Goal: Task Accomplishment & Management: Manage account settings

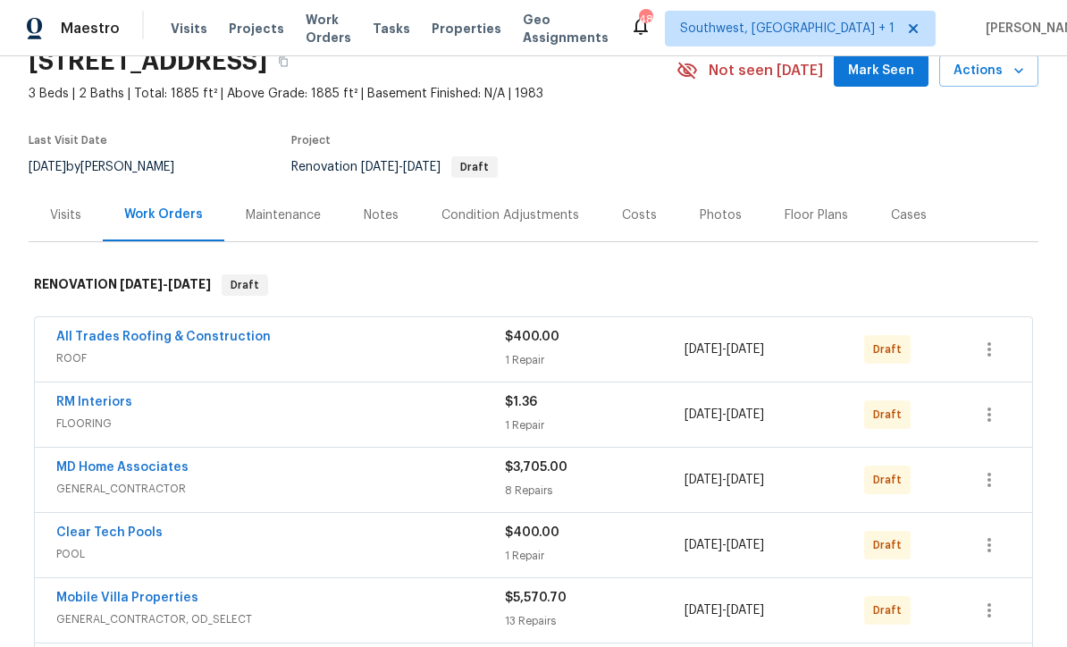
scroll to position [150, 0]
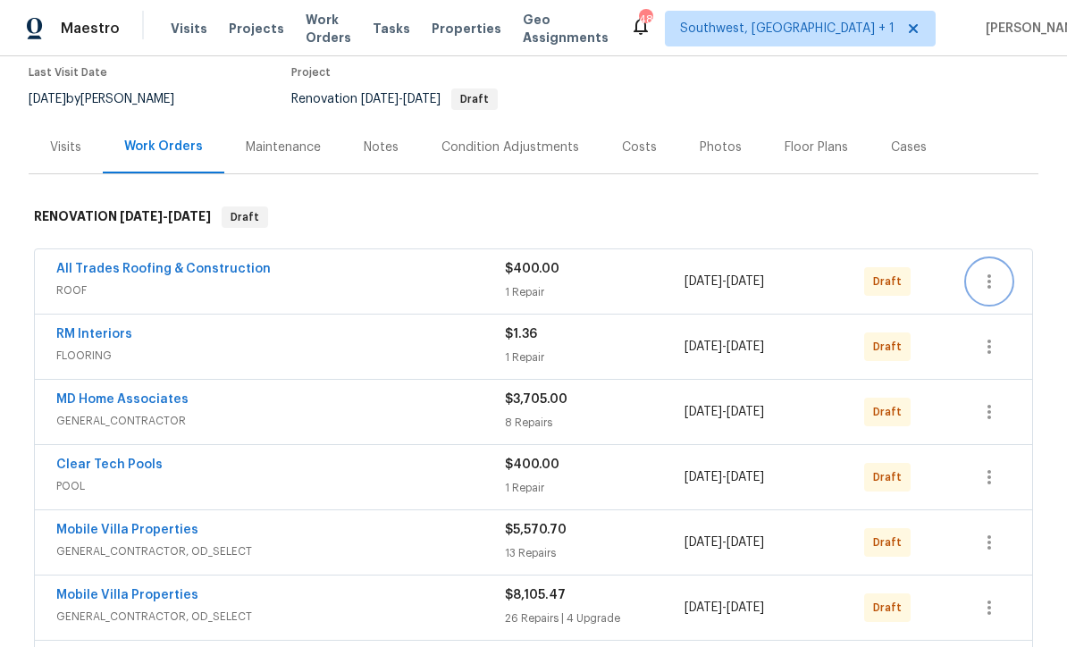
click at [991, 284] on icon "button" at bounding box center [989, 281] width 21 height 21
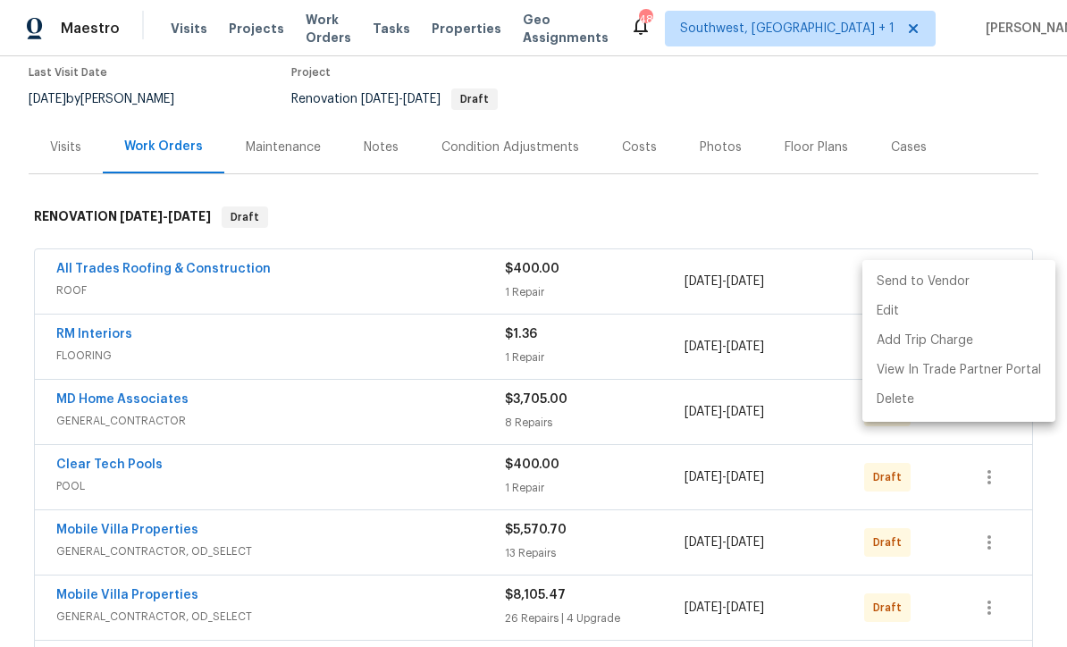
click at [972, 286] on li "Send to Vendor" at bounding box center [959, 282] width 193 height 30
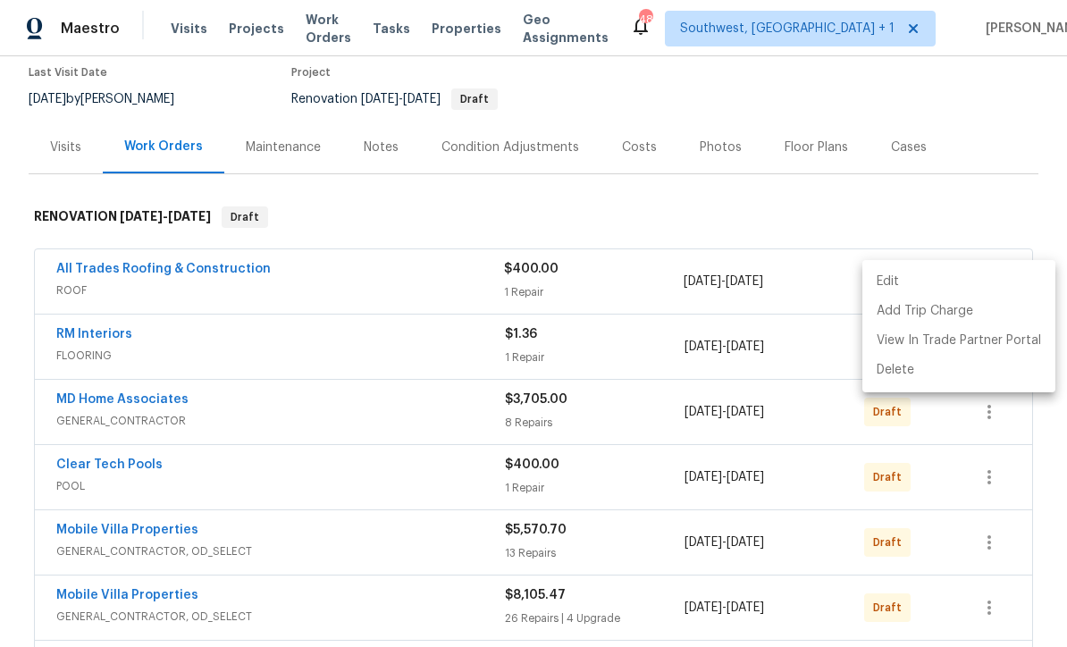
click at [1004, 194] on div at bounding box center [533, 323] width 1067 height 647
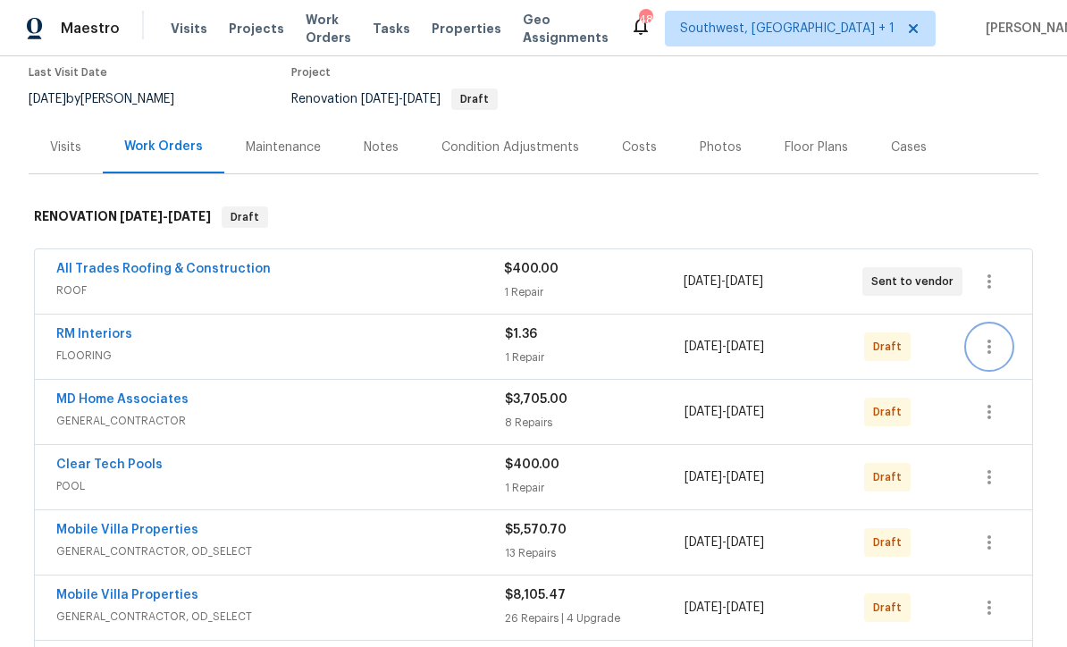
click at [992, 353] on icon "button" at bounding box center [989, 346] width 21 height 21
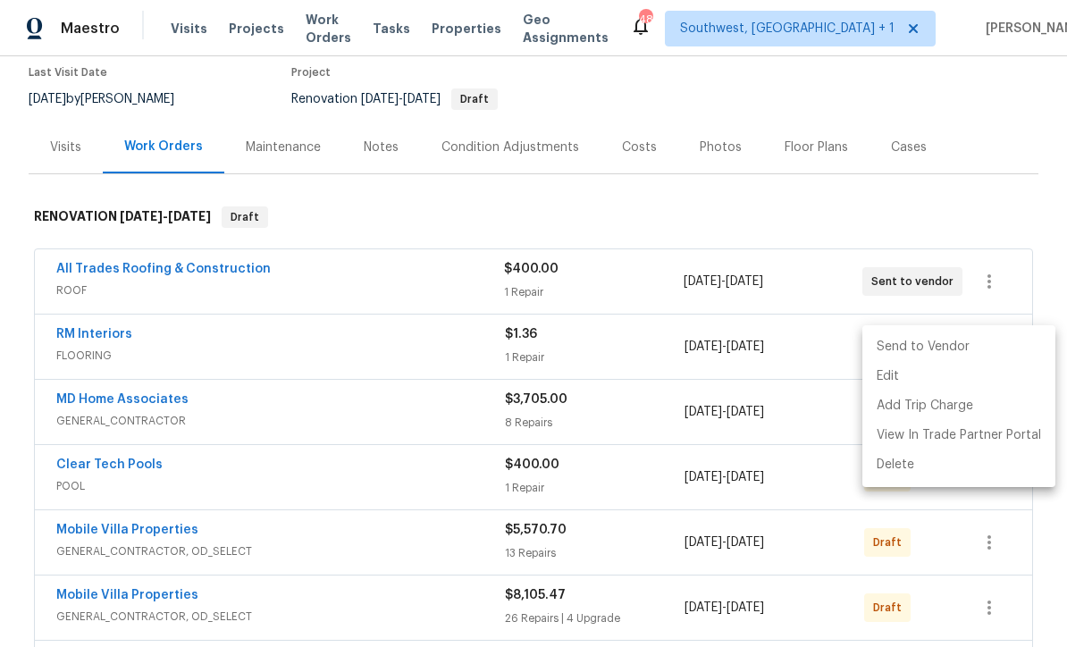
click at [949, 351] on li "Send to Vendor" at bounding box center [959, 348] width 193 height 30
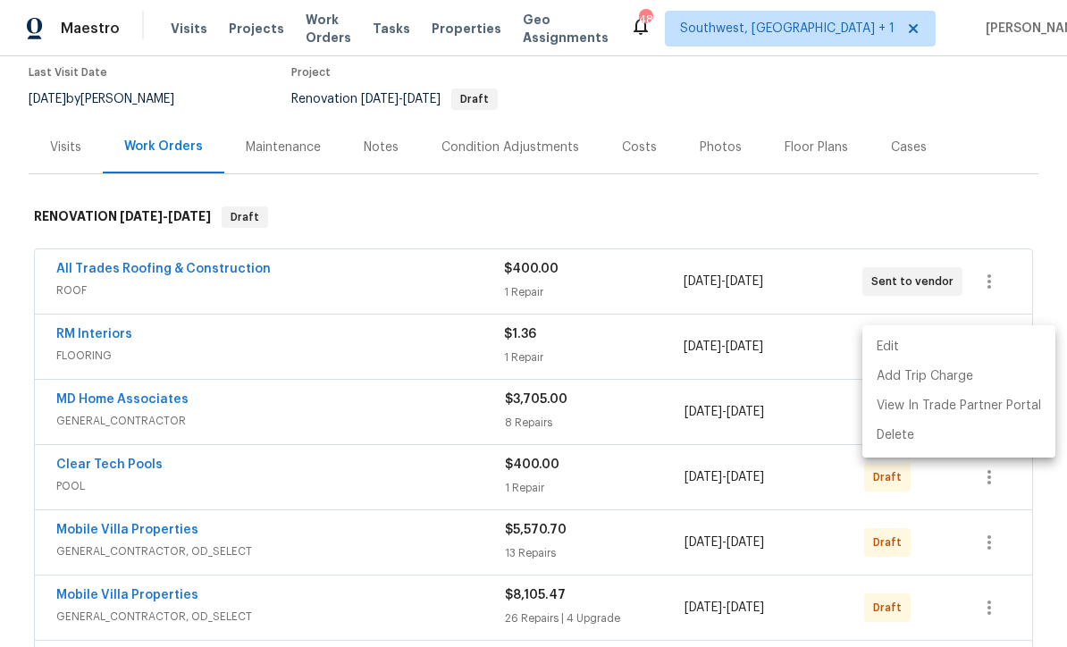
click at [1003, 185] on div at bounding box center [533, 323] width 1067 height 647
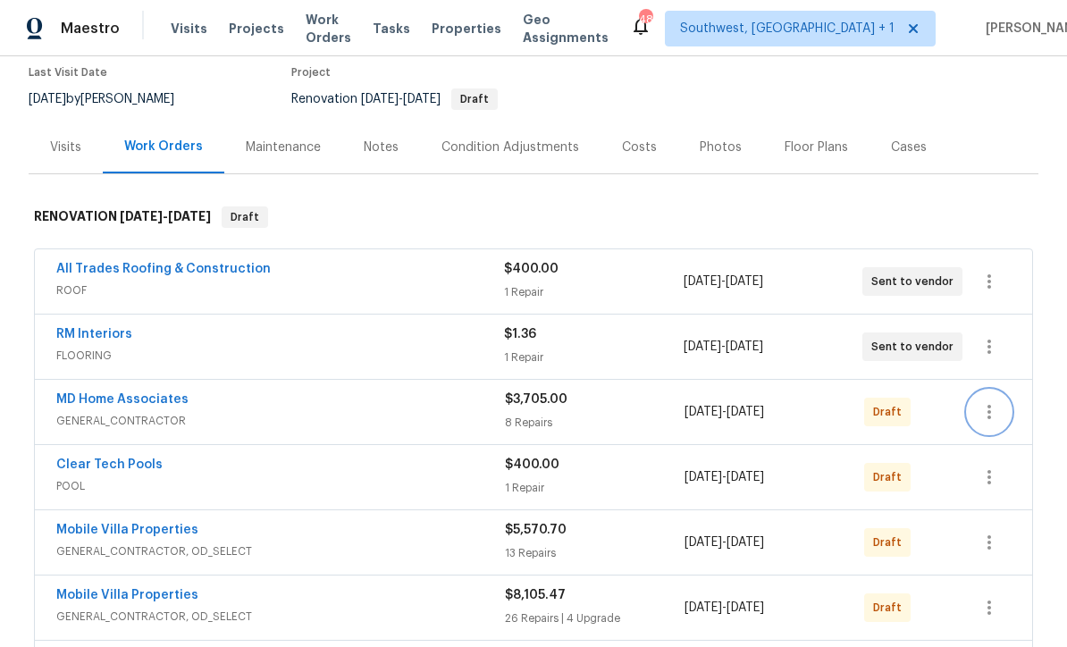
click at [991, 423] on button "button" at bounding box center [989, 412] width 43 height 43
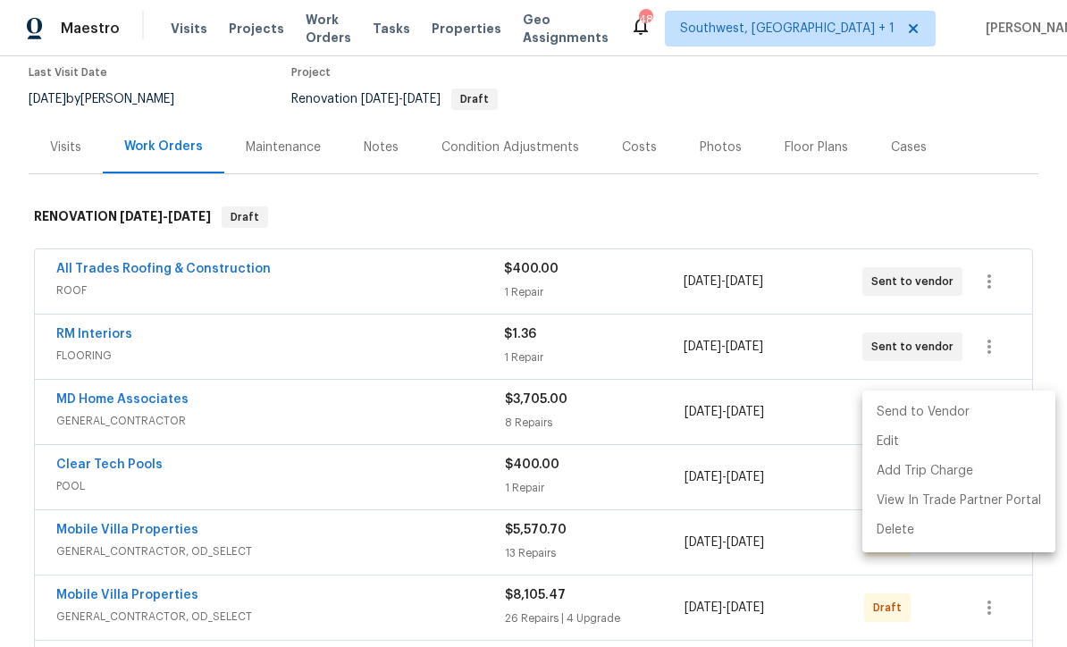
click at [957, 420] on li "Send to Vendor" at bounding box center [959, 413] width 193 height 30
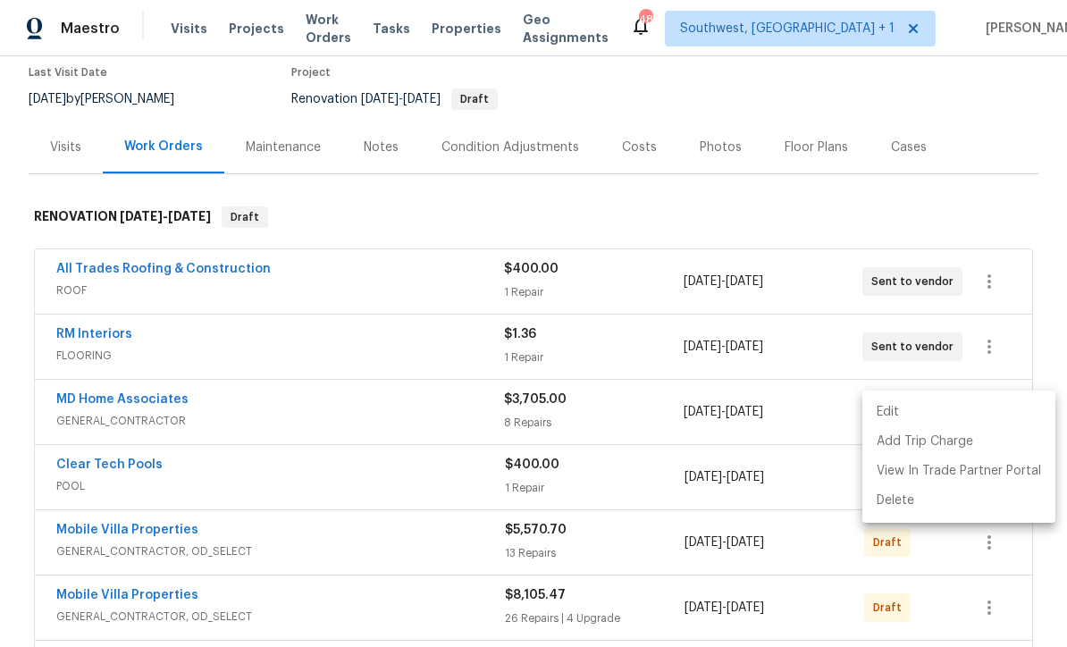
click at [999, 187] on div at bounding box center [533, 323] width 1067 height 647
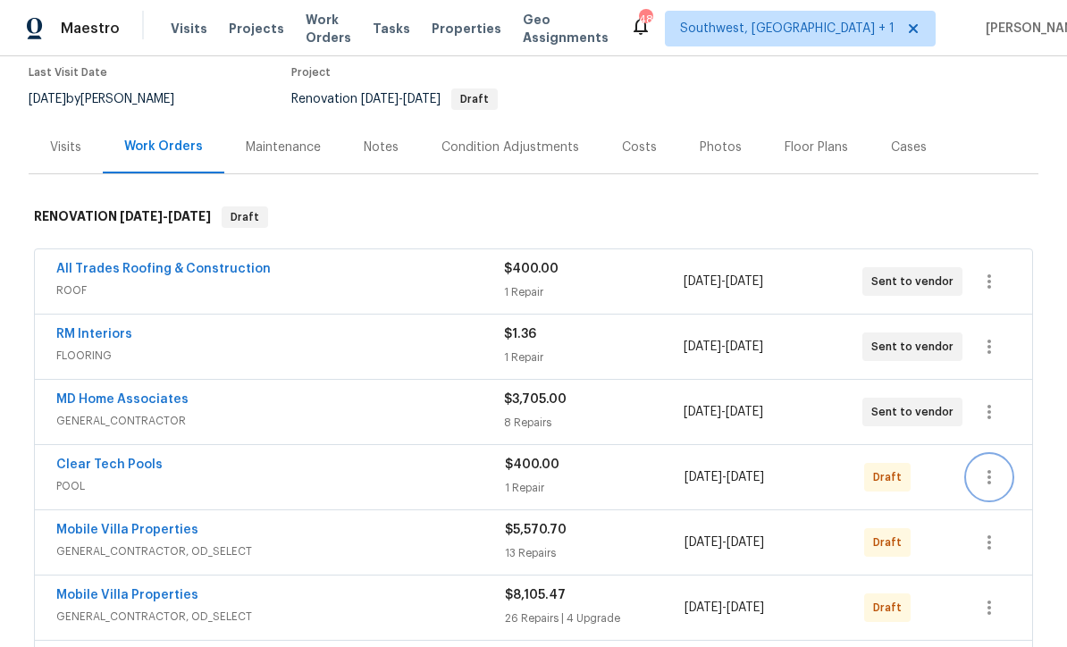
click at [988, 485] on icon "button" at bounding box center [989, 477] width 21 height 21
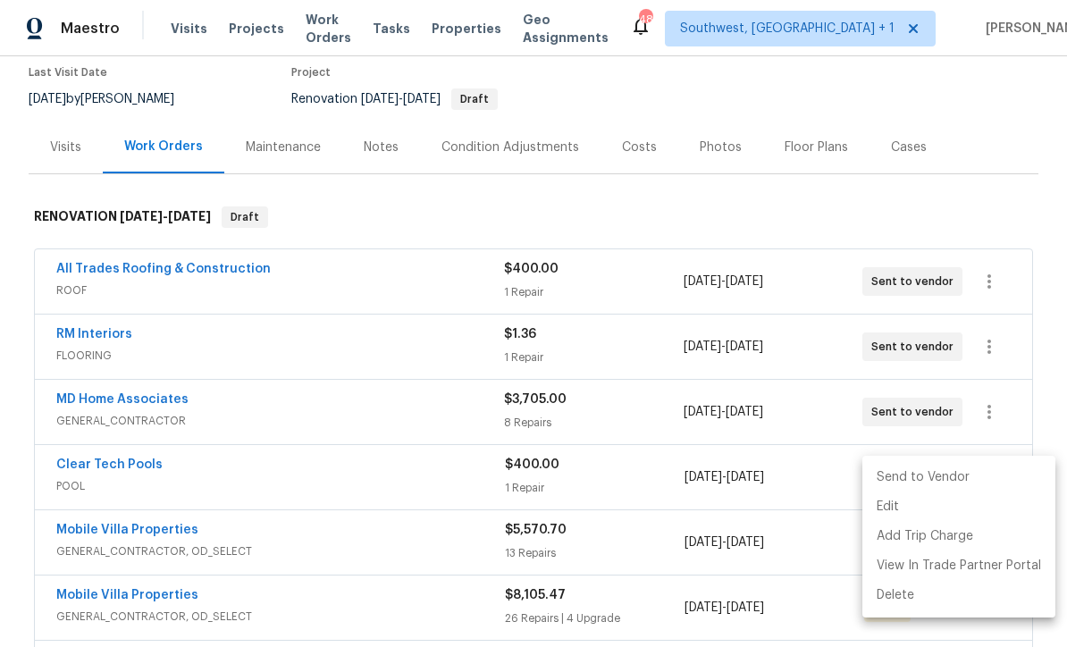
click at [964, 483] on li "Send to Vendor" at bounding box center [959, 478] width 193 height 30
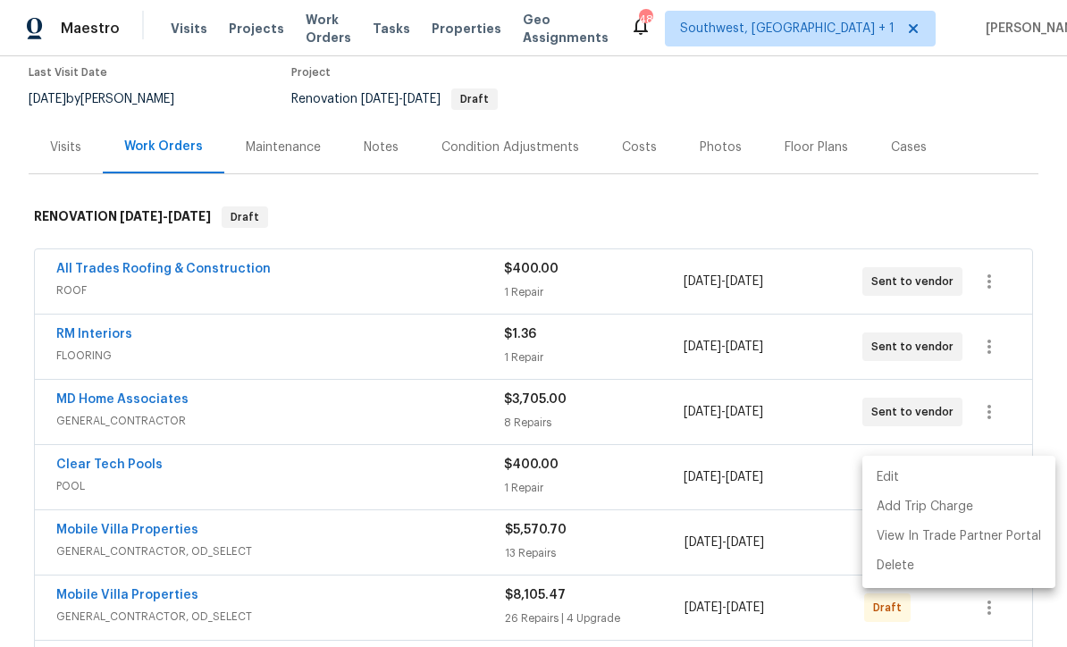
click at [999, 187] on div at bounding box center [533, 323] width 1067 height 647
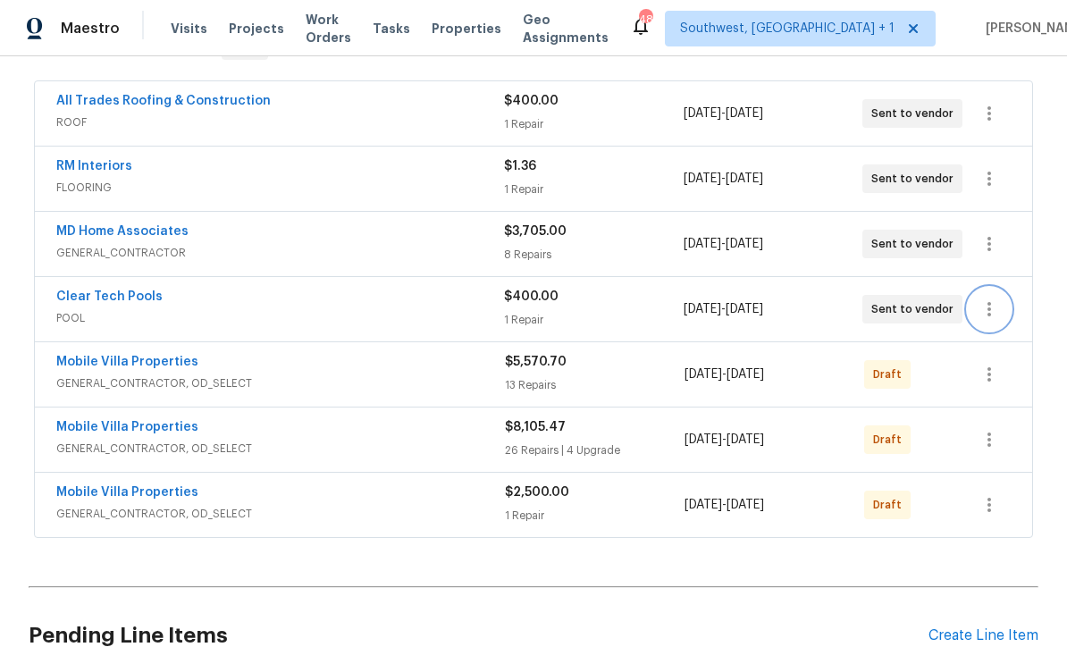
scroll to position [331, 0]
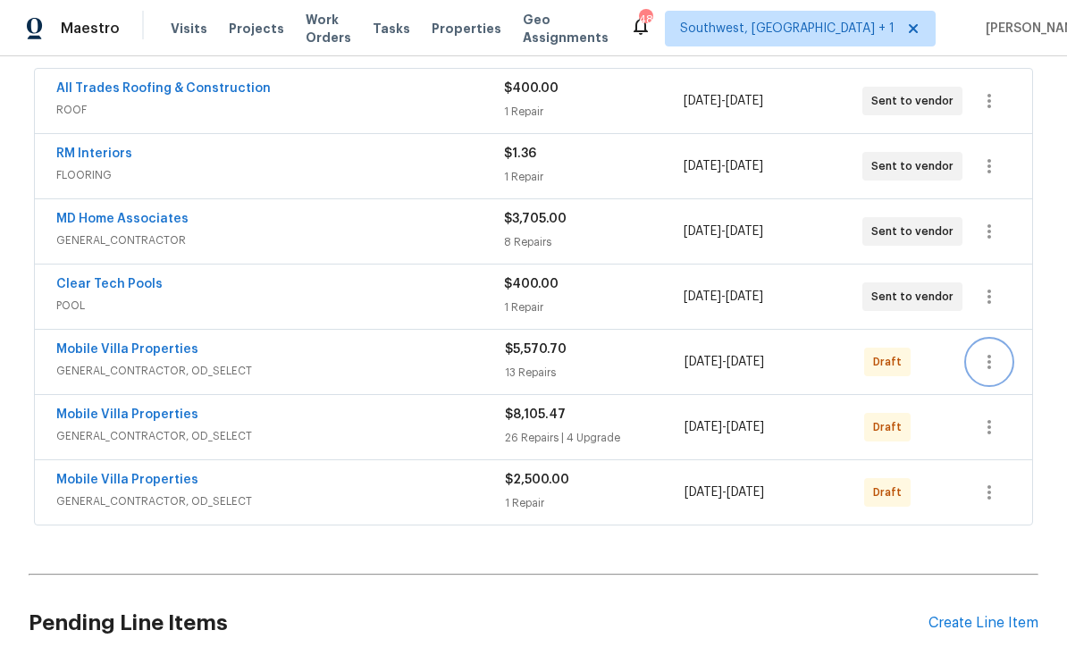
click at [991, 374] on button "button" at bounding box center [989, 362] width 43 height 43
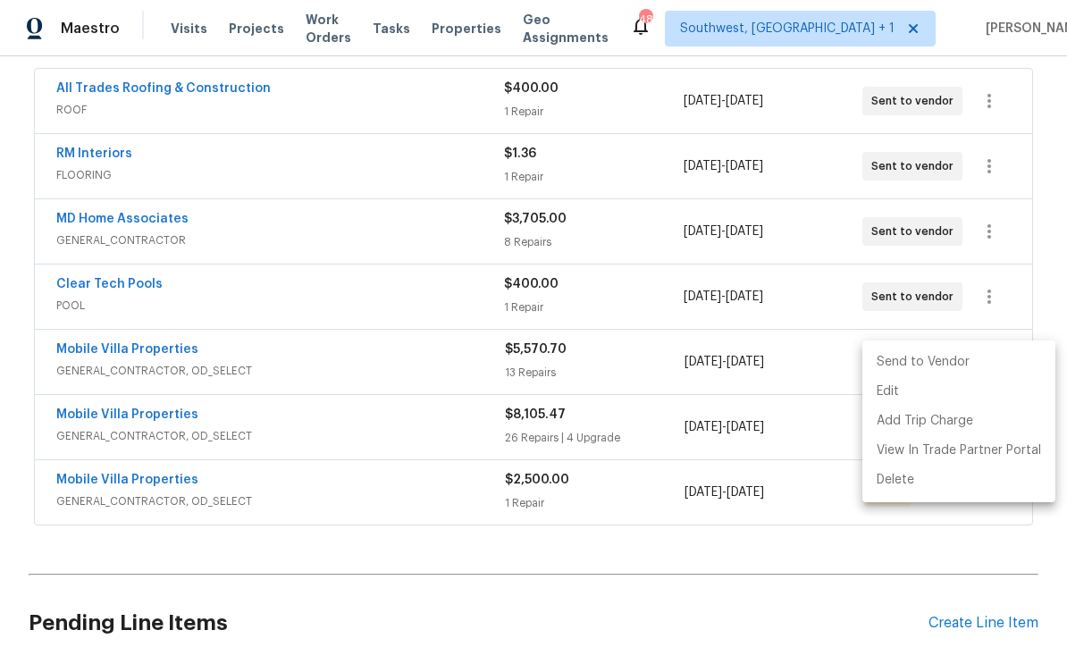
click at [959, 366] on li "Send to Vendor" at bounding box center [959, 363] width 193 height 30
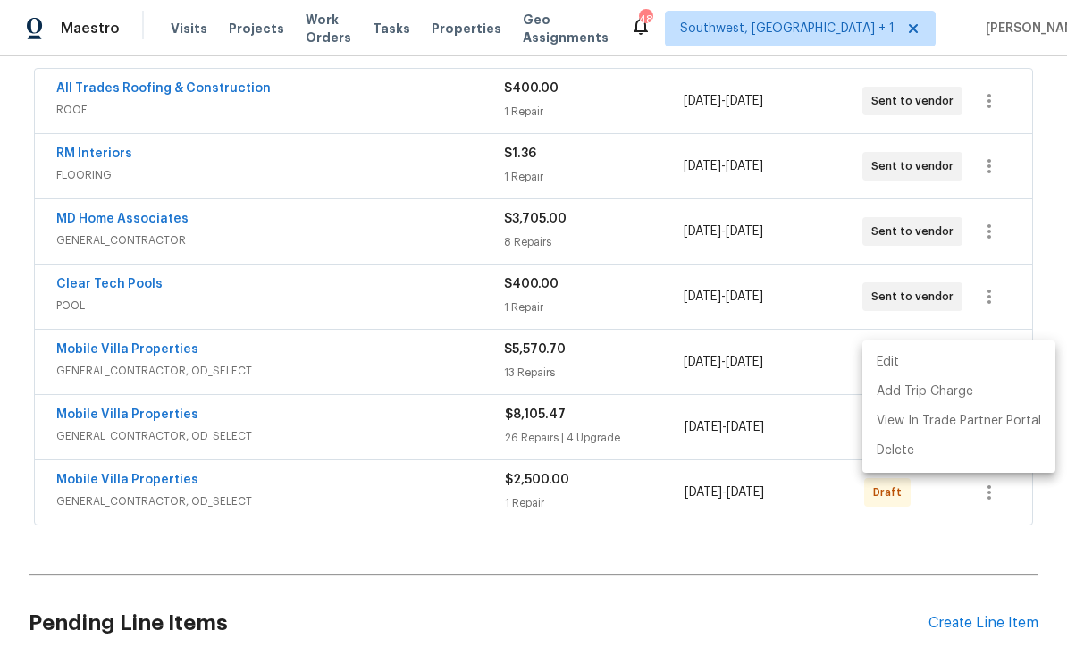
click at [912, 571] on div at bounding box center [533, 323] width 1067 height 647
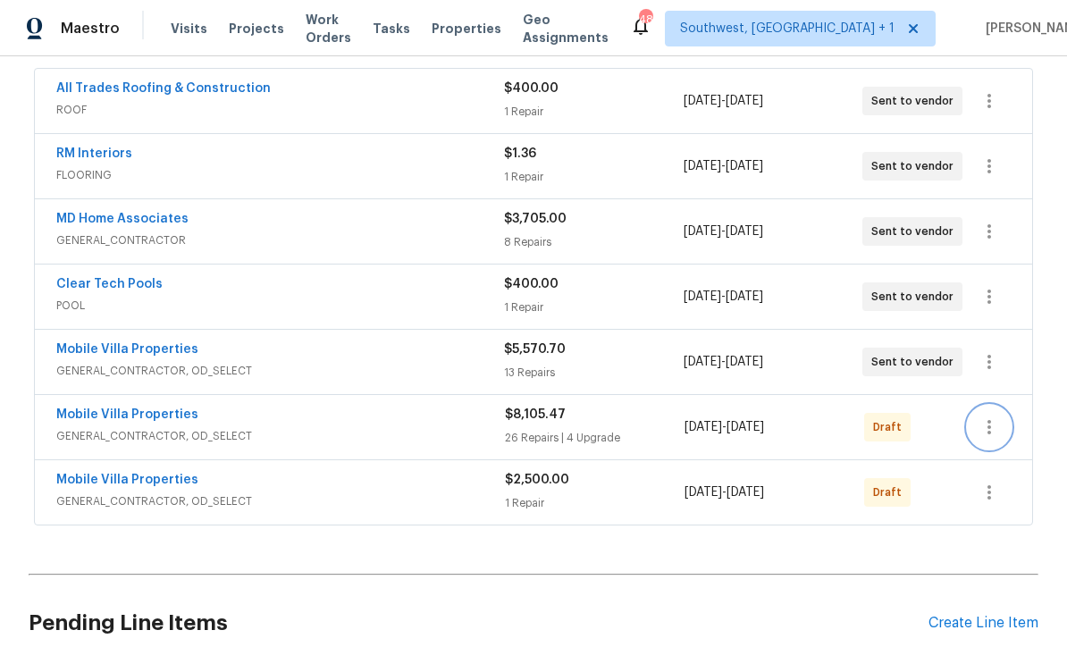
click at [992, 426] on icon "button" at bounding box center [989, 427] width 21 height 21
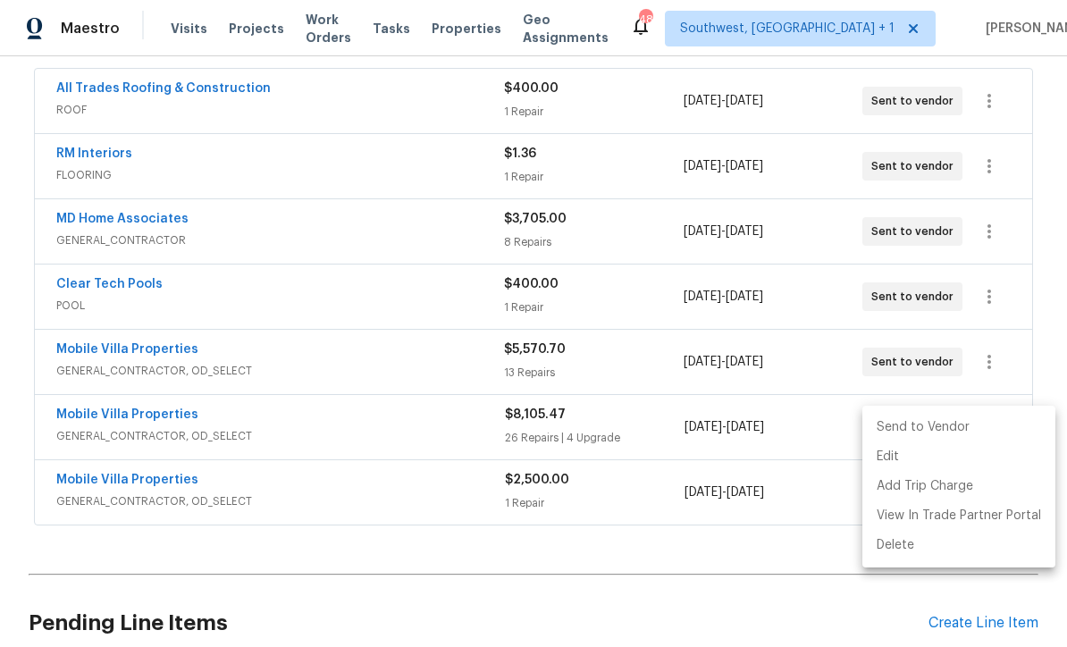
click at [964, 435] on li "Send to Vendor" at bounding box center [959, 428] width 193 height 30
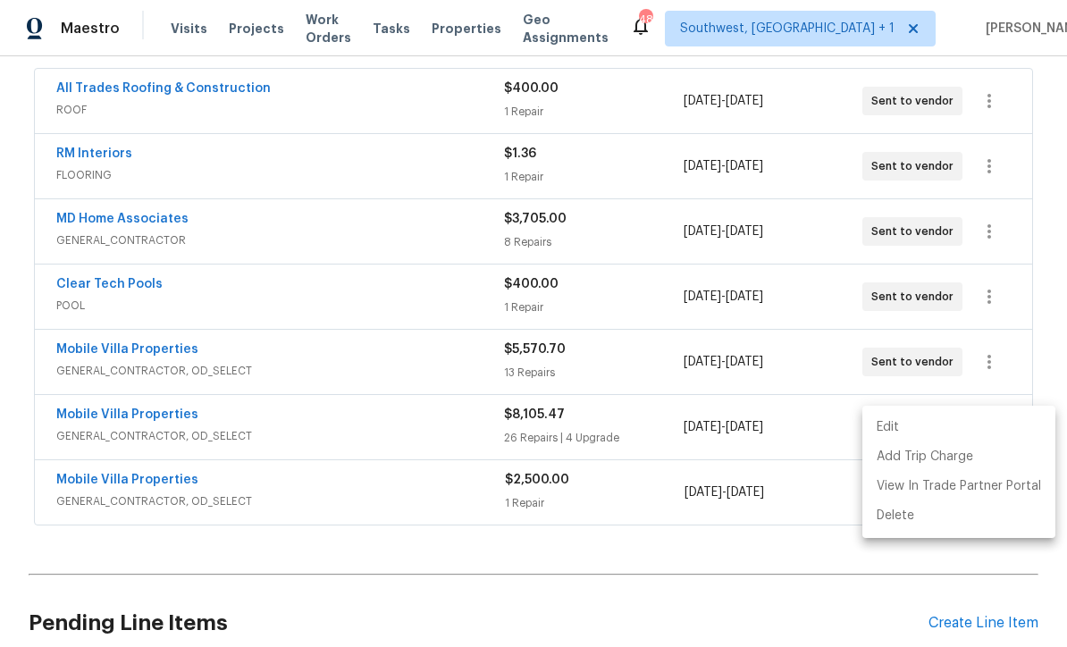
click at [793, 556] on div at bounding box center [533, 323] width 1067 height 647
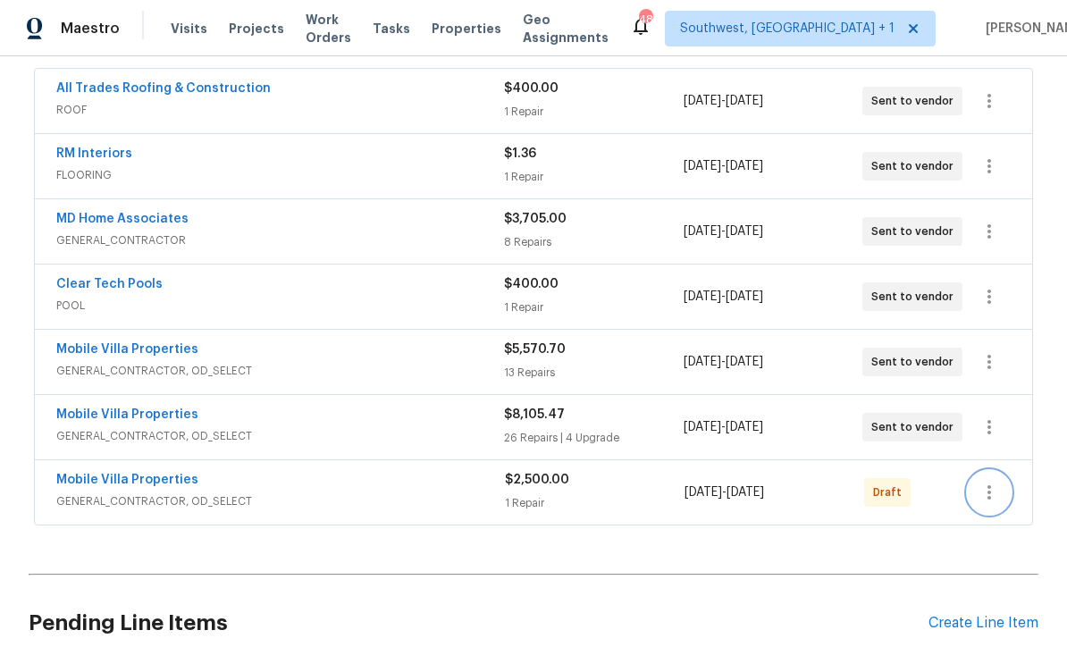
click at [991, 502] on icon "button" at bounding box center [989, 492] width 21 height 21
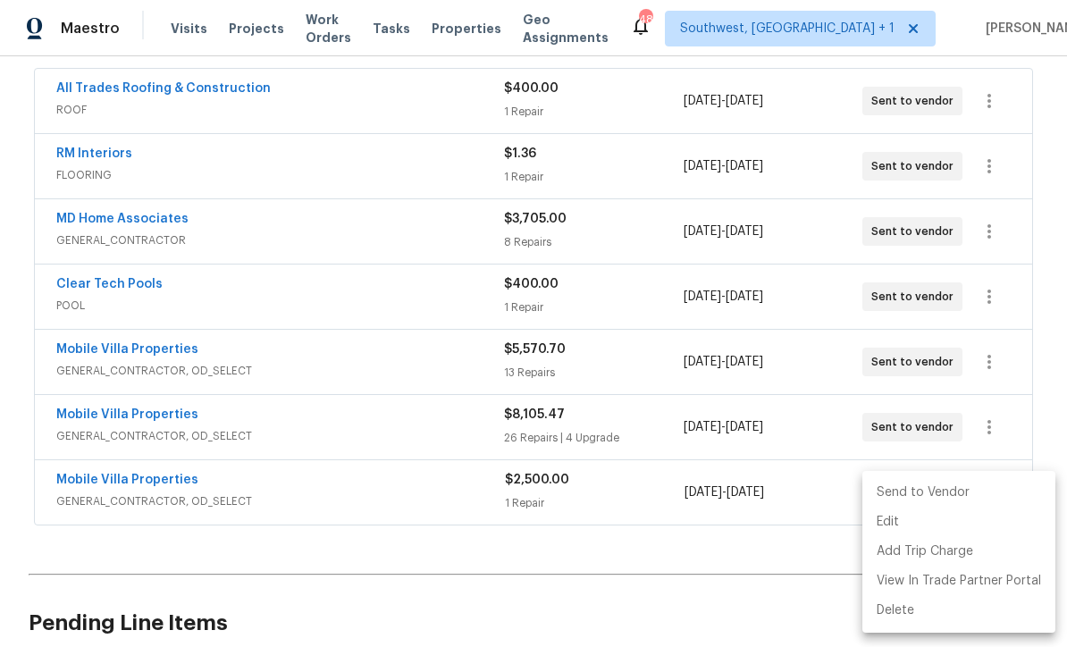
click at [964, 496] on li "Send to Vendor" at bounding box center [959, 493] width 193 height 30
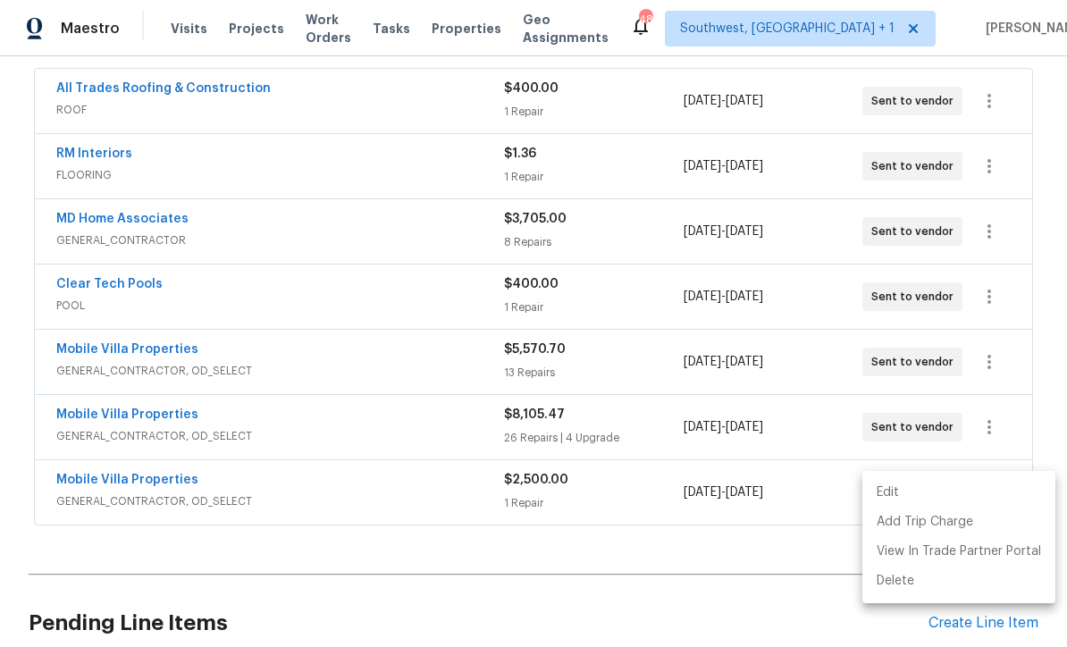
click at [789, 569] on div at bounding box center [533, 323] width 1067 height 647
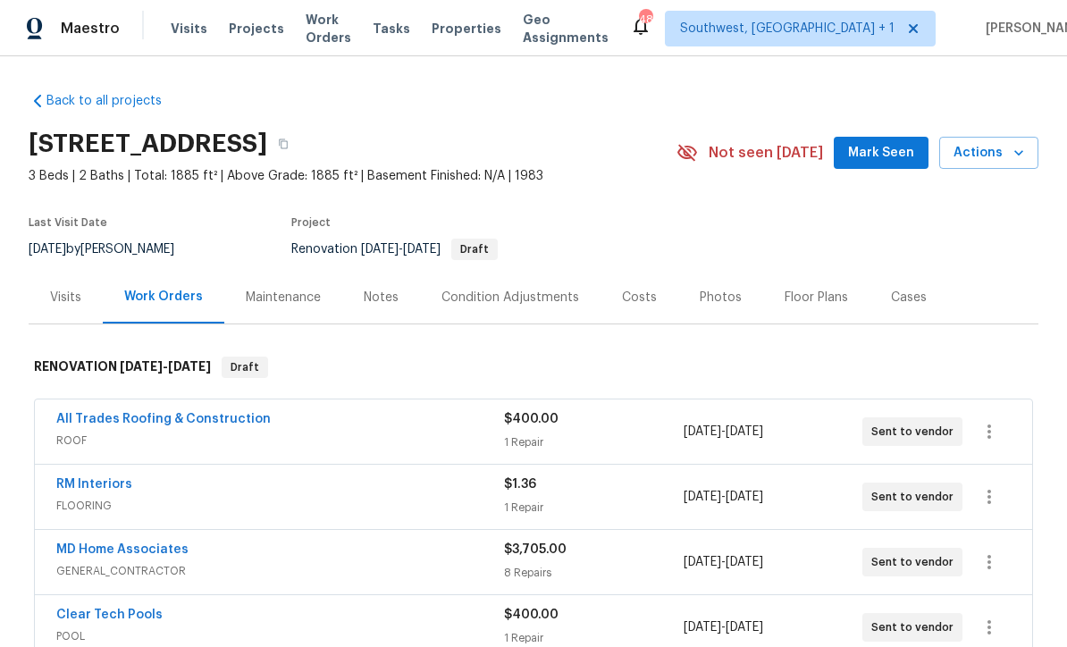
scroll to position [0, 0]
click at [643, 299] on div "Costs" at bounding box center [639, 298] width 35 height 18
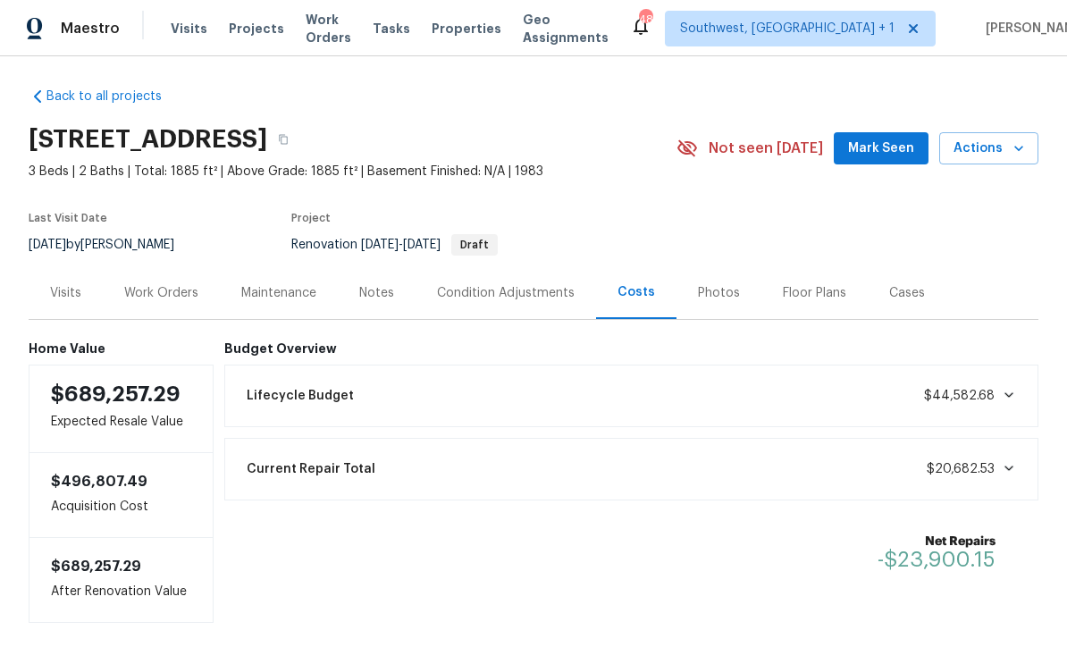
scroll to position [4, 0]
click at [163, 299] on div "Work Orders" at bounding box center [161, 293] width 74 height 18
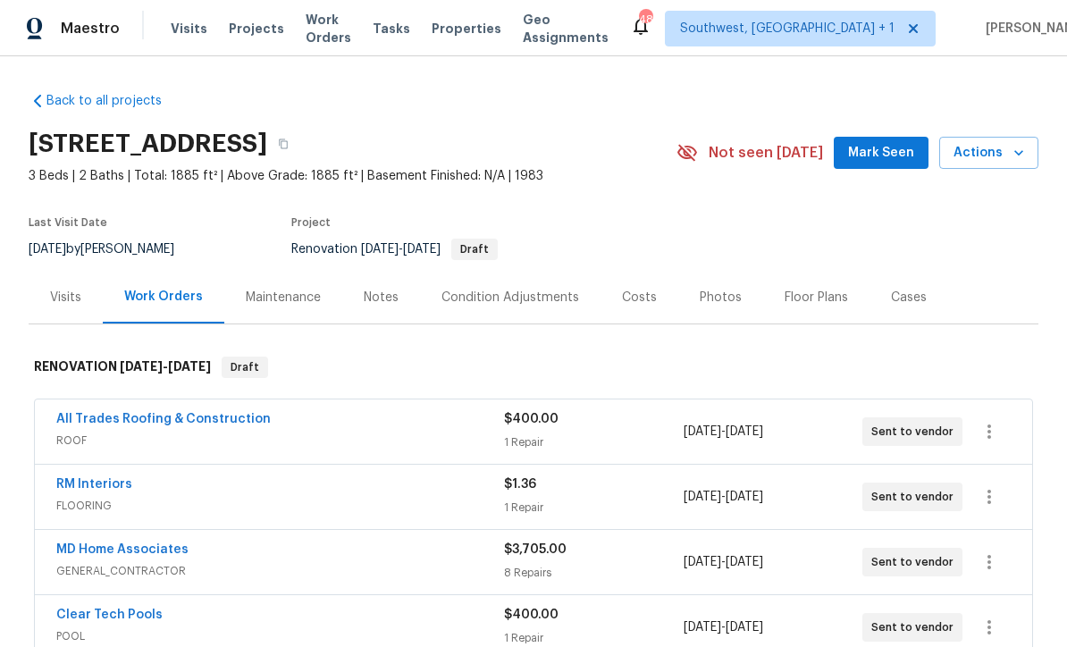
click at [376, 313] on div "Notes" at bounding box center [381, 297] width 78 height 53
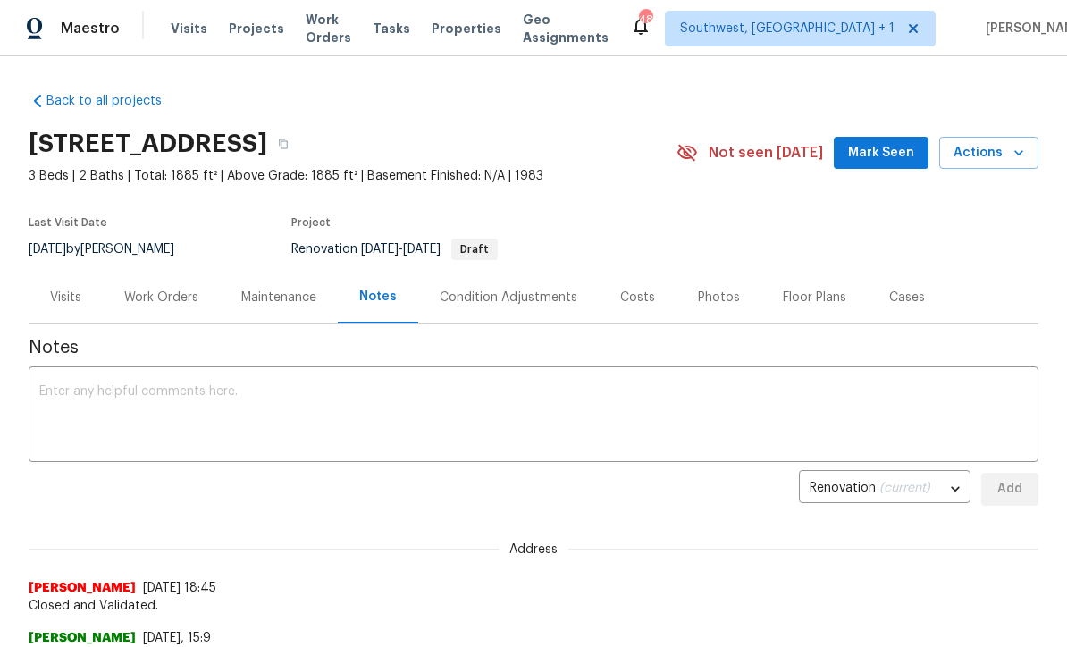
click at [817, 420] on textarea at bounding box center [533, 416] width 989 height 63
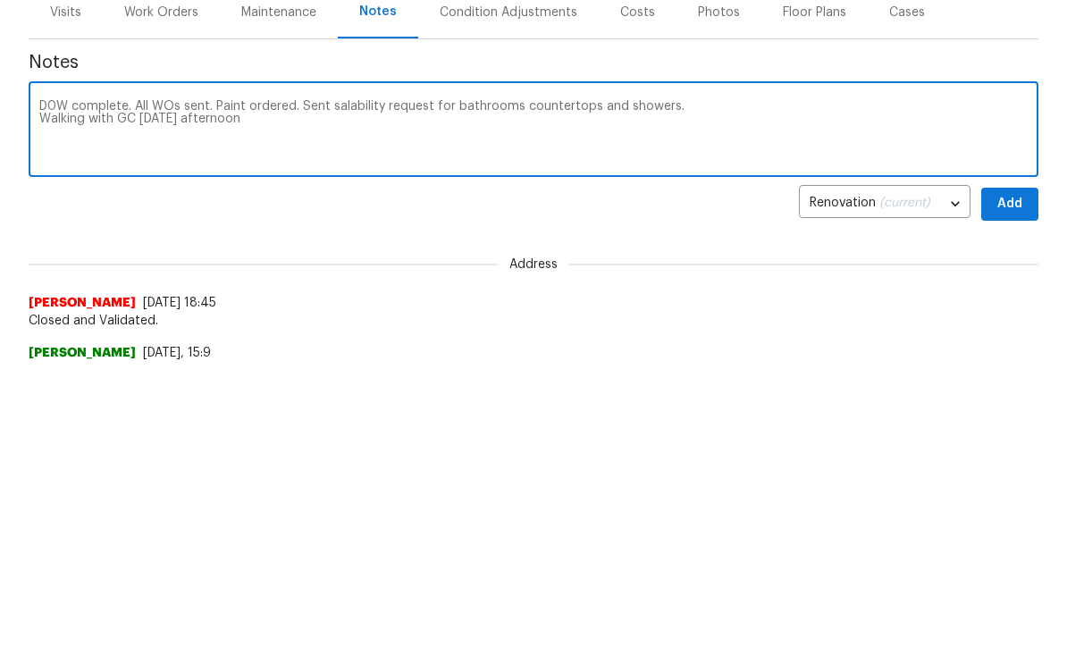
type textarea "D0W complete. All WOs sent. Paint ordered. Sent salability request for bathroom…"
click at [1019, 478] on span "Add" at bounding box center [1010, 489] width 29 height 22
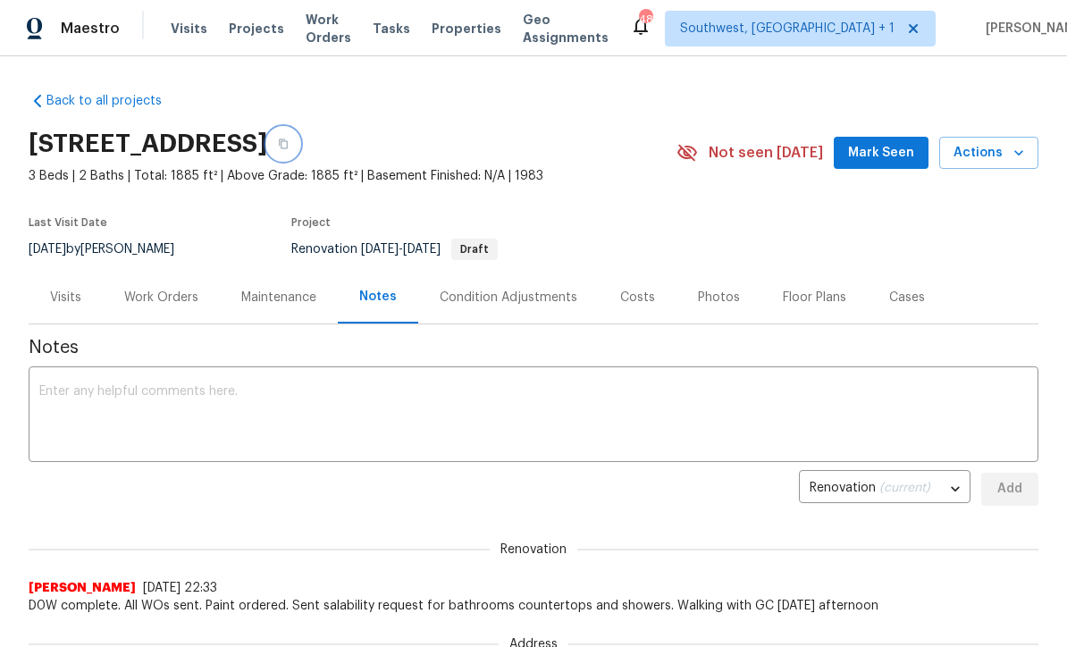
click at [288, 143] on icon "button" at bounding box center [283, 144] width 9 height 10
click at [156, 301] on div "Work Orders" at bounding box center [161, 298] width 74 height 18
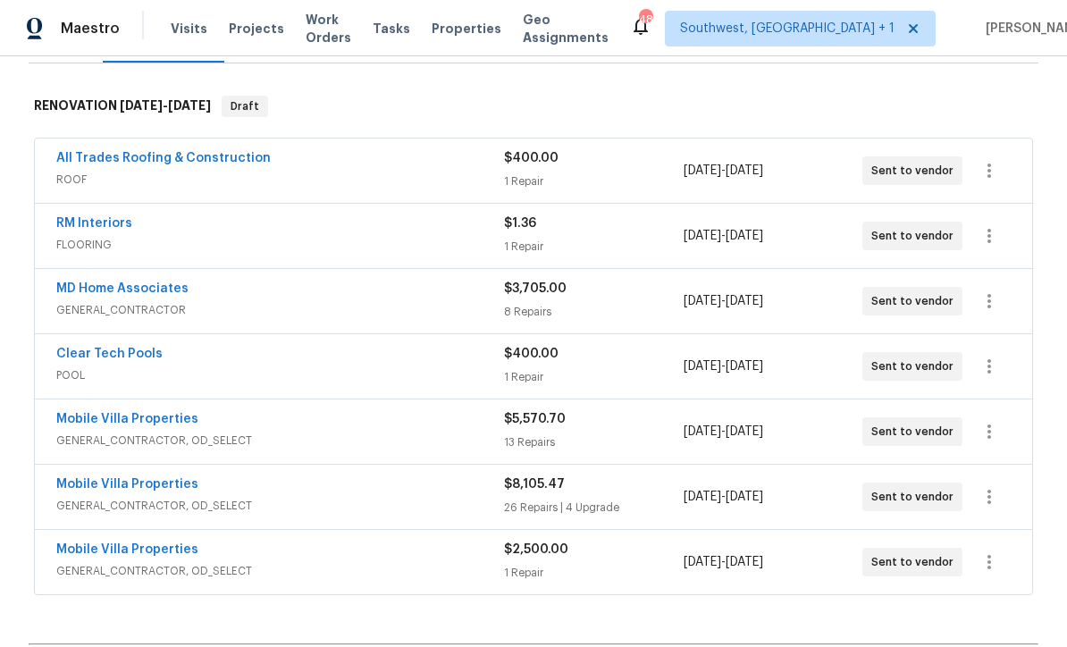
scroll to position [340, 0]
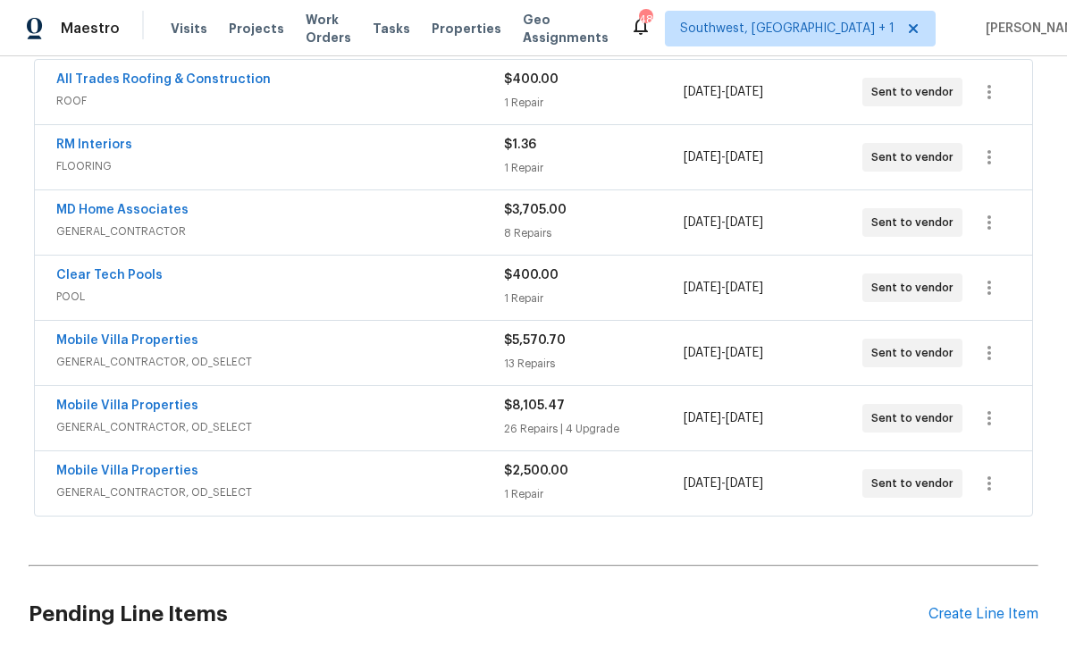
click at [70, 358] on span "GENERAL_CONTRACTOR, OD_SELECT" at bounding box center [280, 362] width 448 height 18
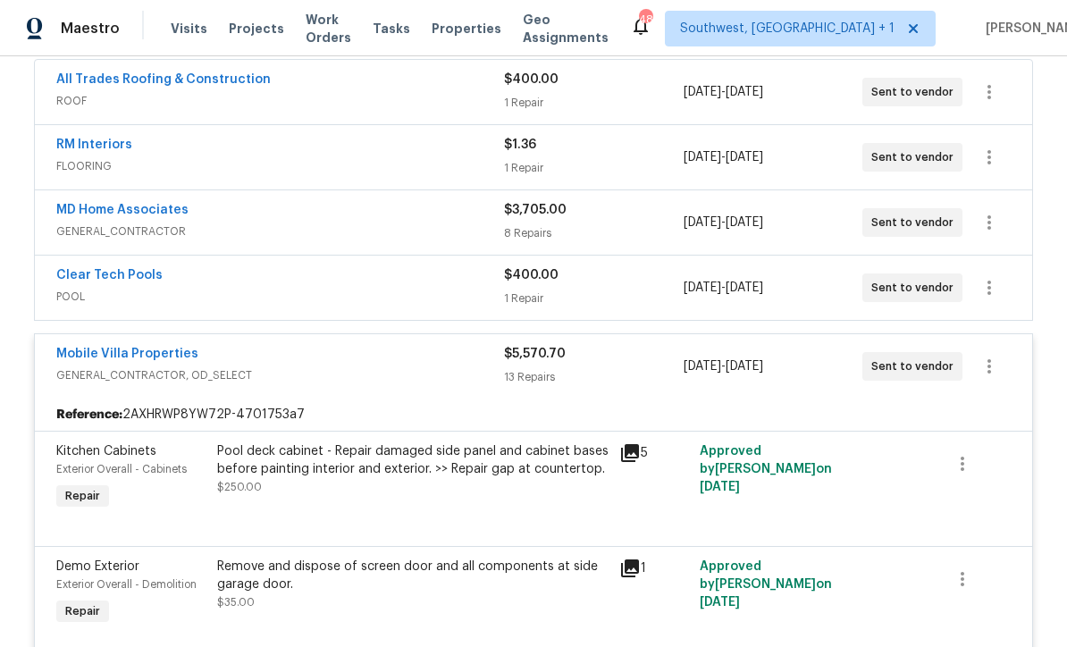
click at [79, 358] on link "Mobile Villa Properties" at bounding box center [127, 354] width 142 height 13
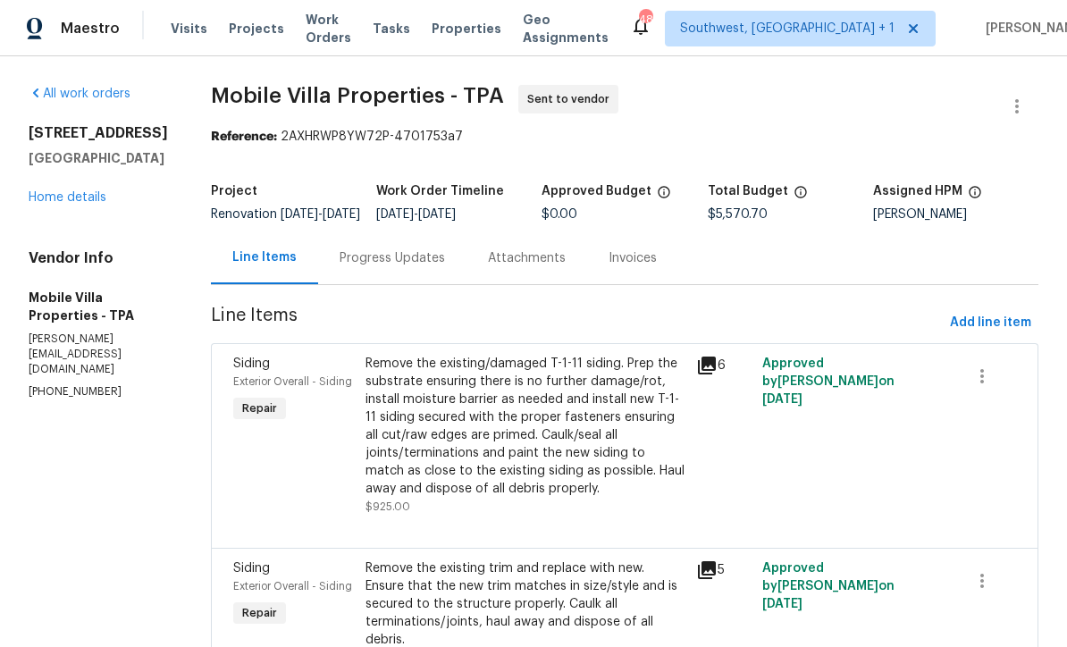
click at [364, 267] on div "Progress Updates" at bounding box center [392, 258] width 105 height 18
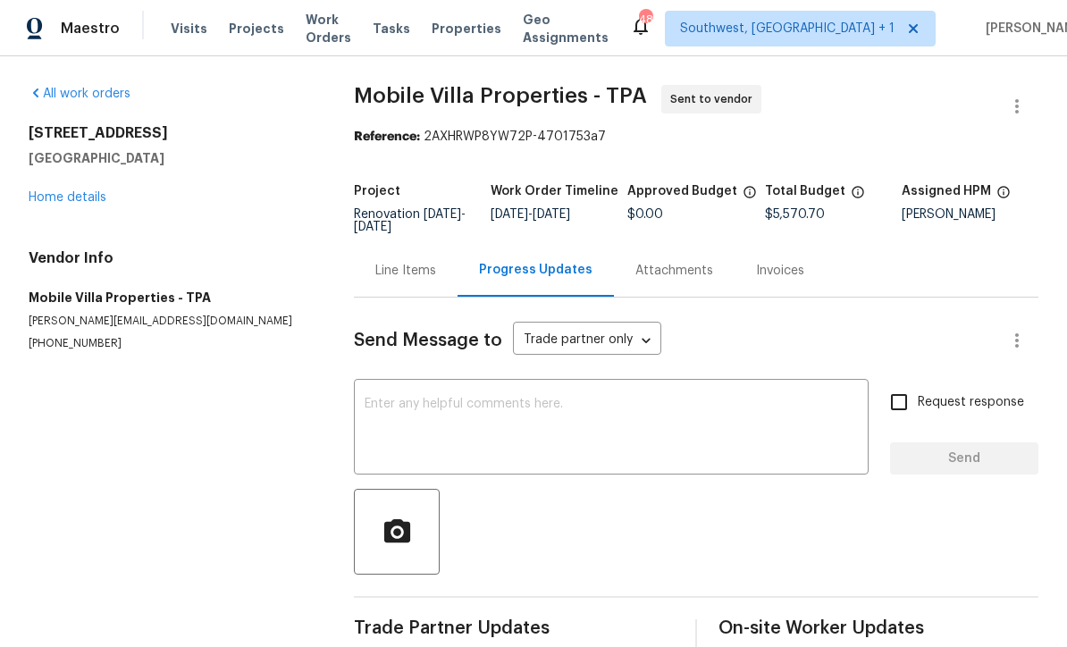
click at [538, 420] on textarea at bounding box center [611, 429] width 493 height 63
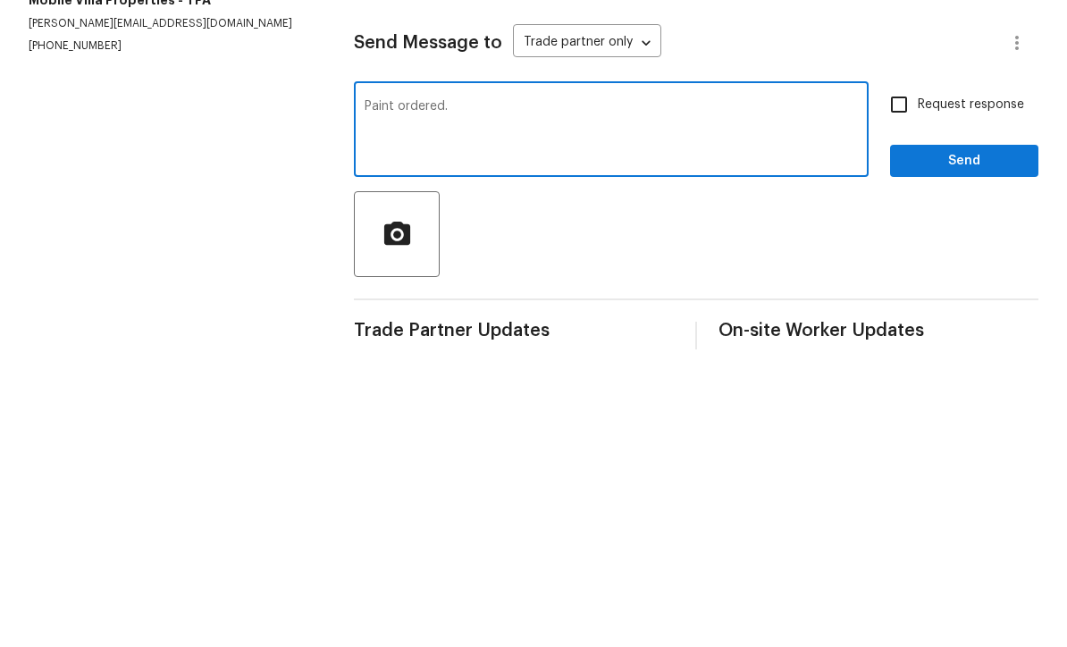
scroll to position [30, 0]
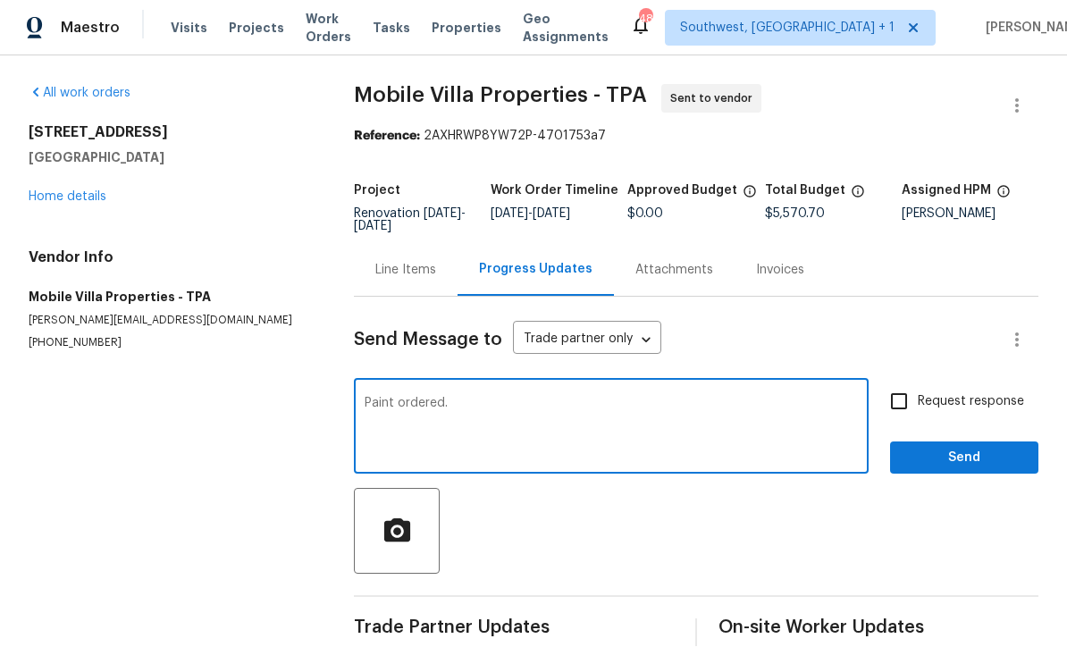
click at [736, 398] on textarea "Paint ordered." at bounding box center [611, 429] width 493 height 63
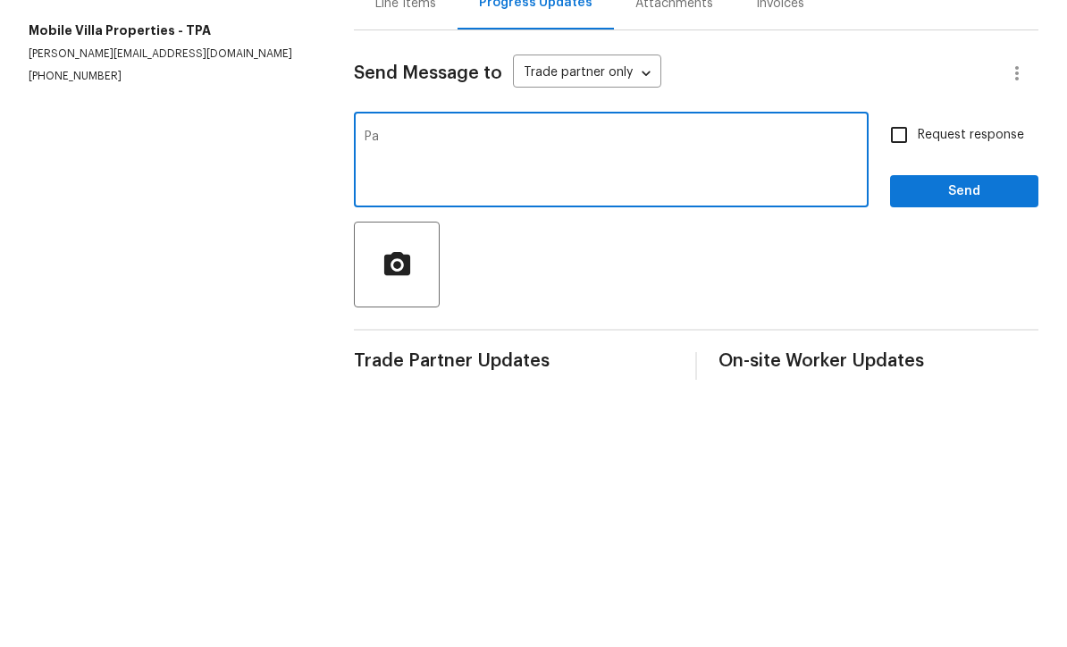
type textarea "P"
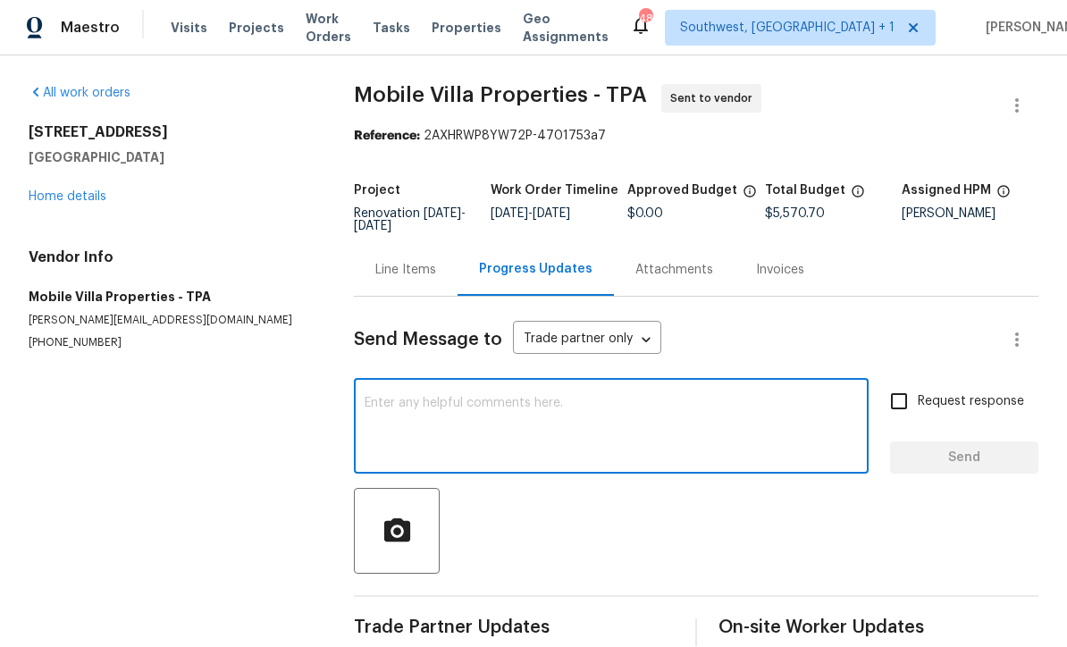
click at [693, 398] on textarea at bounding box center [611, 429] width 493 height 63
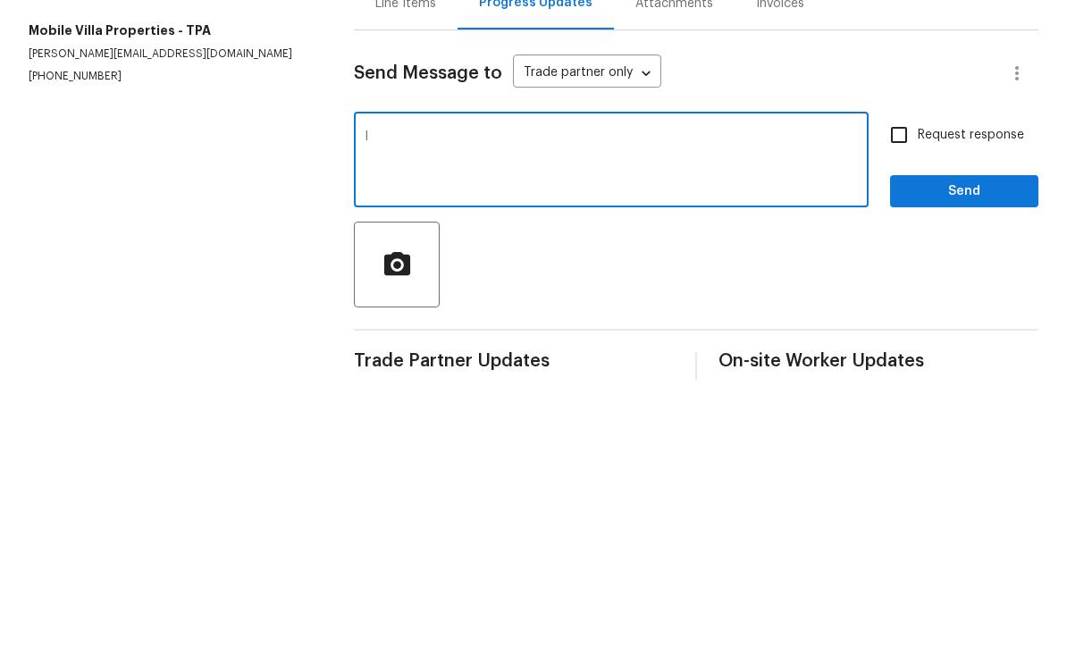
type textarea "I"
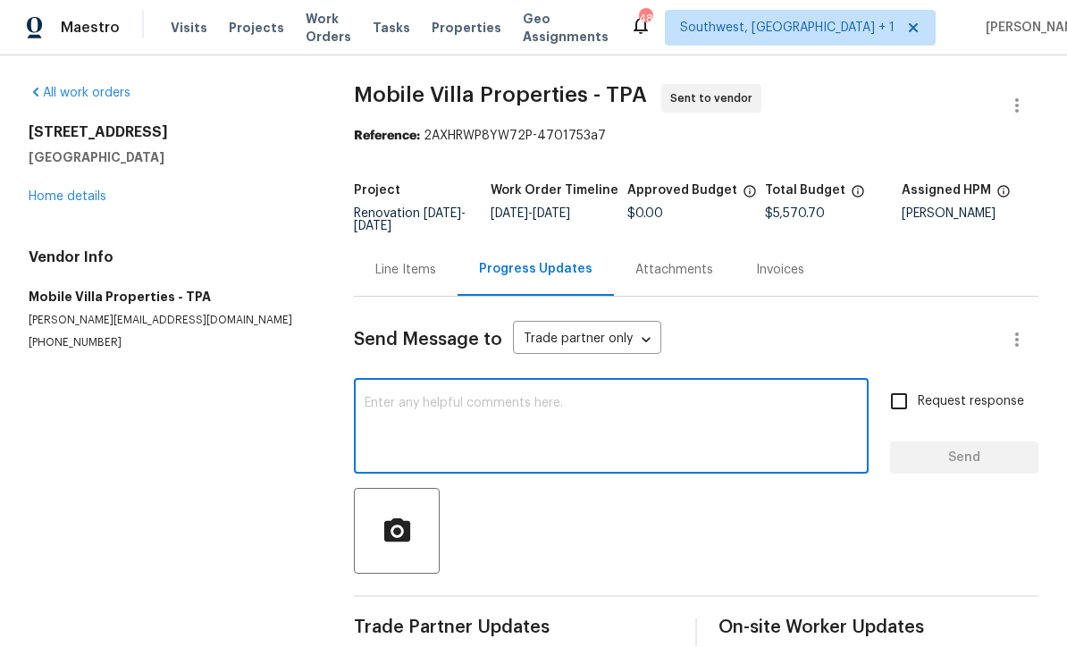
click at [64, 191] on link "Home details" at bounding box center [68, 197] width 78 height 13
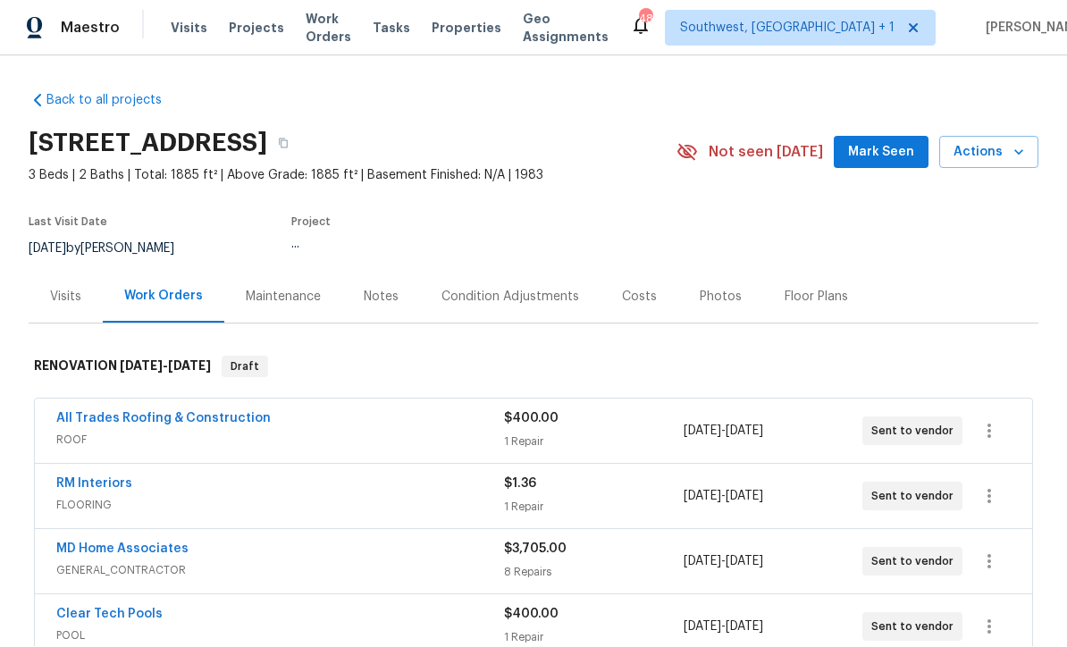
scroll to position [31, 0]
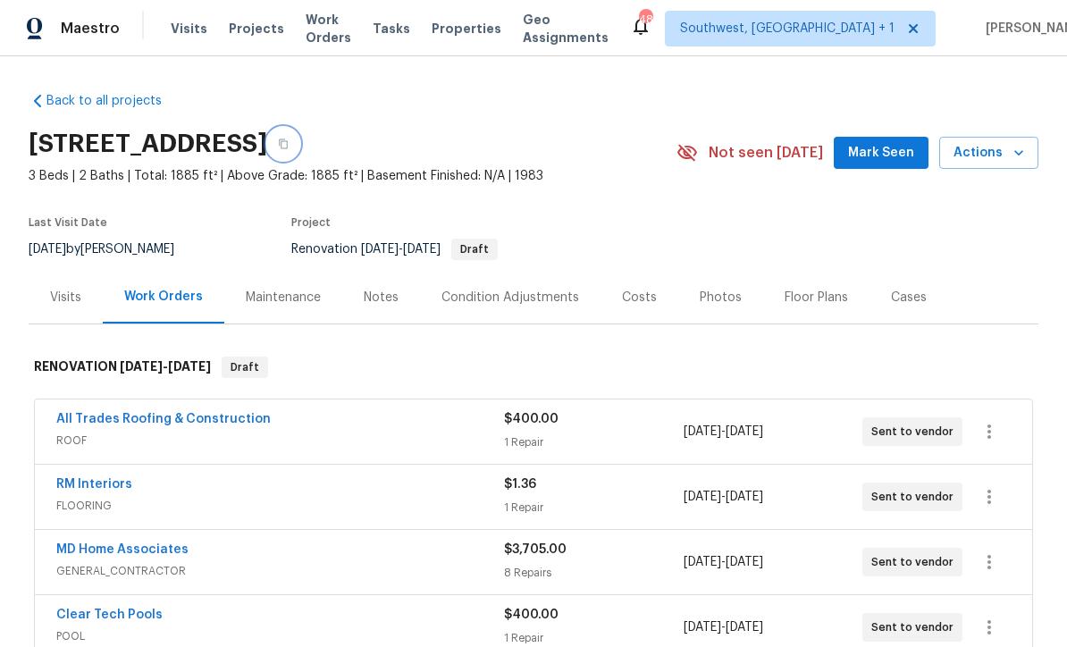
click at [299, 128] on button "button" at bounding box center [283, 144] width 32 height 32
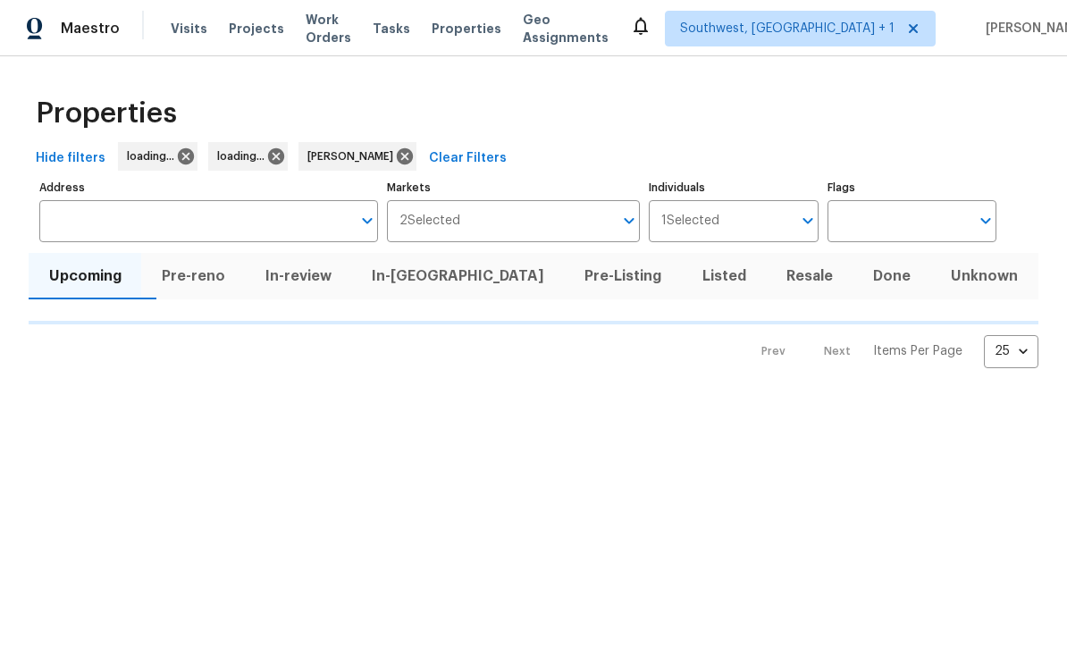
scroll to position [1, 0]
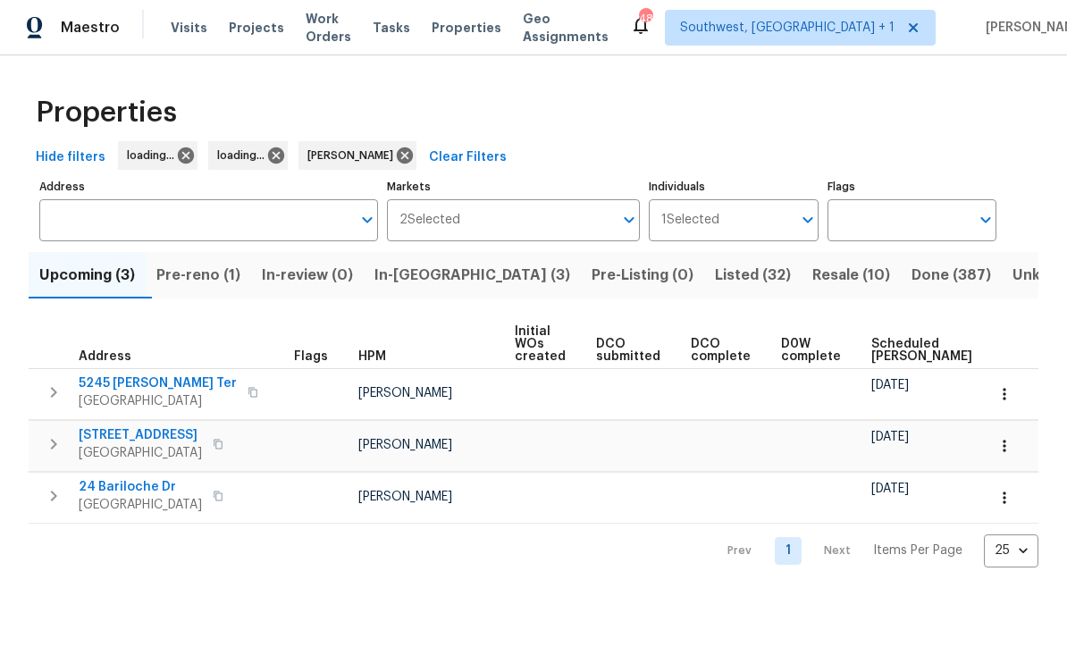
click at [196, 284] on span "Pre-reno (1)" at bounding box center [198, 276] width 84 height 25
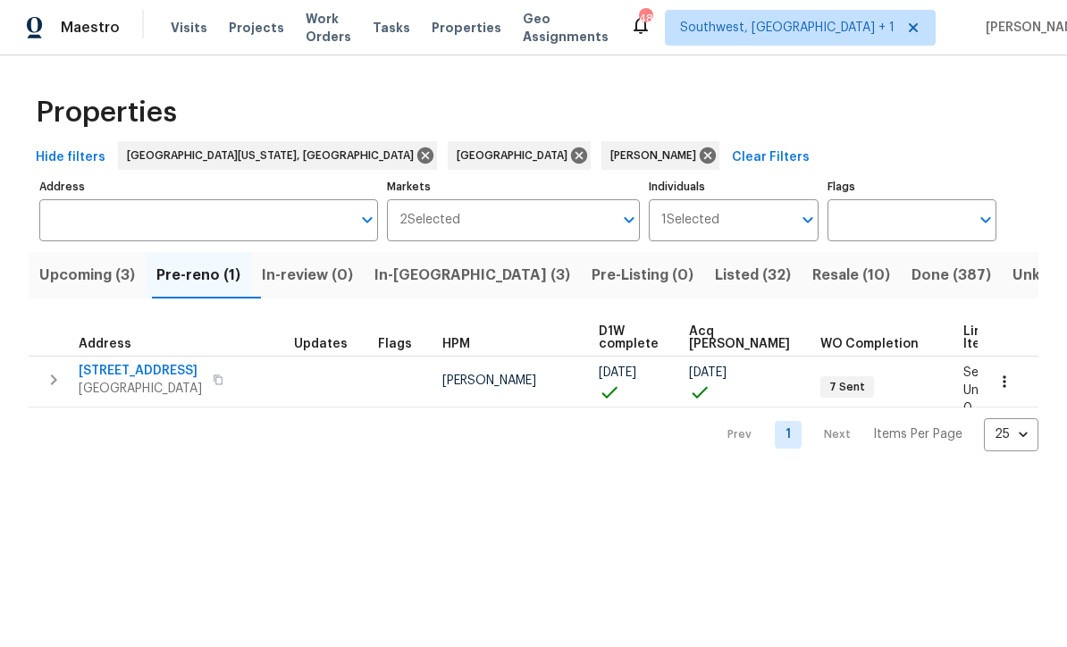
click at [44, 386] on icon "button" at bounding box center [53, 380] width 21 height 21
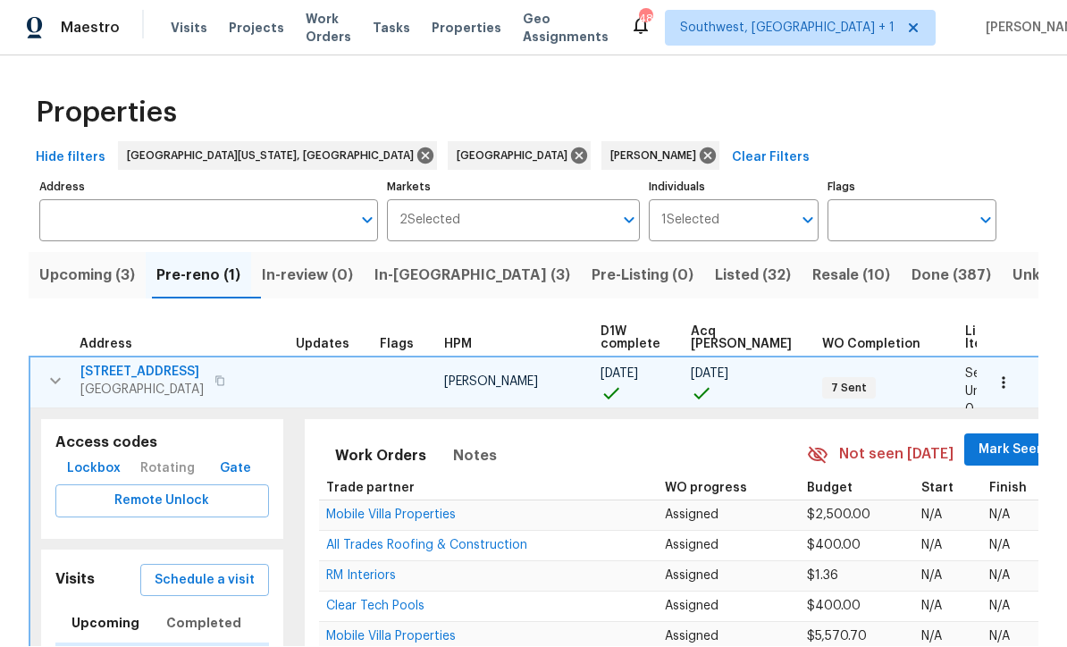
scroll to position [1, 0]
click at [74, 470] on span "Lockbox" at bounding box center [94, 470] width 54 height 22
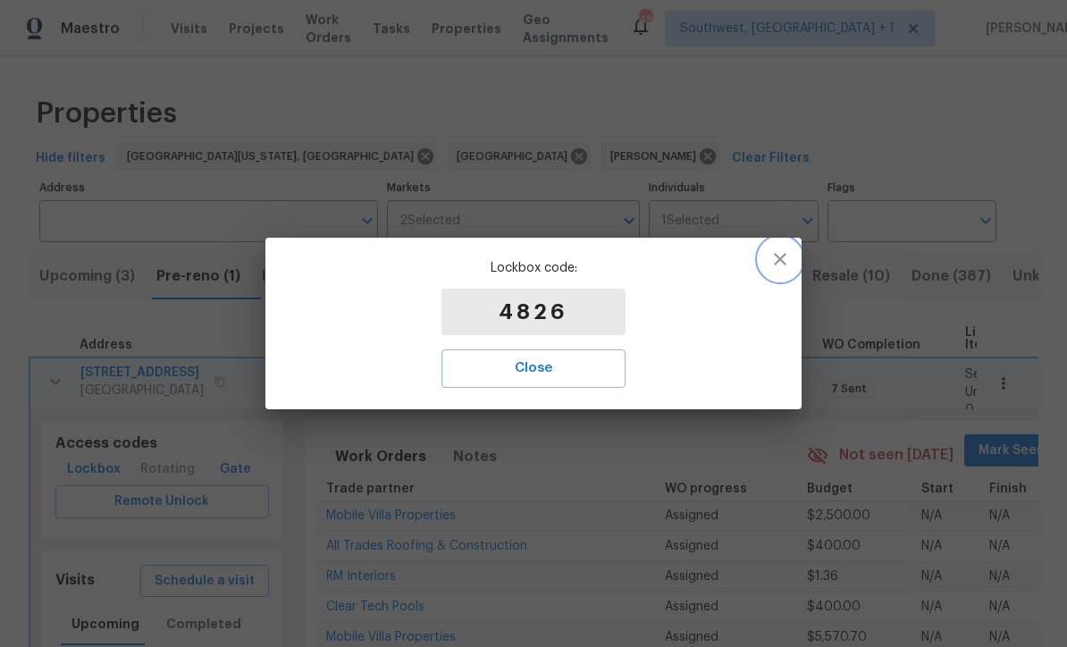
click at [783, 258] on icon "button" at bounding box center [780, 259] width 21 height 21
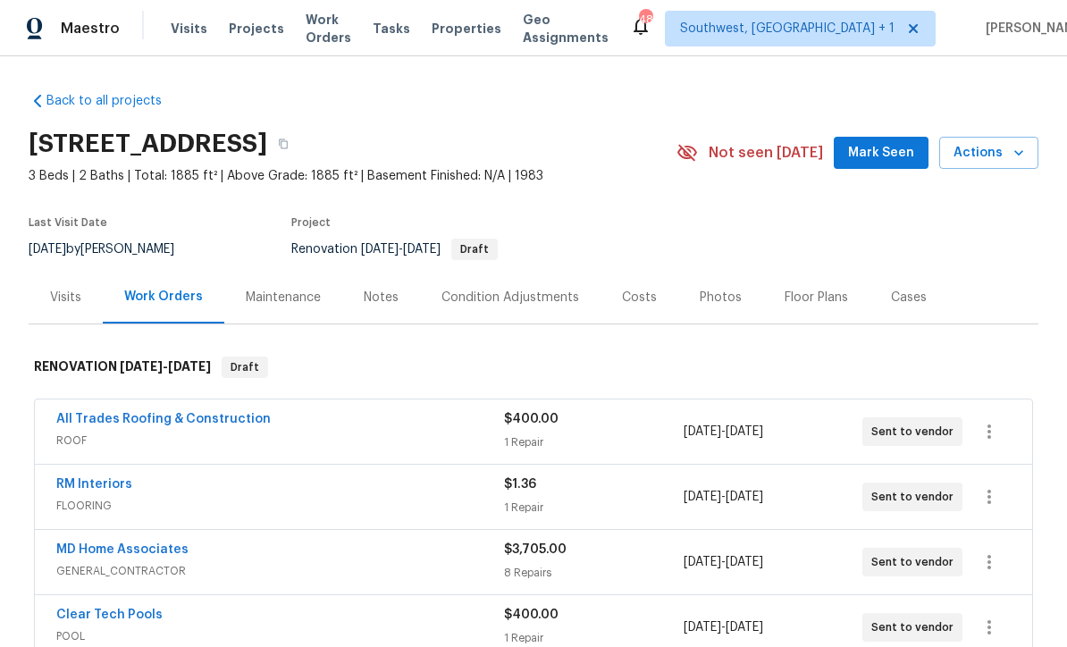
click at [236, 37] on span "Projects" at bounding box center [256, 29] width 55 height 18
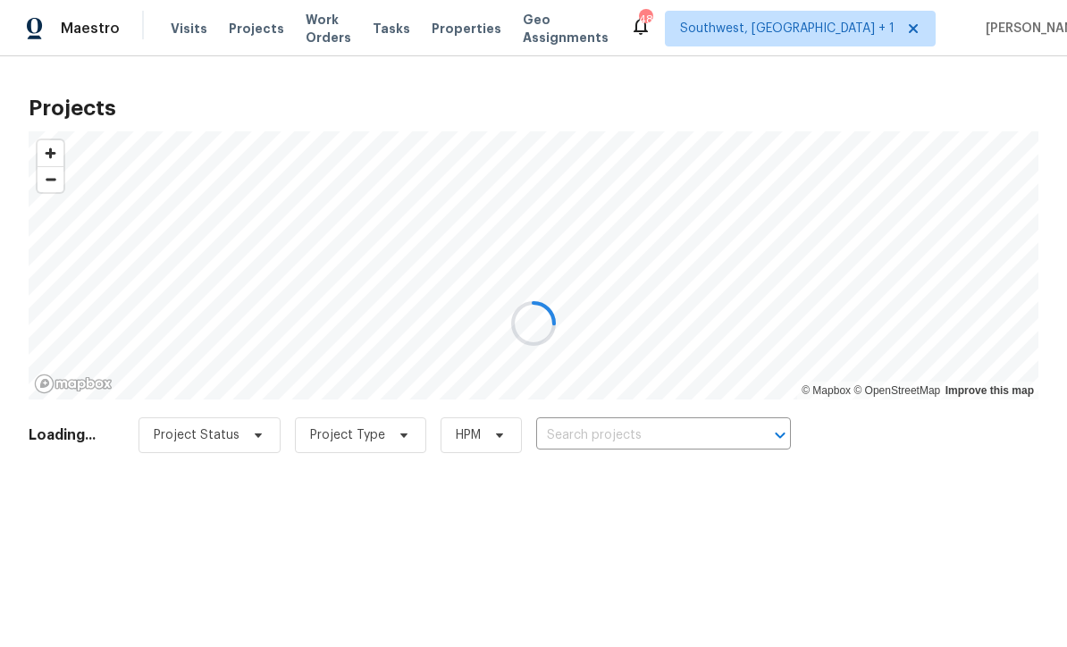
click at [643, 445] on div at bounding box center [533, 323] width 1067 height 647
click at [607, 446] on div at bounding box center [533, 323] width 1067 height 647
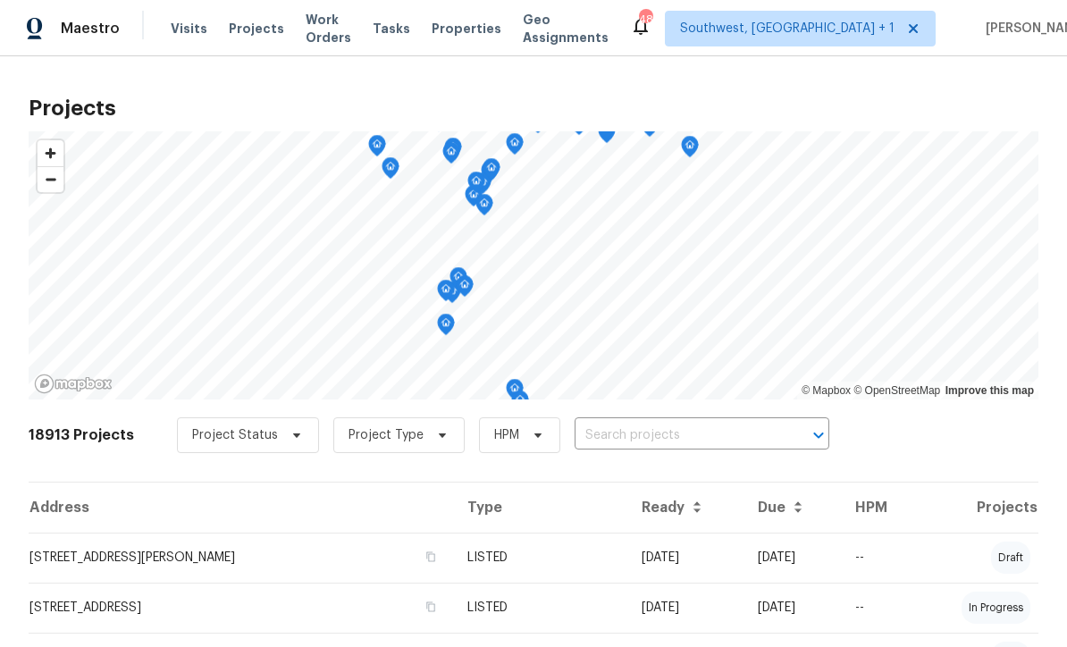
click at [637, 437] on input "text" at bounding box center [677, 436] width 205 height 28
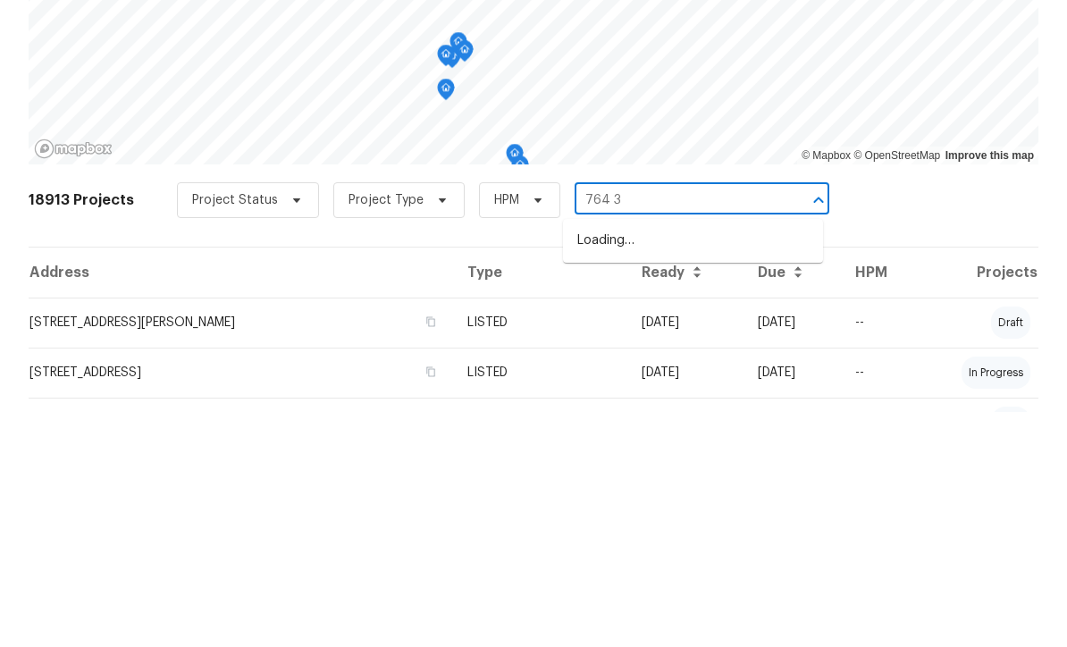
type input "764 34"
click at [712, 461] on li "[STREET_ADDRESS]" at bounding box center [693, 476] width 260 height 30
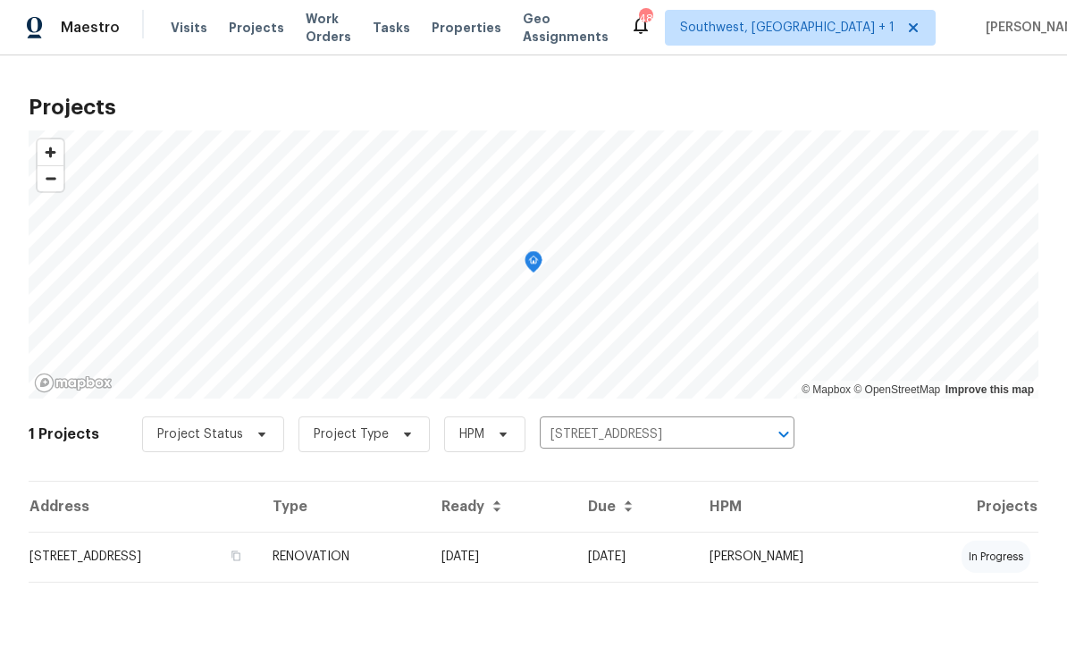
click at [674, 569] on td "[DATE]" at bounding box center [635, 558] width 122 height 50
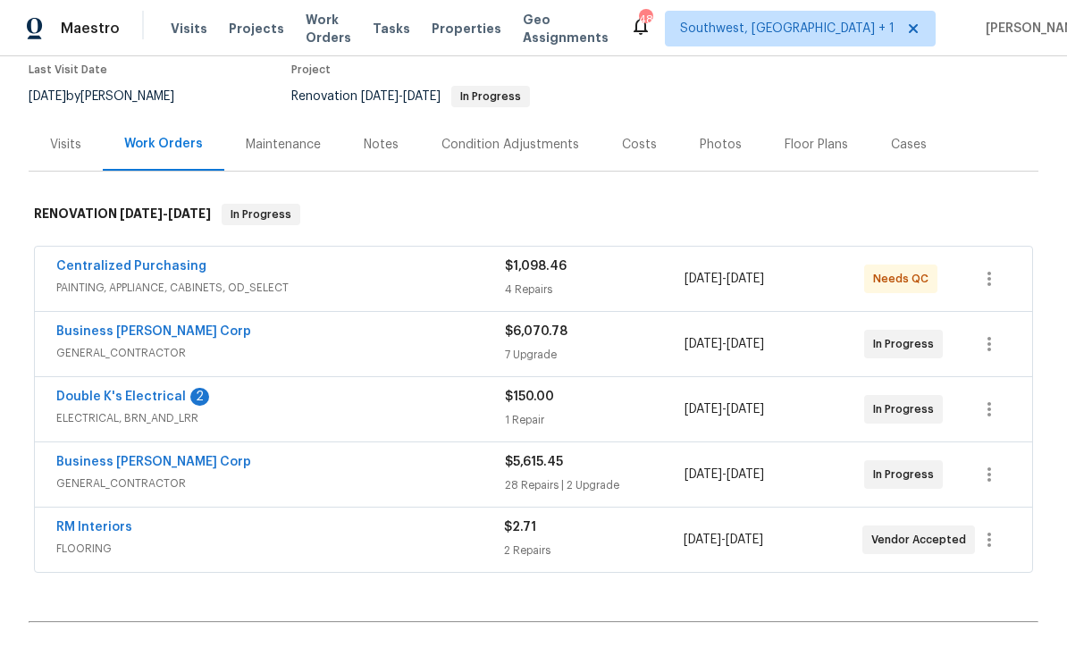
scroll to position [155, 0]
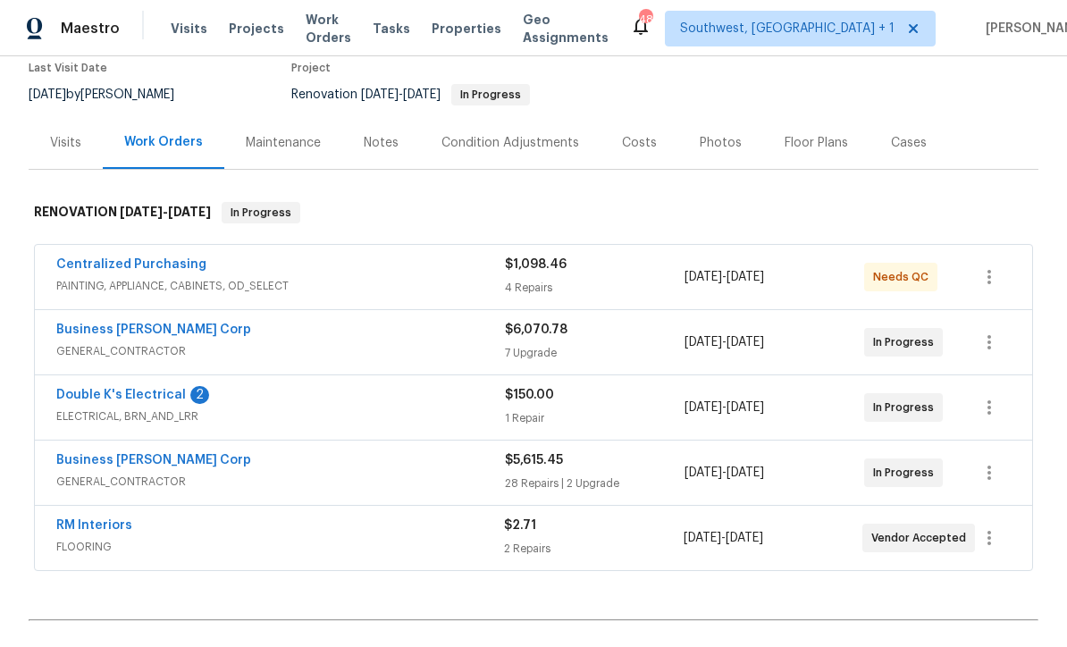
click at [86, 398] on link "Double K's Electrical" at bounding box center [121, 395] width 130 height 13
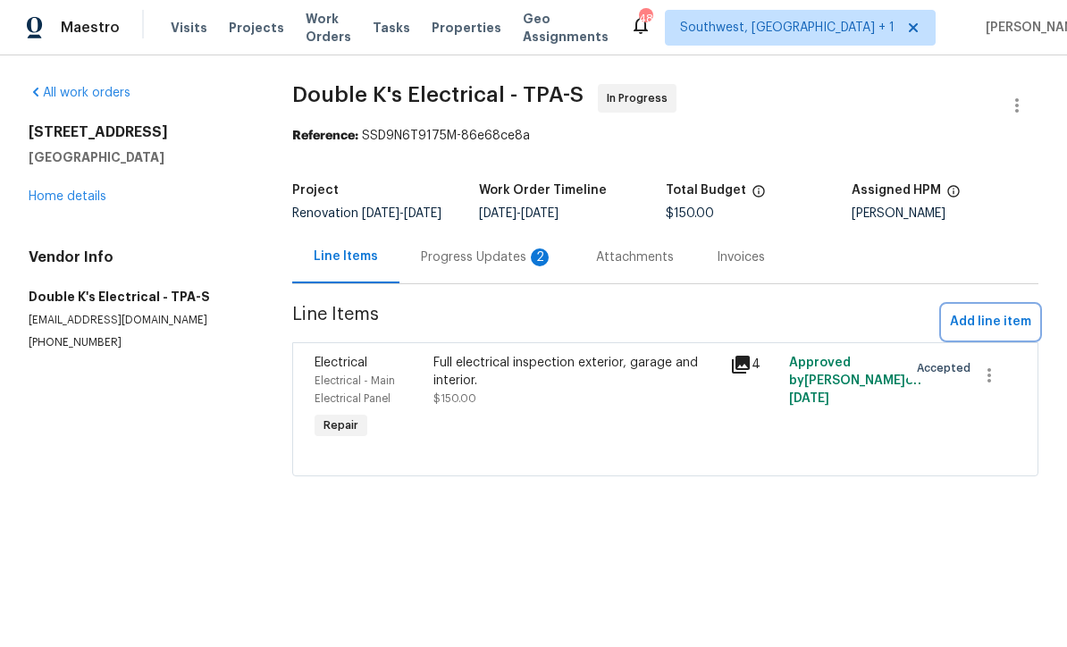
click at [991, 334] on span "Add line item" at bounding box center [990, 323] width 81 height 22
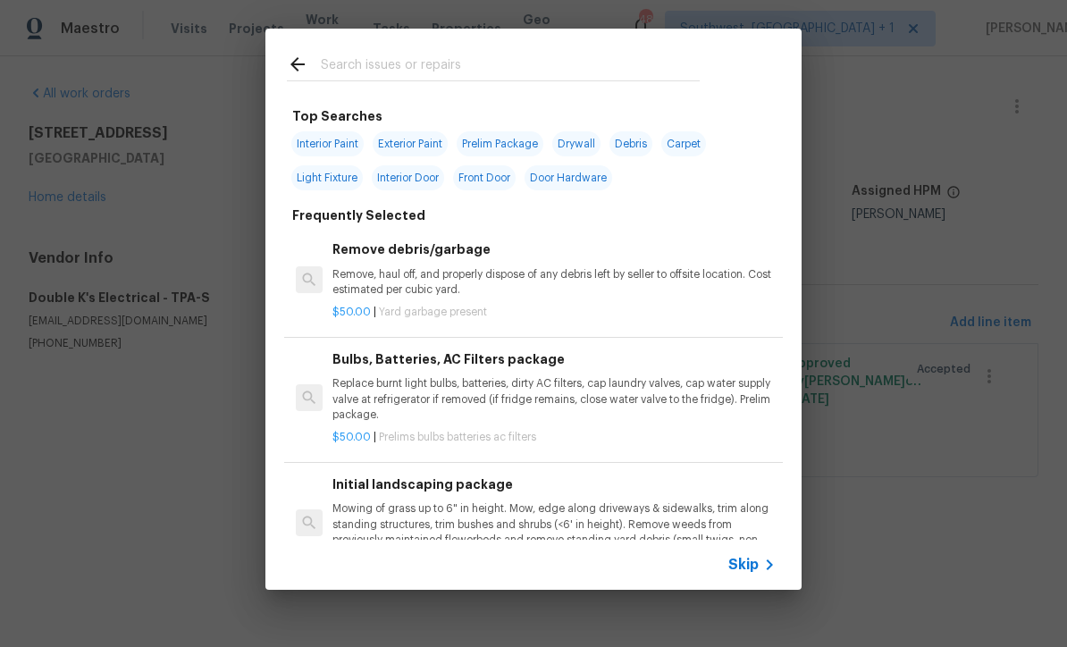
click at [757, 586] on div "Skip" at bounding box center [534, 565] width 536 height 50
click at [763, 574] on icon at bounding box center [769, 564] width 21 height 21
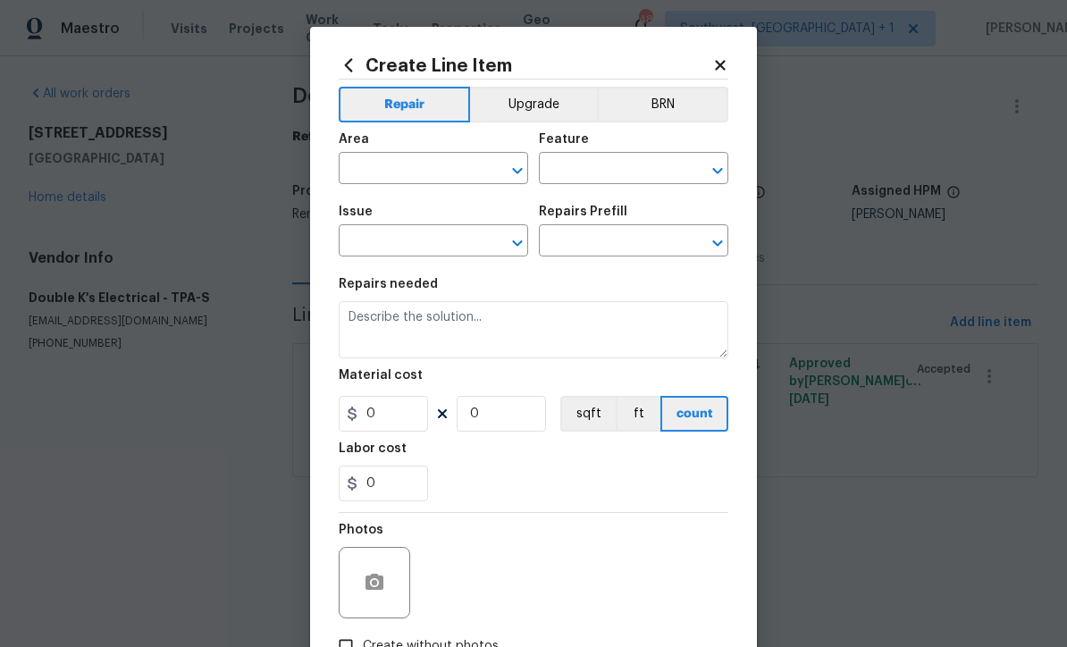
click at [434, 162] on input "text" at bounding box center [408, 170] width 139 height 28
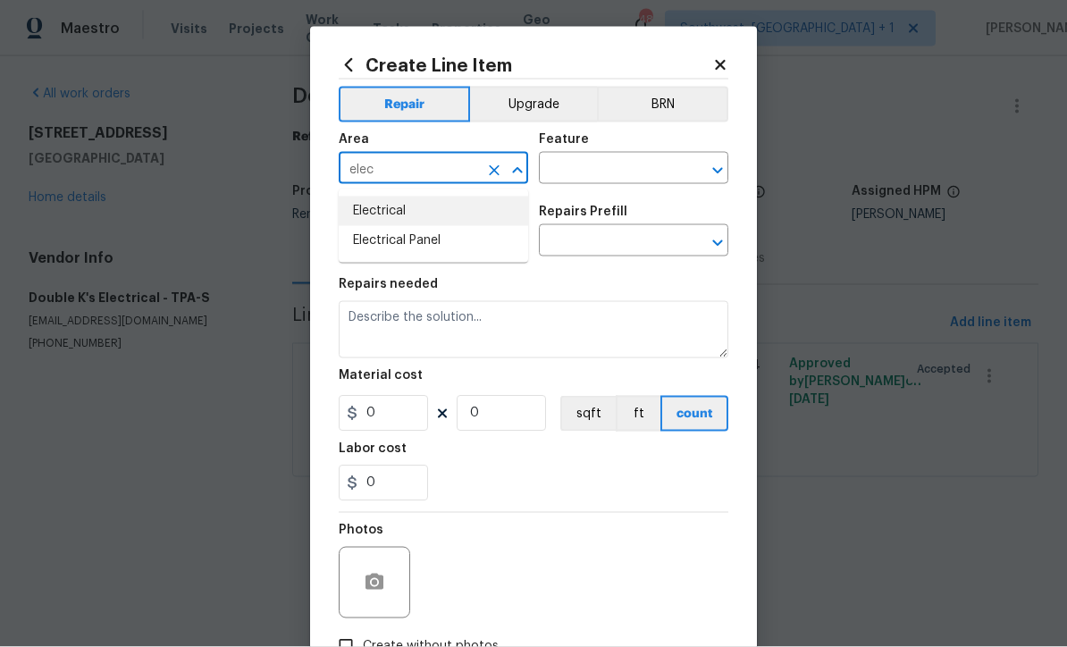
click at [417, 207] on li "Electrical" at bounding box center [434, 212] width 190 height 30
type input "Electrical"
click at [499, 169] on icon "Clear" at bounding box center [494, 171] width 18 height 18
click at [431, 247] on li "Electrical Panel" at bounding box center [434, 241] width 190 height 30
type input "Electrical Panel"
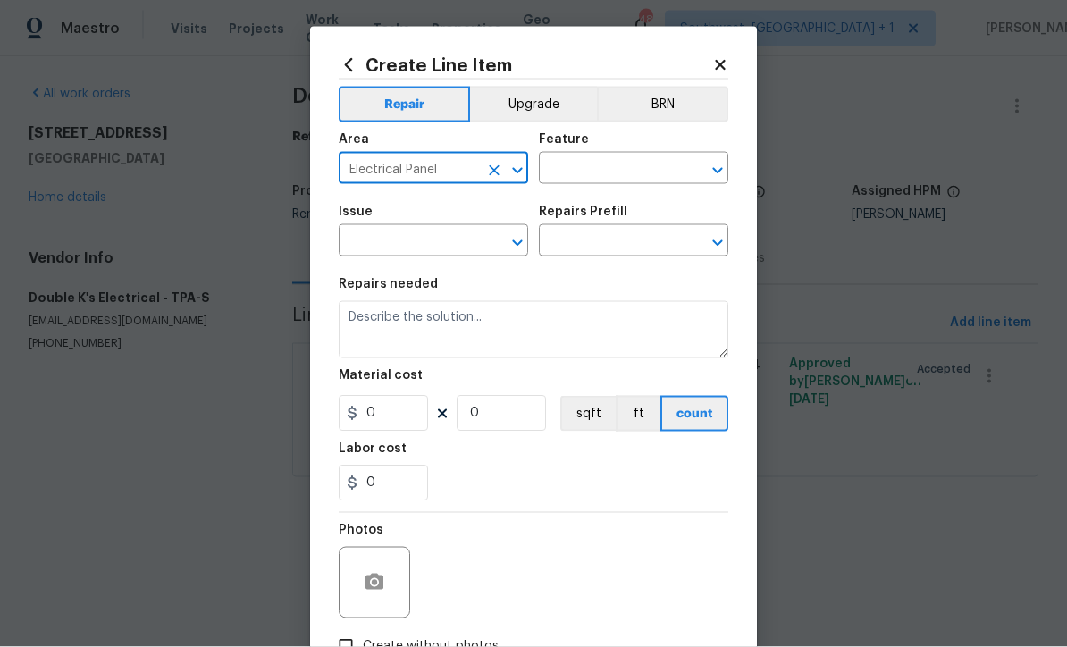
click at [631, 163] on input "text" at bounding box center [608, 170] width 139 height 28
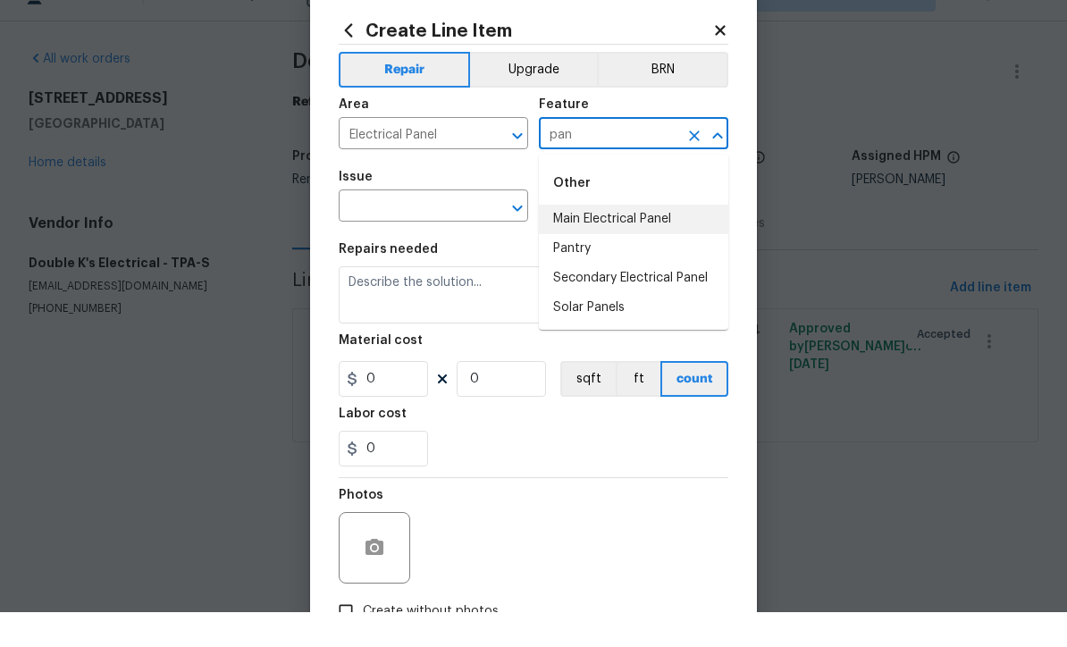
click at [665, 240] on li "Main Electrical Panel" at bounding box center [634, 255] width 190 height 30
type input "Main Electrical Panel"
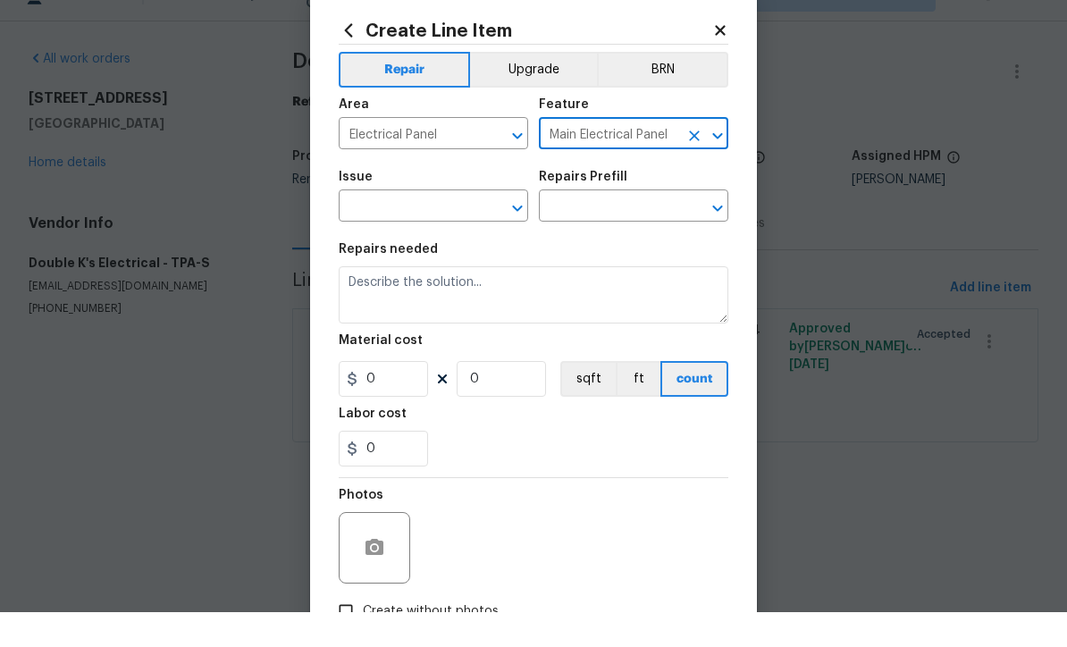
click at [479, 229] on div "​" at bounding box center [434, 243] width 190 height 28
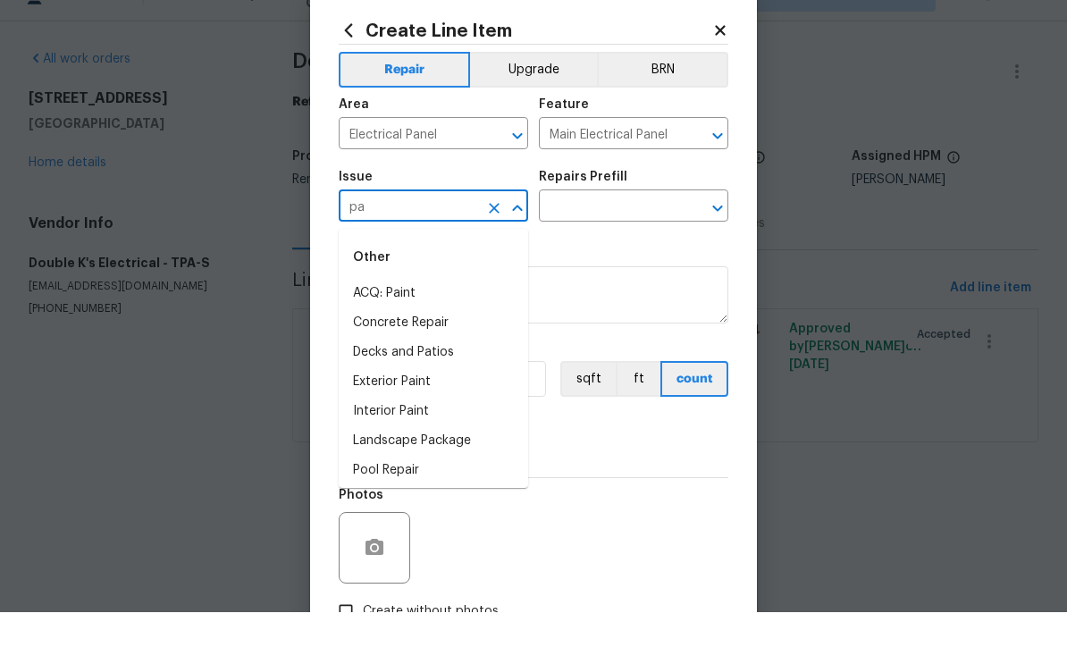
type input "p"
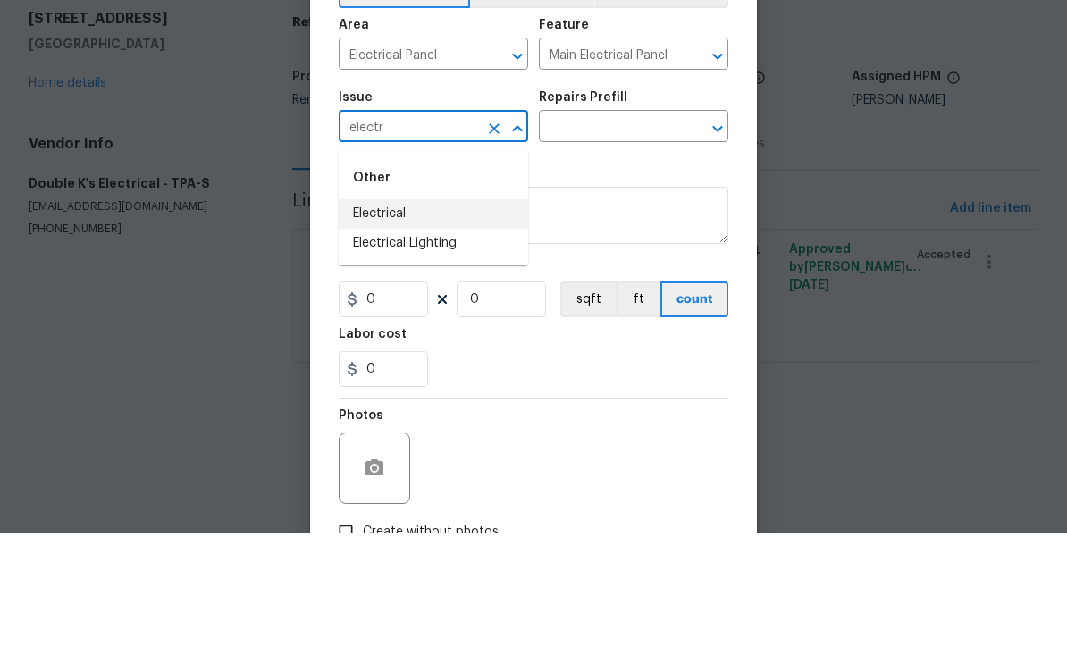
click at [433, 314] on li "Electrical" at bounding box center [434, 329] width 190 height 30
type input "Electrical"
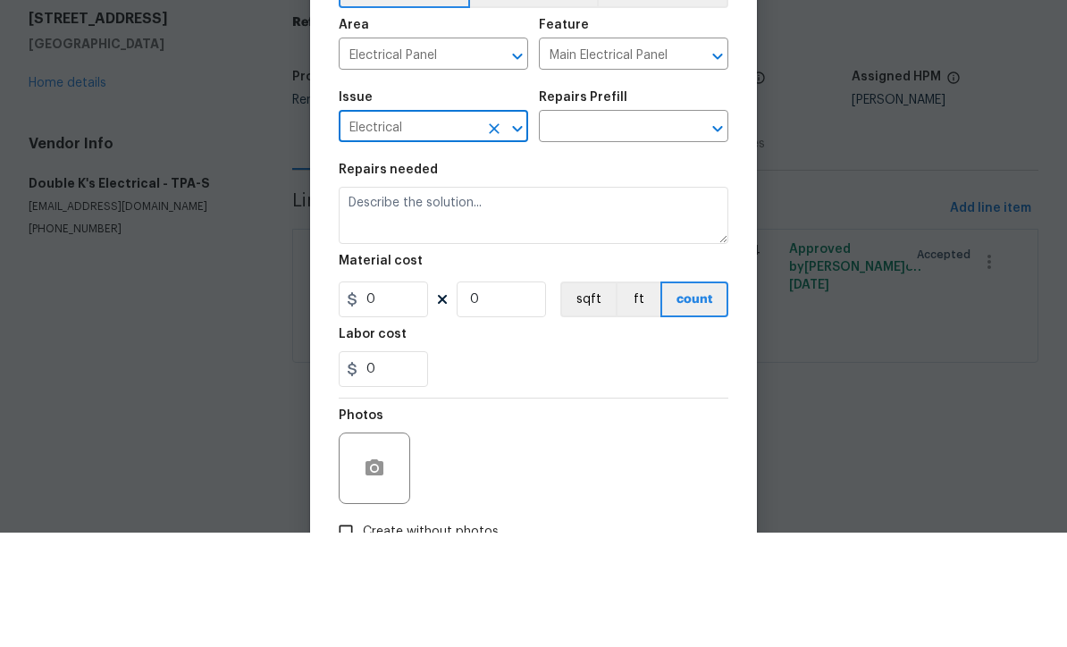
click at [657, 229] on input "text" at bounding box center [608, 243] width 139 height 28
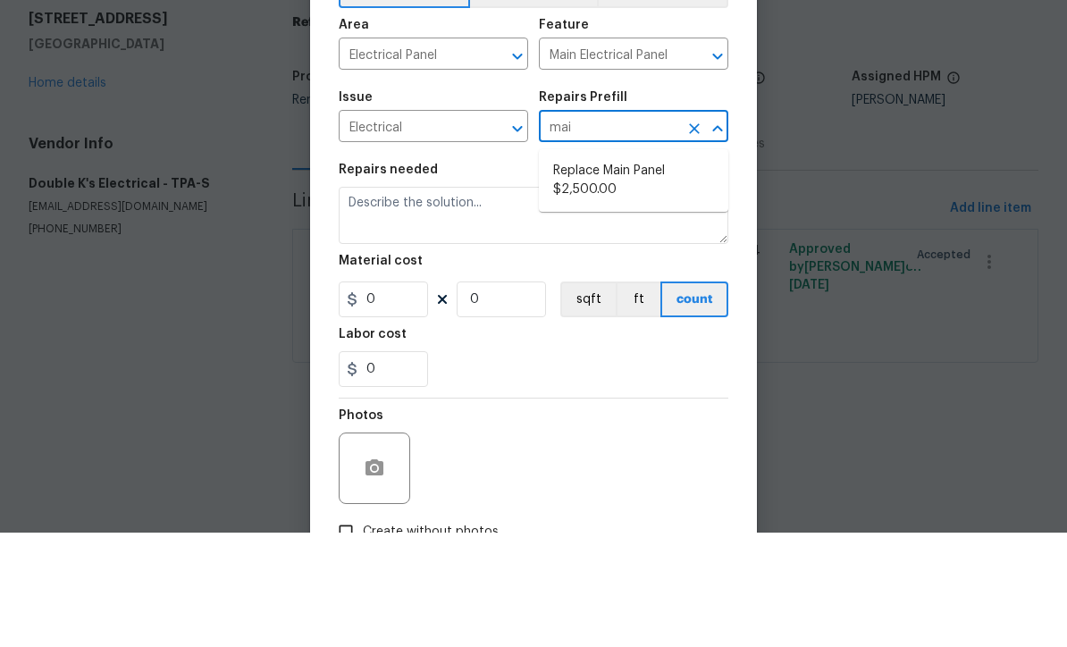
click at [645, 271] on li "Replace Main Panel $2,500.00" at bounding box center [634, 295] width 190 height 48
type input "Replace Main Panel $2,500.00"
type textarea "Remove and replace outdated main panel with approved panel. Includes obtaining …"
type input "1"
type input "2500"
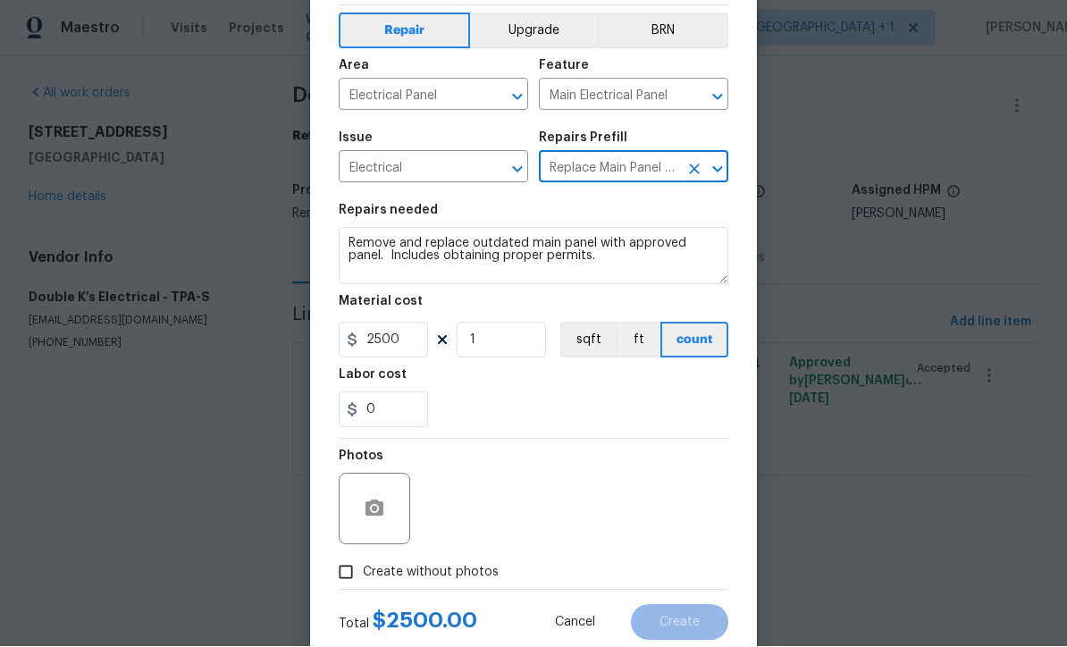
scroll to position [94, 0]
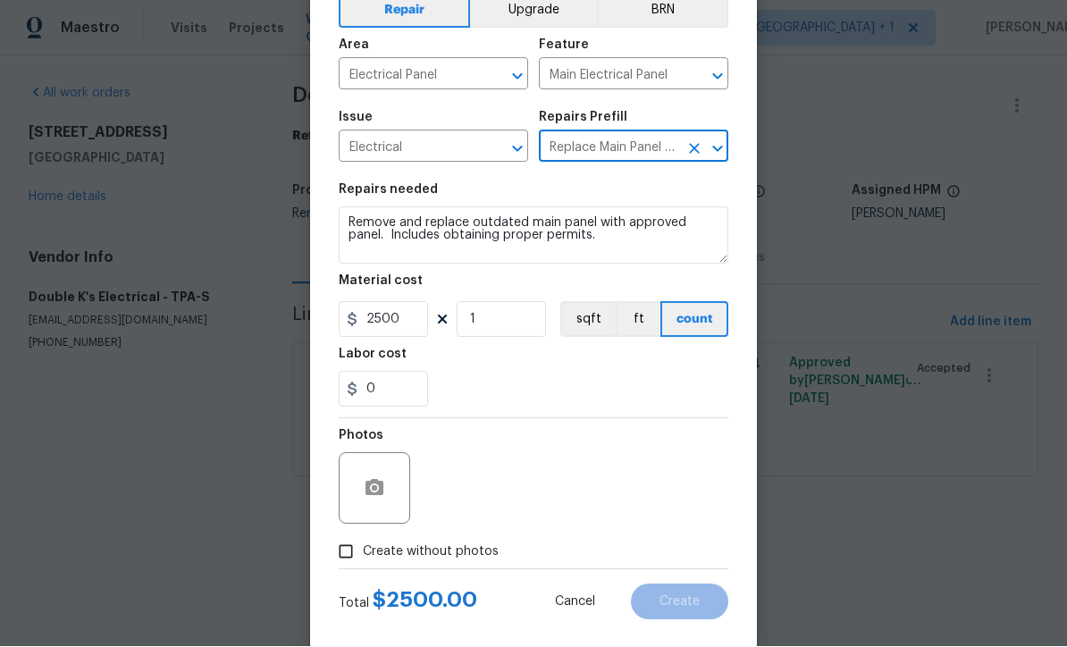
click at [340, 560] on input "Create without photos" at bounding box center [346, 552] width 34 height 34
checkbox input "true"
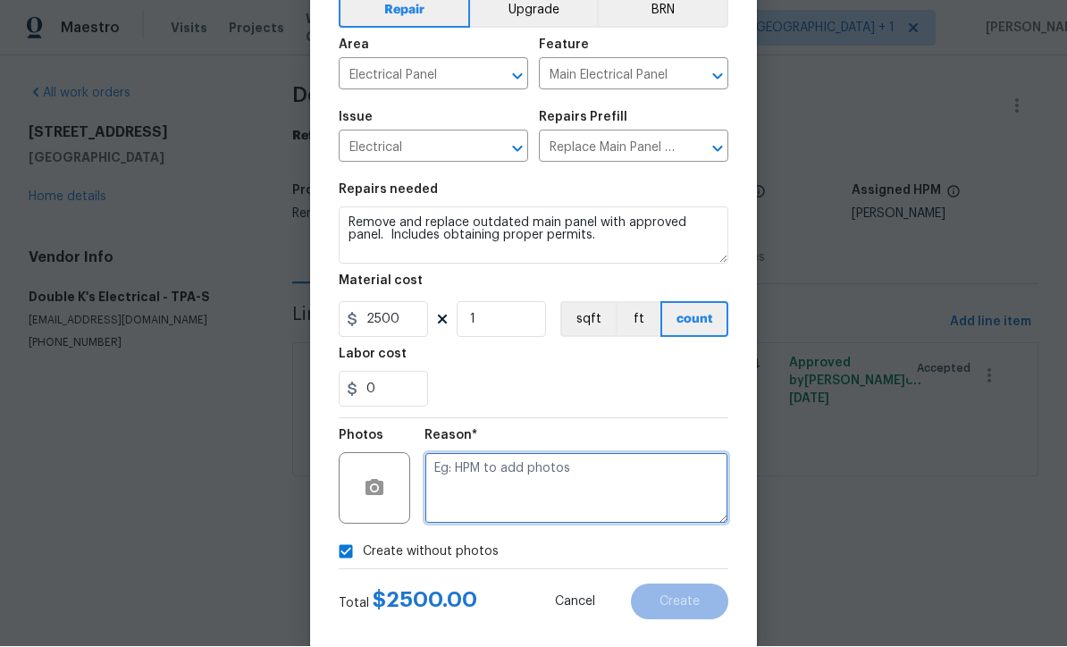
click at [614, 502] on textarea at bounding box center [577, 489] width 304 height 72
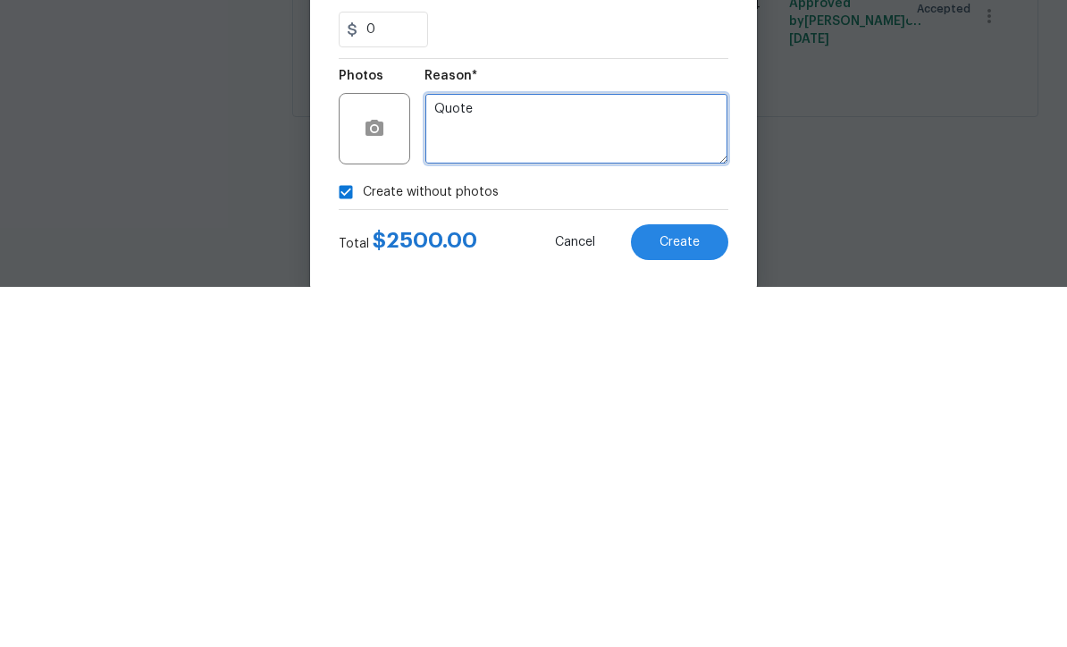
type textarea "Quote"
click at [680, 585] on button "Create" at bounding box center [679, 603] width 97 height 36
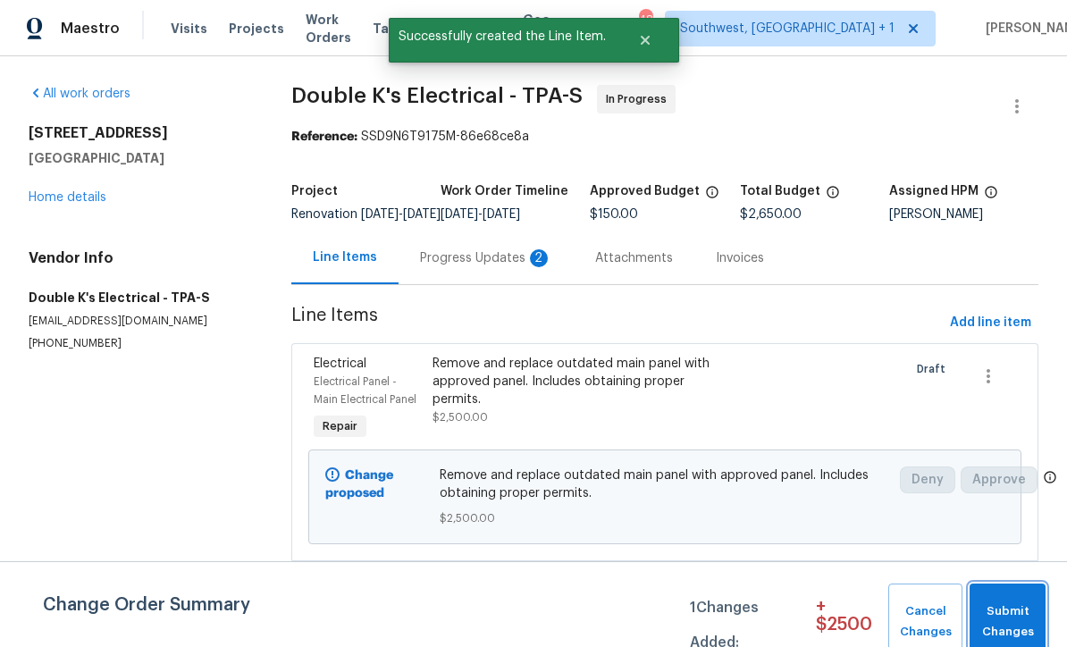
click at [1013, 618] on span "Submit Changes" at bounding box center [1008, 622] width 58 height 41
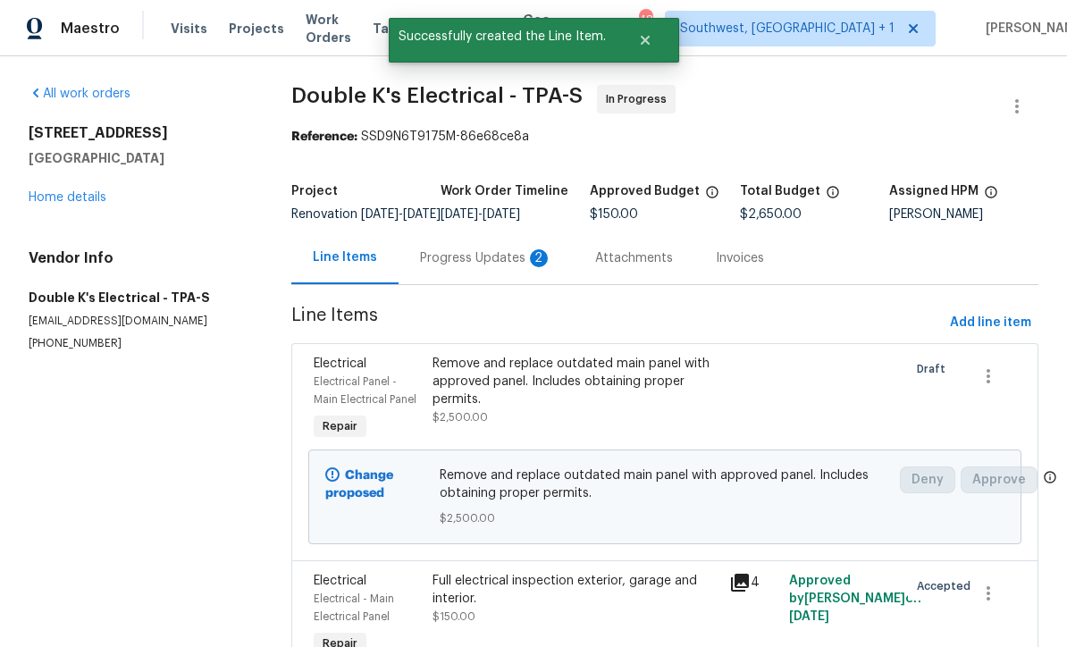
click at [434, 267] on div "Progress Updates 2" at bounding box center [486, 258] width 132 height 18
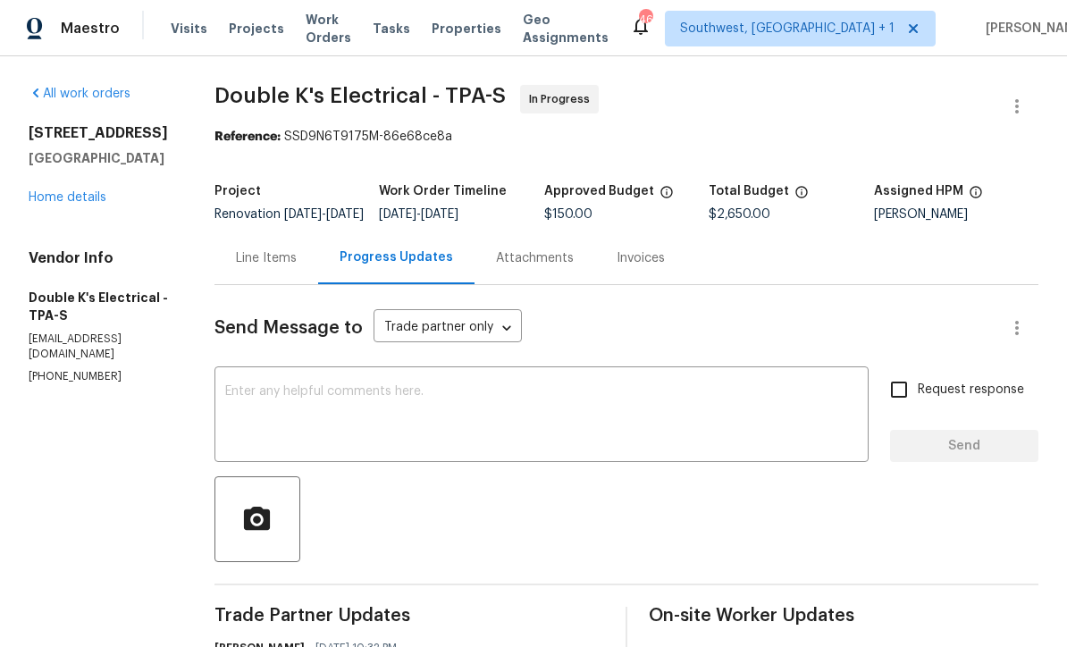
click at [51, 199] on link "Home details" at bounding box center [68, 197] width 78 height 13
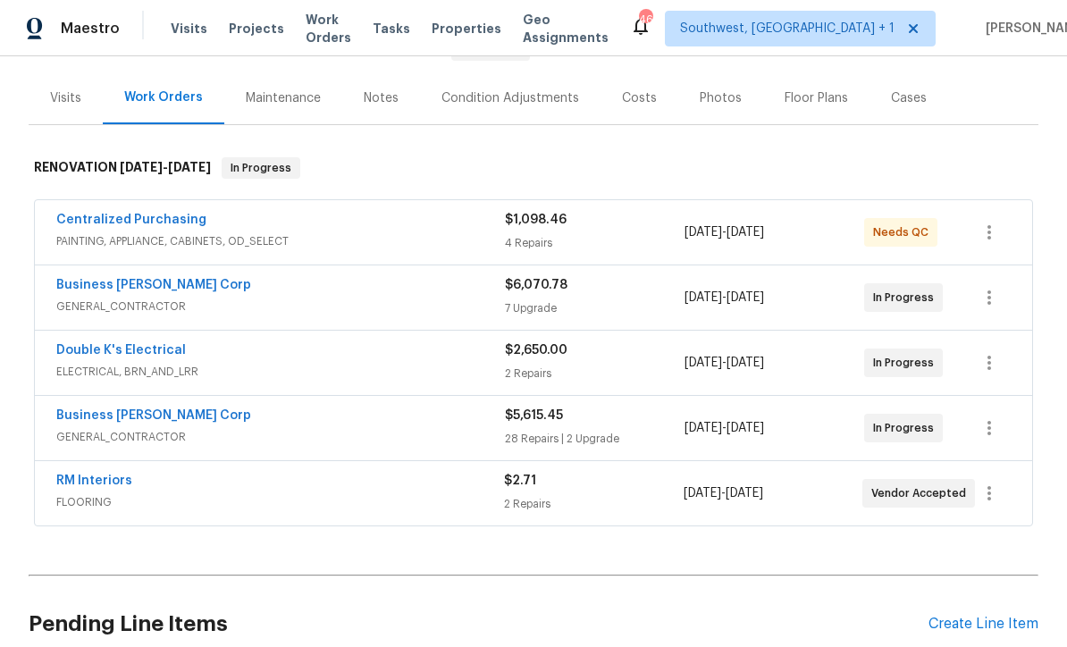
scroll to position [199, 0]
click at [113, 476] on link "RM Interiors" at bounding box center [94, 481] width 76 height 13
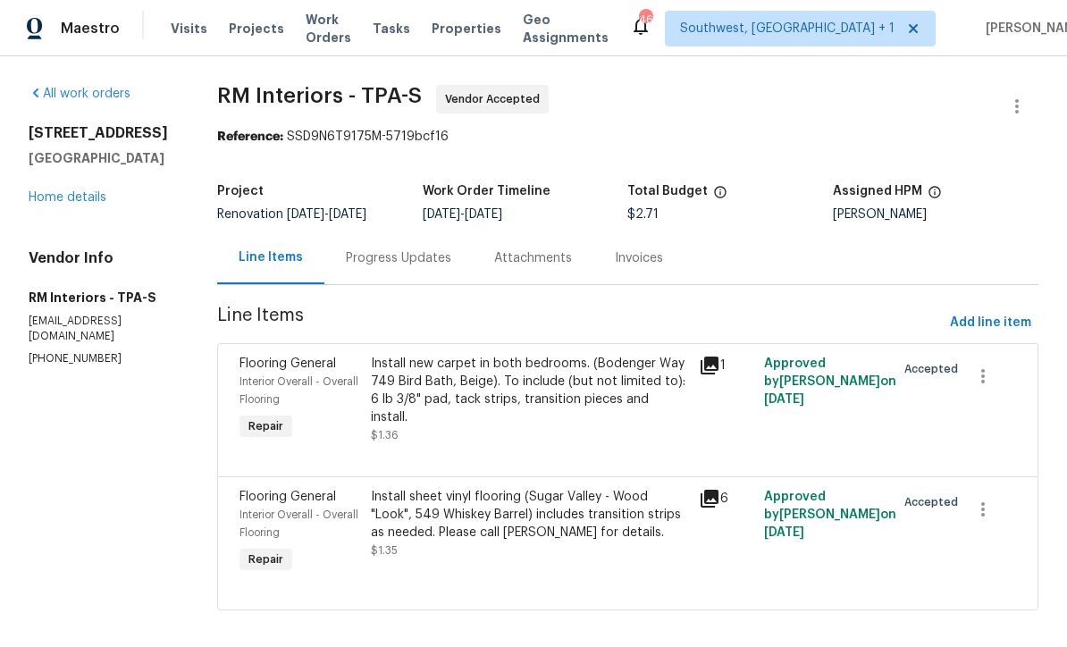
click at [603, 547] on div "Install sheet vinyl flooring (Sugar Valley - Wood "Look", 549 Whiskey Barrel) i…" at bounding box center [529, 524] width 317 height 72
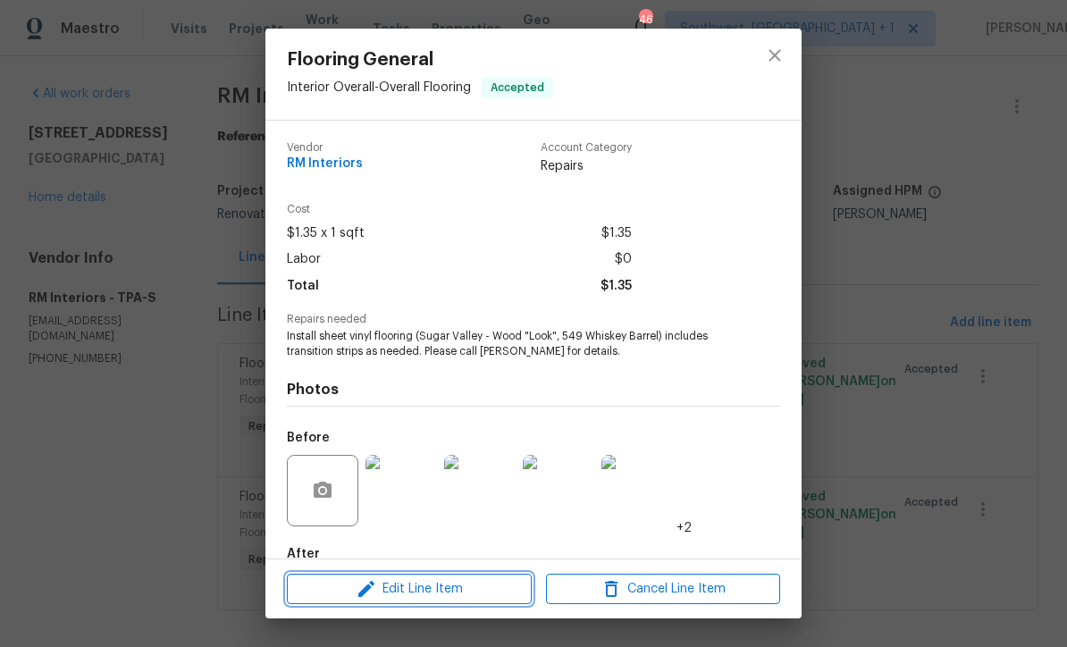
click at [501, 600] on button "Edit Line Item" at bounding box center [409, 589] width 245 height 31
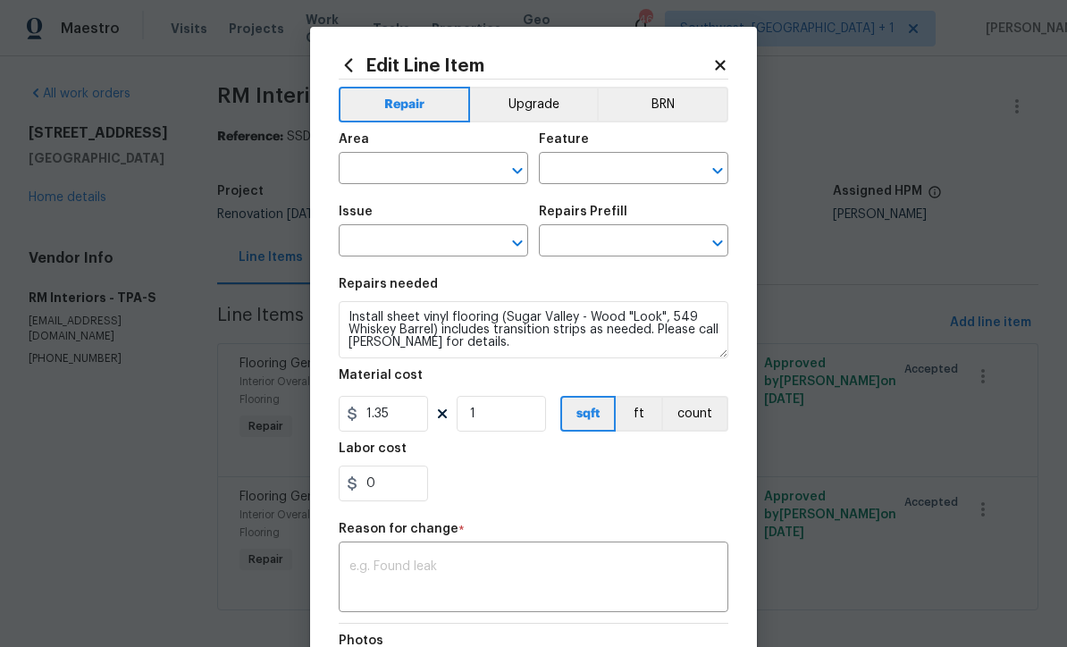
type input "Interior Overall"
type input "Overall Flooring"
type input "Flooring General"
type input "Sheet Vinyl LVL 1 - Sugar Valley (Wood 2) $1.35"
click at [409, 432] on input "1.35" at bounding box center [383, 414] width 89 height 36
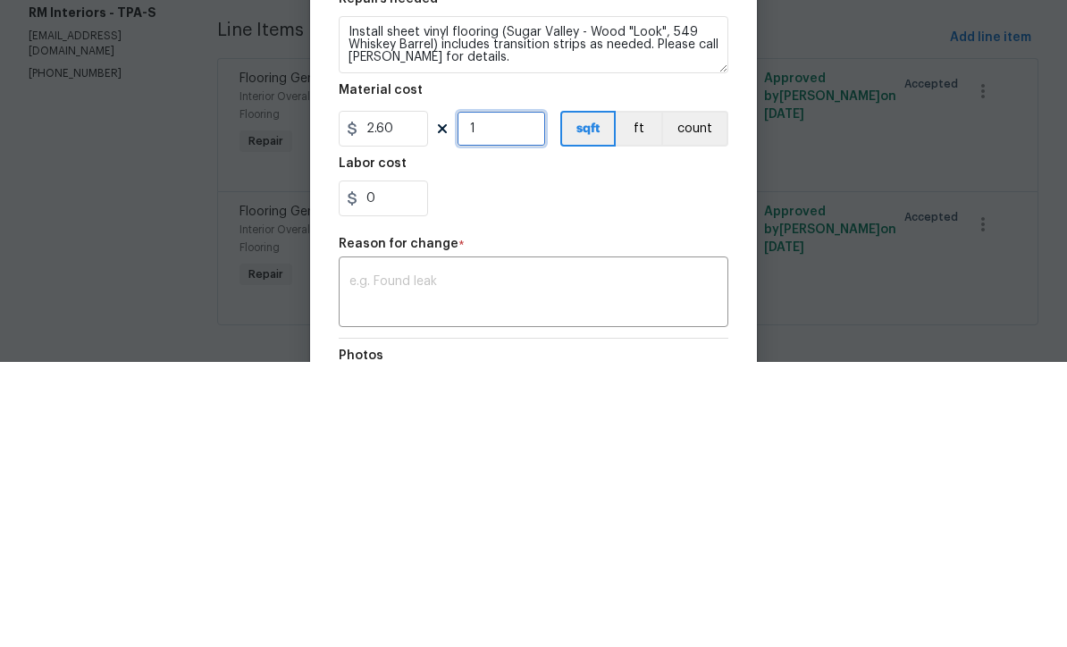
click at [538, 396] on input "1" at bounding box center [501, 414] width 89 height 36
type input "2.6"
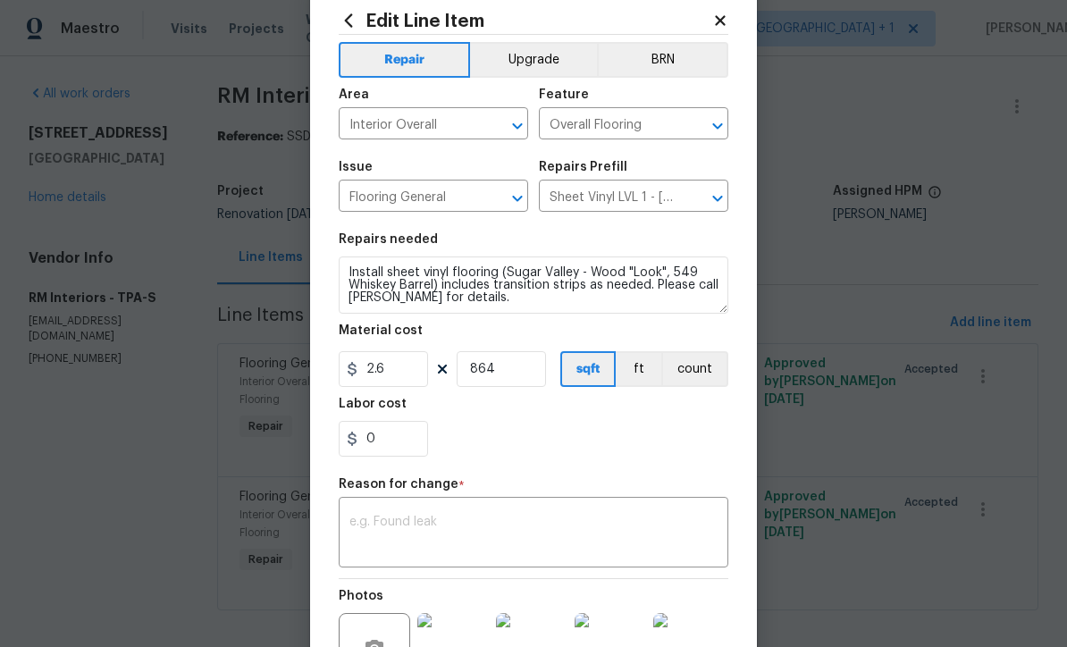
scroll to position [78, 0]
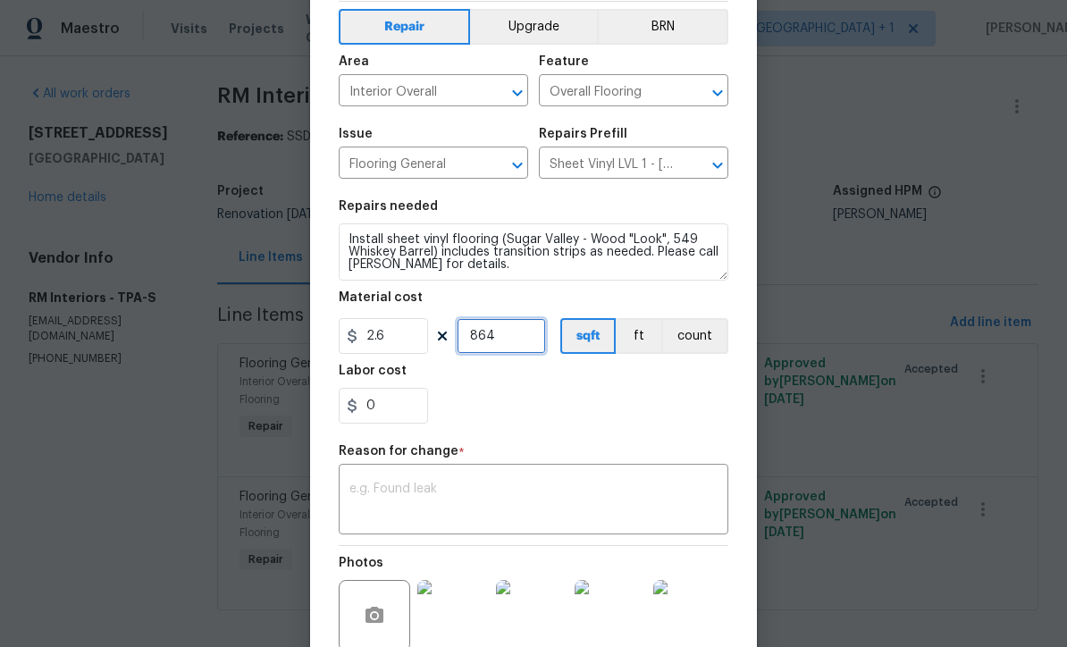
type input "864"
click at [600, 520] on textarea at bounding box center [534, 502] width 368 height 38
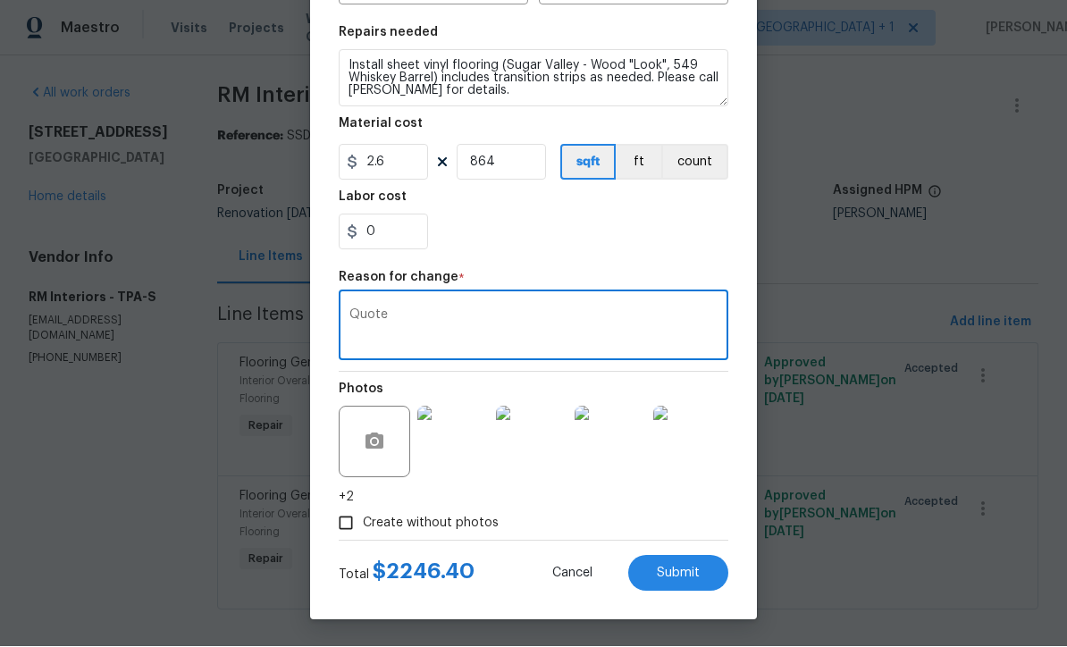
scroll to position [255, 0]
type textarea "Quote"
click at [684, 518] on div "Create without photos" at bounding box center [534, 524] width 390 height 34
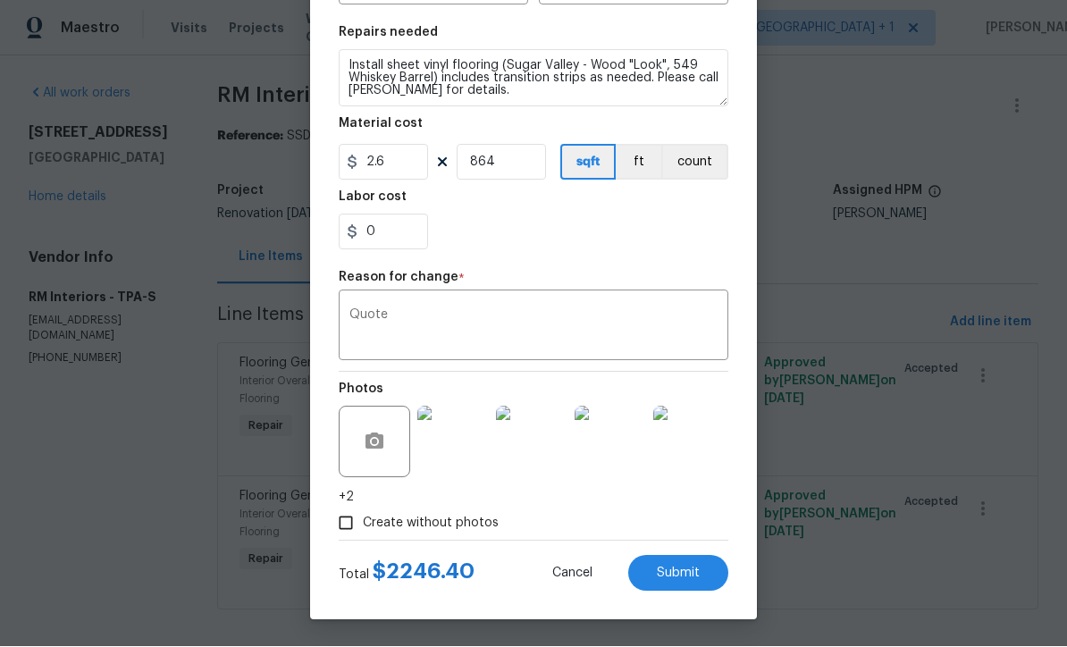
click at [682, 587] on button "Submit" at bounding box center [678, 574] width 100 height 36
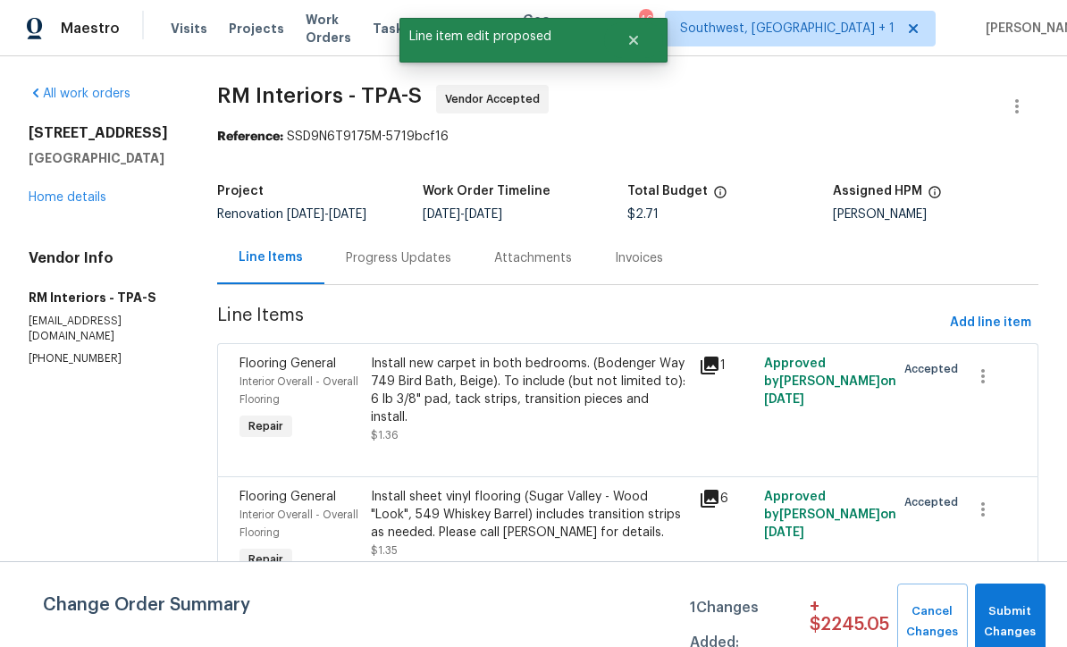
scroll to position [0, 0]
click at [988, 313] on span "Add line item" at bounding box center [990, 323] width 81 height 22
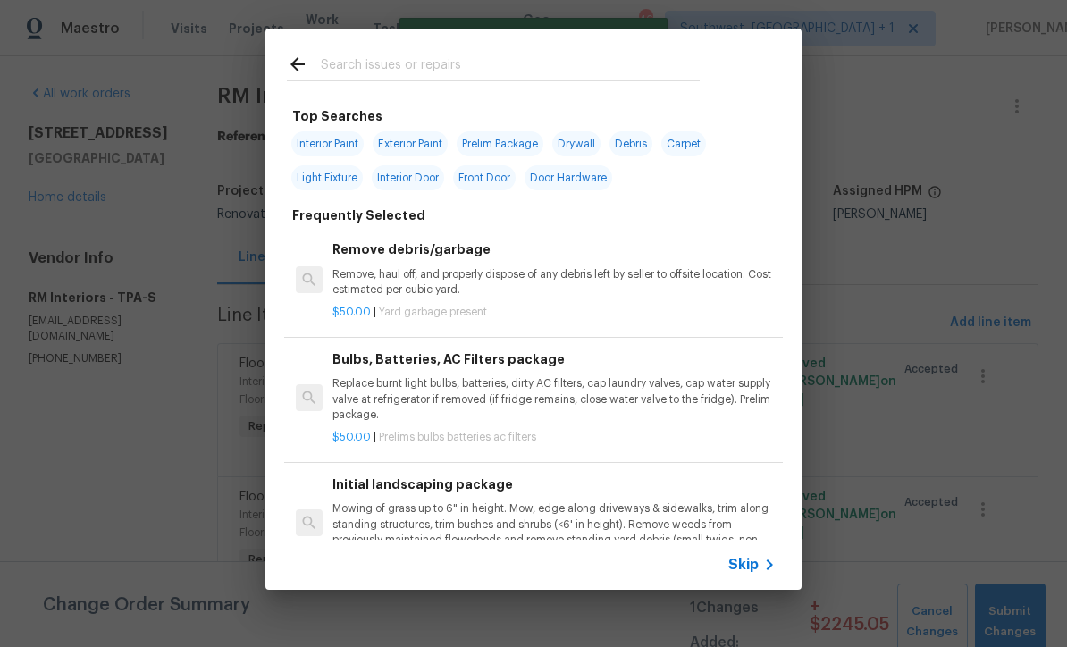
click at [740, 573] on span "Skip" at bounding box center [744, 565] width 30 height 18
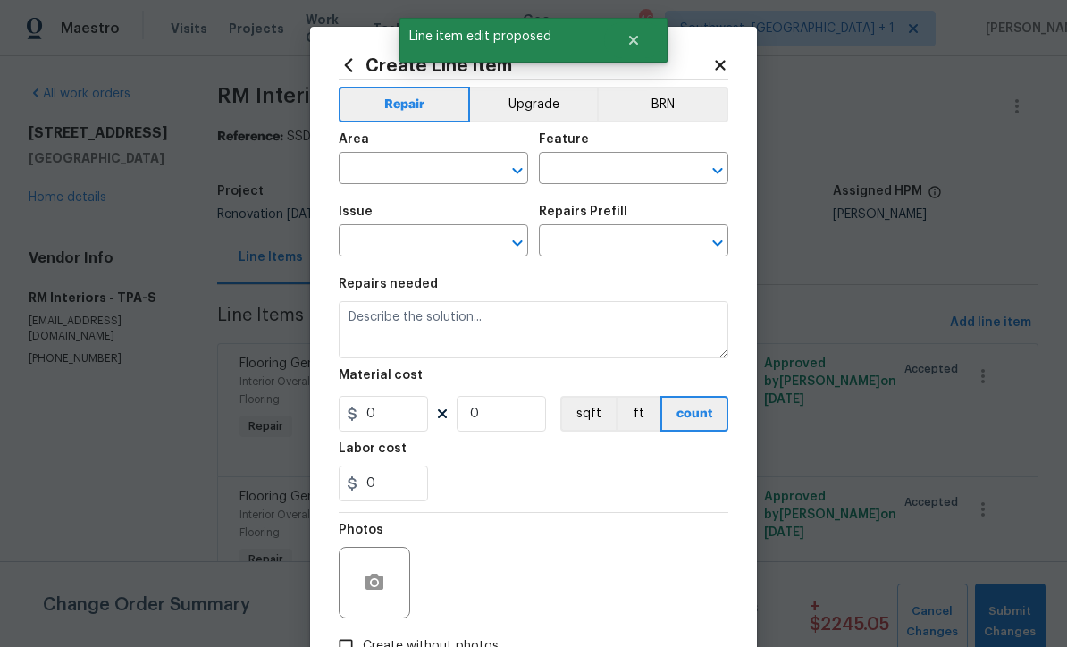
click at [546, 114] on button "Upgrade" at bounding box center [534, 105] width 128 height 36
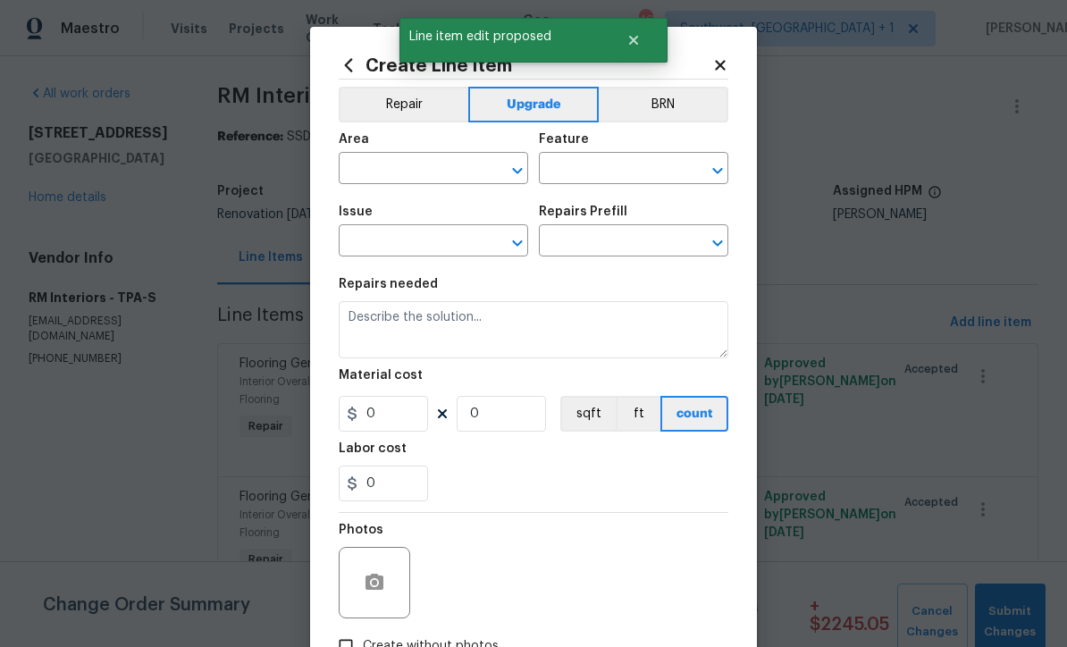
click at [417, 115] on button "Repair" at bounding box center [404, 105] width 130 height 36
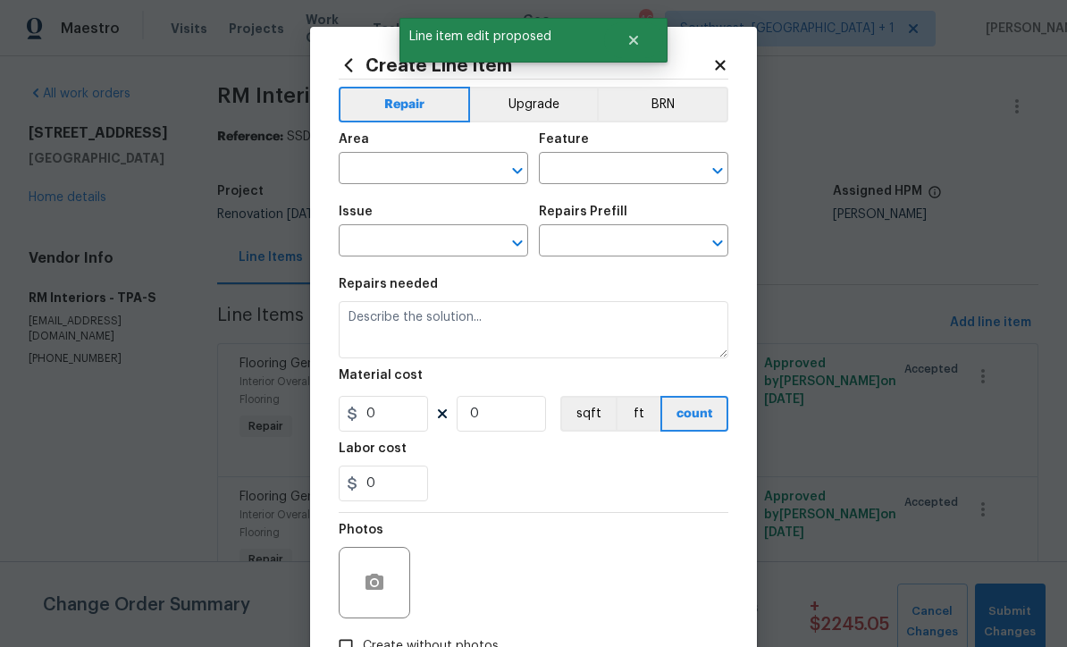
click at [435, 175] on input "text" at bounding box center [408, 170] width 139 height 28
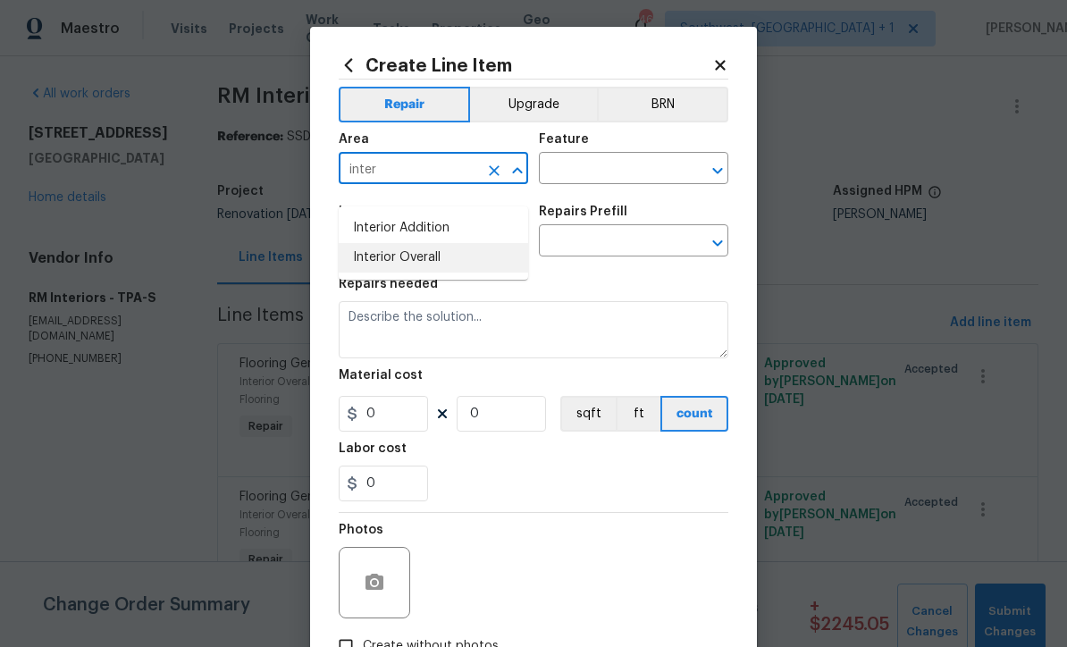
click at [443, 243] on li "Interior Overall" at bounding box center [434, 258] width 190 height 30
type input "Interior Overall"
click at [622, 172] on input "text" at bounding box center [608, 170] width 139 height 28
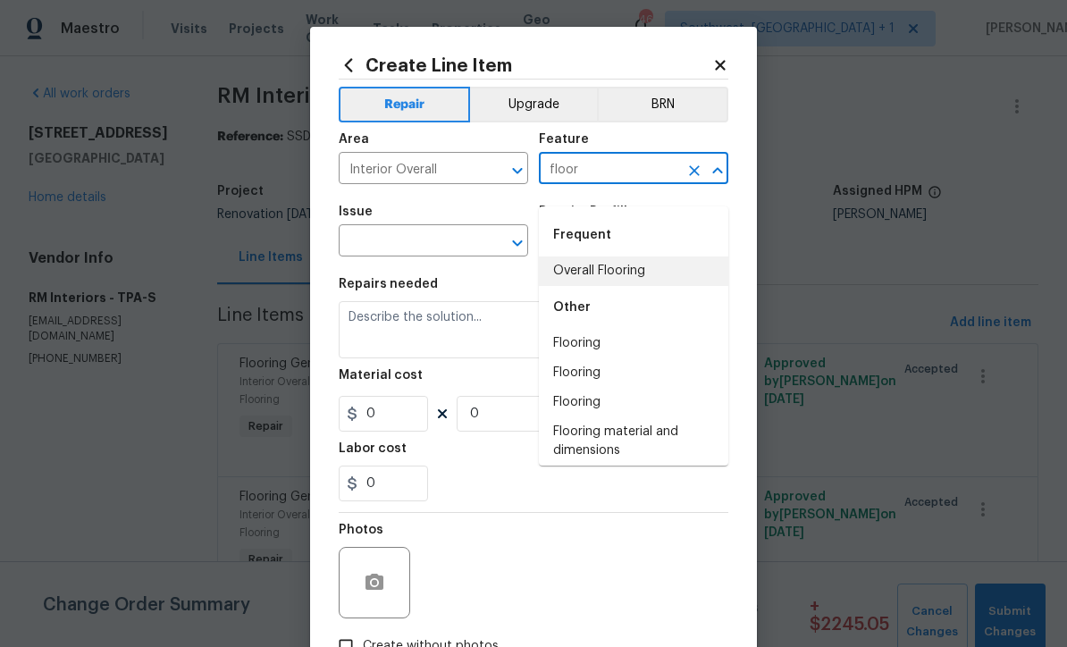
click at [628, 257] on li "Overall Flooring" at bounding box center [634, 272] width 190 height 30
type input "Overall Flooring"
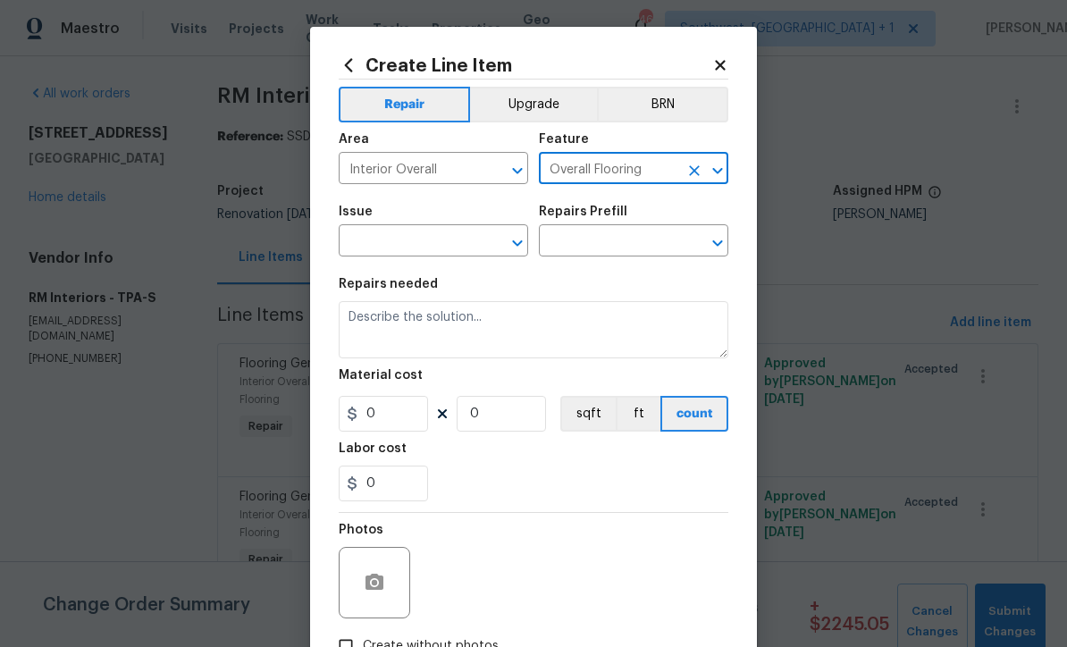
click at [476, 252] on input "text" at bounding box center [408, 243] width 139 height 28
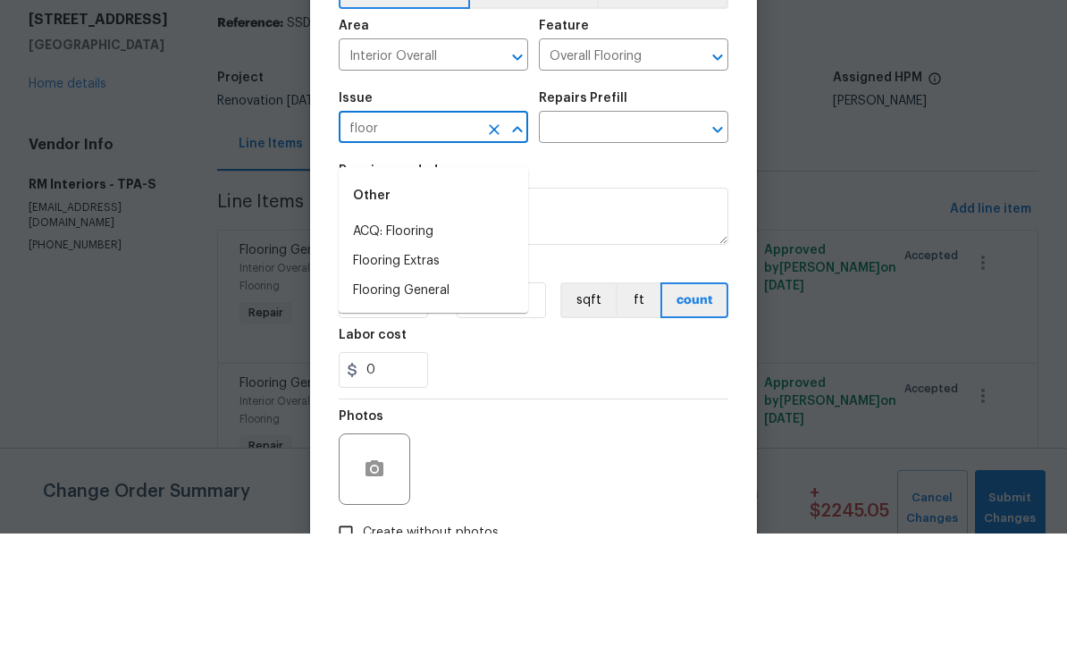
click at [433, 360] on li "Flooring Extras" at bounding box center [434, 375] width 190 height 30
type input "Flooring Extras"
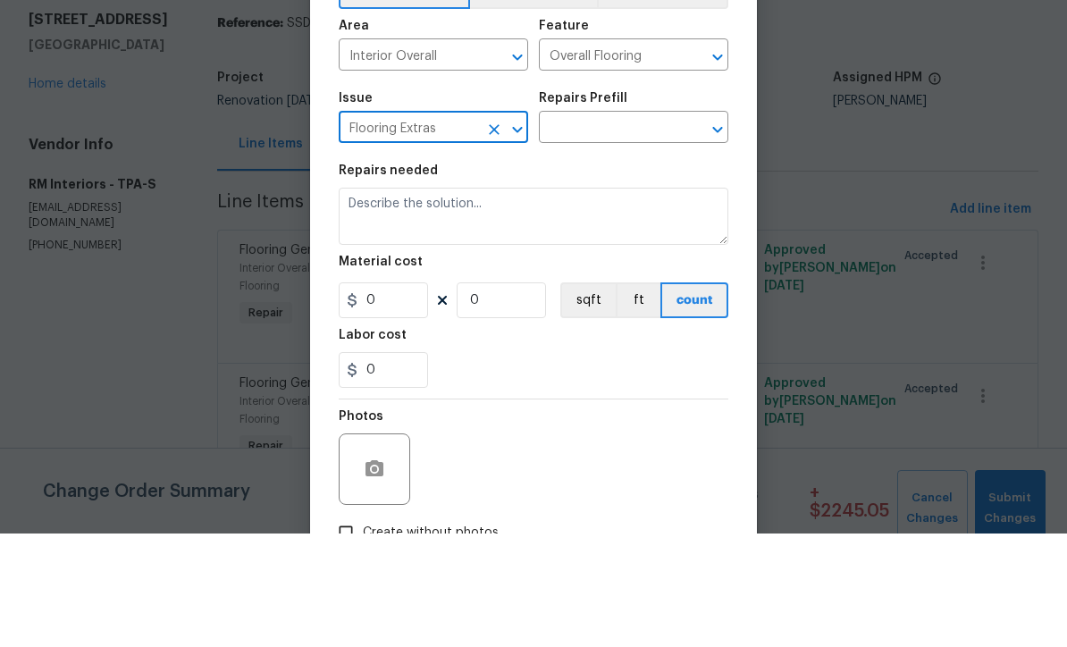
click at [639, 229] on input "text" at bounding box center [608, 243] width 139 height 28
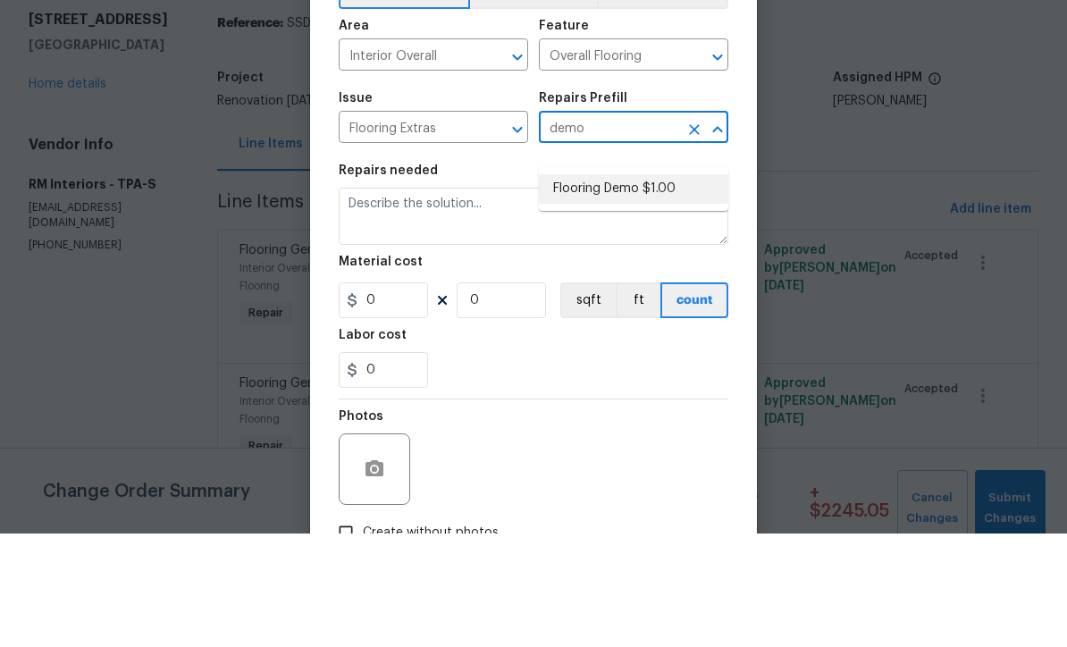
click at [650, 288] on li "Flooring Demo $1.00" at bounding box center [634, 303] width 190 height 30
type input "Flooring Demo $1.00"
type textarea "Demo existing flooring."
type input "1"
type input "Flooring Demo $1.00"
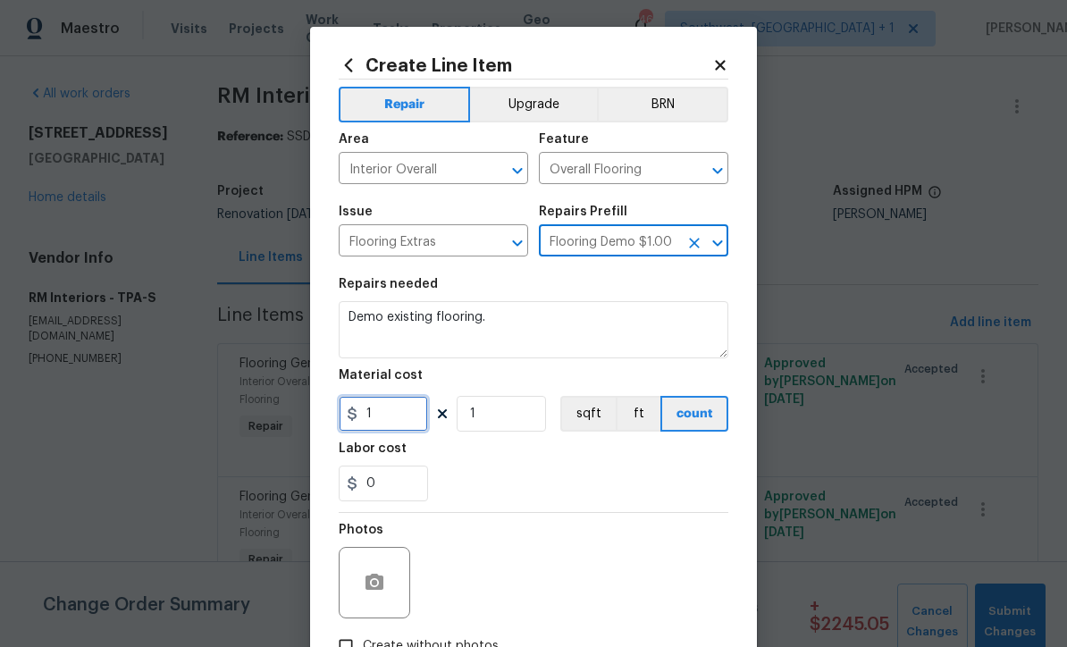
click at [380, 432] on input "1" at bounding box center [383, 414] width 89 height 36
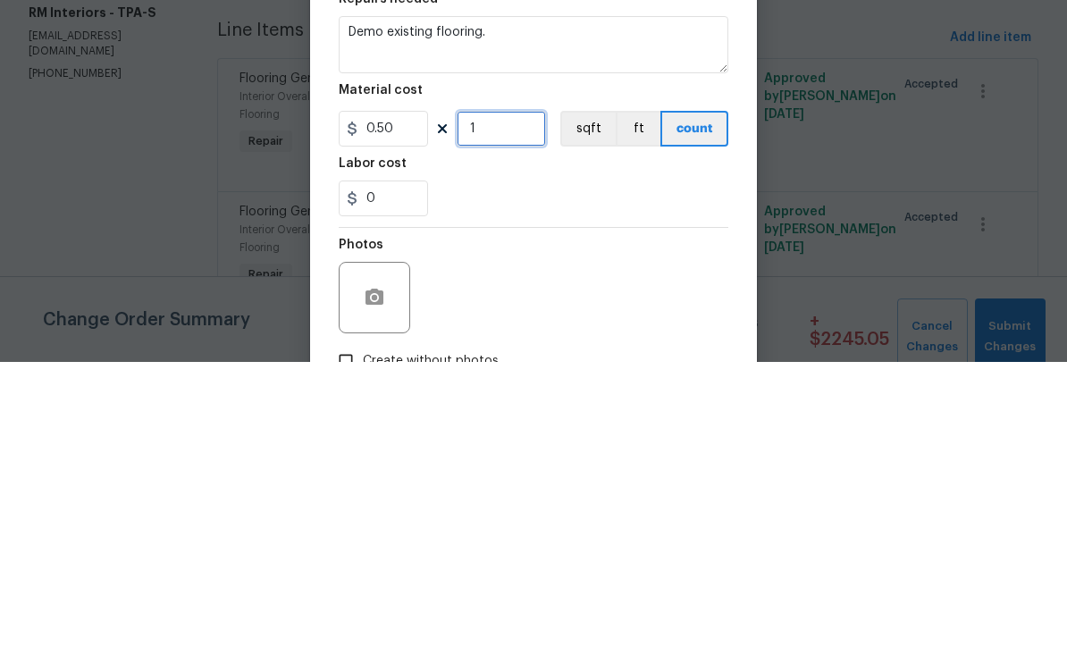
click at [544, 396] on input "1" at bounding box center [501, 414] width 89 height 36
type input "0.5"
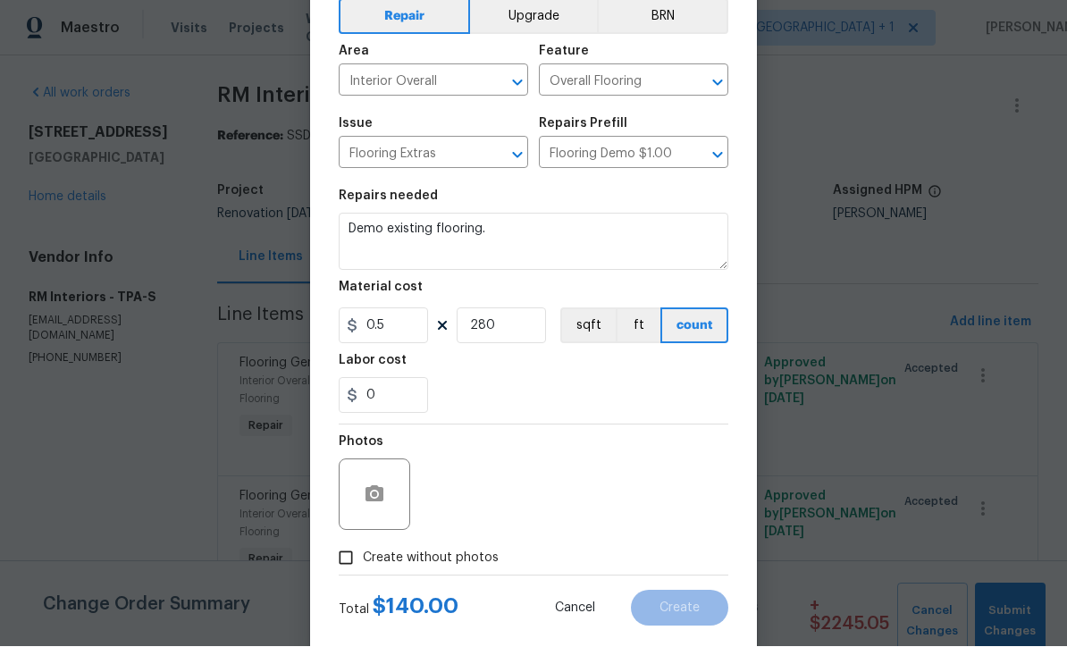
scroll to position [87, 0]
type input "280"
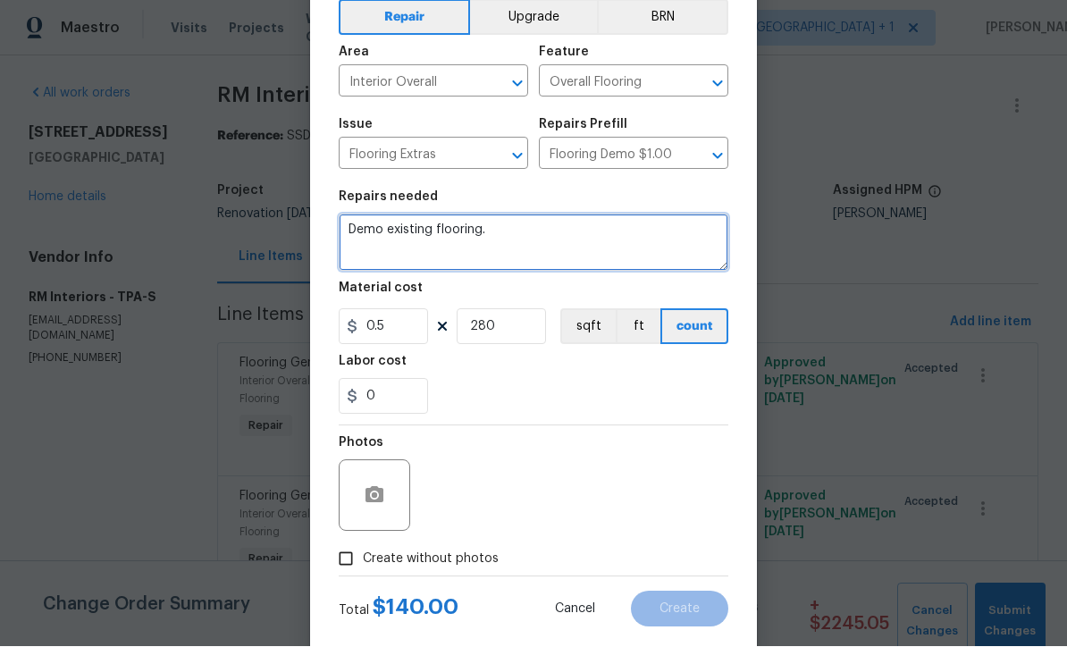
click at [437, 236] on textarea "Demo existing flooring." at bounding box center [534, 243] width 390 height 57
type textarea "Demo existing vinyl flooring."
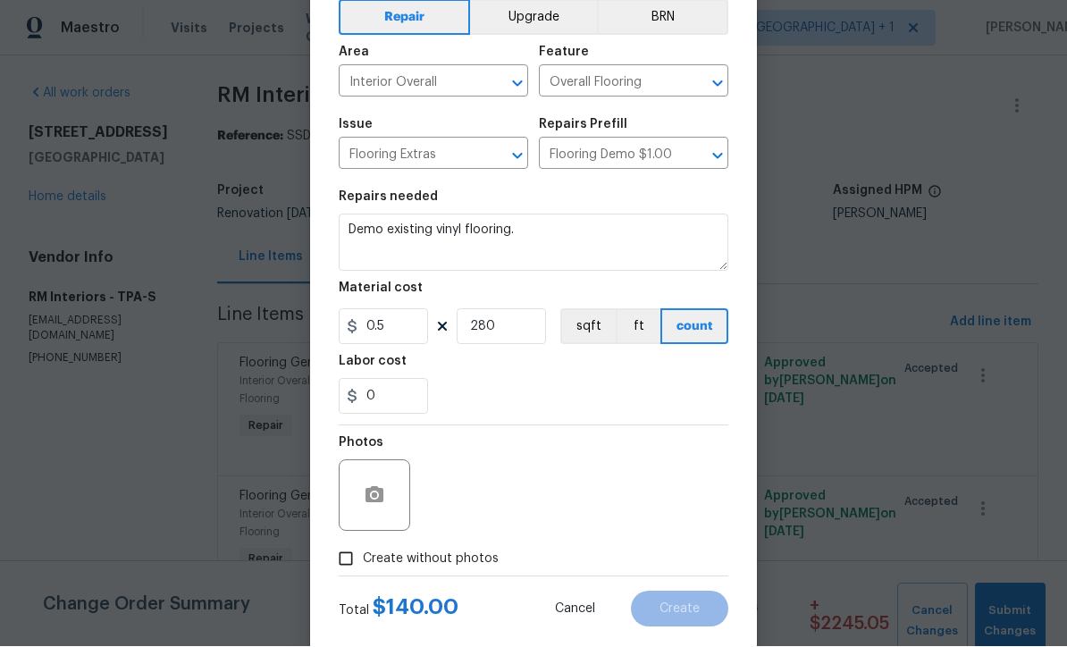
click at [333, 570] on input "Create without photos" at bounding box center [346, 560] width 34 height 34
checkbox input "true"
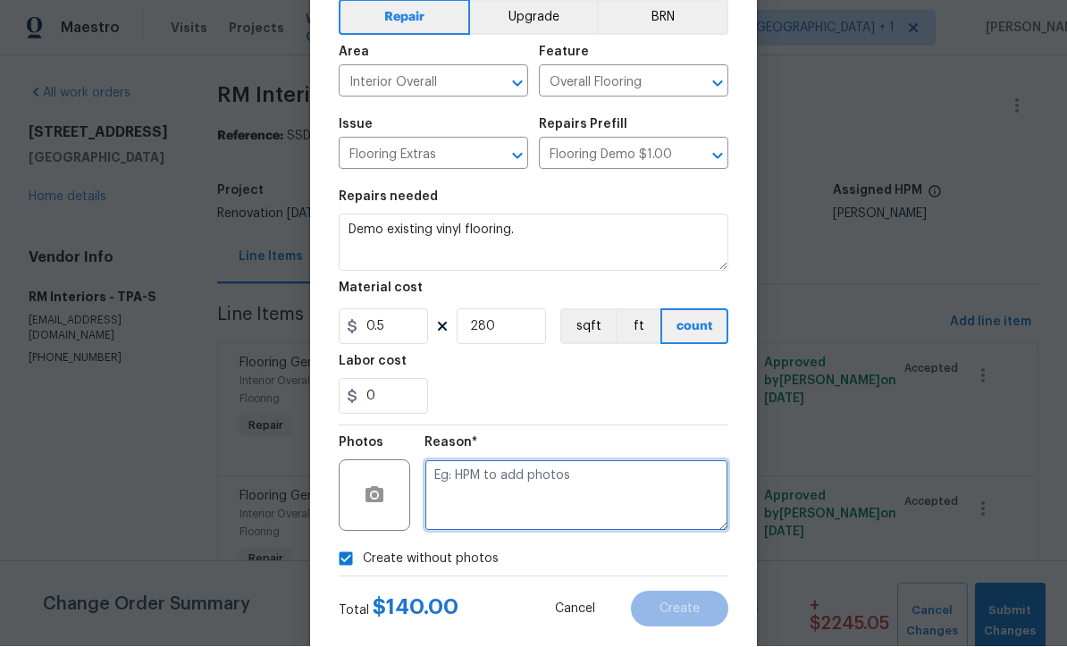
click at [616, 493] on textarea at bounding box center [577, 496] width 304 height 72
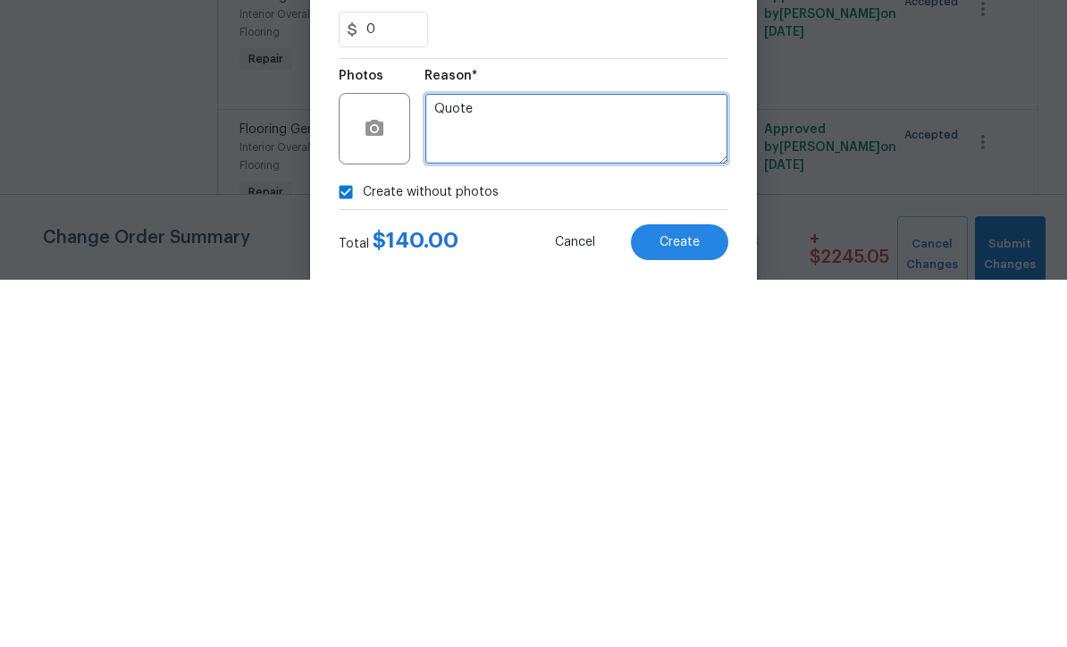
type textarea "Quote"
click at [699, 603] on span "Create" at bounding box center [680, 609] width 40 height 13
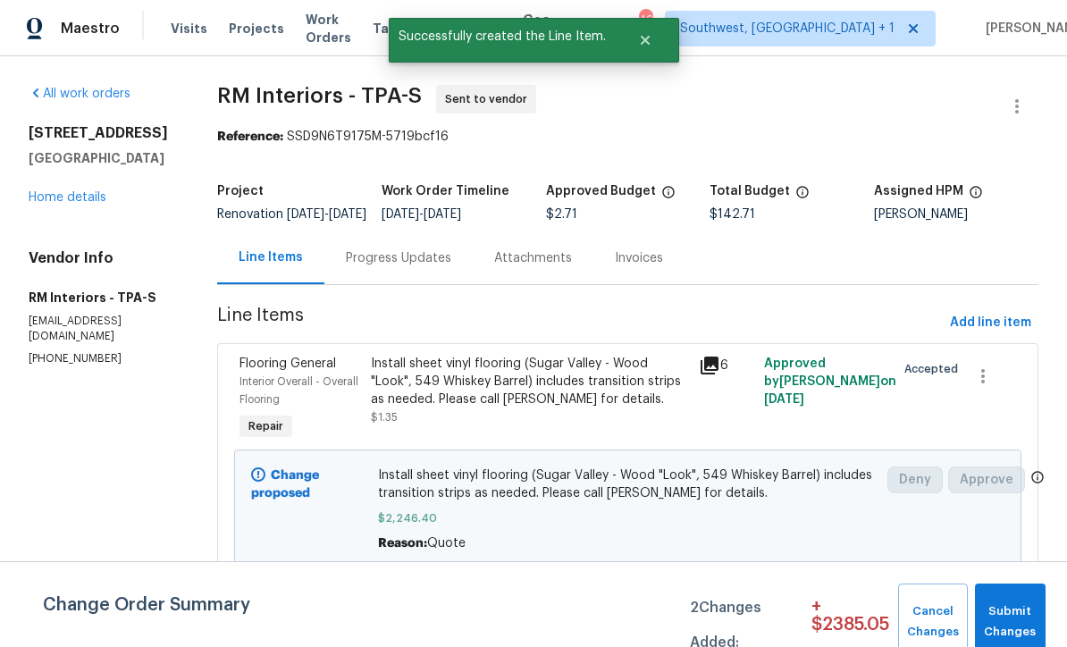
scroll to position [0, 0]
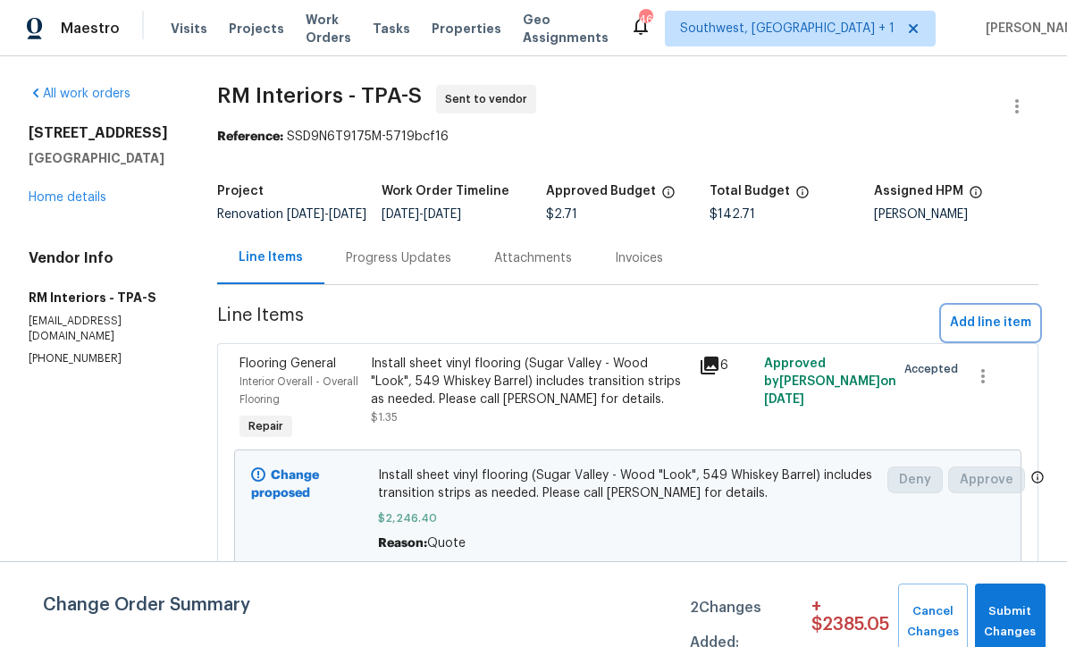
click at [999, 334] on span "Add line item" at bounding box center [990, 323] width 81 height 22
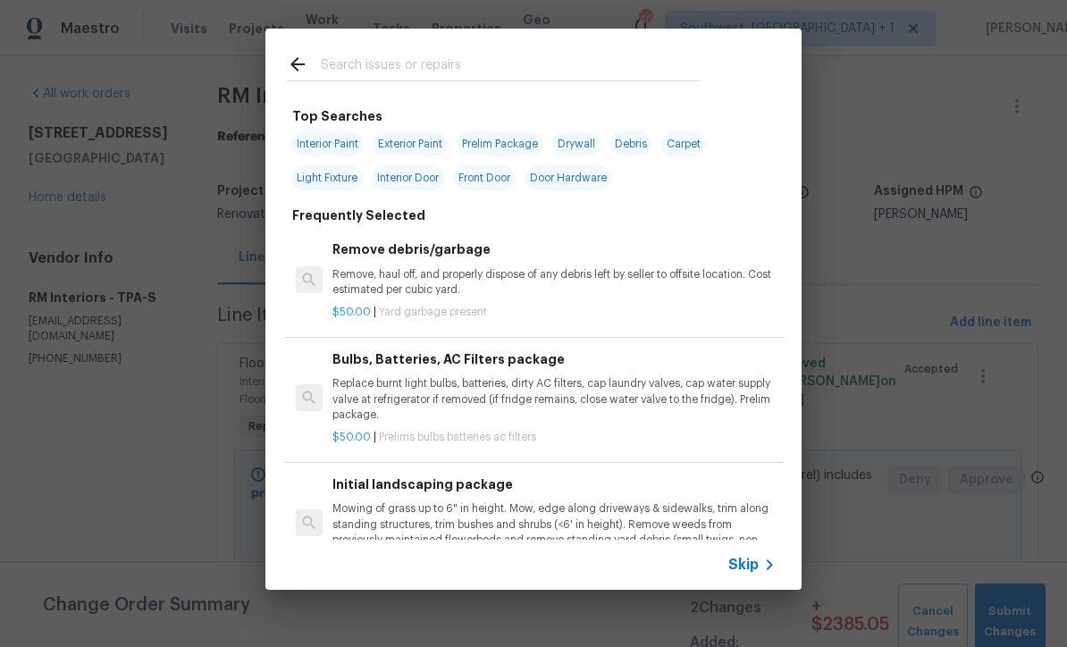
click at [762, 572] on icon at bounding box center [769, 564] width 21 height 21
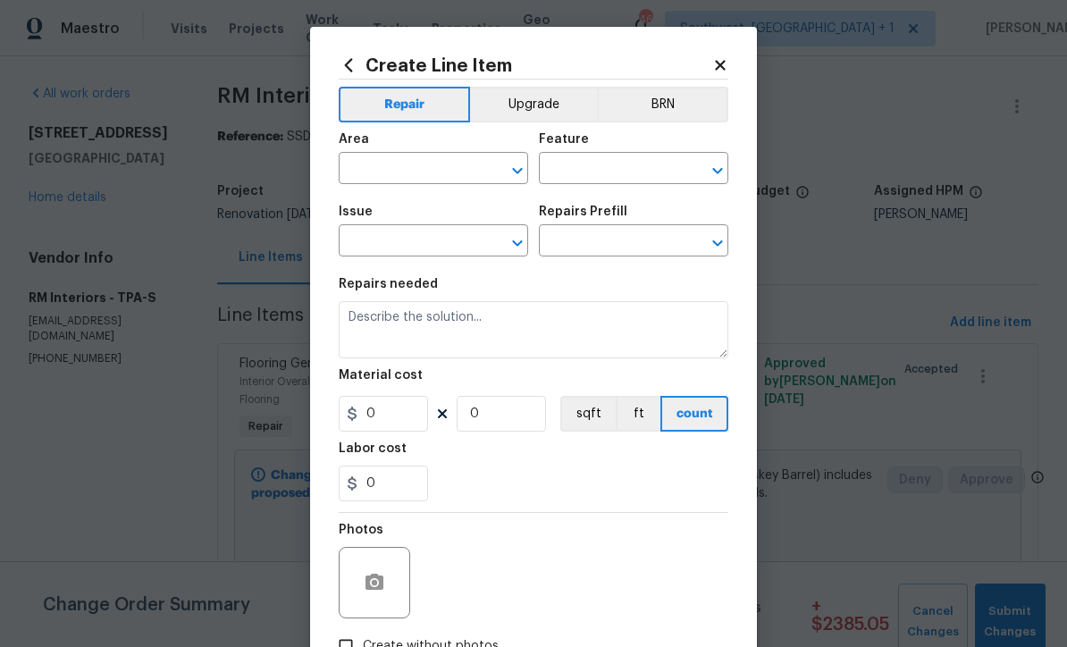
click at [445, 172] on input "text" at bounding box center [408, 170] width 139 height 28
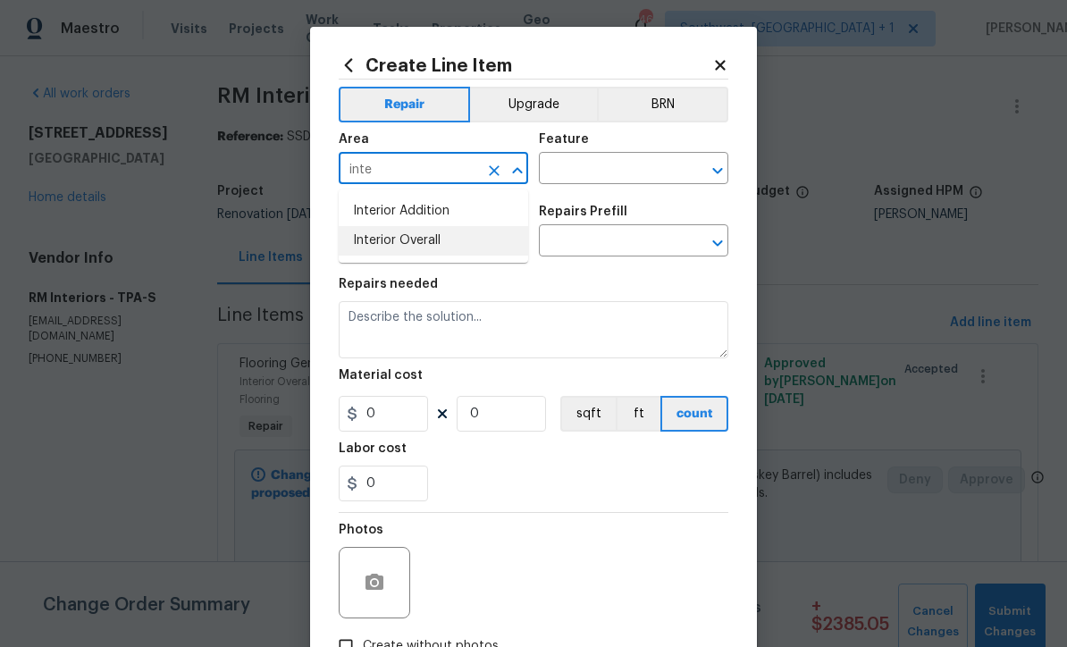
click at [445, 252] on li "Interior Overall" at bounding box center [434, 241] width 190 height 30
type input "Interior Overall"
click at [620, 173] on input "text" at bounding box center [608, 170] width 139 height 28
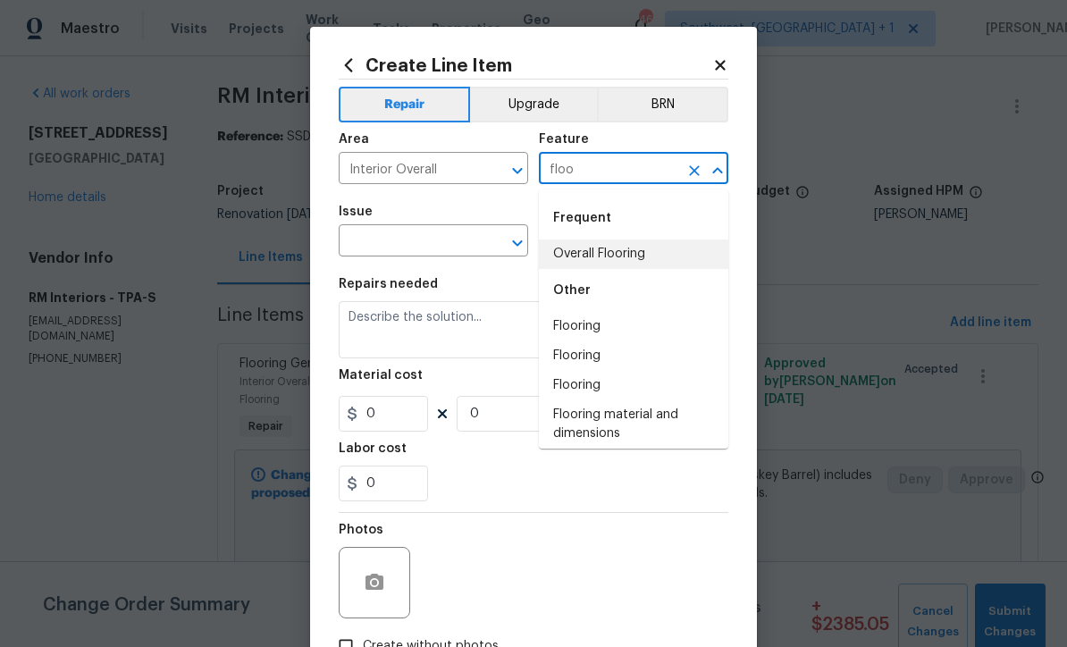
click at [642, 255] on li "Overall Flooring" at bounding box center [634, 255] width 190 height 30
type input "Overall Flooring"
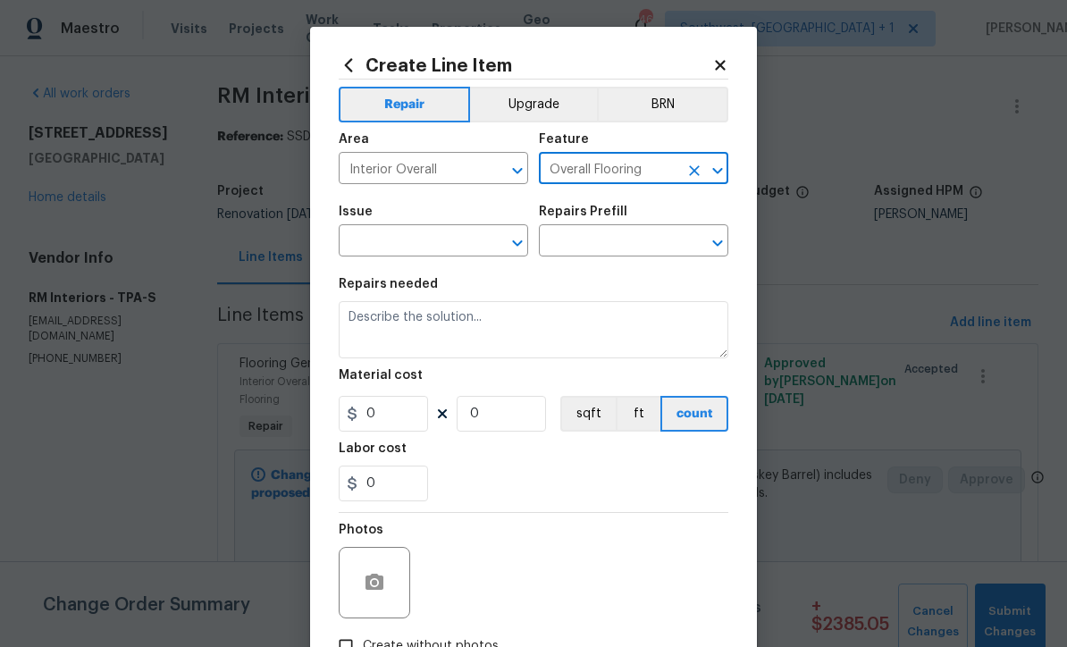
click at [491, 249] on icon "Clear" at bounding box center [494, 243] width 11 height 11
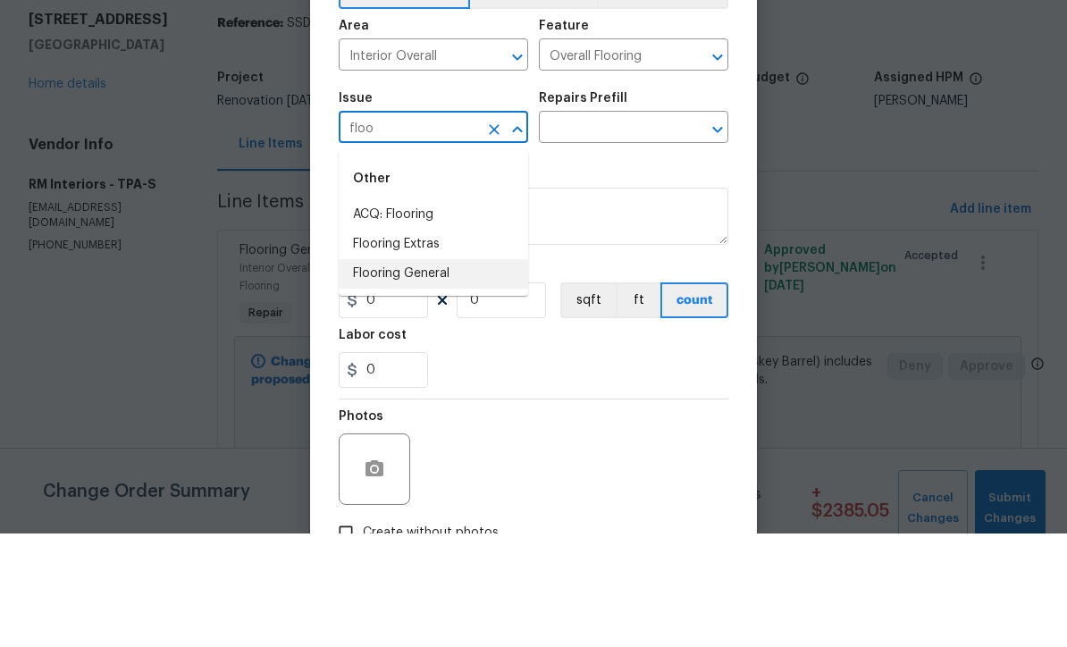
click at [440, 373] on li "Flooring General" at bounding box center [434, 388] width 190 height 30
type input "Flooring General"
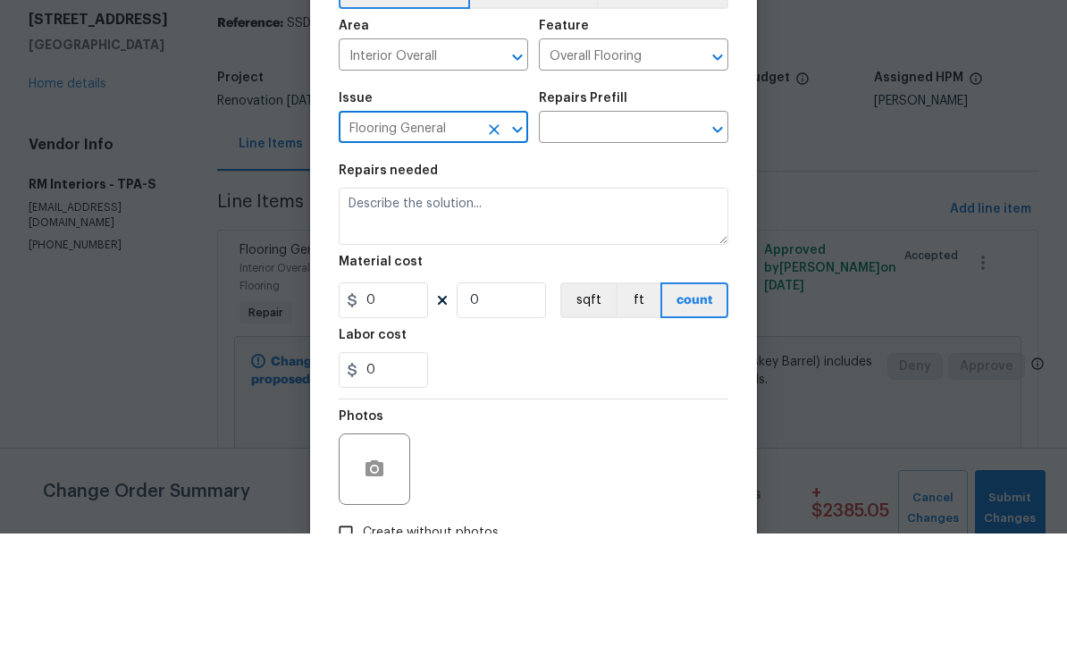
click at [641, 229] on input "text" at bounding box center [608, 243] width 139 height 28
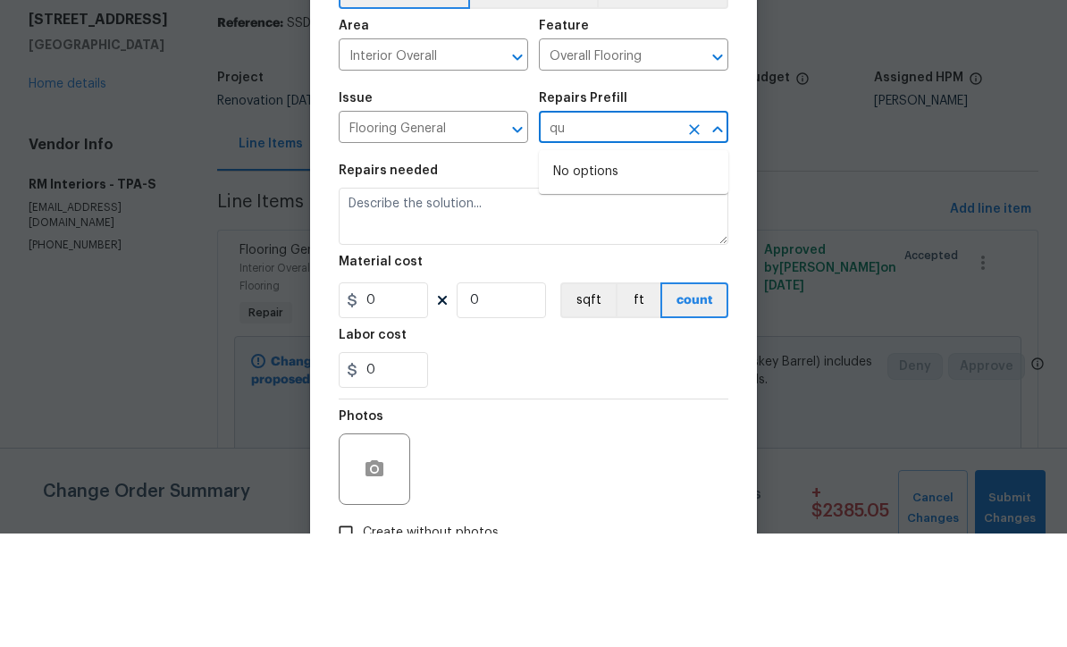
type input "q"
click at [498, 231] on button "Clear" at bounding box center [494, 243] width 25 height 25
type input "qu"
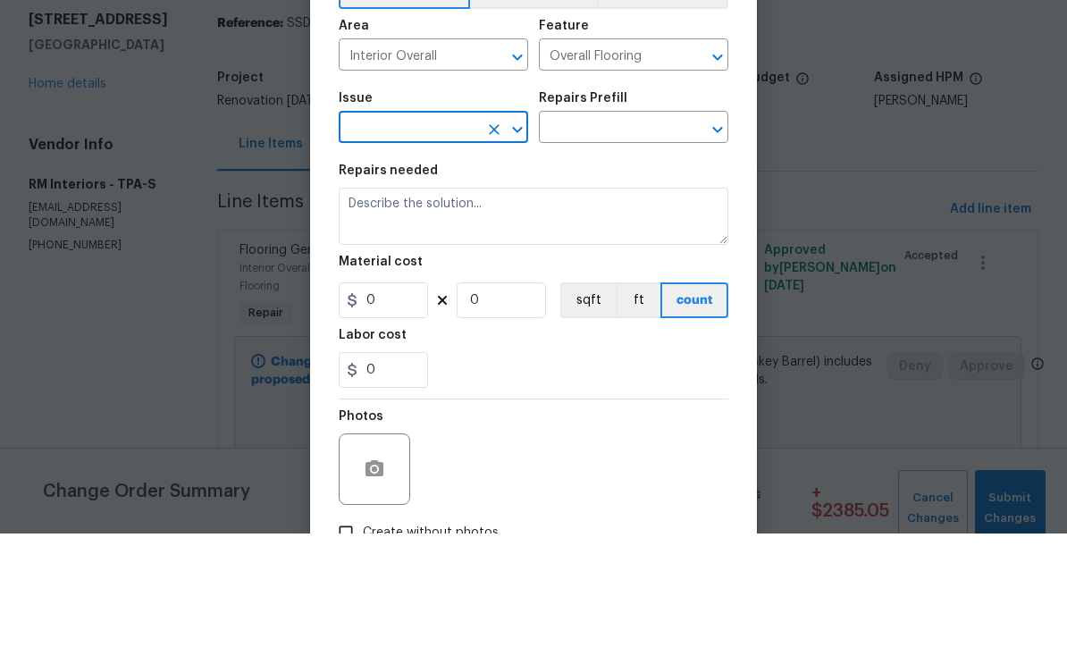
click at [455, 229] on input "text" at bounding box center [408, 243] width 139 height 28
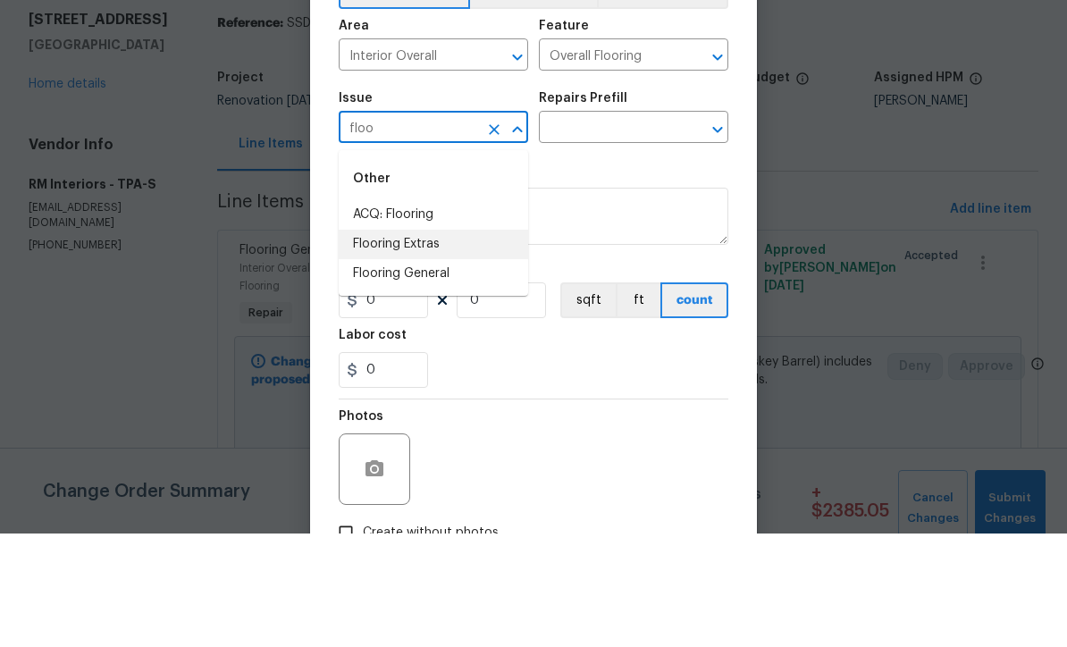
click at [442, 343] on li "Flooring Extras" at bounding box center [434, 358] width 190 height 30
type input "Flooring Extras"
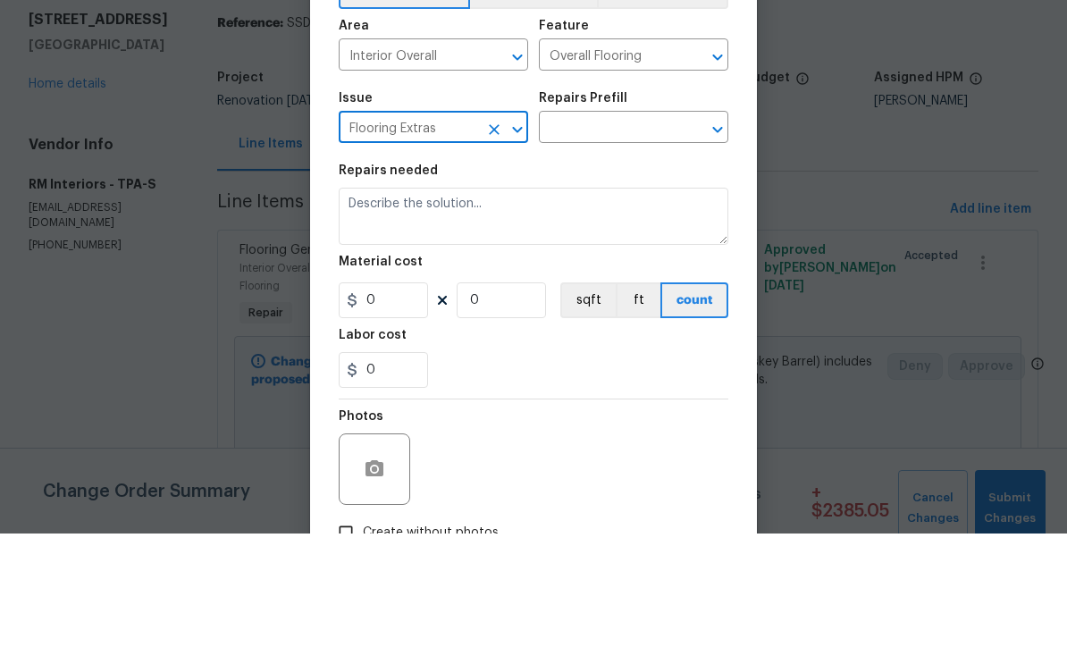
click at [643, 229] on input "text" at bounding box center [608, 243] width 139 height 28
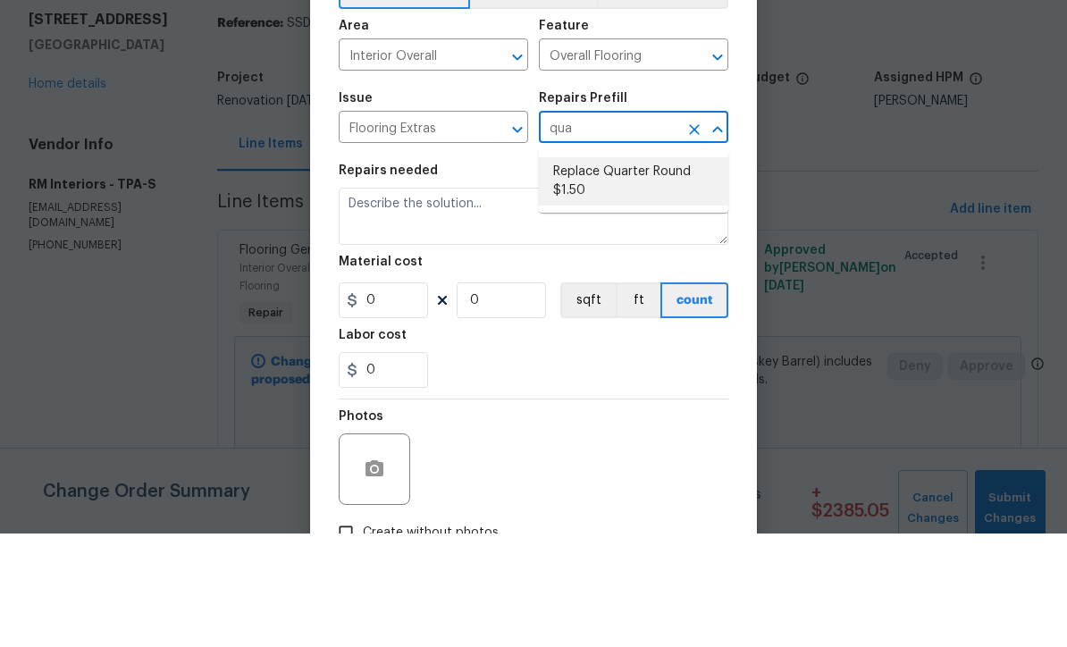
click at [628, 271] on li "Replace Quarter Round $1.50" at bounding box center [634, 295] width 190 height 48
type input "Replace Quarter Round $1.50"
type textarea "Replace Quarter Round"
type input "1"
type input "Replace Quarter Round $1.50"
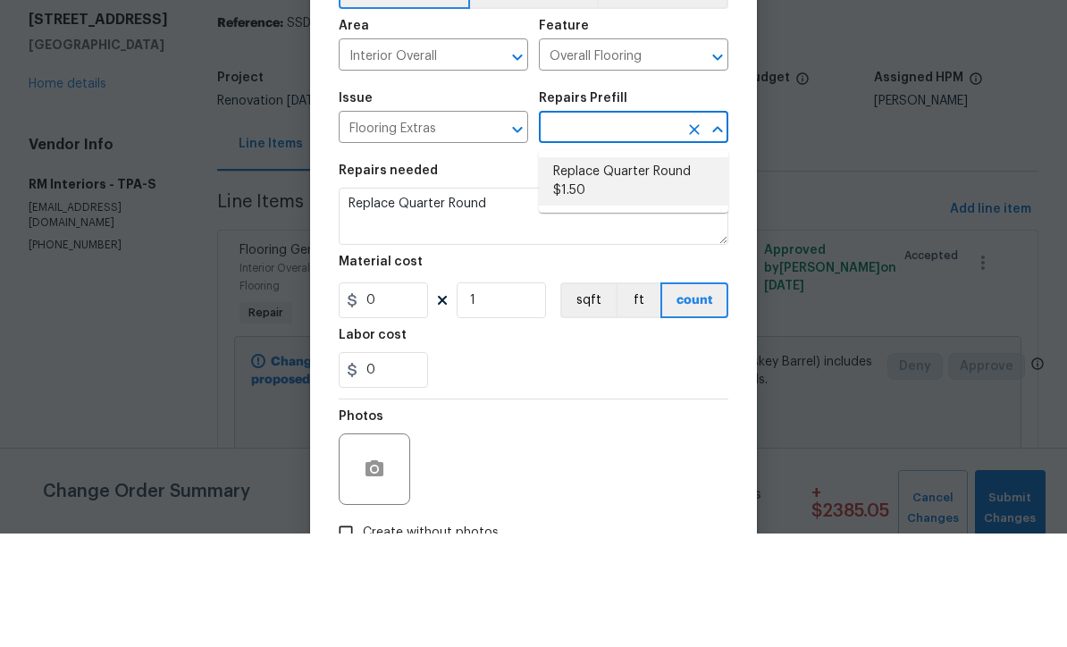
type input "1.5"
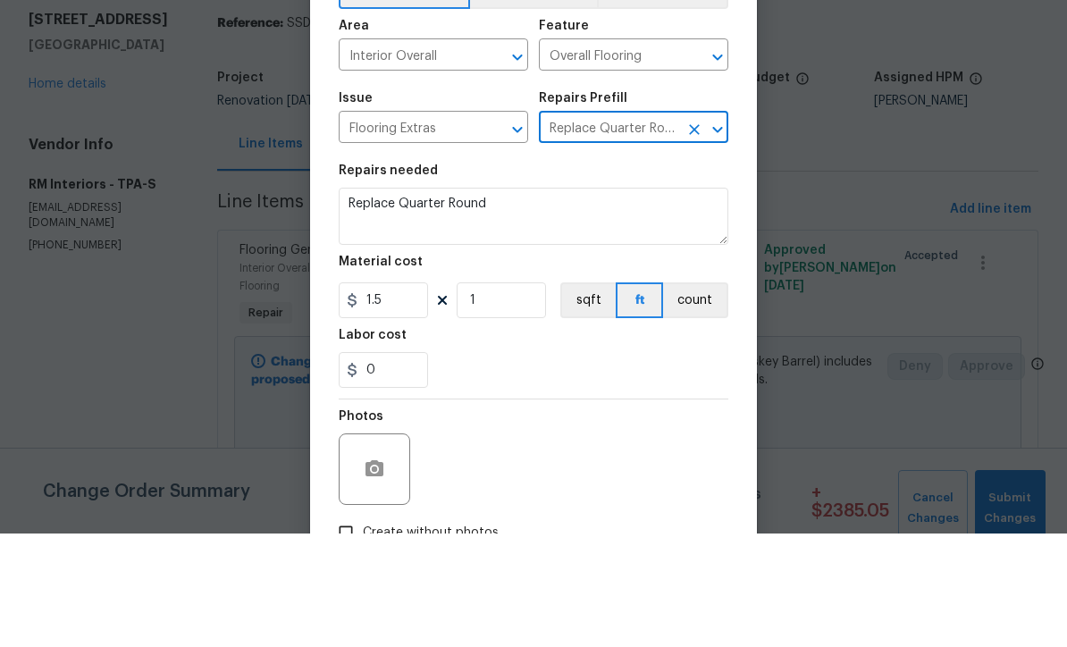
scroll to position [59, 0]
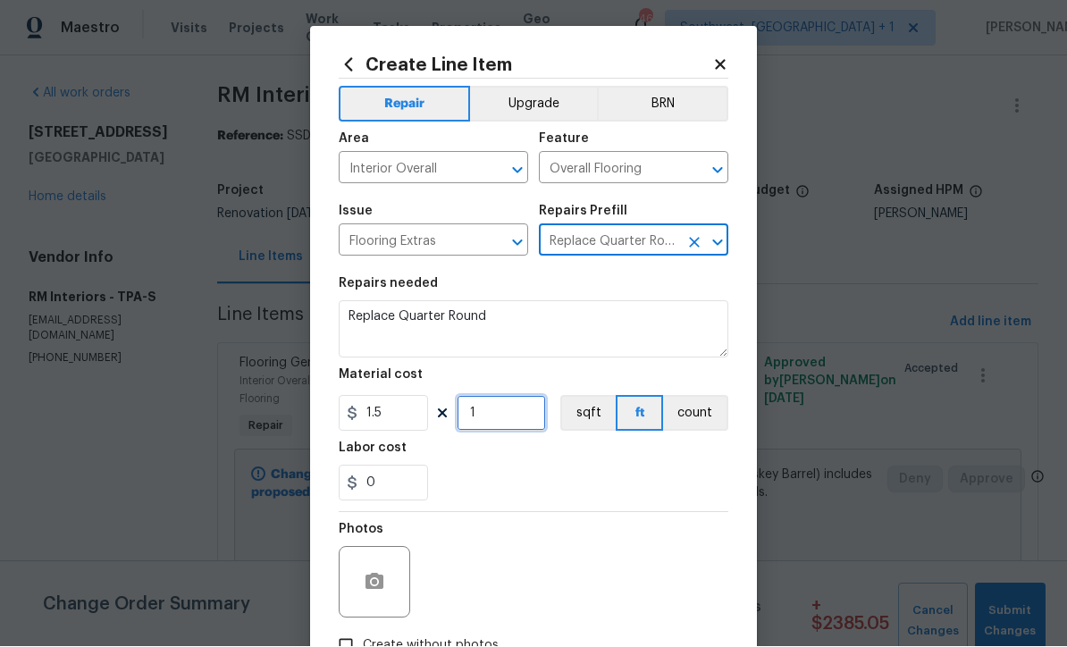
click at [530, 423] on input "1" at bounding box center [501, 414] width 89 height 36
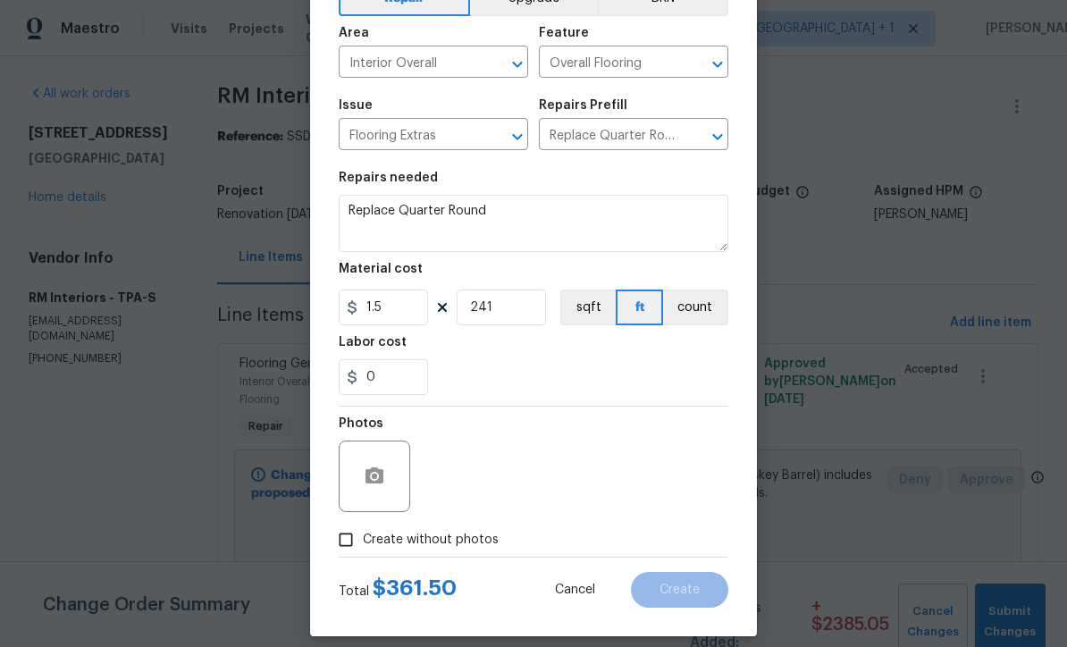
scroll to position [107, 0]
type input "241"
click at [336, 542] on input "Create without photos" at bounding box center [346, 539] width 34 height 34
checkbox input "true"
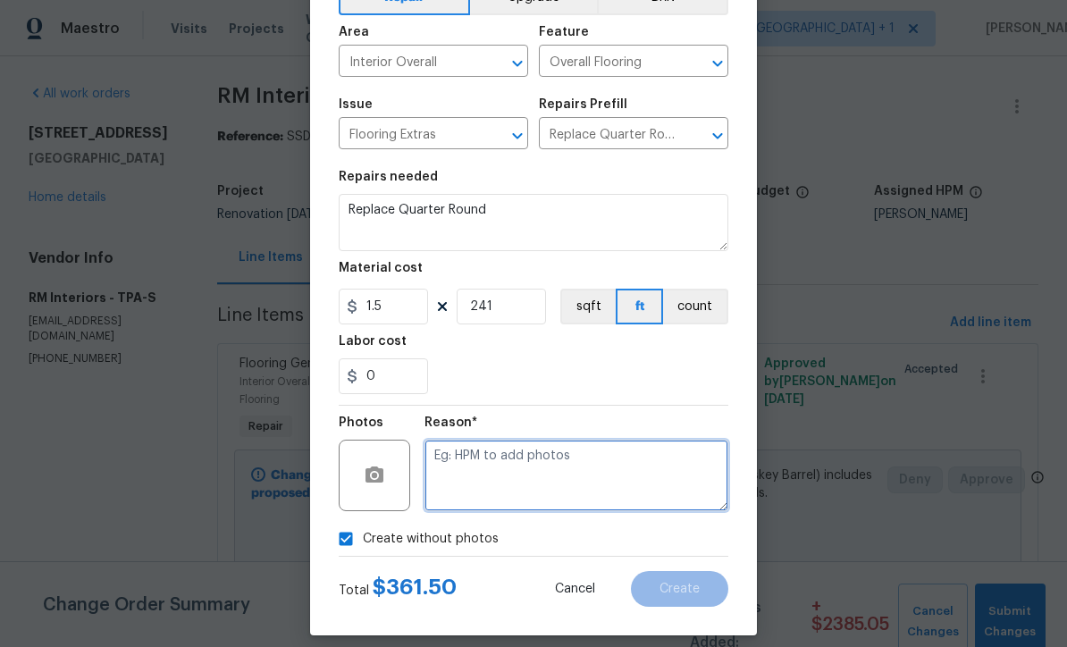
click at [579, 475] on textarea at bounding box center [577, 476] width 304 height 72
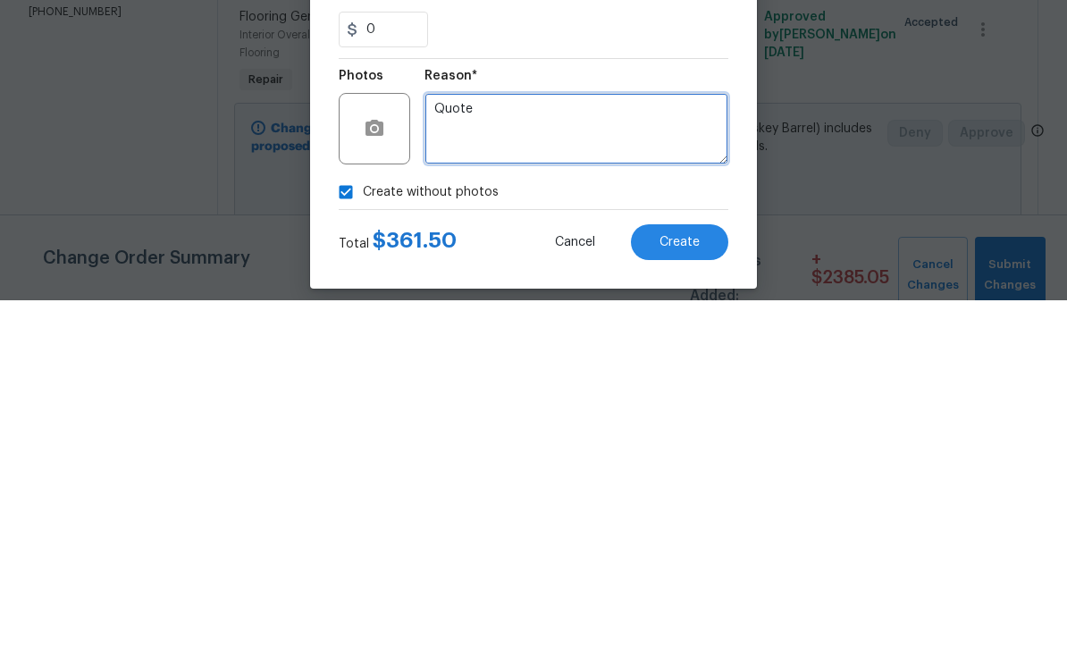
type textarea "Quote"
click at [680, 583] on span "Create" at bounding box center [680, 589] width 40 height 13
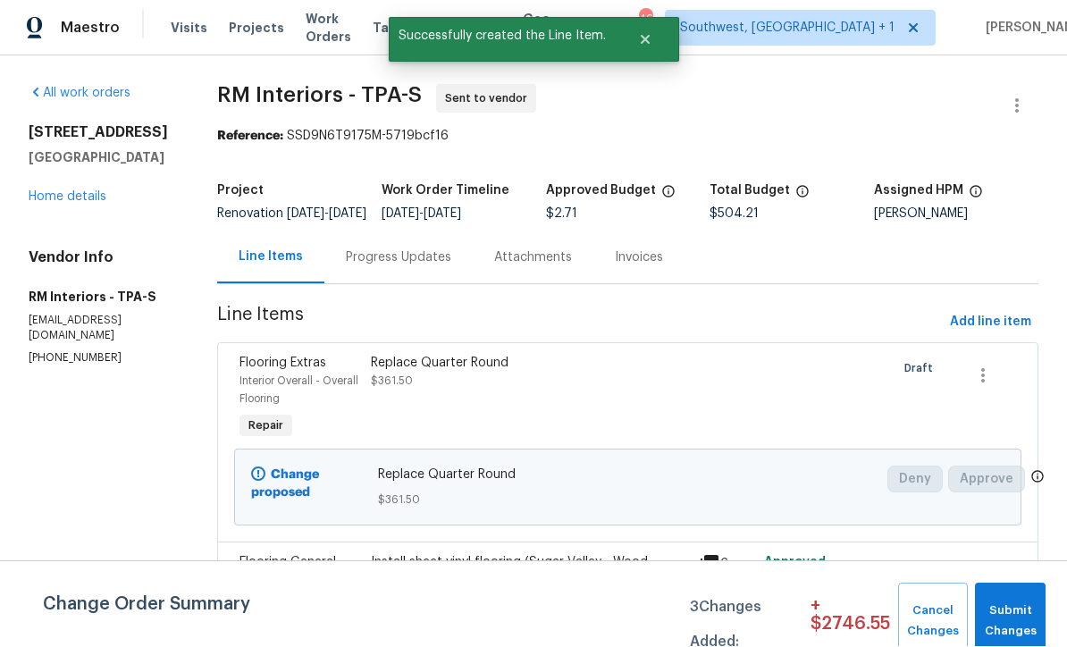
scroll to position [1, 0]
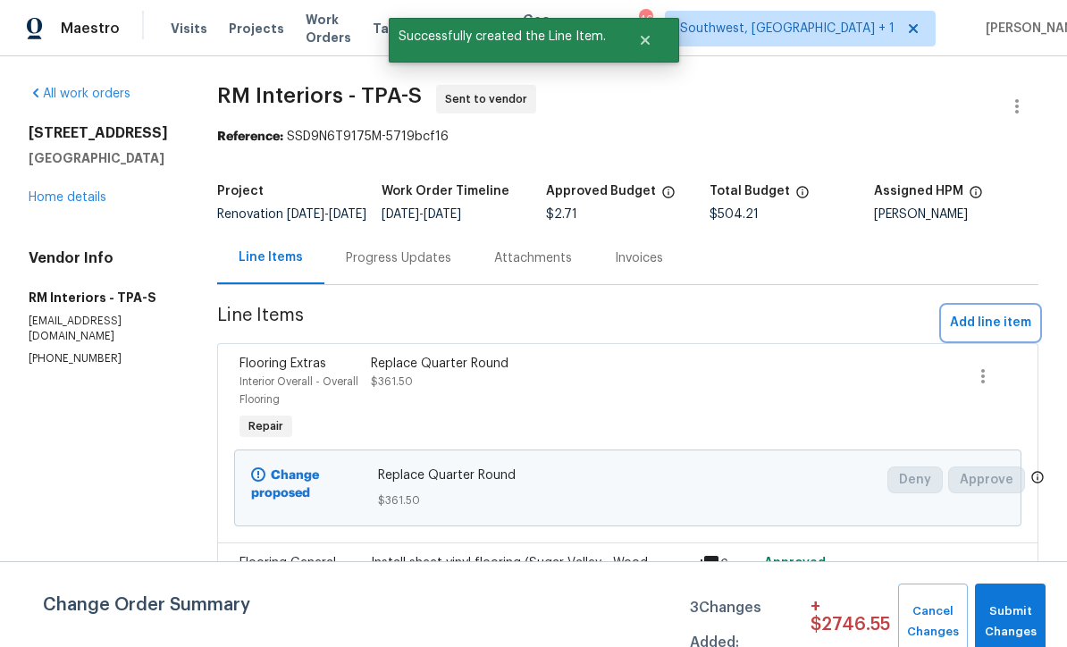
click at [987, 333] on span "Add line item" at bounding box center [990, 323] width 81 height 22
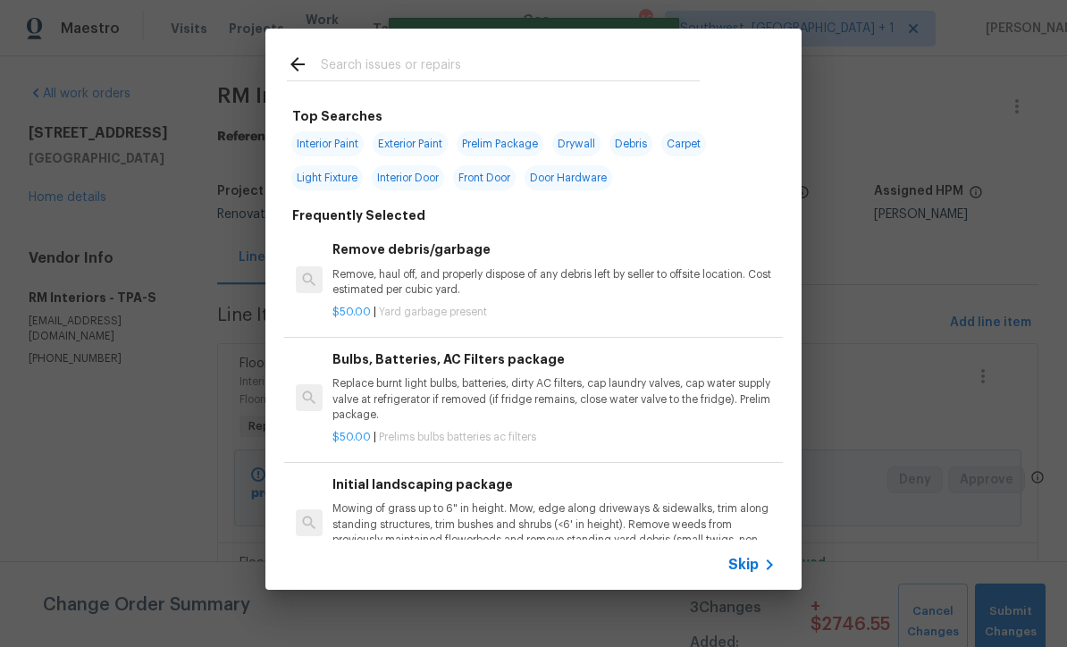
click at [765, 575] on icon at bounding box center [769, 564] width 21 height 21
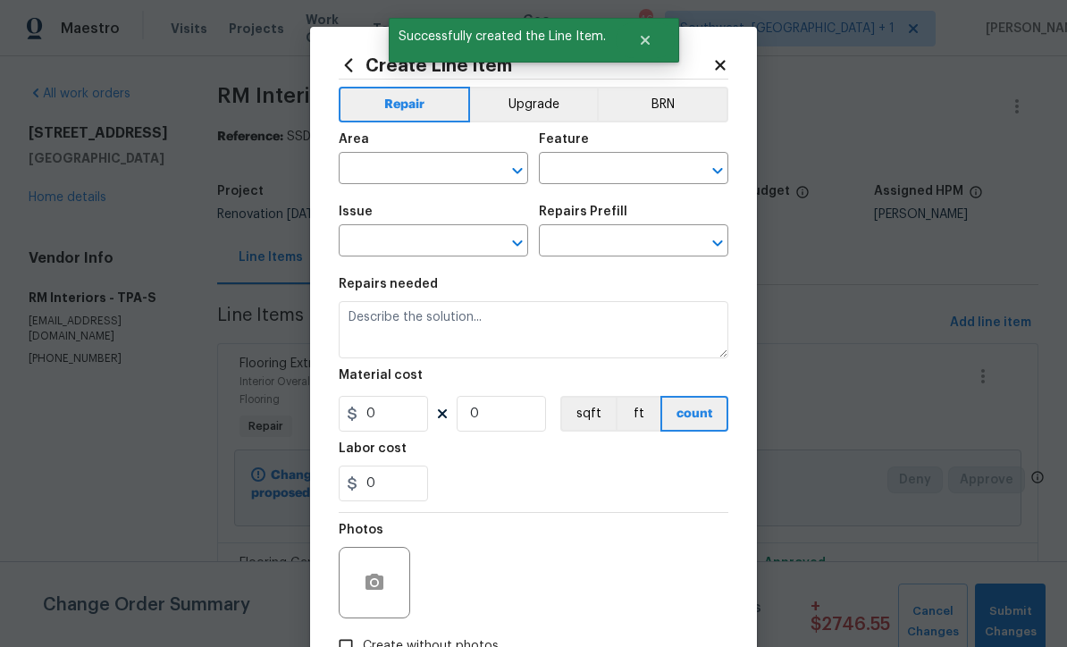
click at [451, 170] on input "text" at bounding box center [408, 170] width 139 height 28
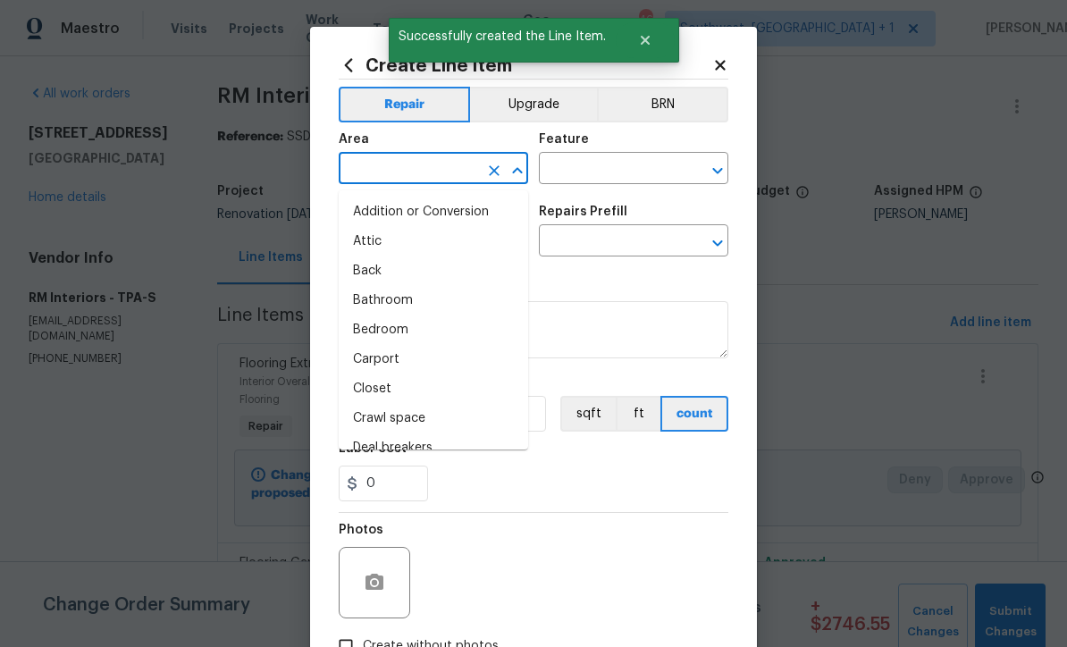
scroll to position [0, 0]
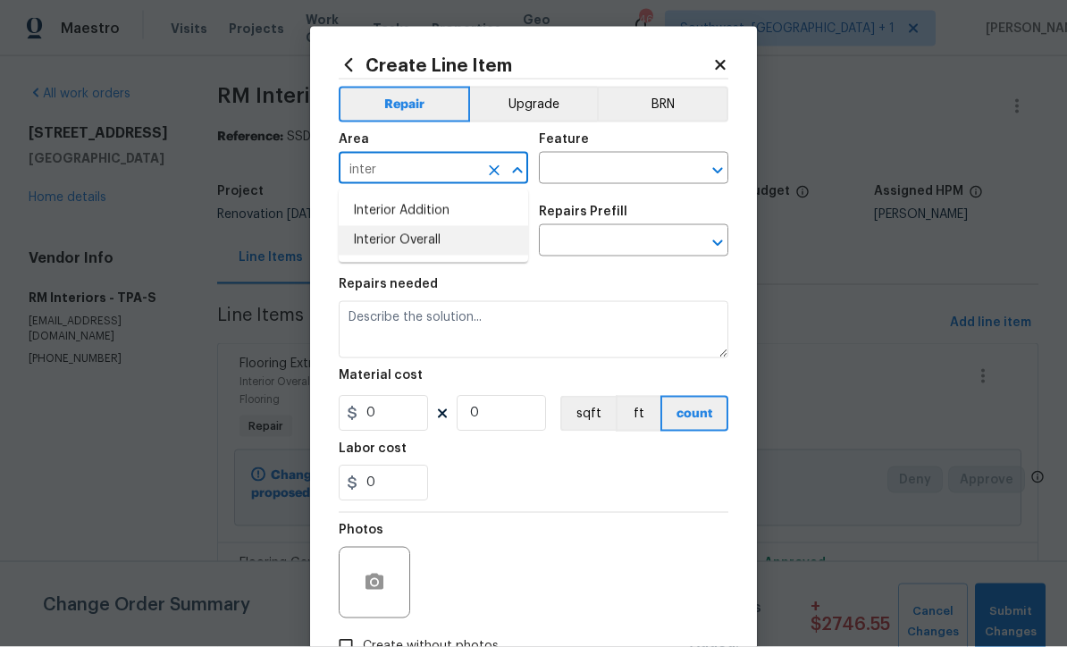
click at [438, 245] on li "Interior Overall" at bounding box center [434, 241] width 190 height 30
type input "Interior Overall"
click at [609, 171] on input "text" at bounding box center [608, 170] width 139 height 28
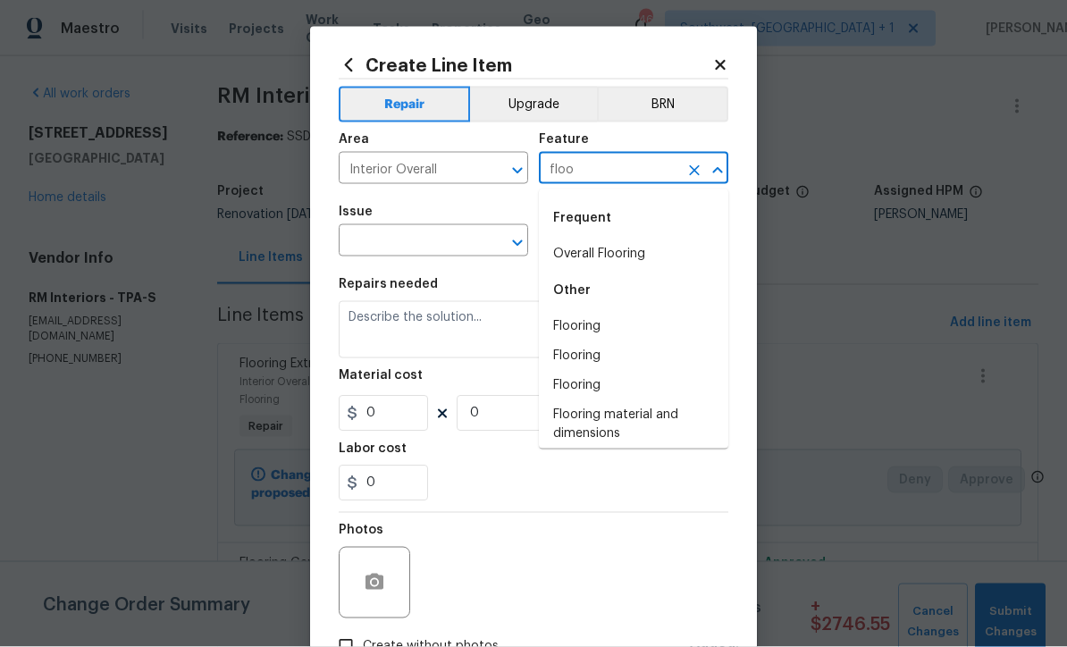
click at [639, 253] on li "Overall Flooring" at bounding box center [634, 255] width 190 height 30
type input "Overall Flooring"
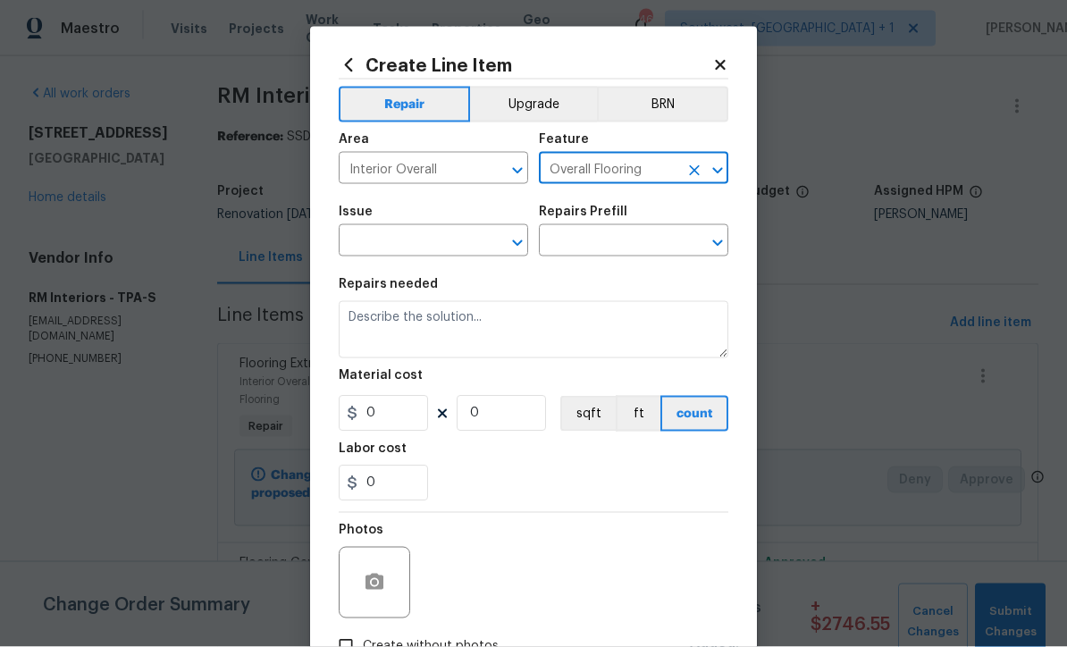
click at [489, 246] on icon "Clear" at bounding box center [494, 243] width 18 height 18
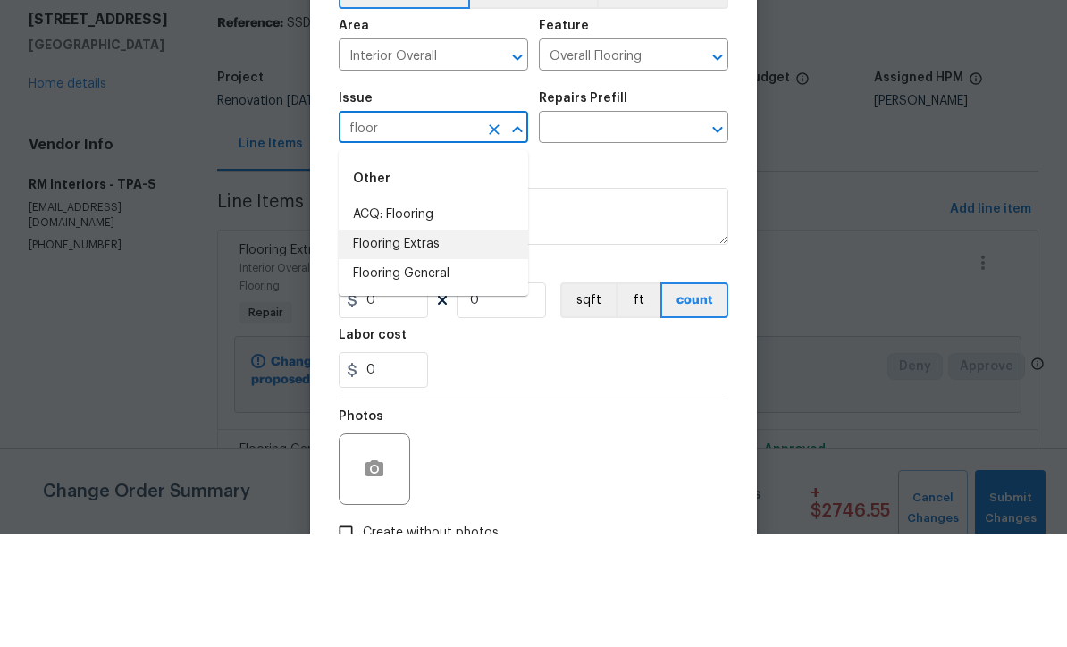
click at [439, 343] on li "Flooring Extras" at bounding box center [434, 358] width 190 height 30
type input "Flooring Extras"
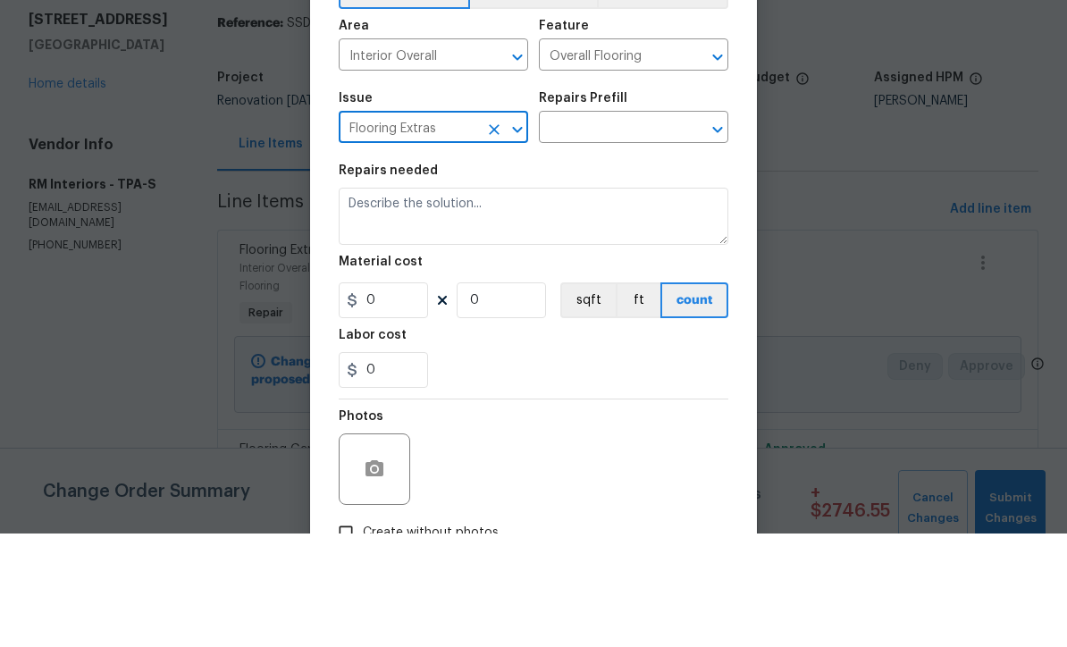
click at [637, 229] on input "text" at bounding box center [608, 243] width 139 height 28
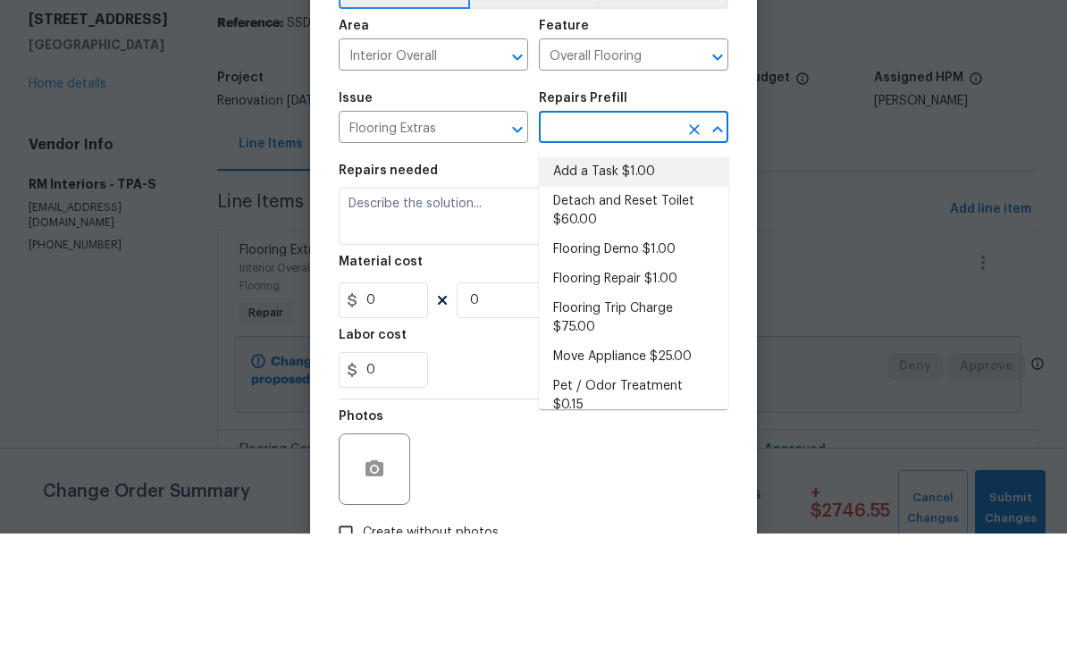
click at [657, 271] on li "Add a Task $1.00" at bounding box center [634, 286] width 190 height 30
type input "Add a Task $1.00"
type textarea "HPM to detail"
type input "1"
type input "Add a Task $1.00"
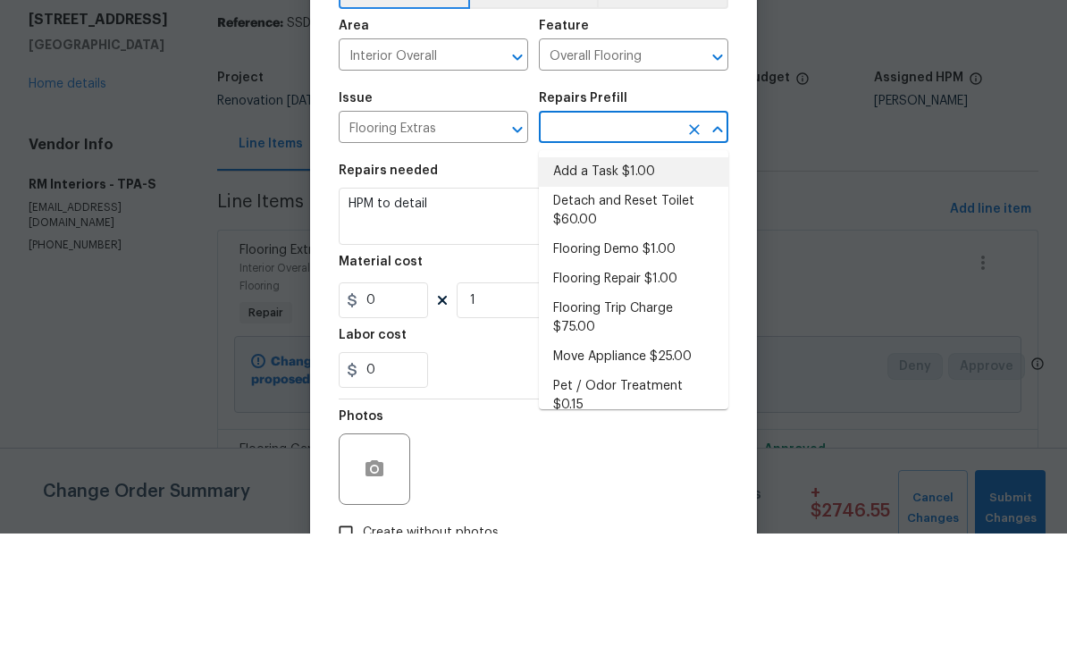
type input "1"
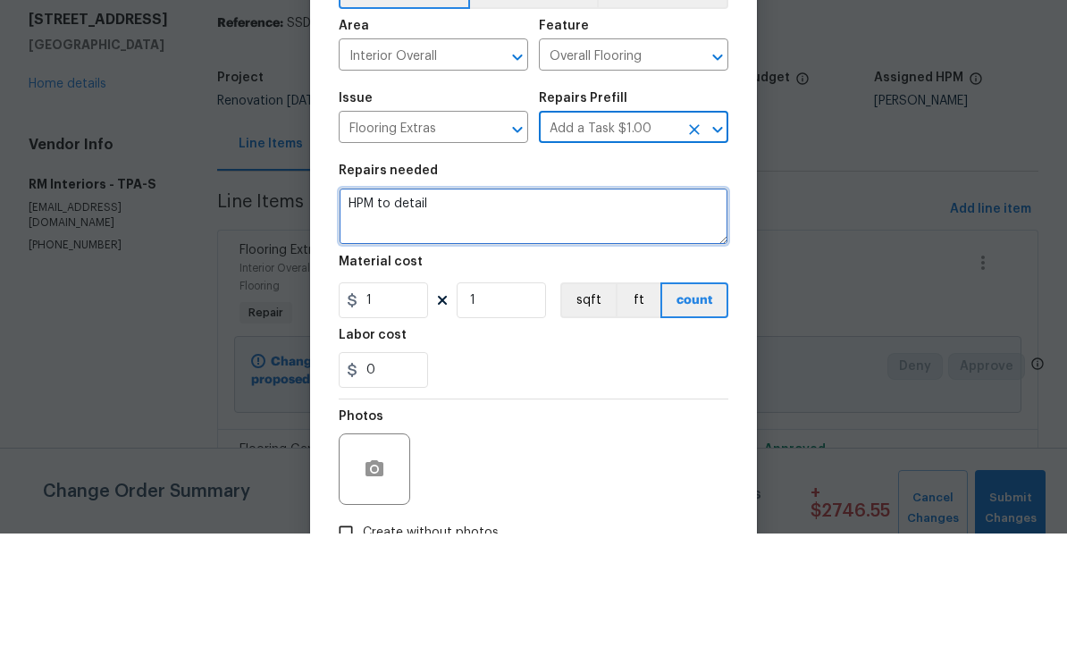
click at [547, 301] on textarea "HPM to detail" at bounding box center [534, 329] width 390 height 57
type textarea "H"
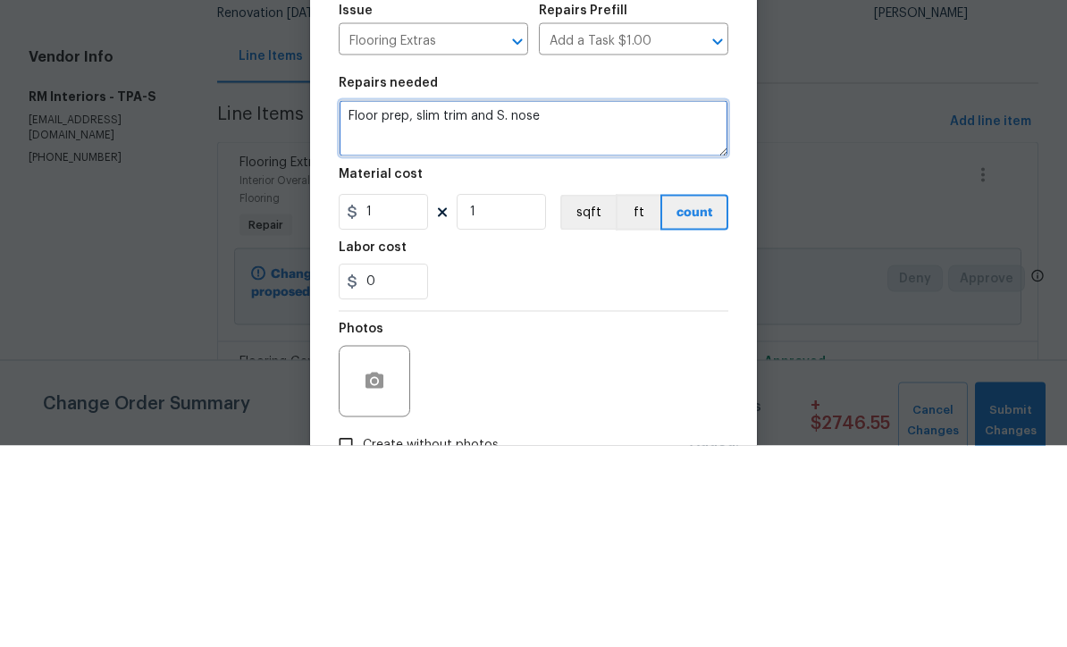
type textarea "Floor prep, slim trim and S. nose"
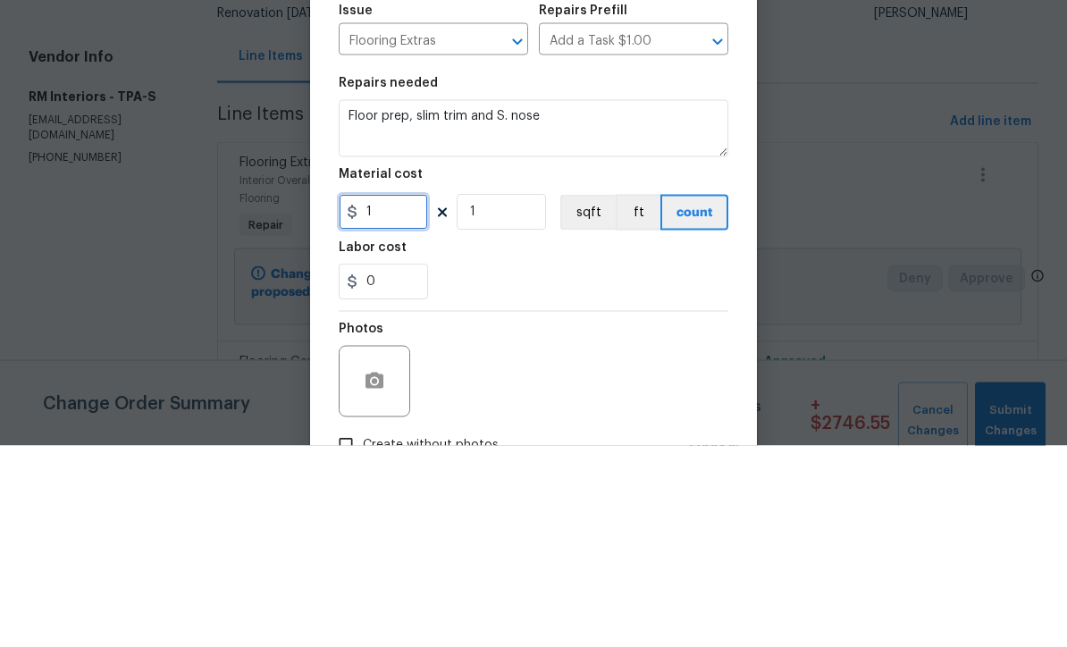
click at [423, 396] on input "1" at bounding box center [383, 414] width 89 height 36
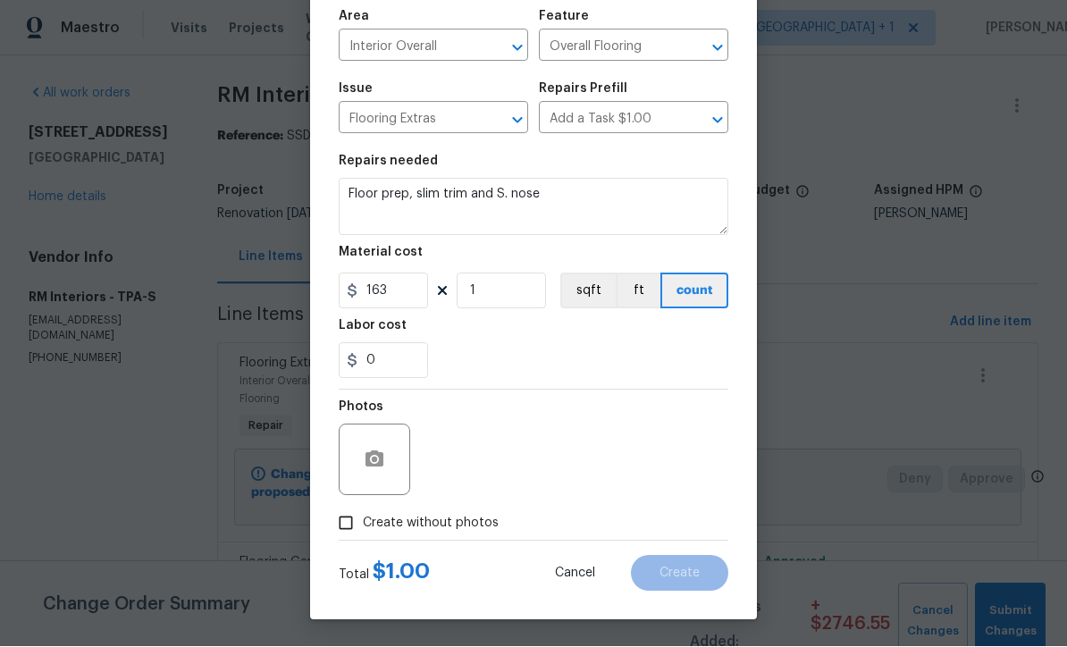
scroll to position [126, 0]
type input "163"
click at [352, 523] on input "Create without photos" at bounding box center [346, 524] width 34 height 34
checkbox input "true"
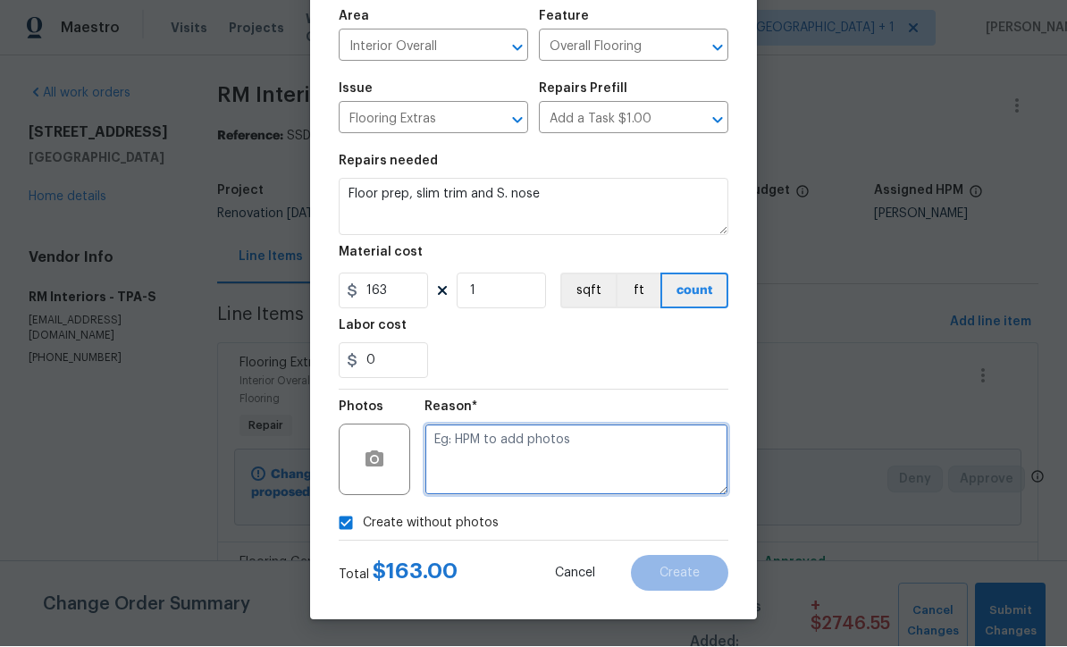
click at [535, 474] on textarea at bounding box center [577, 461] width 304 height 72
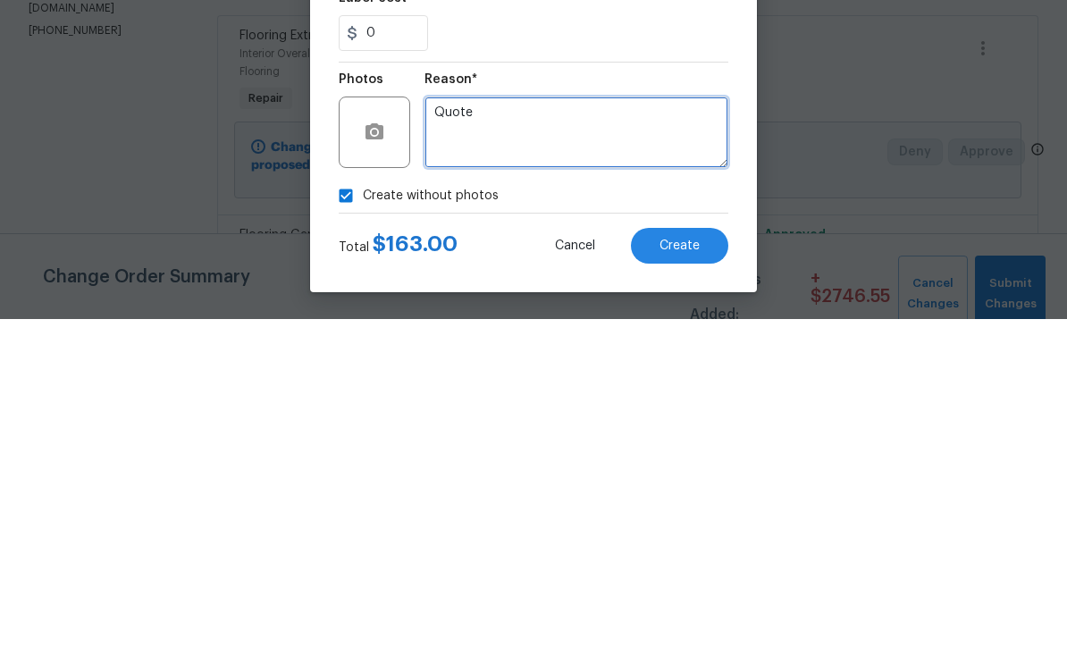
type textarea "Quote"
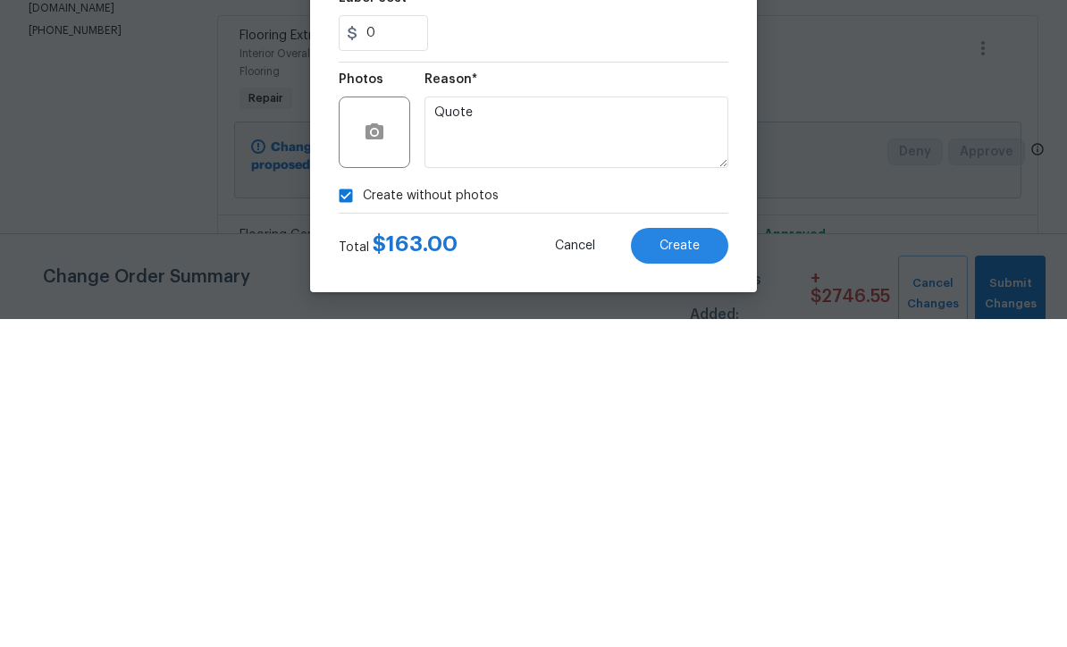
click at [692, 568] on span "Create" at bounding box center [680, 574] width 40 height 13
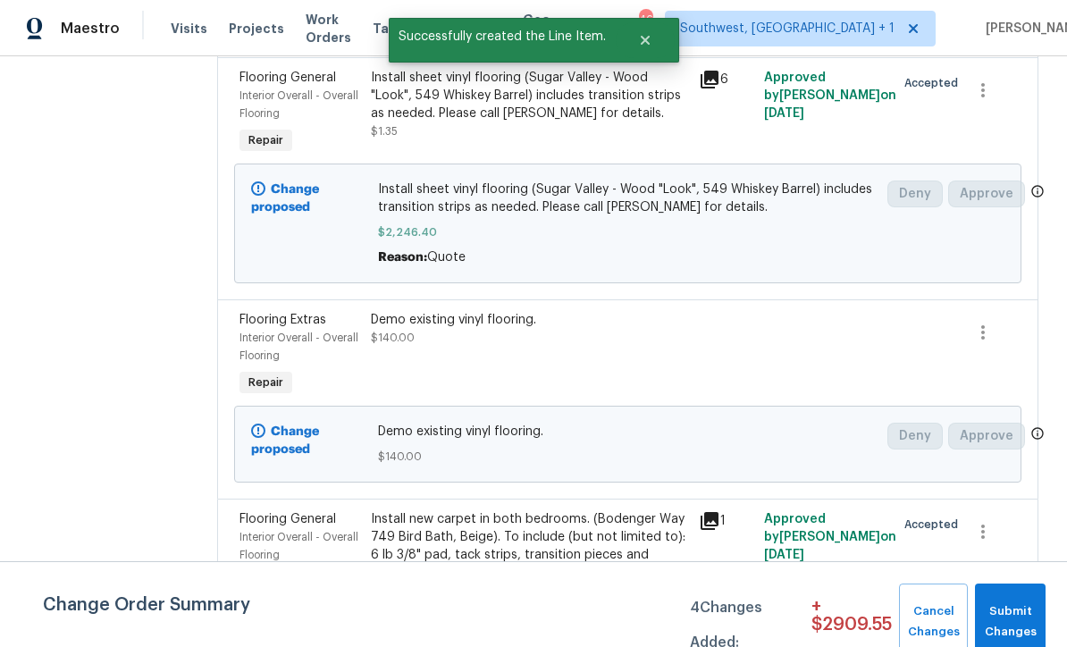
scroll to position [684, 0]
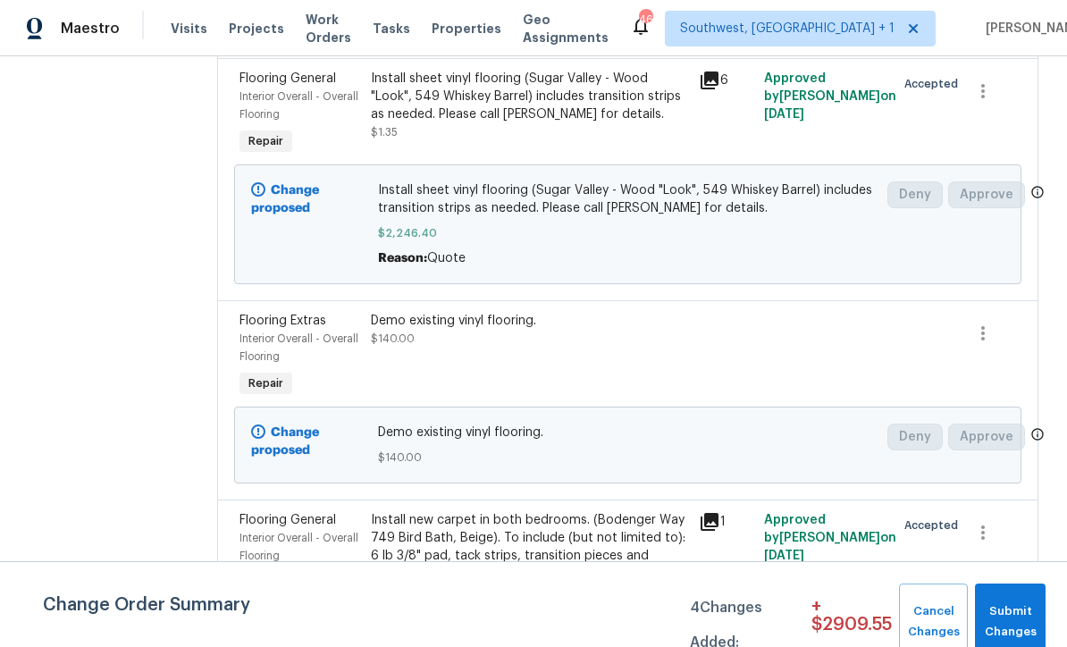
click at [536, 553] on div "Install new carpet in both bedrooms. (Bodenger Way 749 Bird Bath, Beige). To in…" at bounding box center [529, 547] width 317 height 72
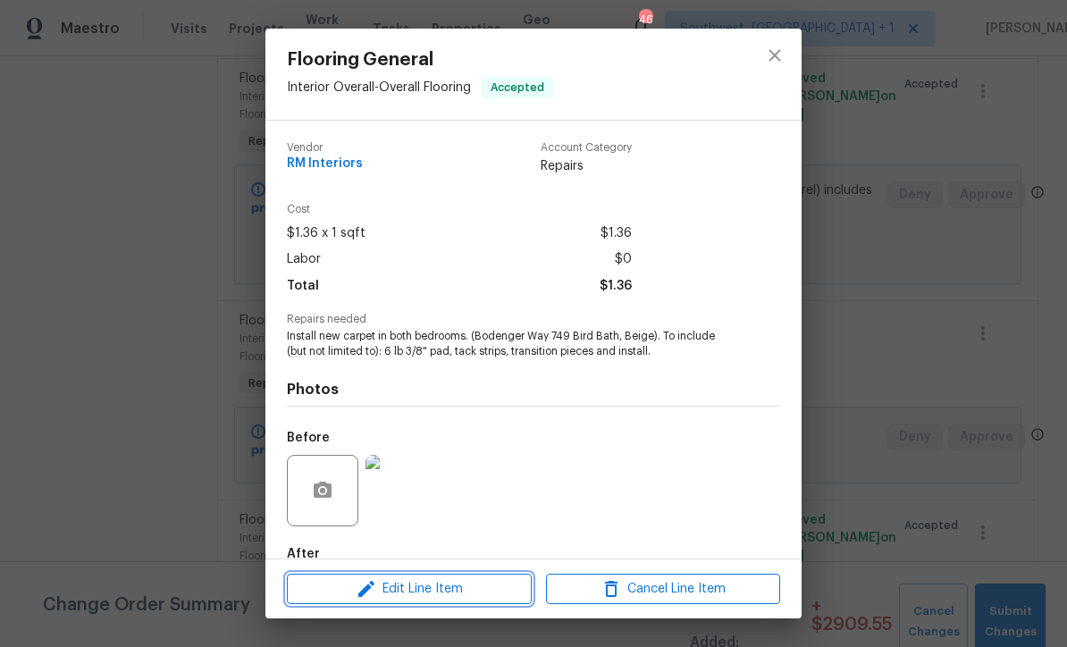
click at [488, 595] on span "Edit Line Item" at bounding box center [409, 589] width 234 height 22
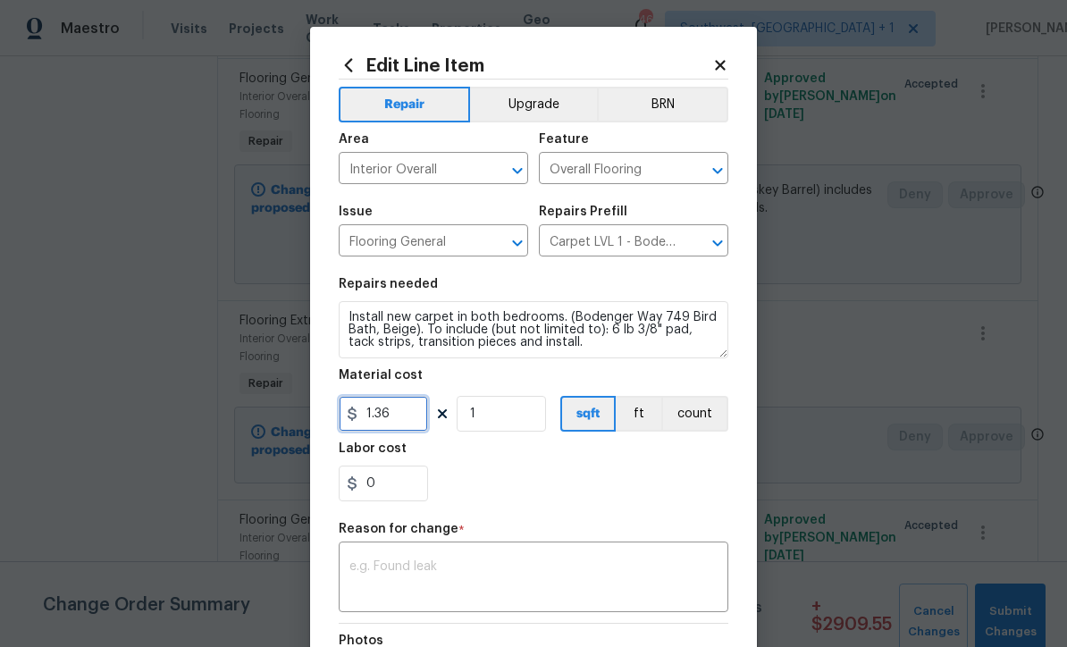
click at [426, 410] on input "1.36" at bounding box center [383, 414] width 89 height 36
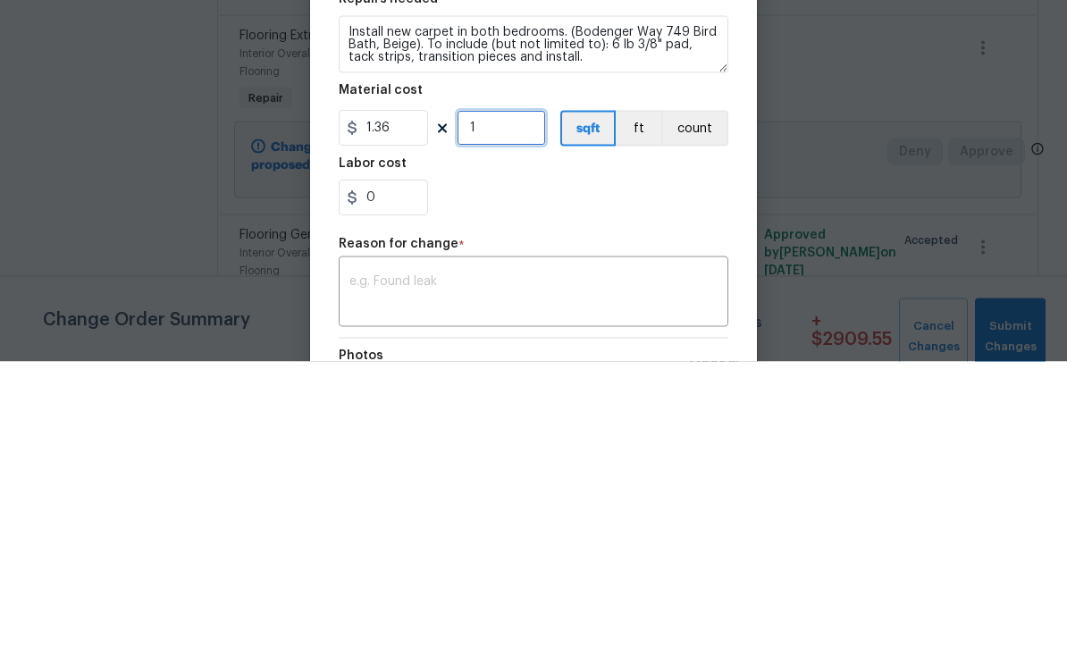
click at [529, 396] on input "1" at bounding box center [501, 414] width 89 height 36
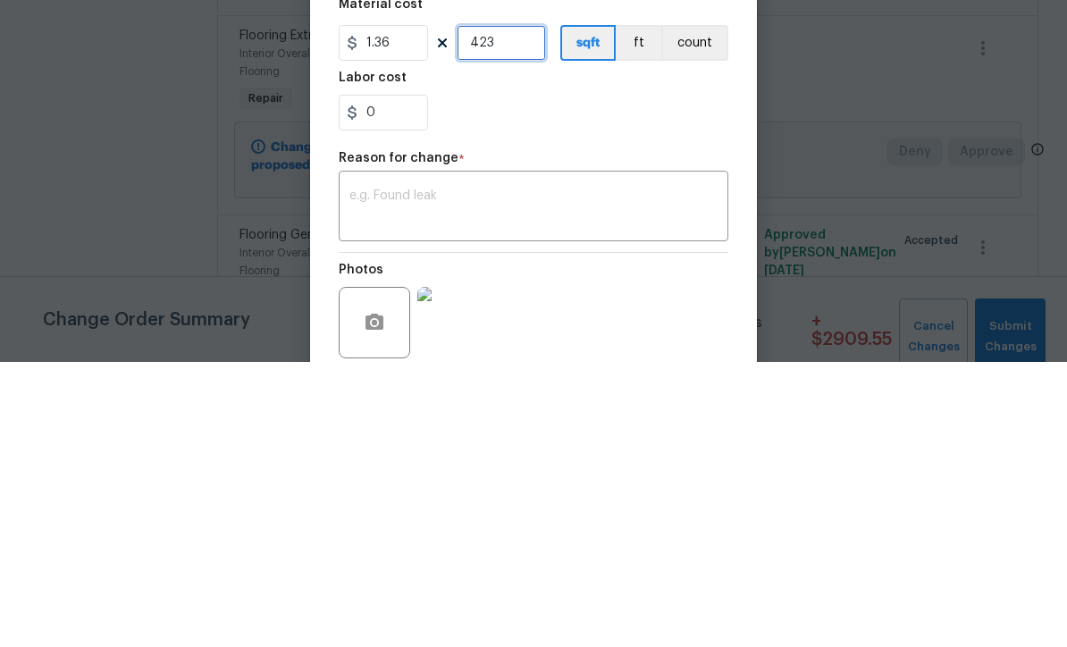
scroll to position [85, 0]
type input "423"
click at [501, 476] on textarea at bounding box center [534, 495] width 368 height 38
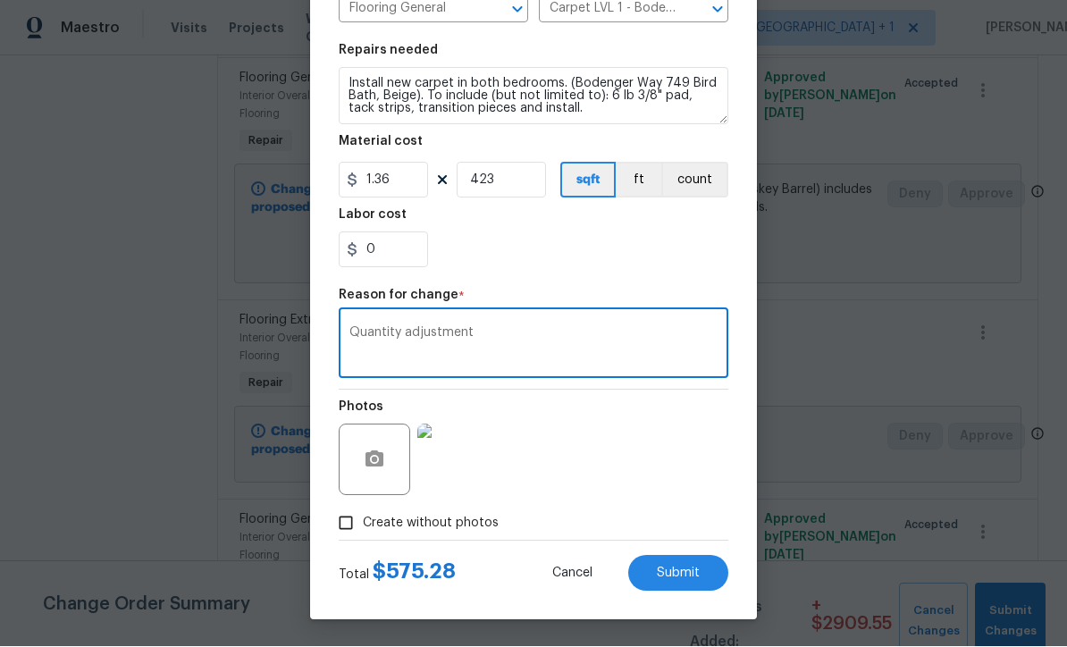
scroll to position [237, 0]
type textarea "Quantity adjustment"
click at [698, 581] on button "Submit" at bounding box center [678, 574] width 100 height 36
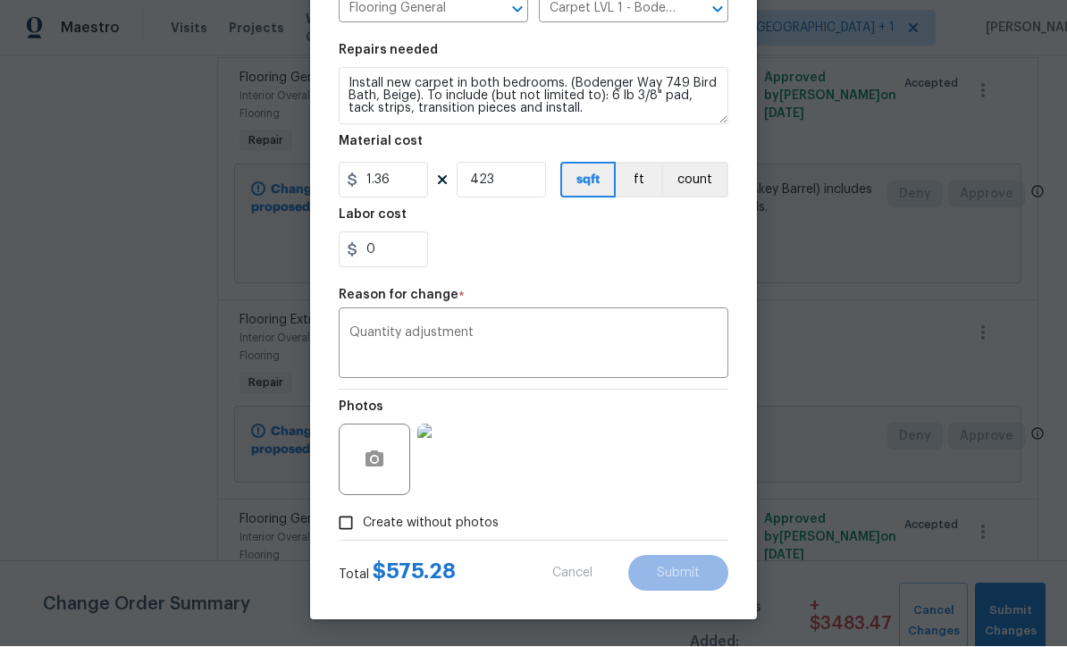
type input "1"
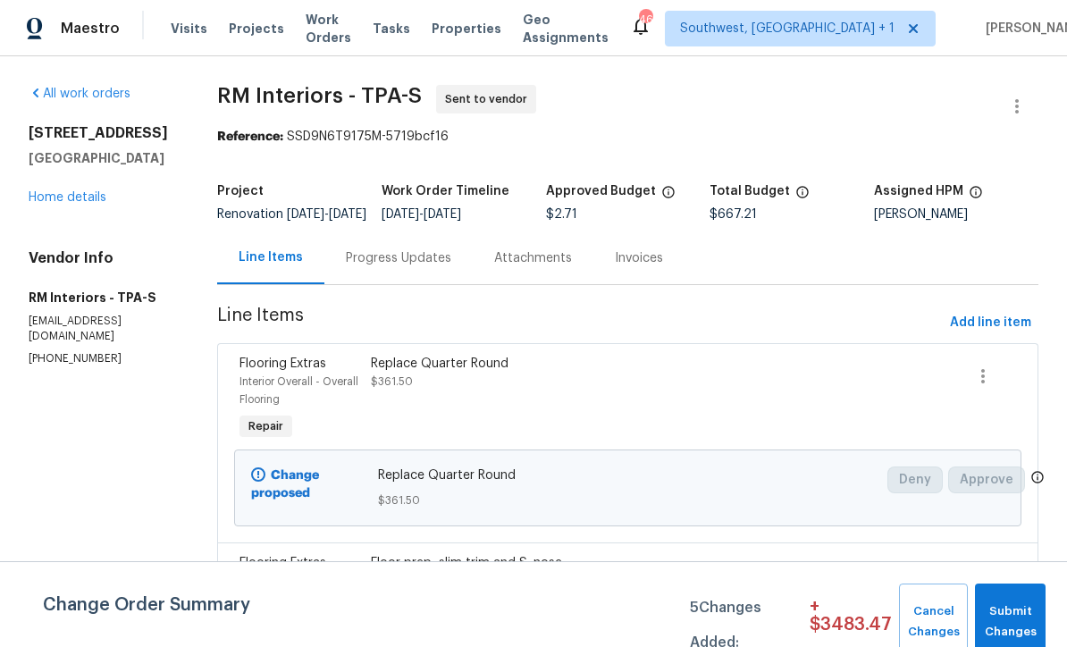
scroll to position [0, 0]
click at [1013, 620] on span "Submit Changes" at bounding box center [1010, 622] width 53 height 41
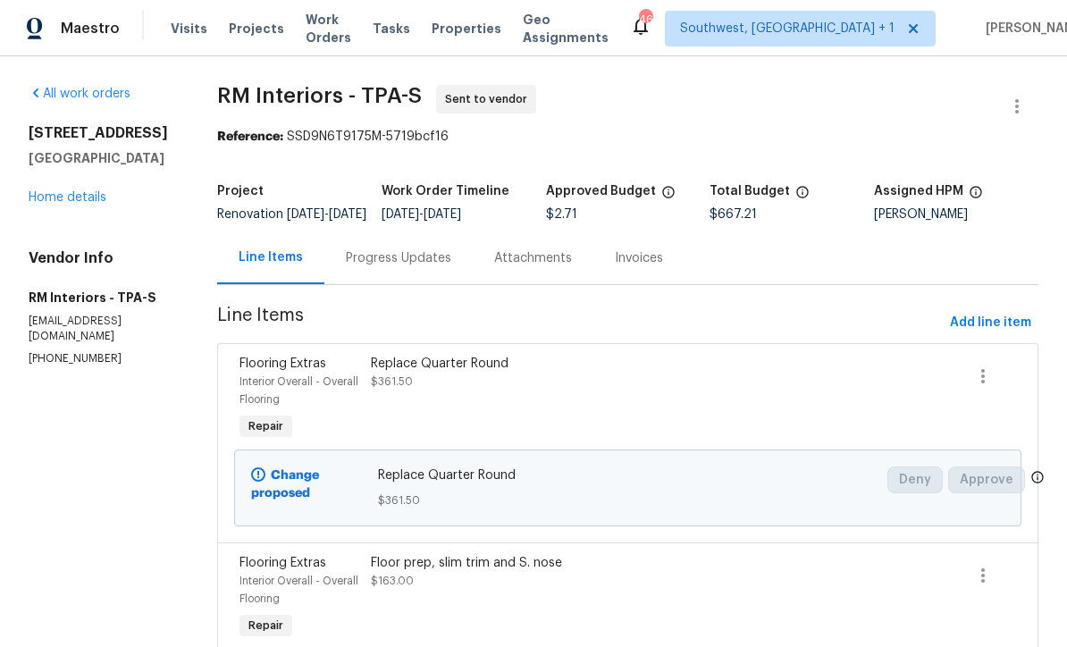
click at [80, 198] on link "Home details" at bounding box center [68, 197] width 78 height 13
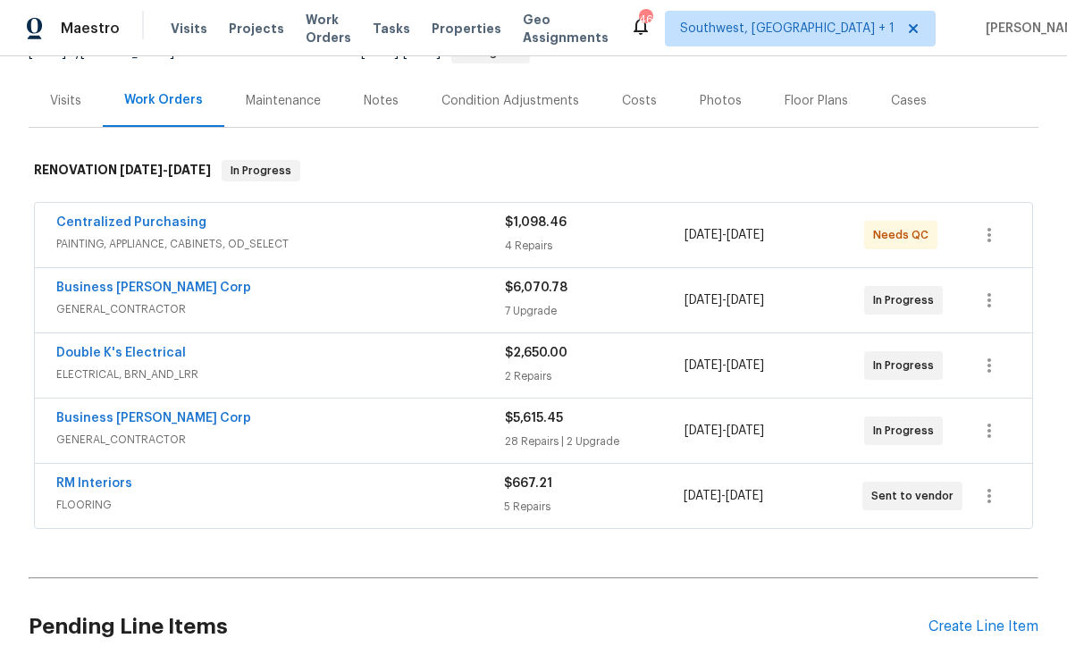
scroll to position [195, 0]
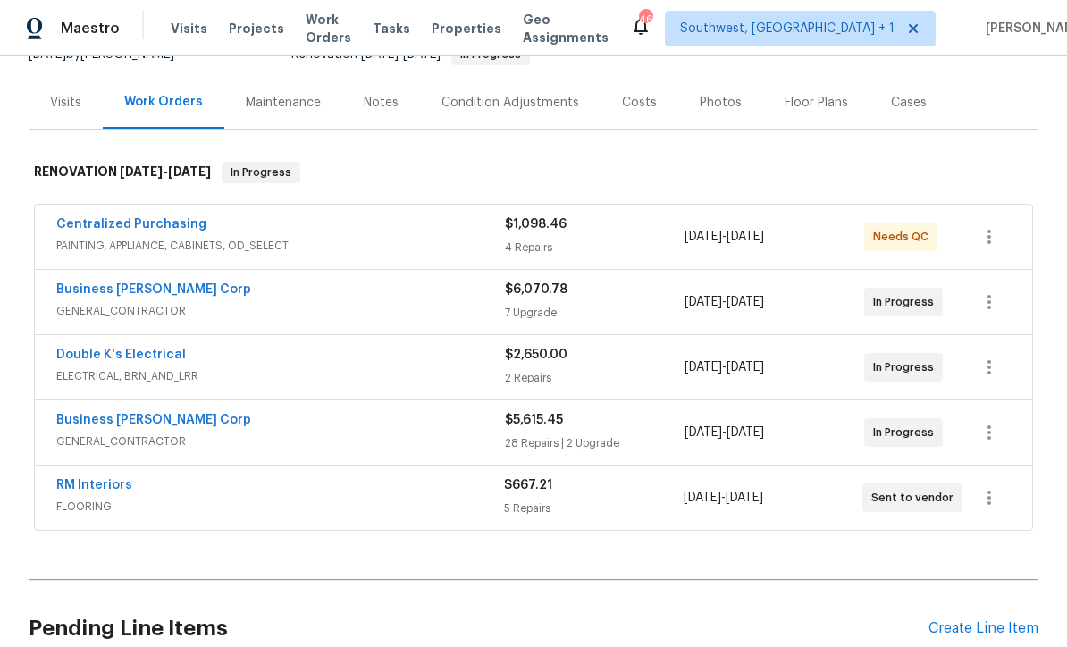
click at [630, 114] on div "Costs" at bounding box center [640, 102] width 78 height 53
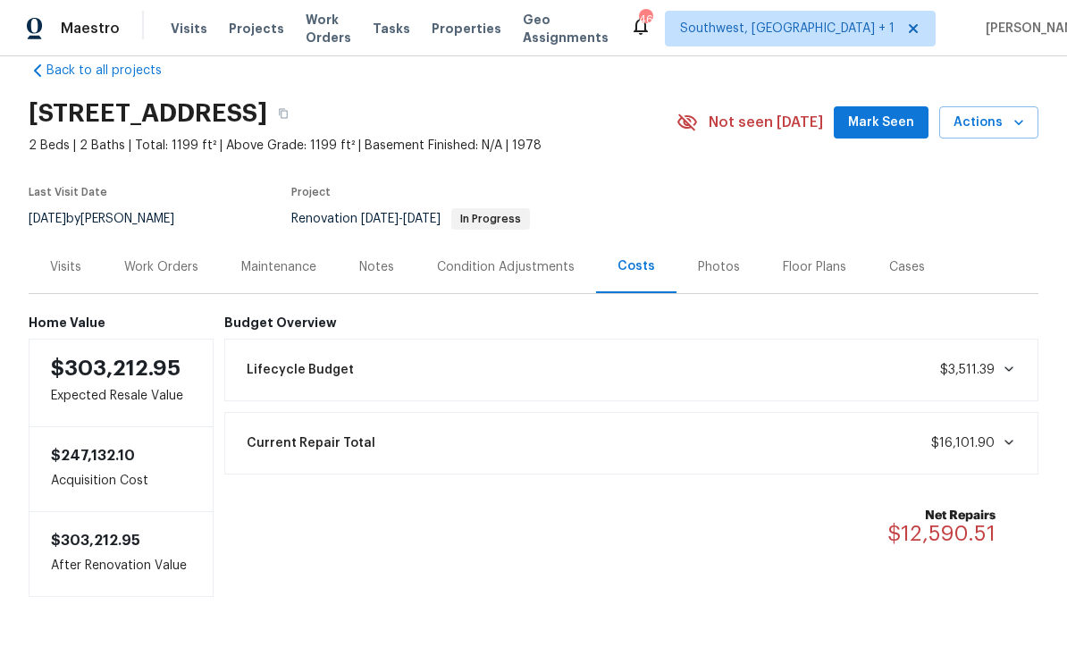
click at [173, 275] on div "Work Orders" at bounding box center [161, 267] width 74 height 18
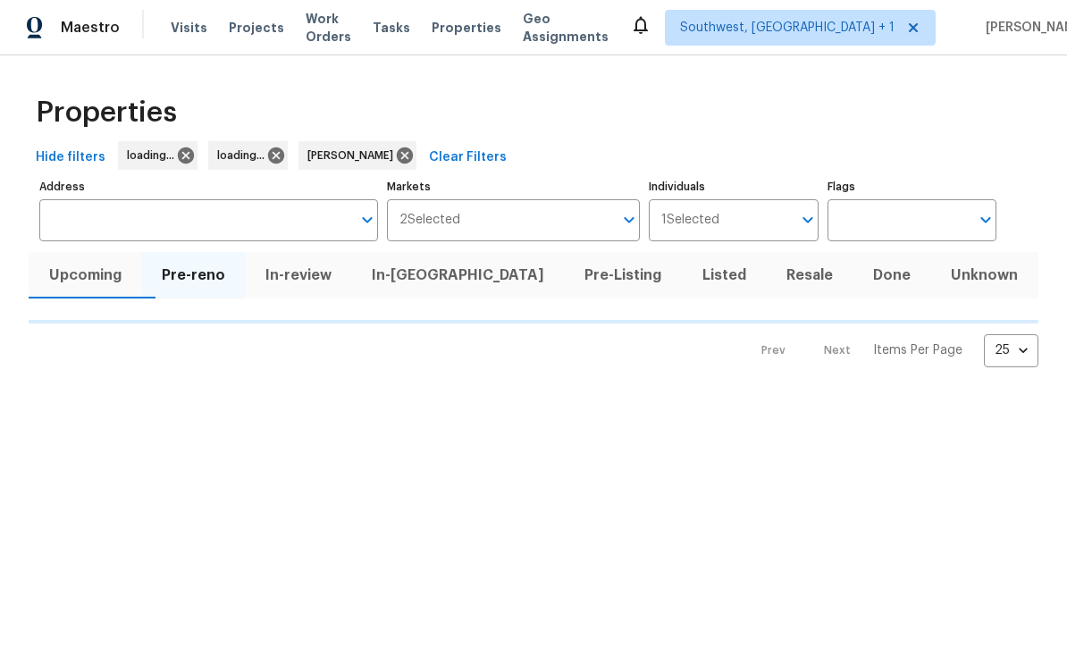
scroll to position [1, 0]
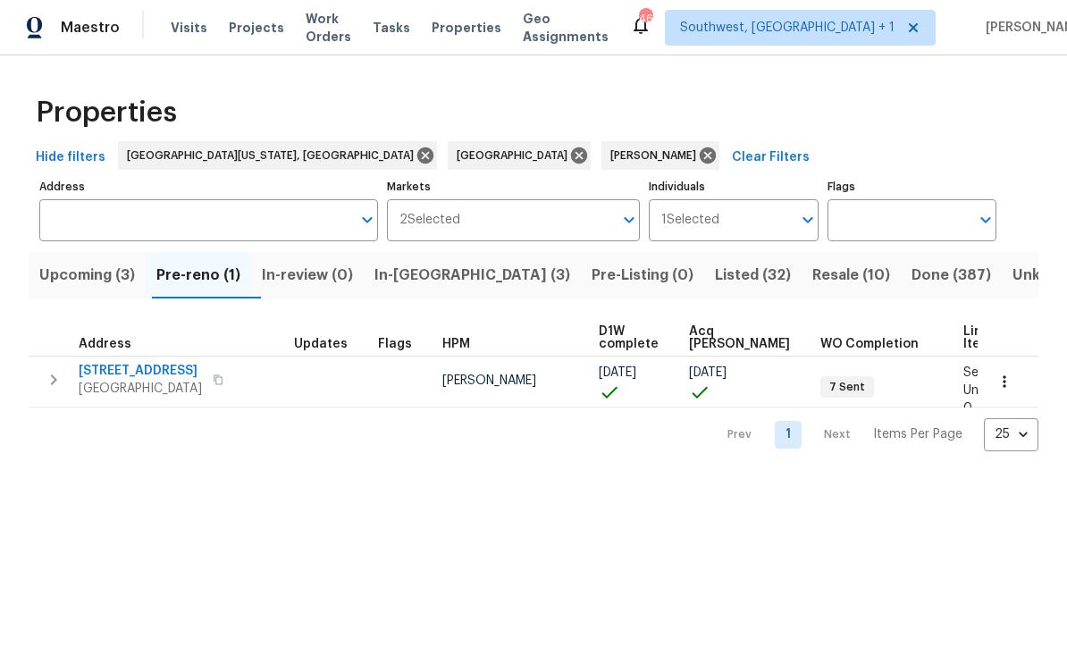
click at [74, 286] on span "Upcoming (3)" at bounding box center [87, 276] width 96 height 25
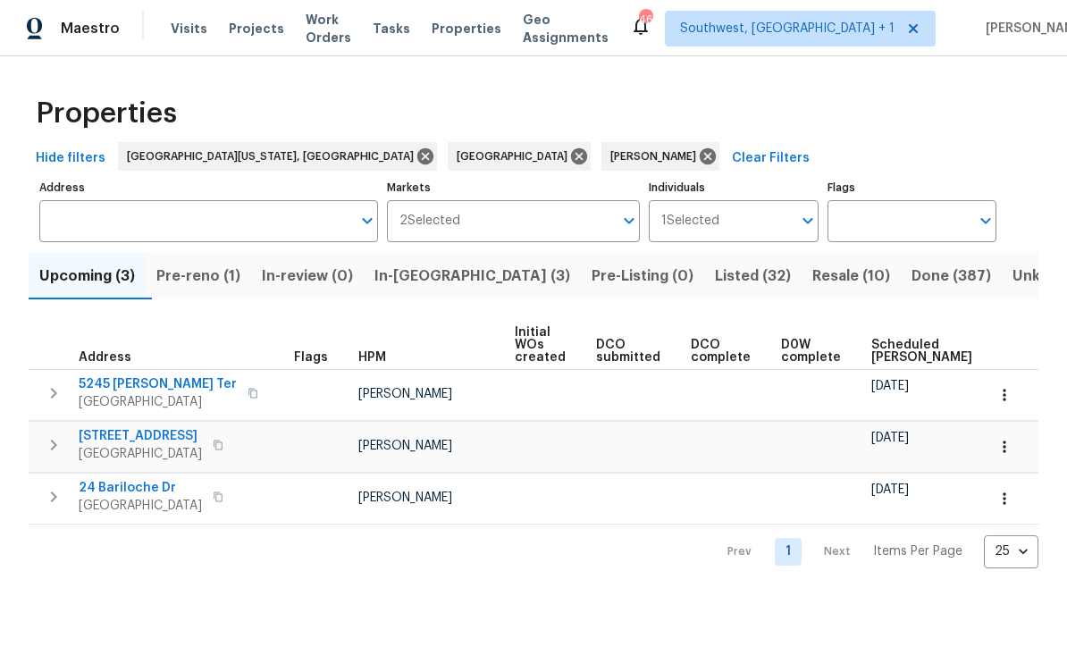
click at [715, 276] on span "Listed (32)" at bounding box center [753, 276] width 76 height 25
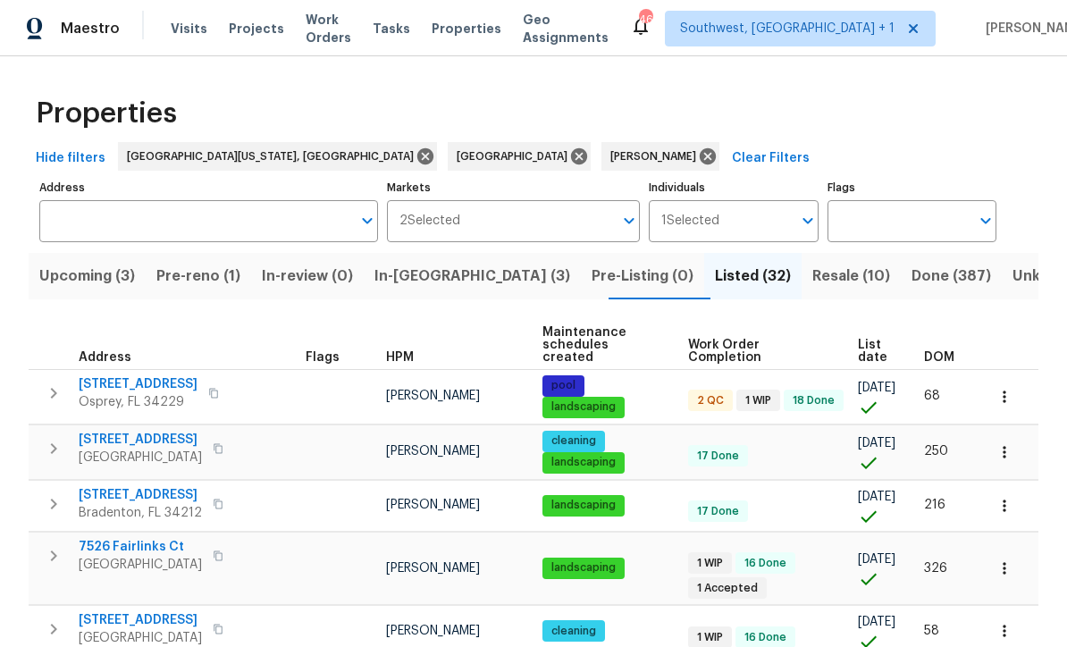
click at [102, 379] on span "[STREET_ADDRESS]" at bounding box center [138, 384] width 119 height 18
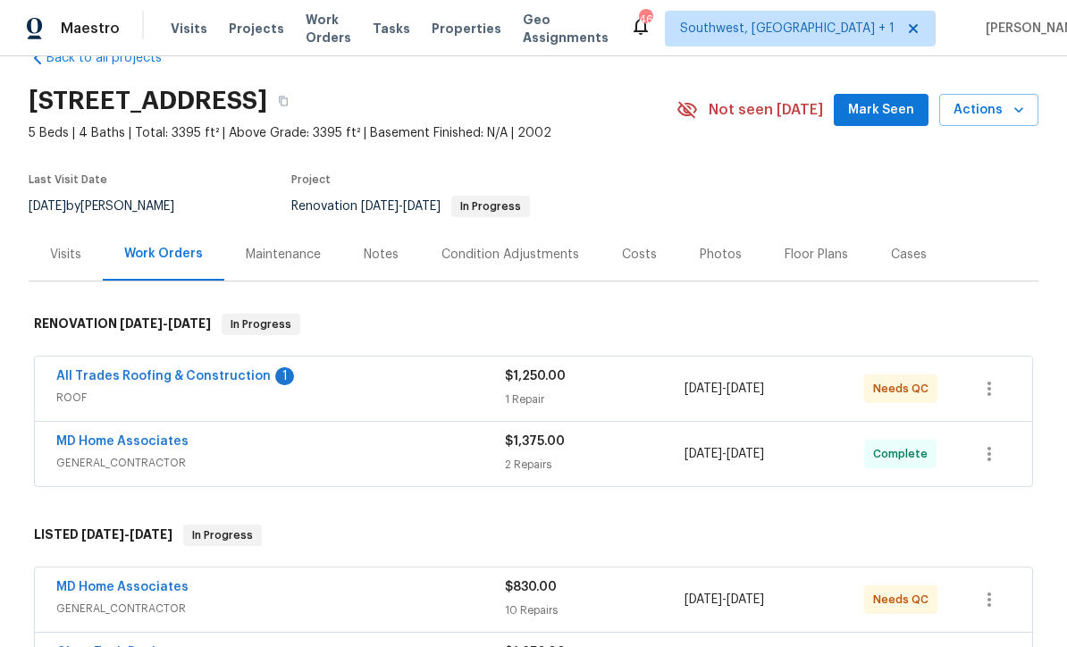
scroll to position [58, 0]
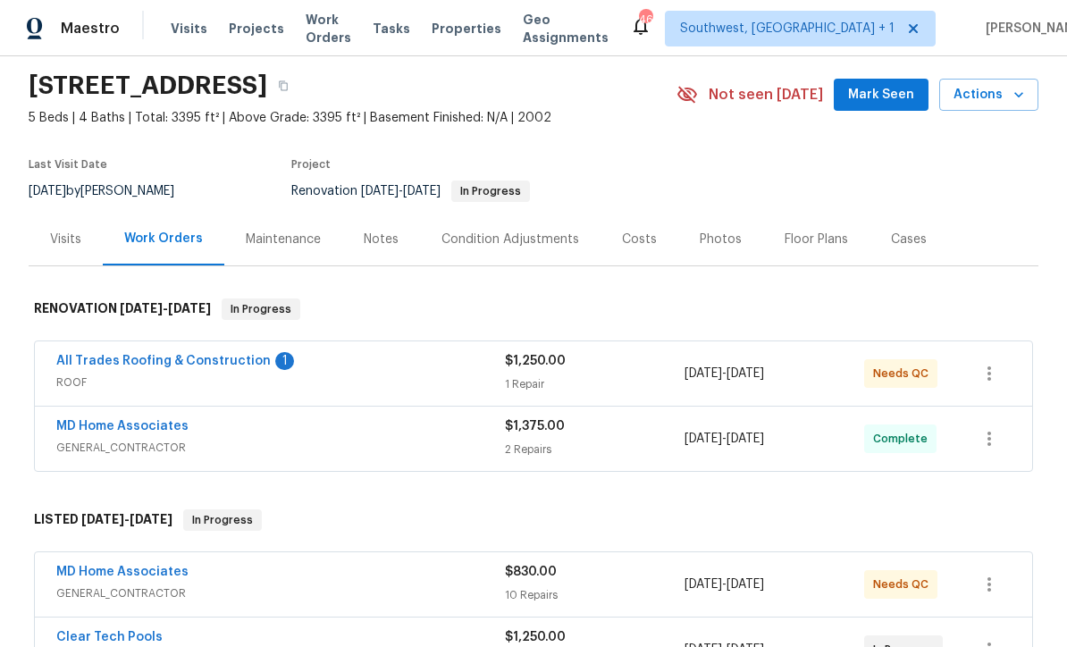
click at [88, 365] on link "All Trades Roofing & Construction" at bounding box center [163, 361] width 215 height 13
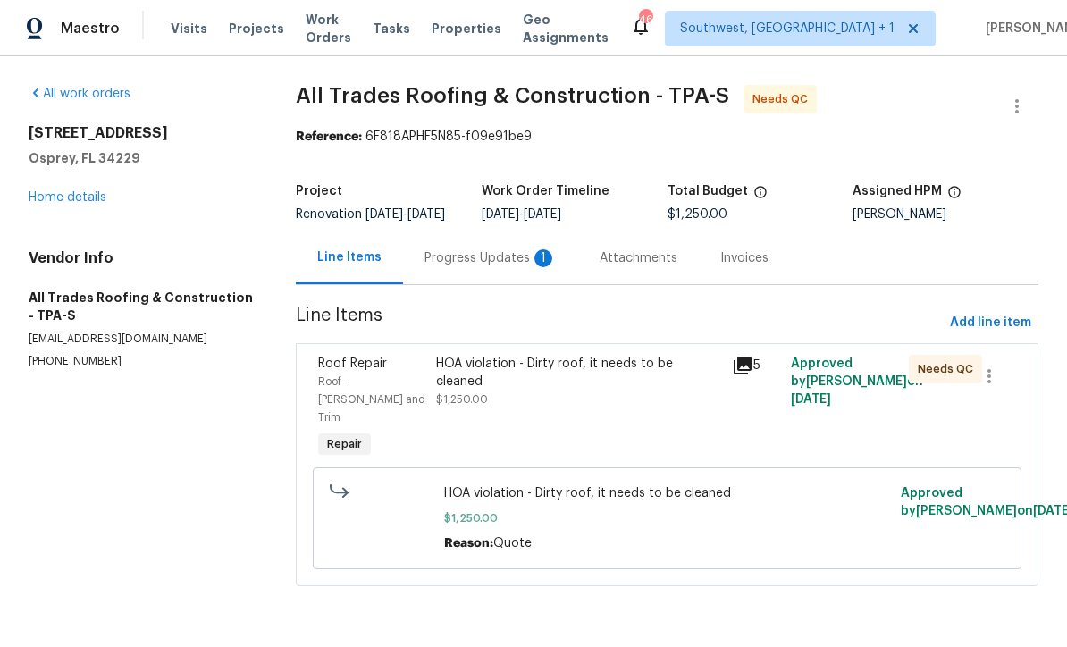
click at [497, 267] on div "Progress Updates 1" at bounding box center [491, 258] width 132 height 18
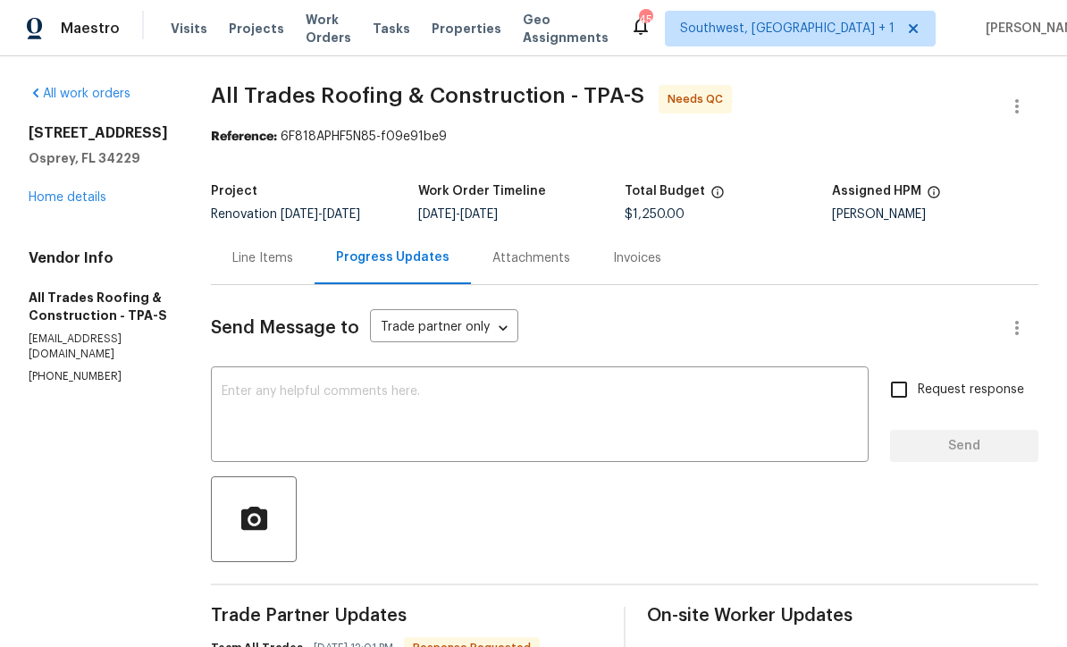
click at [266, 269] on div "Line Items" at bounding box center [263, 258] width 104 height 53
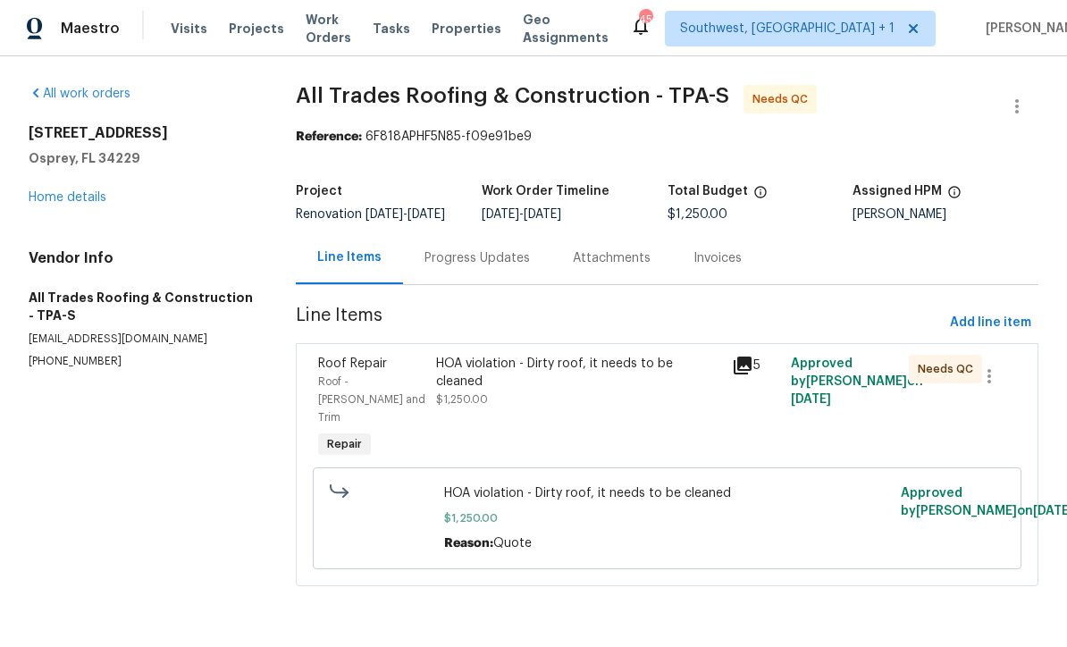
click at [623, 409] on div "HOA violation - Dirty roof, it needs to be cleaned $1,250.00" at bounding box center [578, 382] width 284 height 54
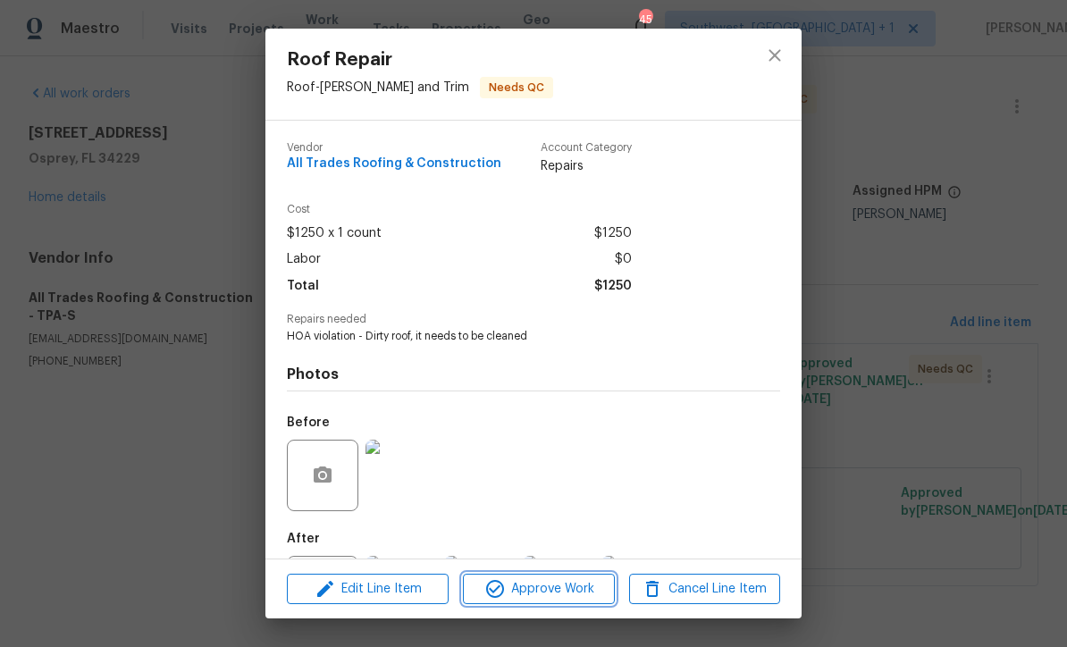
click at [578, 600] on span "Approve Work" at bounding box center [538, 589] width 140 height 22
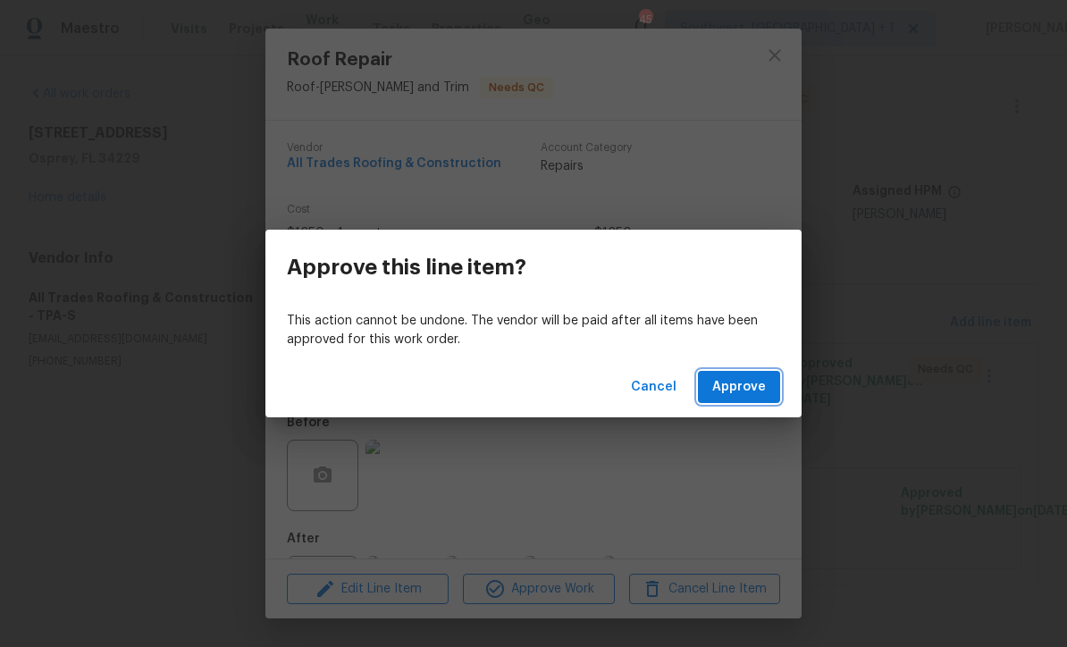
click at [747, 393] on span "Approve" at bounding box center [739, 387] width 54 height 22
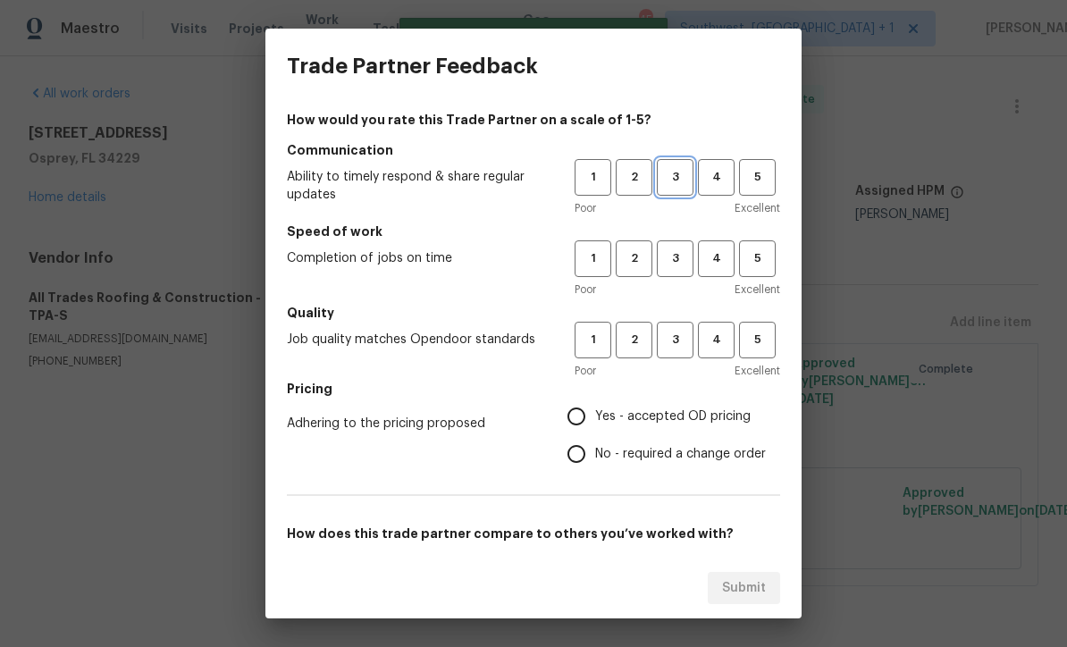
click at [684, 181] on span "3" at bounding box center [675, 177] width 33 height 21
click at [680, 266] on span "3" at bounding box center [675, 259] width 33 height 21
click at [676, 369] on div "Poor Excellent" at bounding box center [678, 371] width 206 height 18
click at [588, 426] on input "Yes - accepted OD pricing" at bounding box center [577, 417] width 38 height 38
radio input "true"
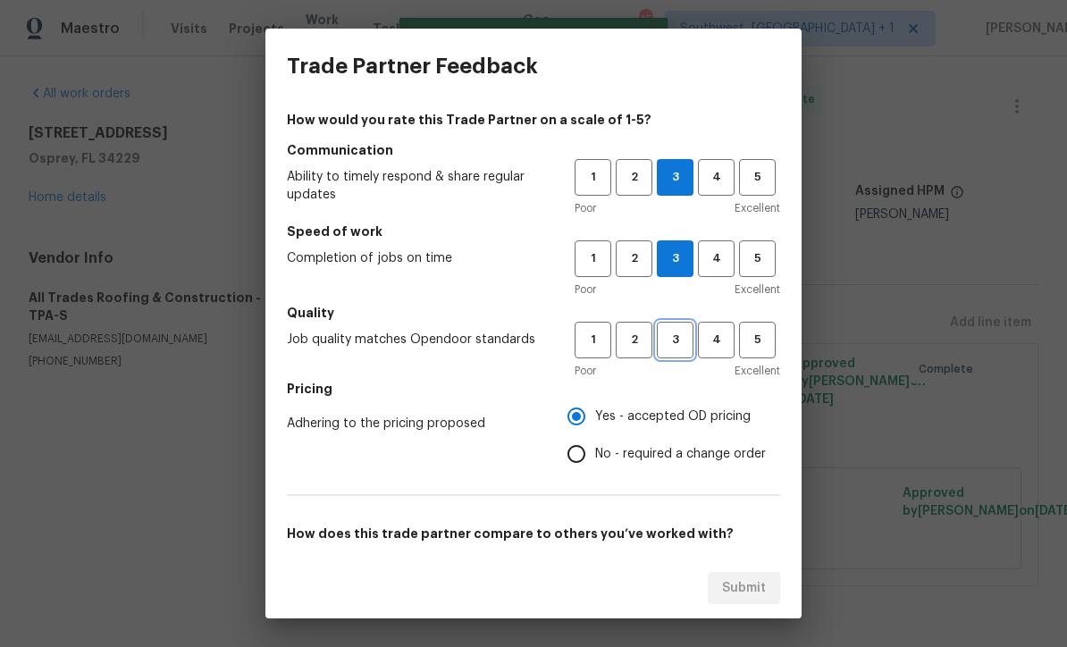
click at [684, 358] on button "3" at bounding box center [675, 340] width 37 height 37
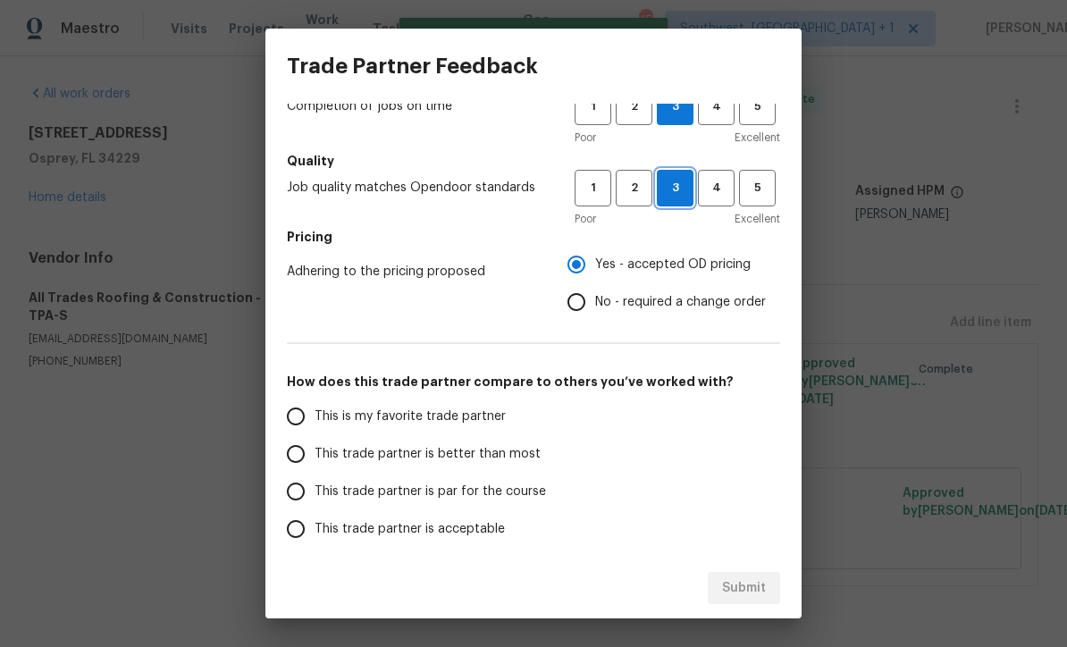
scroll to position [157, 0]
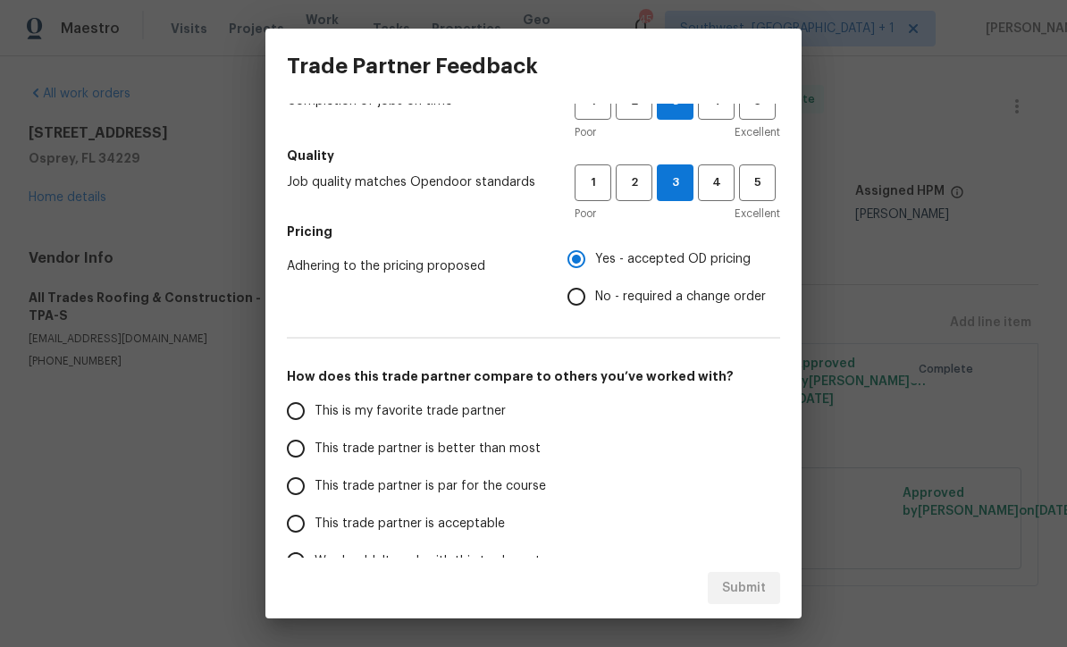
click at [299, 484] on input "This trade partner is par for the course" at bounding box center [296, 487] width 38 height 38
click at [747, 591] on span "Submit" at bounding box center [744, 589] width 44 height 22
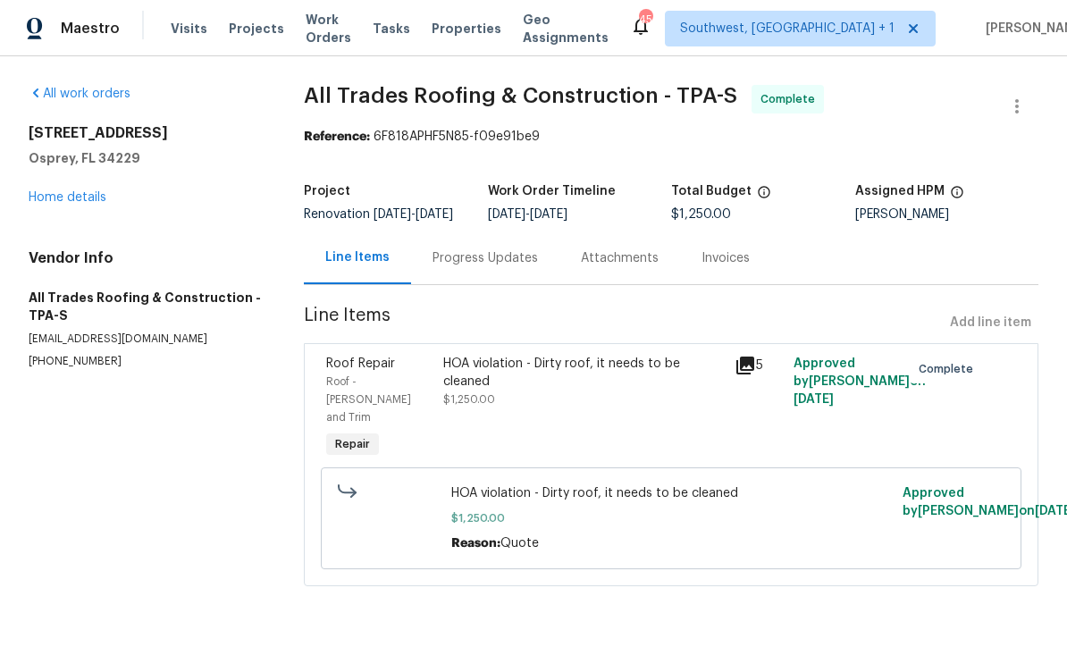
radio input "true"
radio input "false"
click at [52, 199] on link "Home details" at bounding box center [68, 197] width 78 height 13
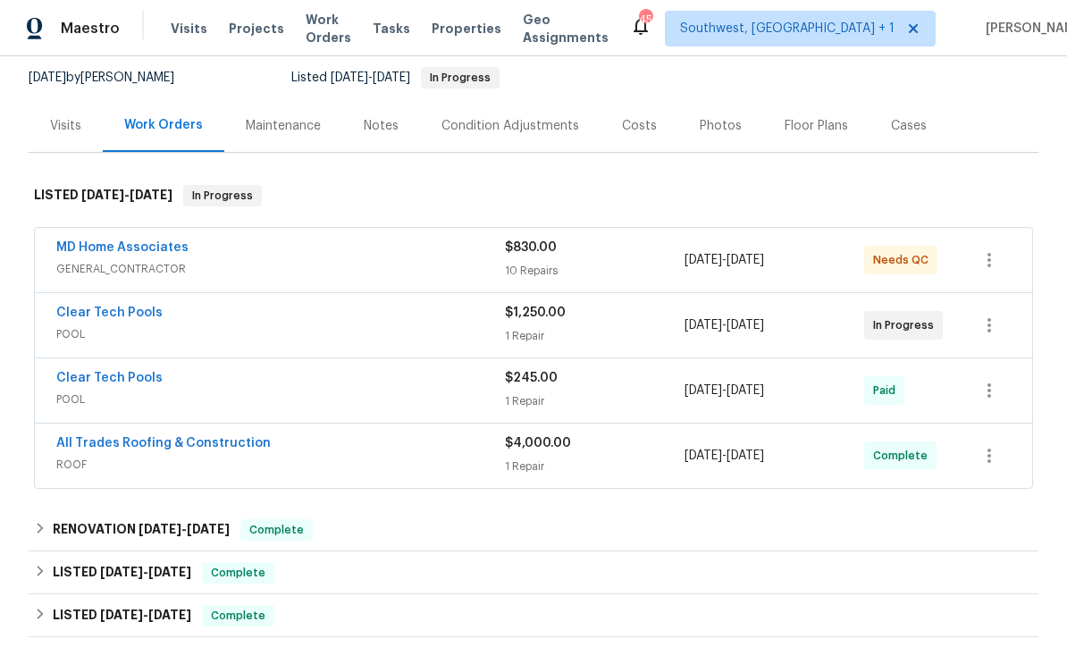
scroll to position [156, 0]
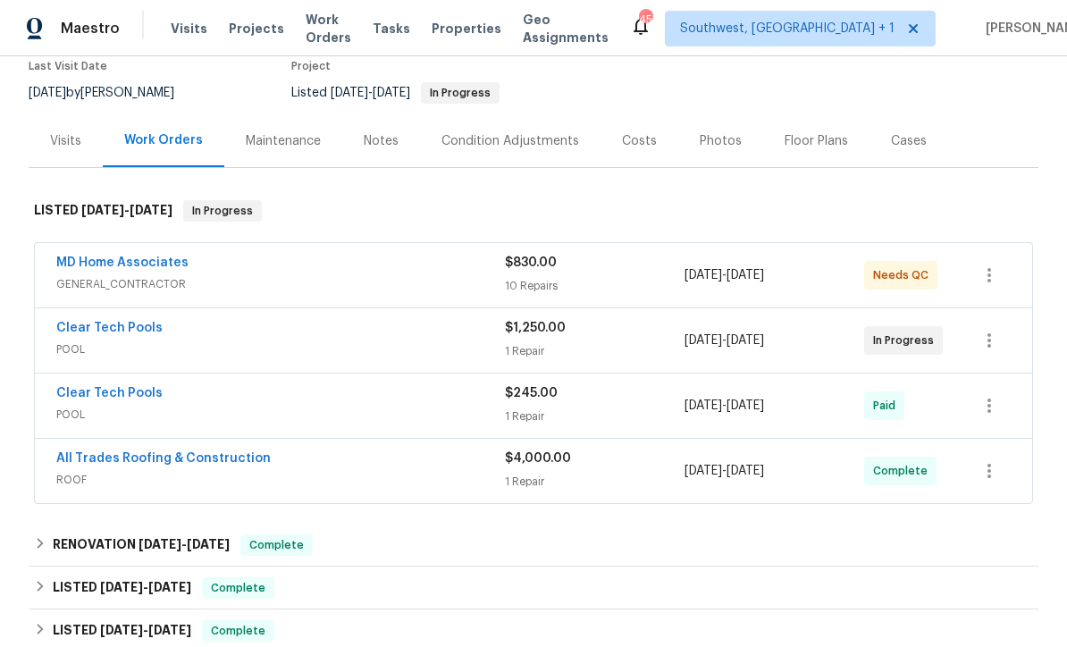
click at [75, 330] on link "Clear Tech Pools" at bounding box center [109, 328] width 106 height 13
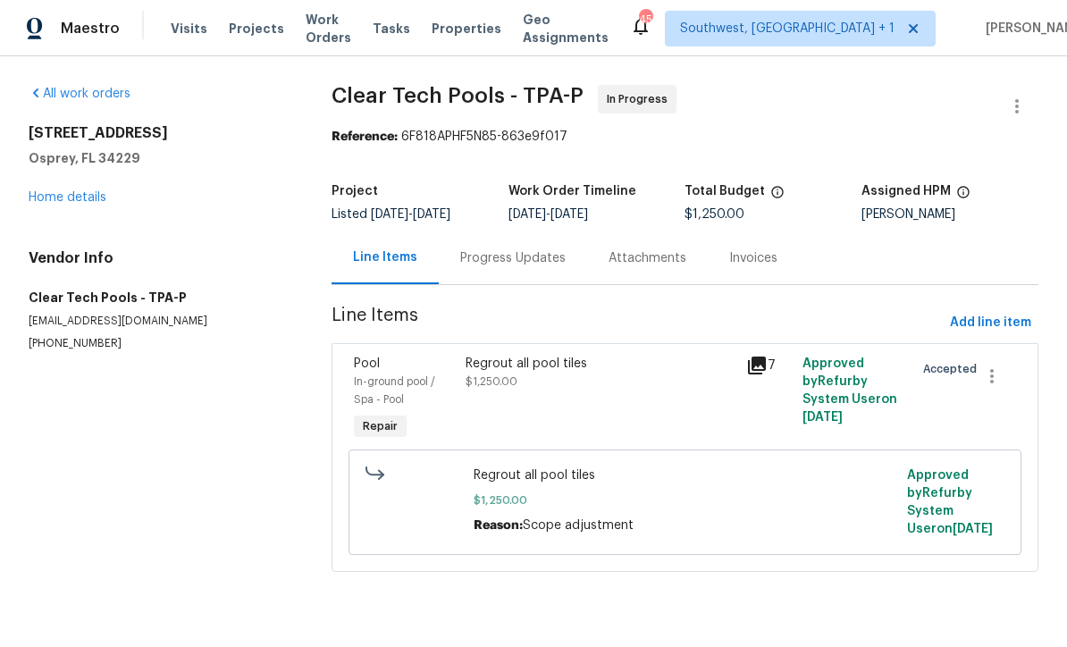
click at [526, 266] on div "Progress Updates" at bounding box center [512, 258] width 105 height 18
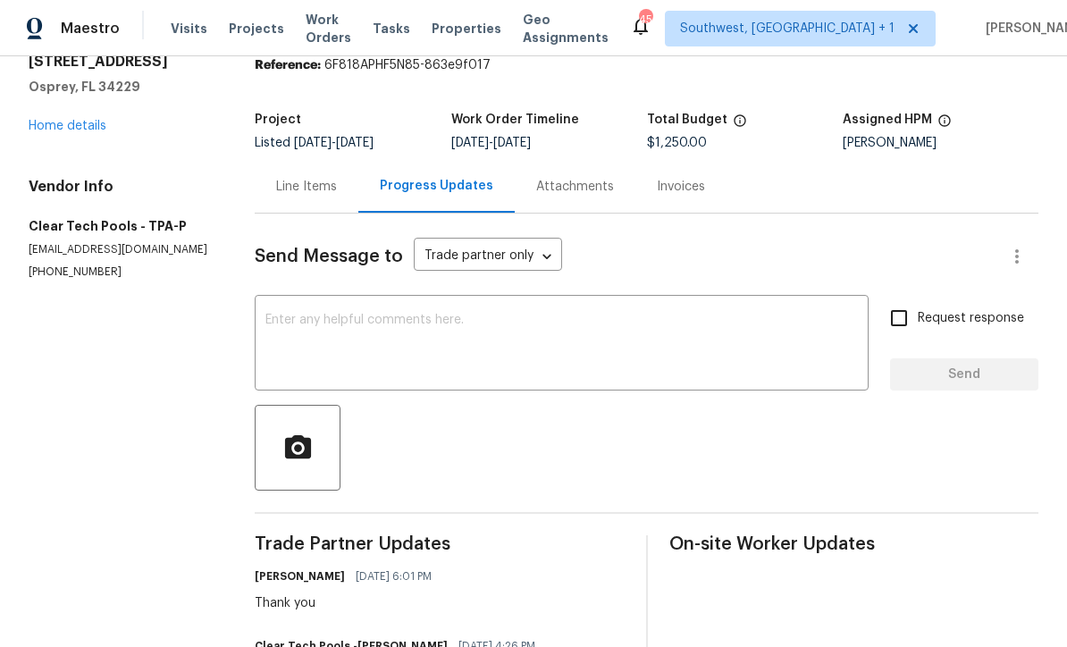
scroll to position [76, 0]
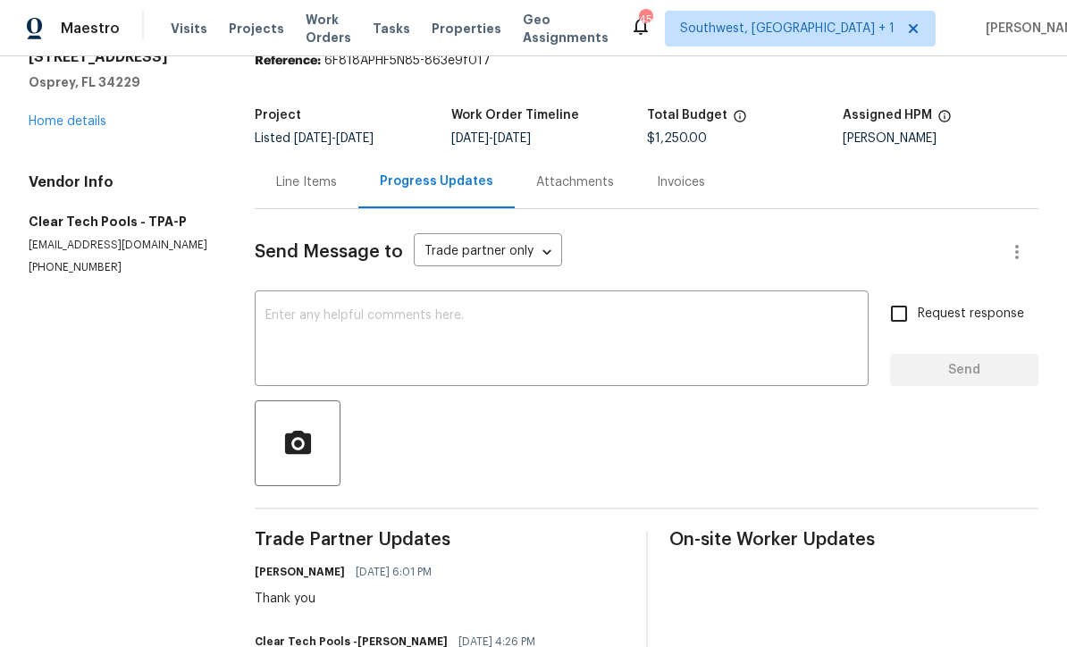
click at [553, 324] on textarea at bounding box center [562, 340] width 593 height 63
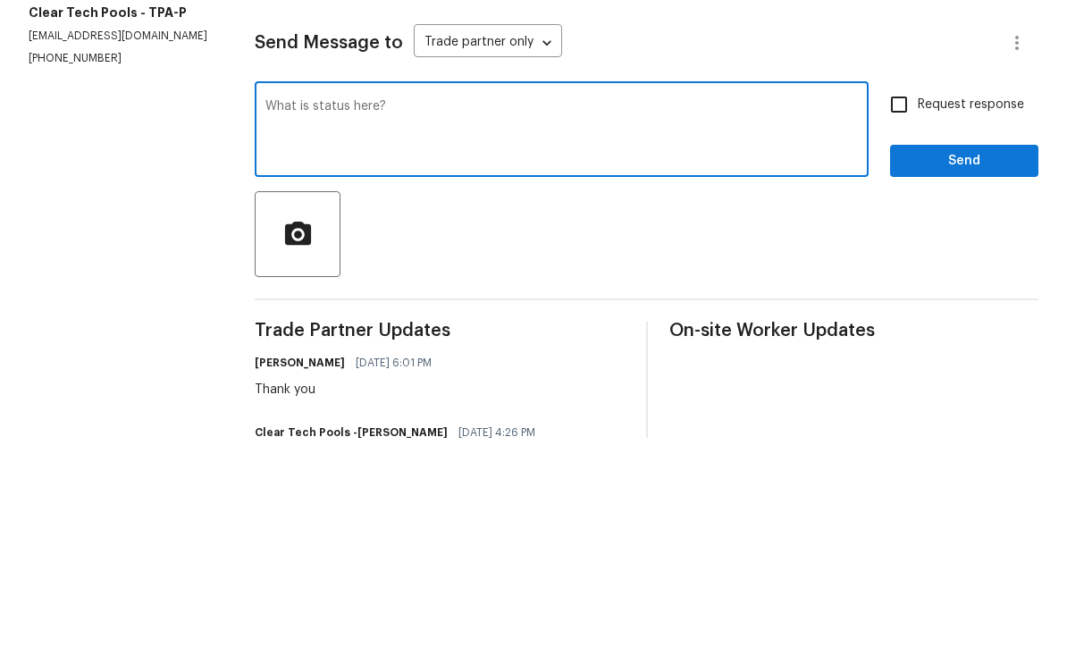
type textarea "What is status here?"
click at [899, 295] on input "Request response" at bounding box center [900, 314] width 38 height 38
checkbox input "true"
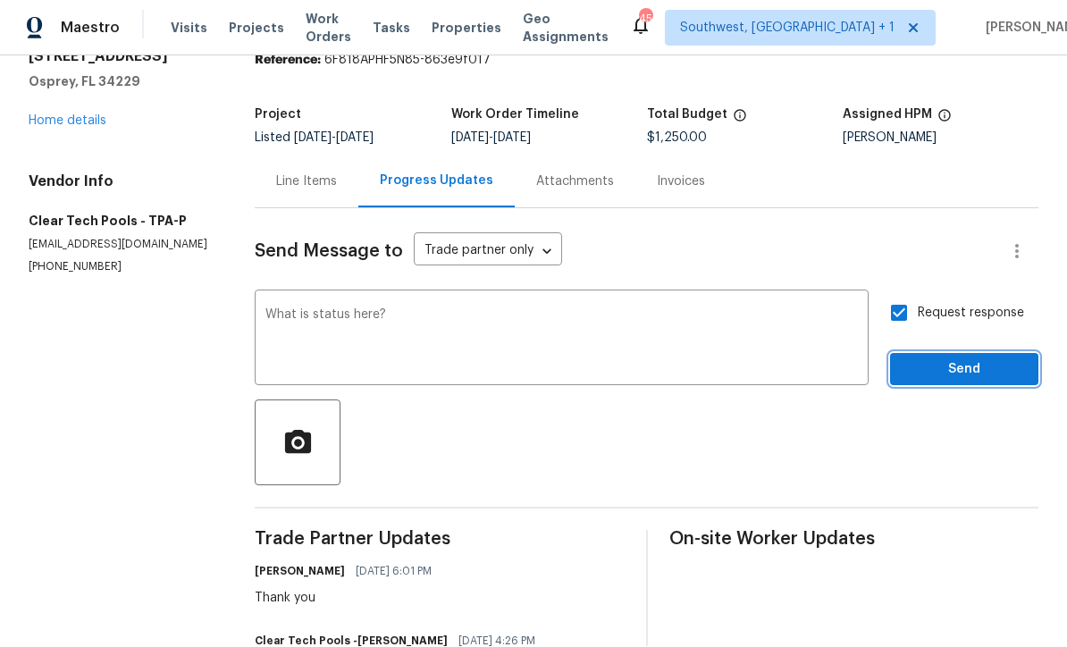
click at [973, 359] on span "Send" at bounding box center [965, 370] width 120 height 22
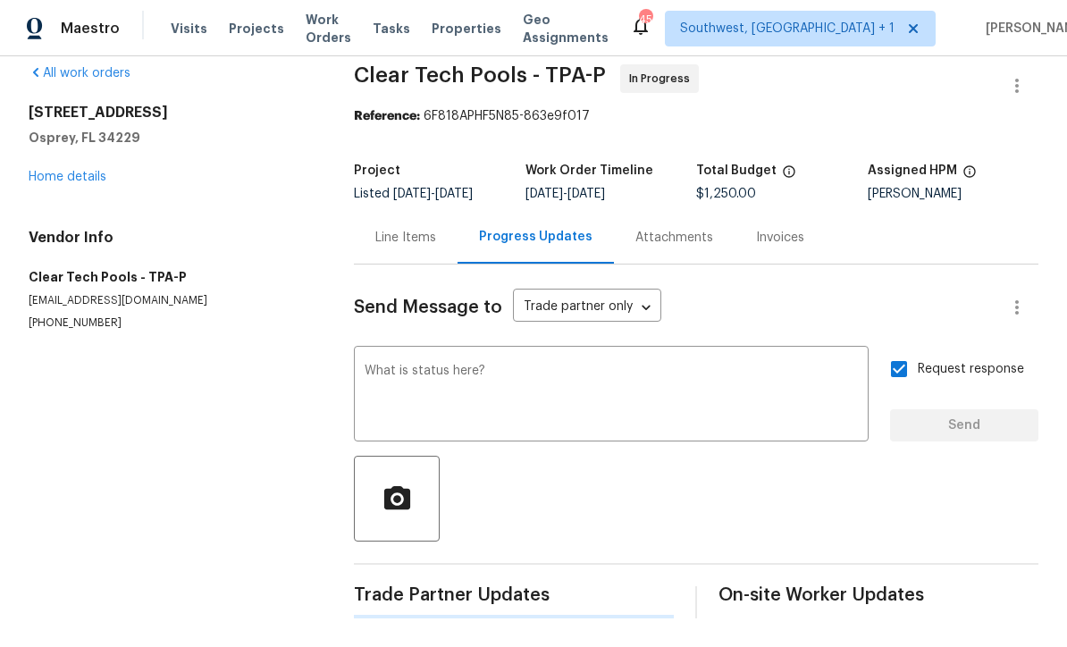
scroll to position [0, 0]
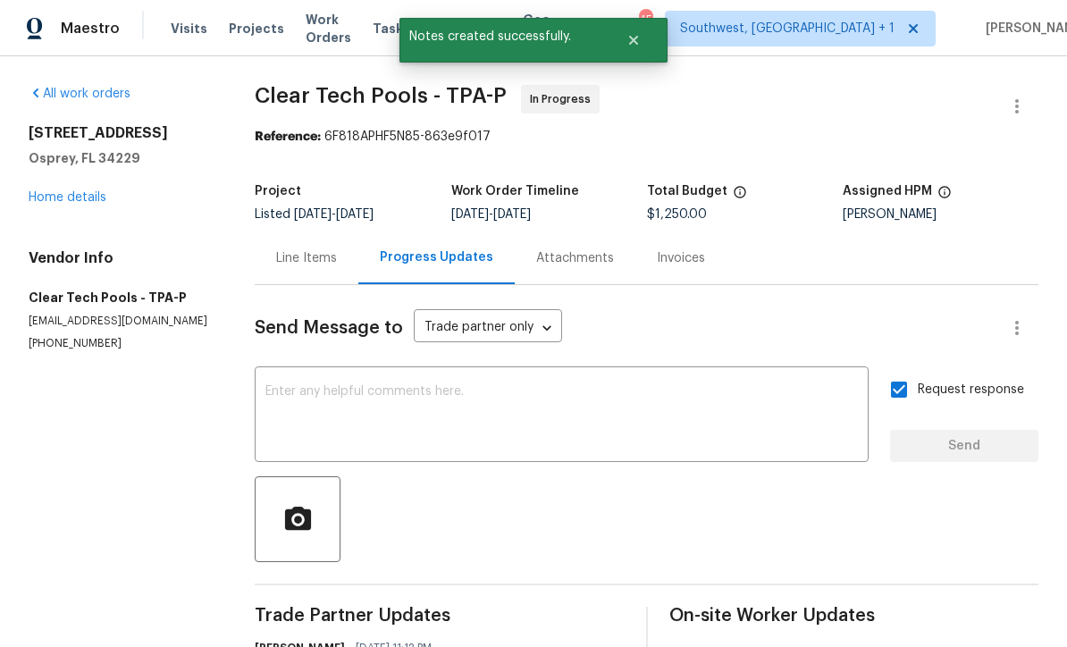
click at [68, 191] on link "Home details" at bounding box center [68, 197] width 78 height 13
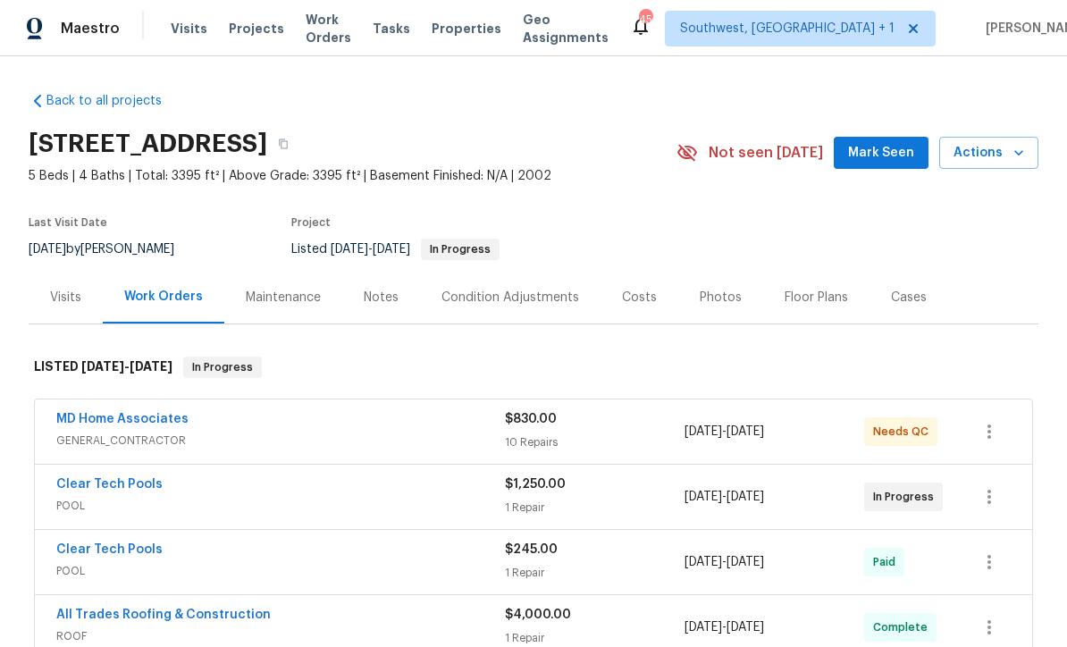
click at [90, 413] on link "MD Home Associates" at bounding box center [122, 419] width 132 height 13
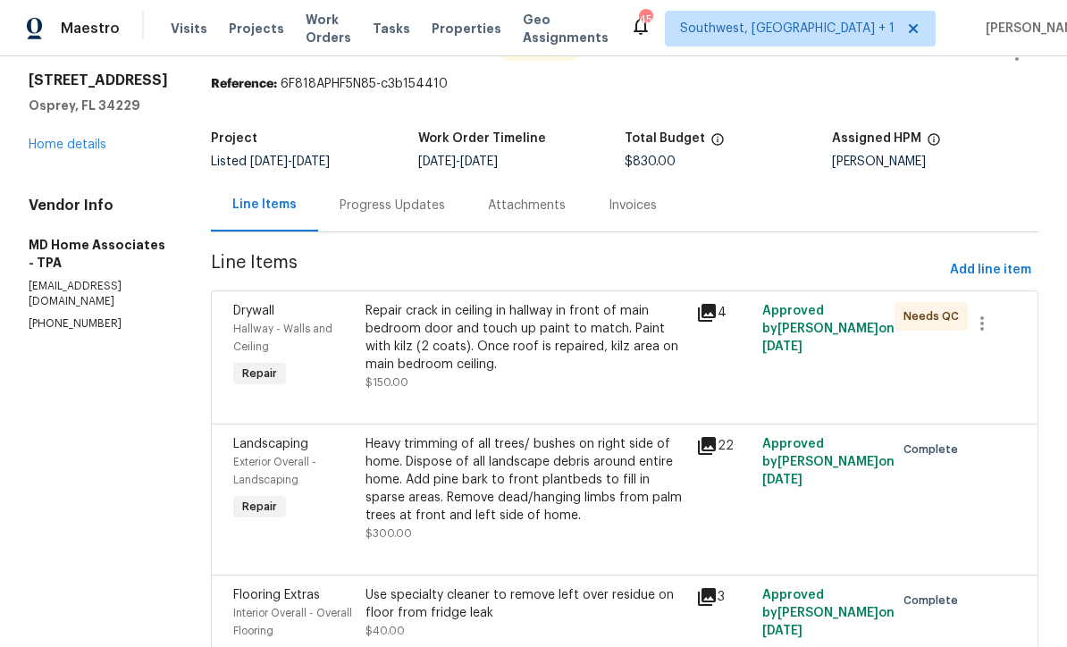
scroll to position [52, 0]
click at [998, 263] on span "Add line item" at bounding box center [990, 271] width 81 height 22
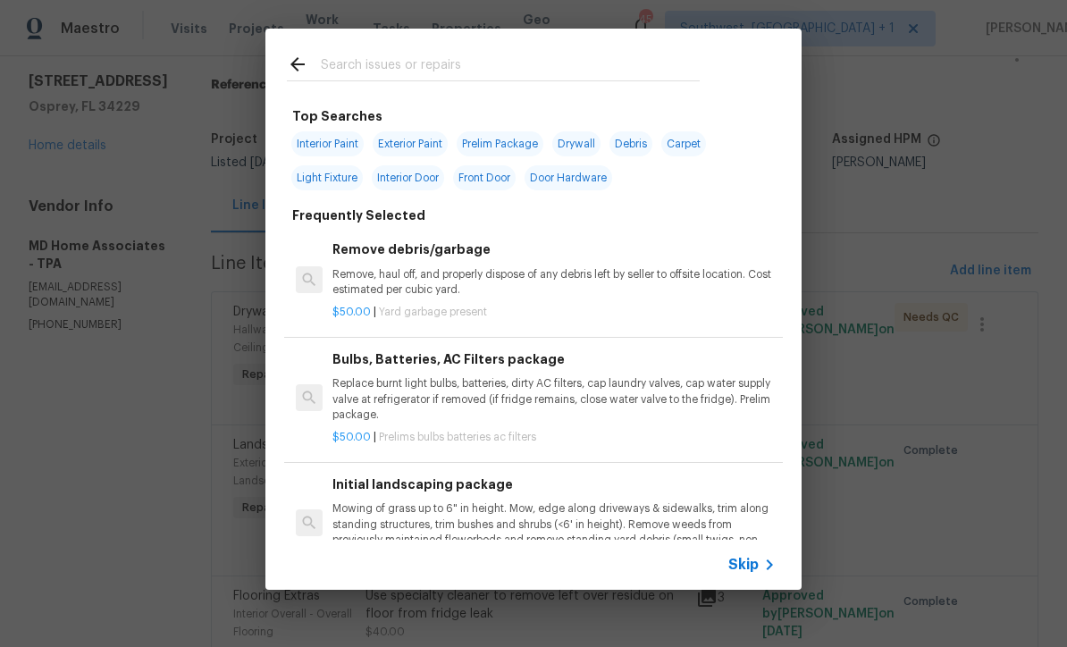
click at [749, 575] on div "Skip" at bounding box center [755, 564] width 52 height 21
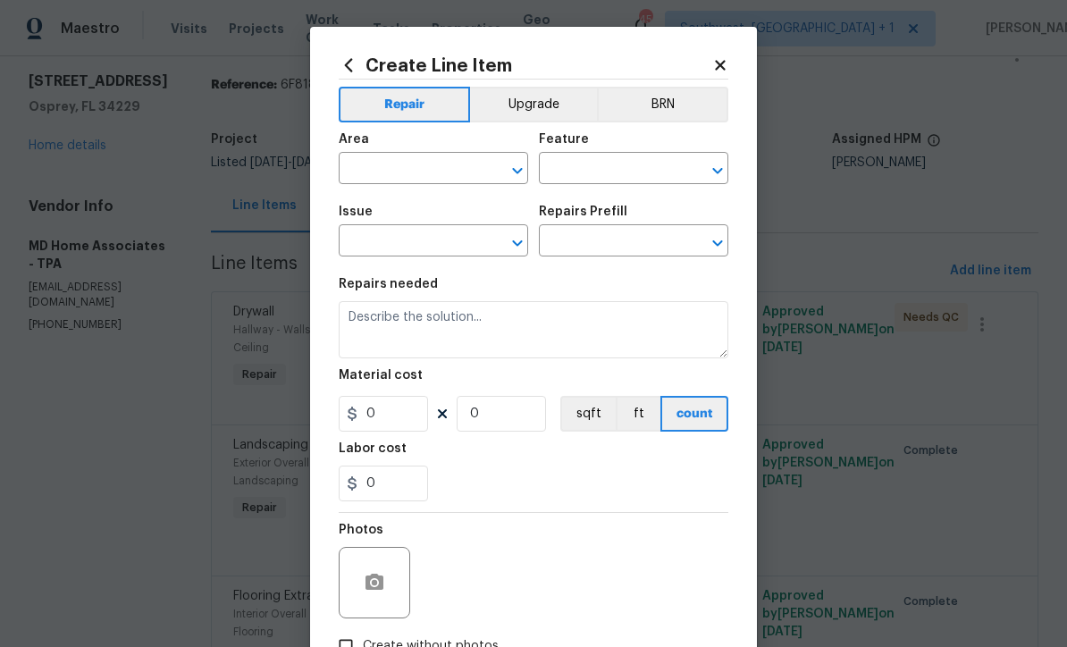
click at [454, 174] on input "text" at bounding box center [408, 170] width 139 height 28
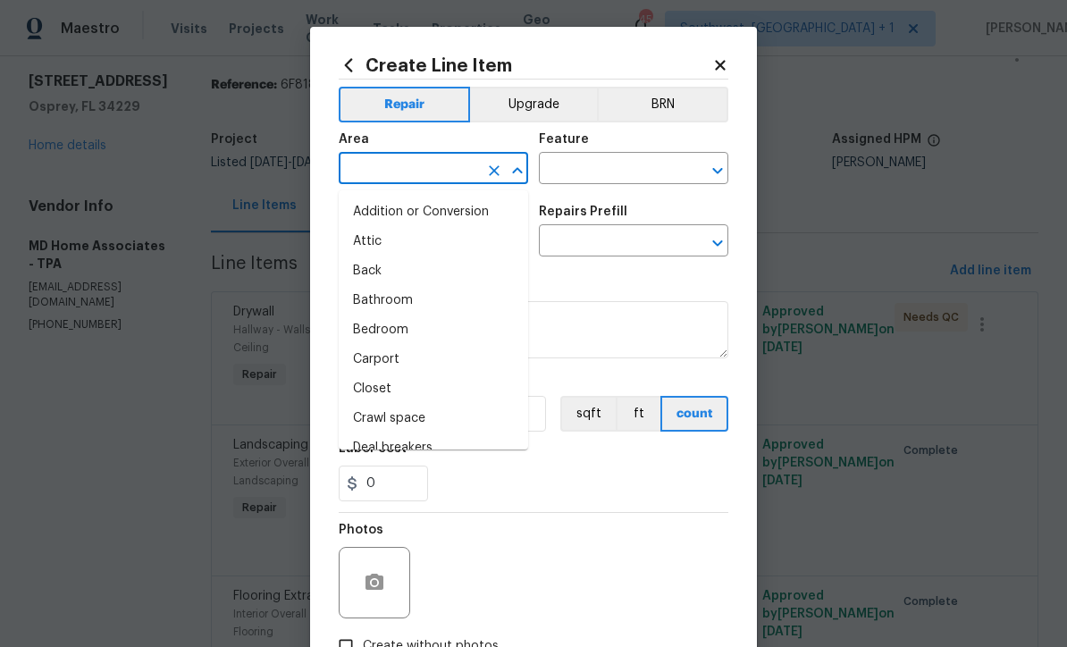
scroll to position [0, 0]
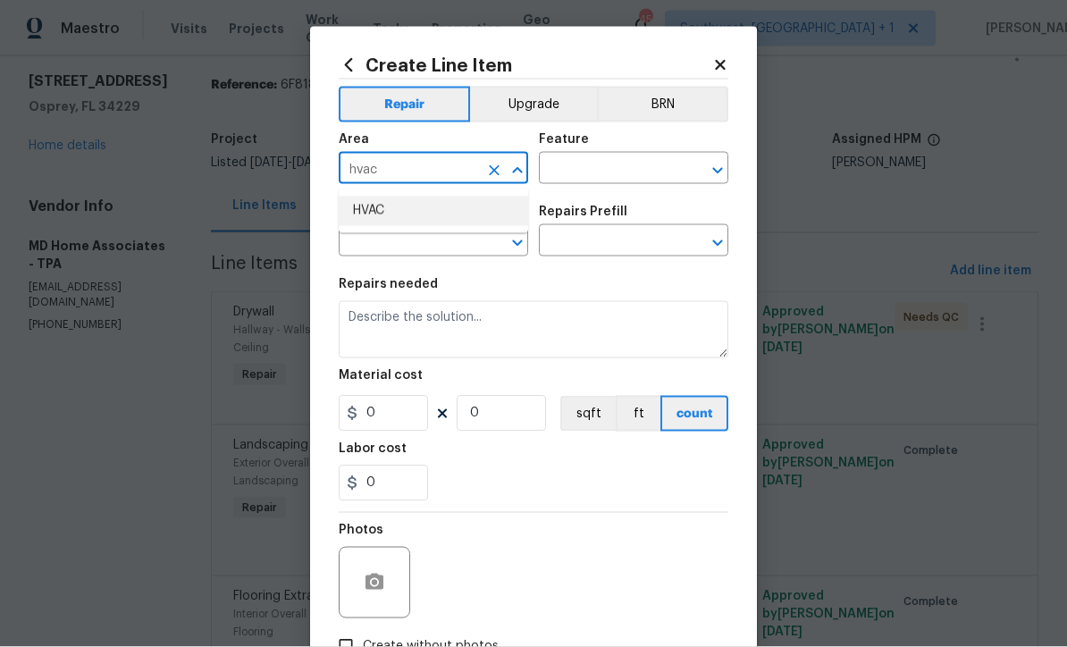
click at [410, 217] on li "HVAC" at bounding box center [434, 212] width 190 height 30
type input "HVAC"
click at [614, 166] on input "text" at bounding box center [608, 170] width 139 height 28
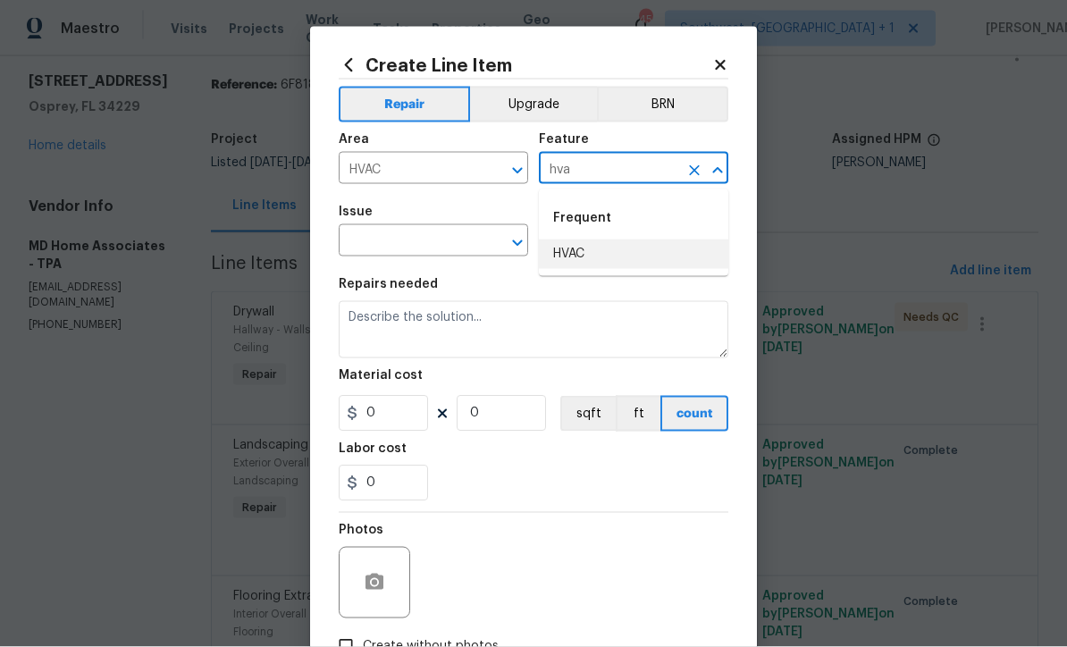
click at [586, 254] on li "HVAC" at bounding box center [634, 255] width 190 height 30
type input "HVAC"
click at [455, 239] on input "text" at bounding box center [408, 243] width 139 height 28
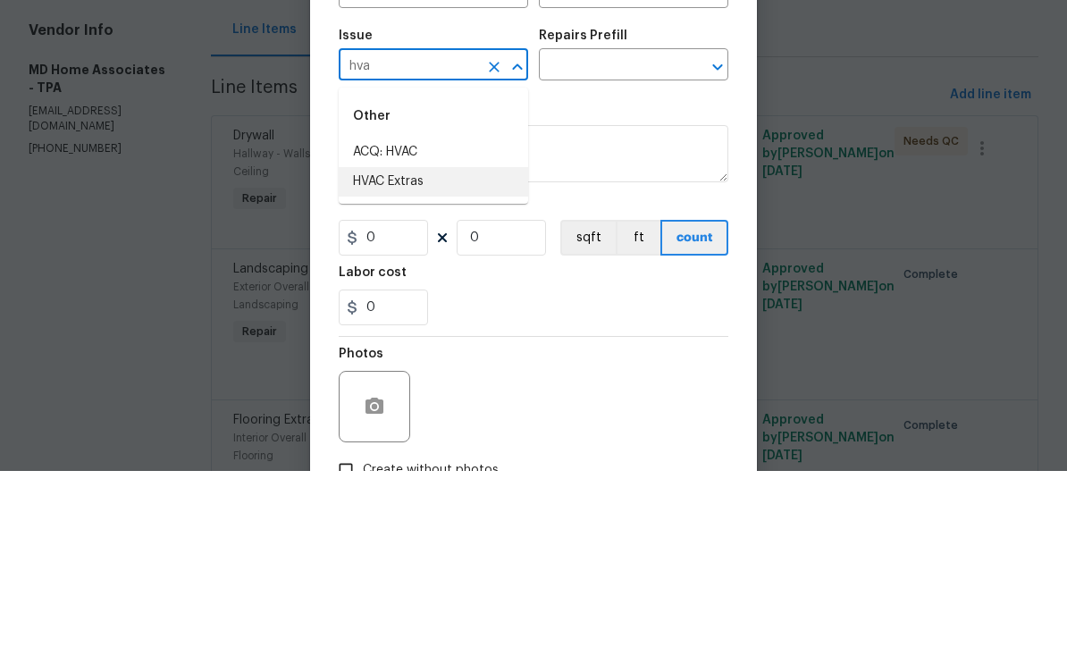
click at [421, 343] on li "HVAC Extras" at bounding box center [434, 358] width 190 height 30
type input "HVAC Extras"
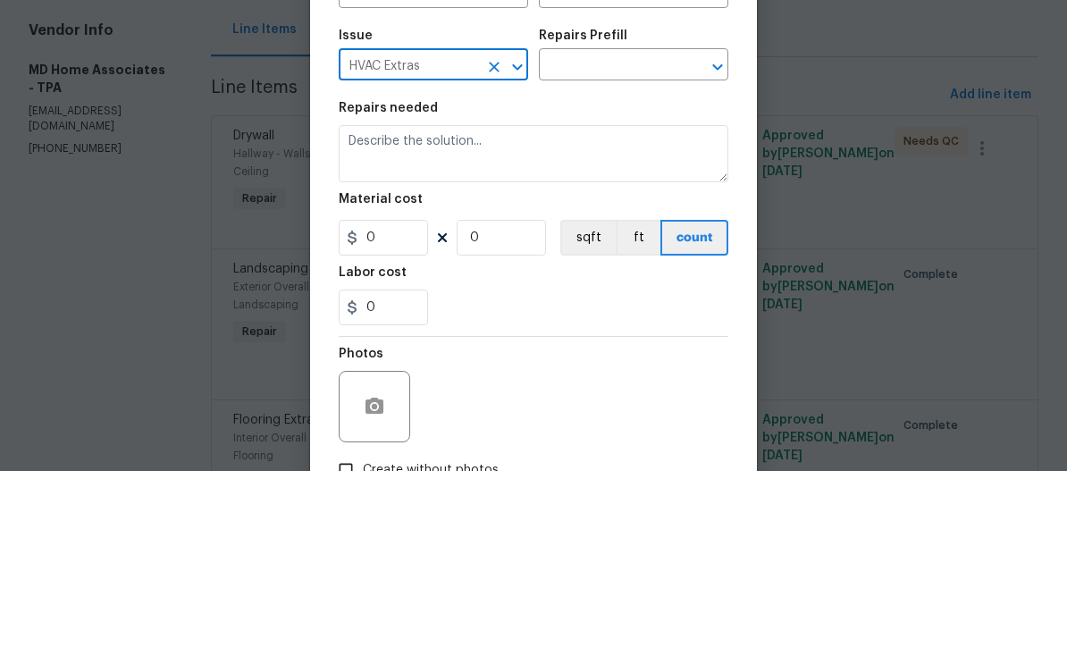
click at [639, 229] on input "text" at bounding box center [608, 243] width 139 height 28
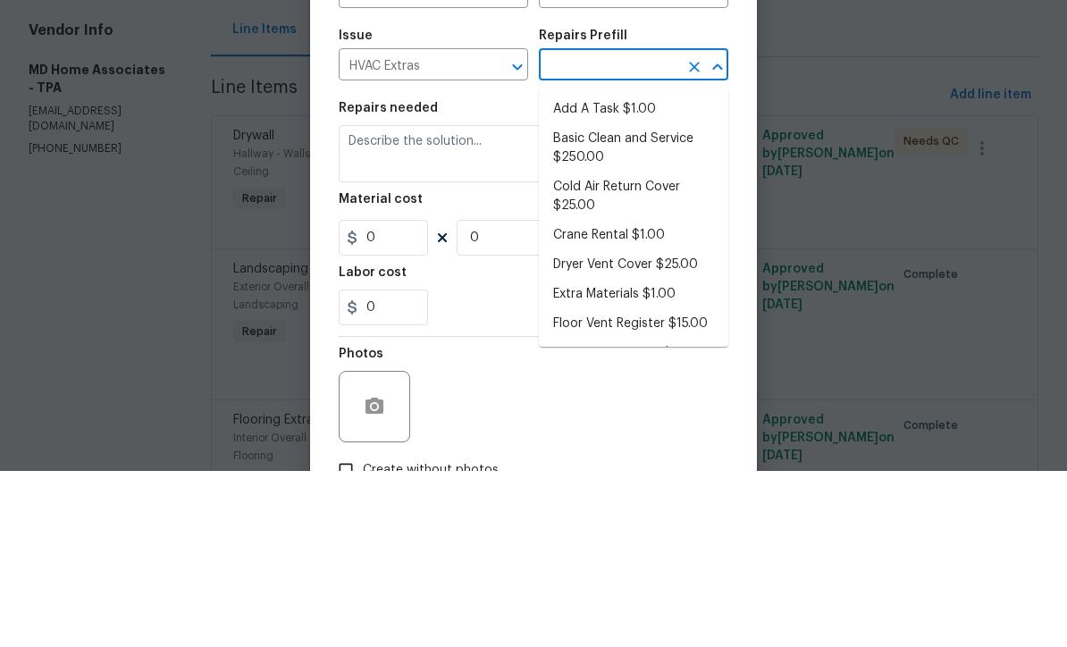
click at [627, 271] on li "Add A Task $1.00" at bounding box center [634, 286] width 190 height 30
type input "Add A Task $1.00"
type textarea "HPM to detail"
type input "1"
type input "Add A Task $1.00"
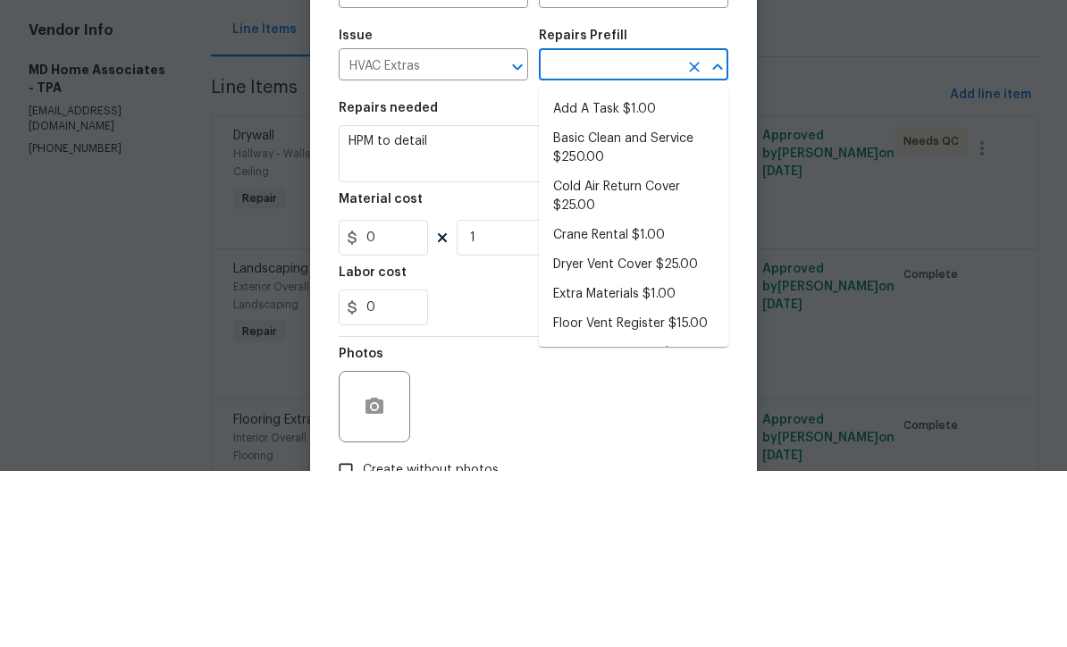
type input "1"
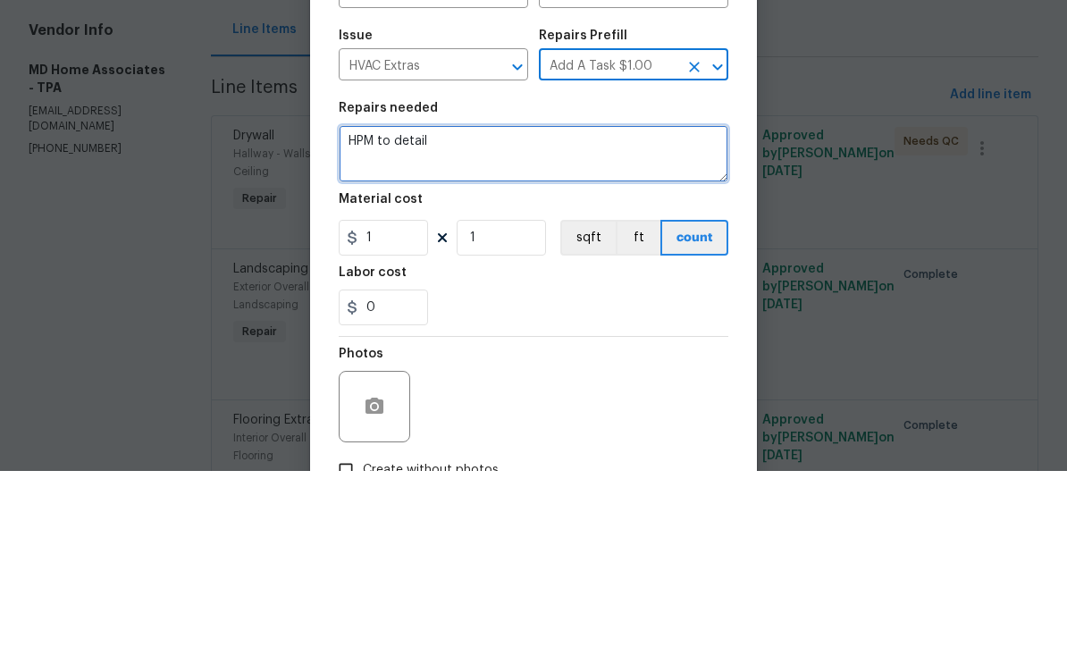
click at [534, 301] on textarea "HPM to detail" at bounding box center [534, 329] width 390 height 57
type textarea "H"
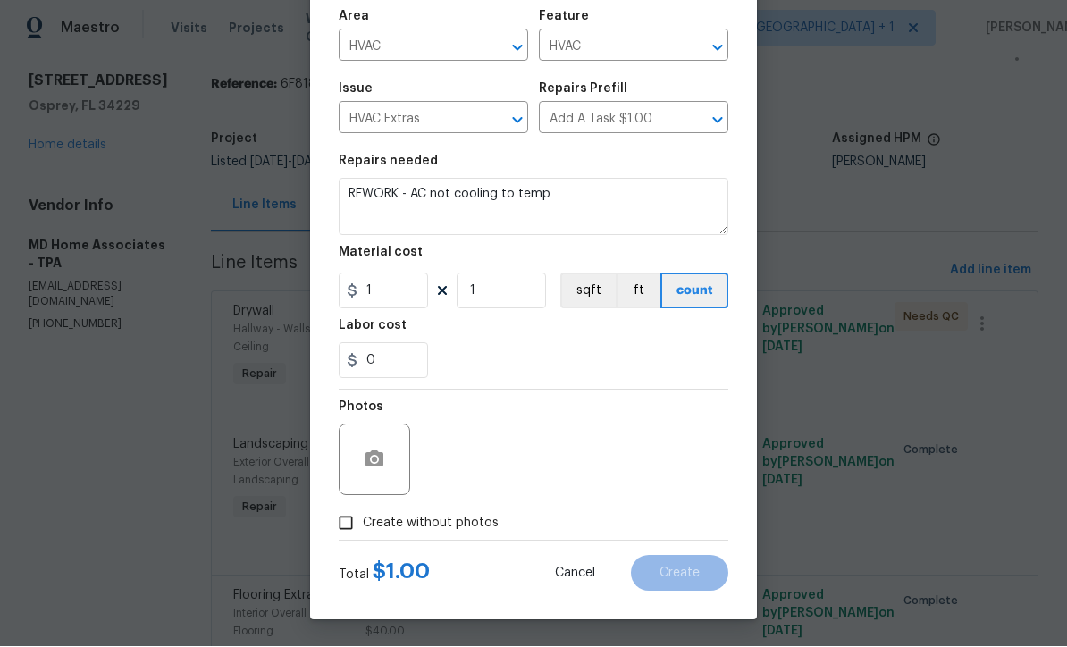
scroll to position [126, 0]
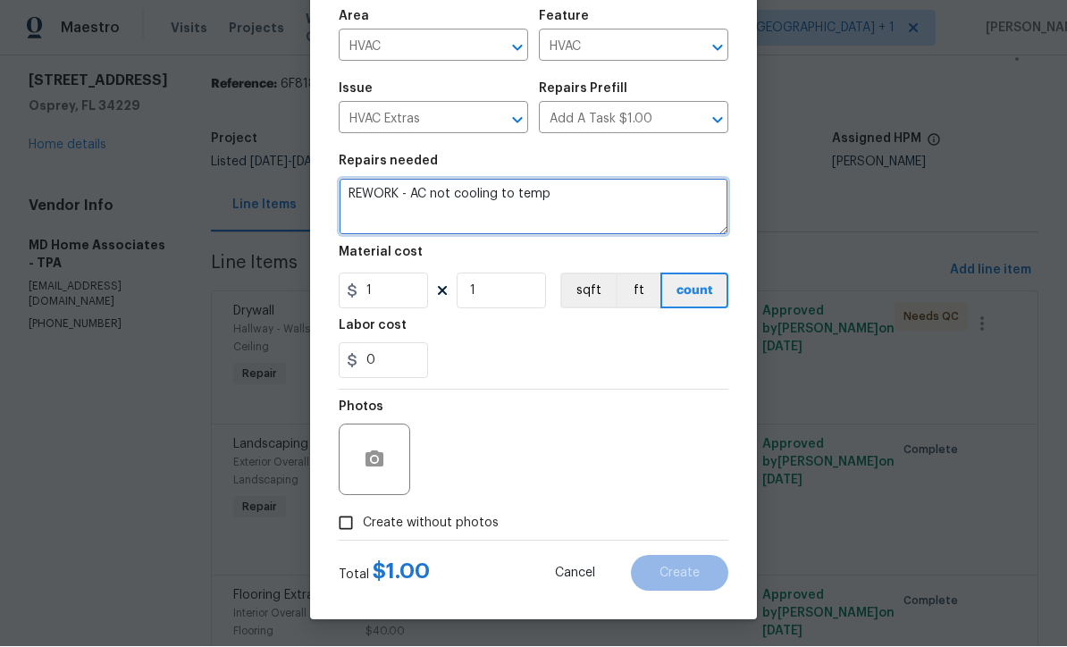
type textarea "REWORK - AC not cooling to temp"
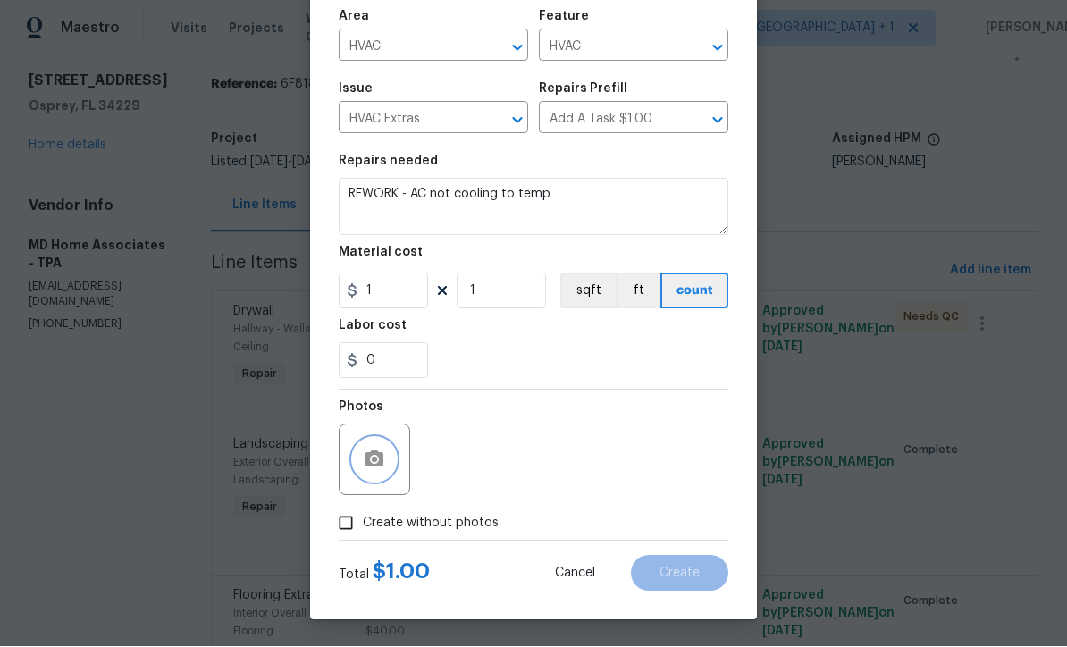
click at [358, 458] on button "button" at bounding box center [374, 460] width 43 height 43
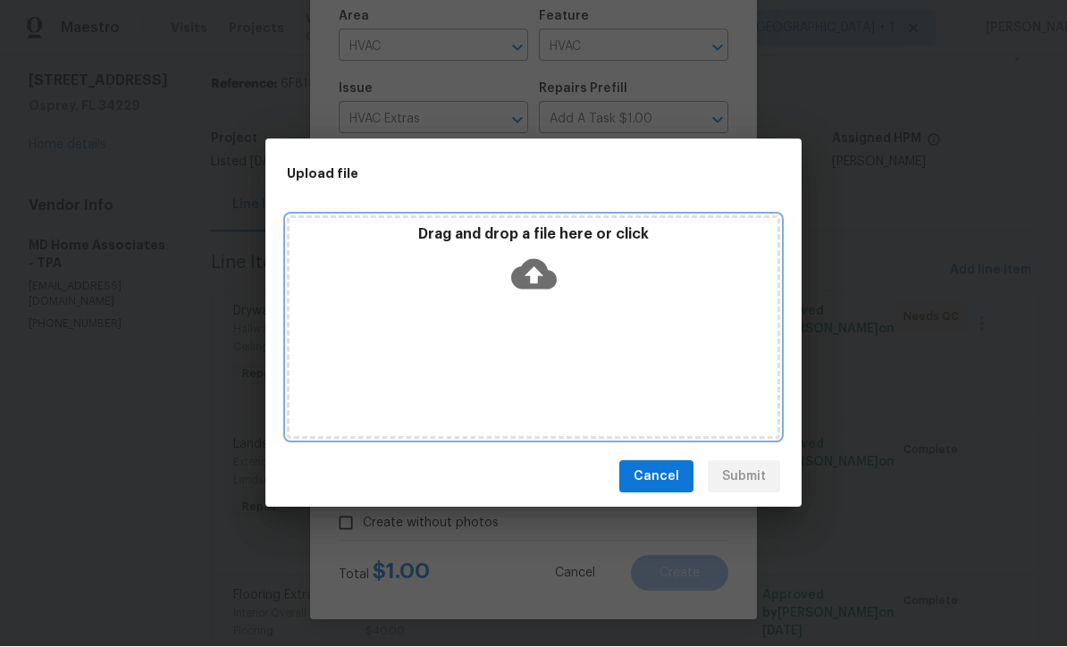
click at [544, 283] on icon at bounding box center [534, 275] width 46 height 30
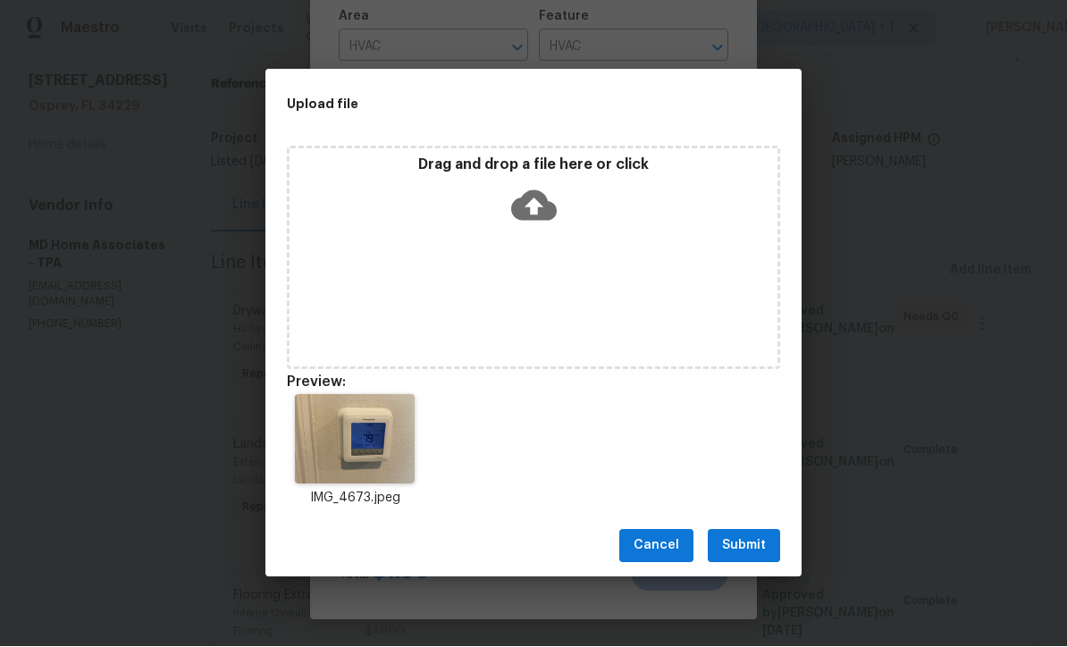
click at [753, 557] on button "Submit" at bounding box center [744, 546] width 72 height 33
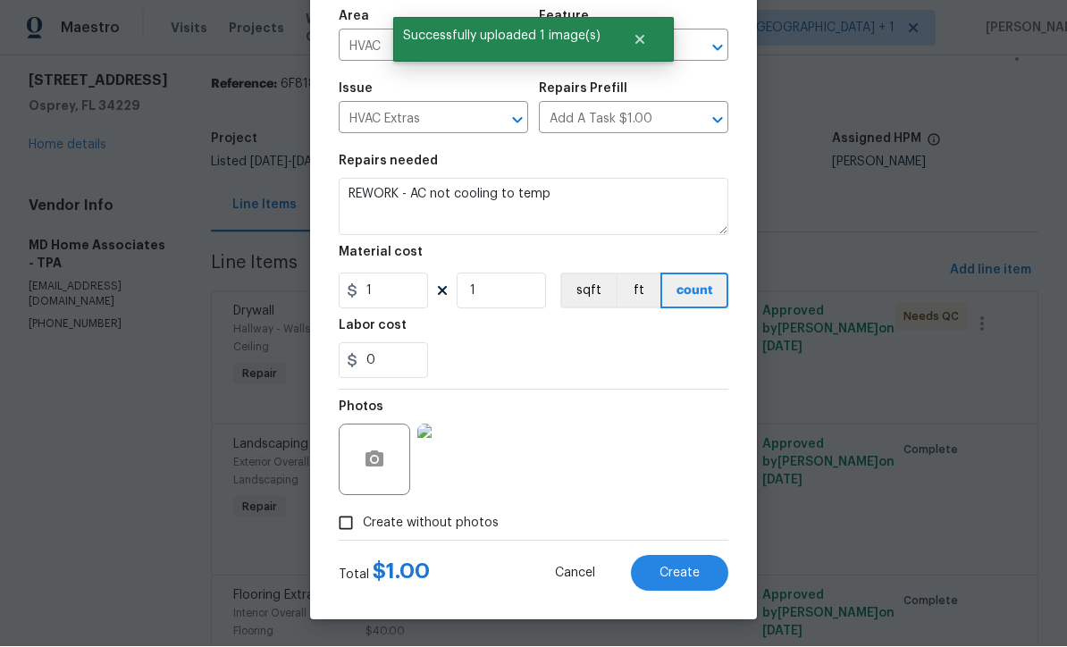
click at [696, 584] on button "Create" at bounding box center [679, 574] width 97 height 36
type input "0"
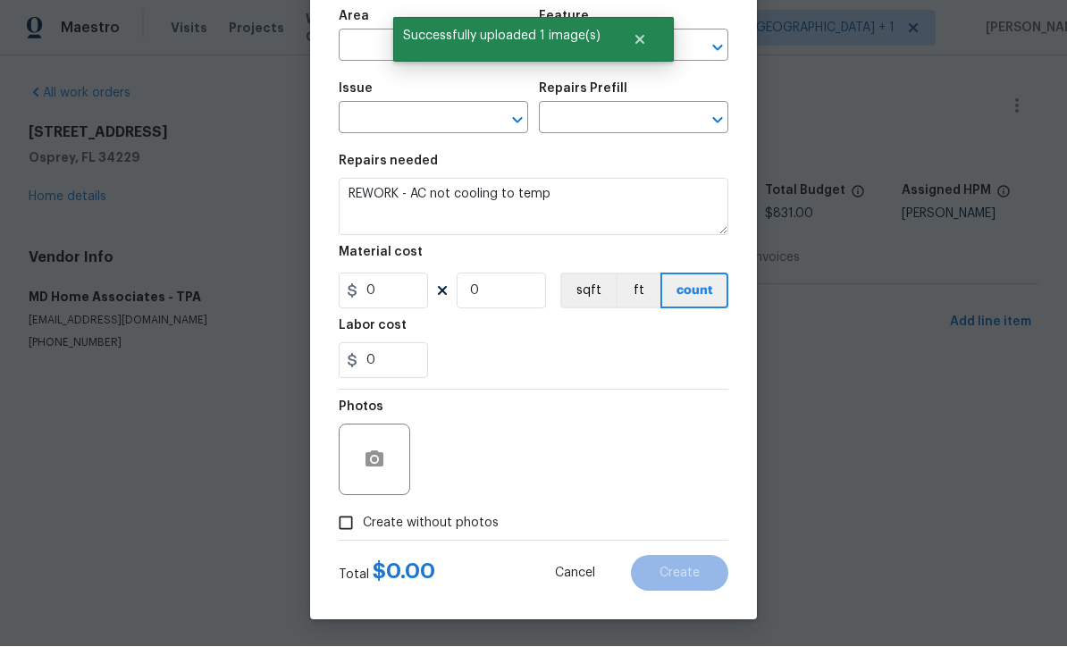
scroll to position [1, 0]
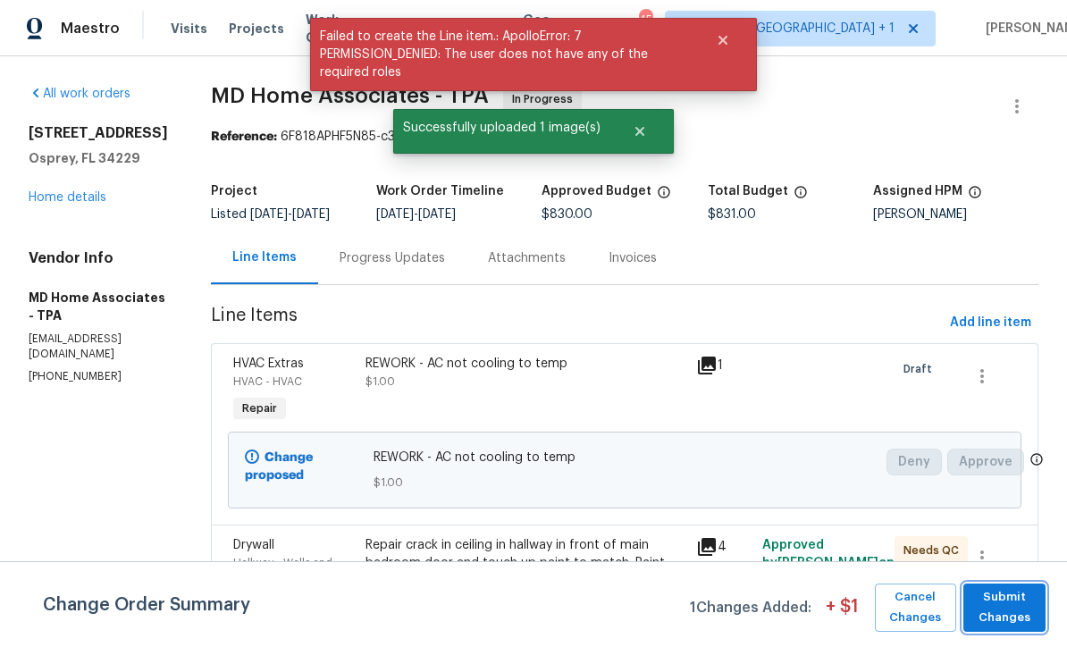
click at [1022, 612] on span "Submit Changes" at bounding box center [1005, 607] width 64 height 41
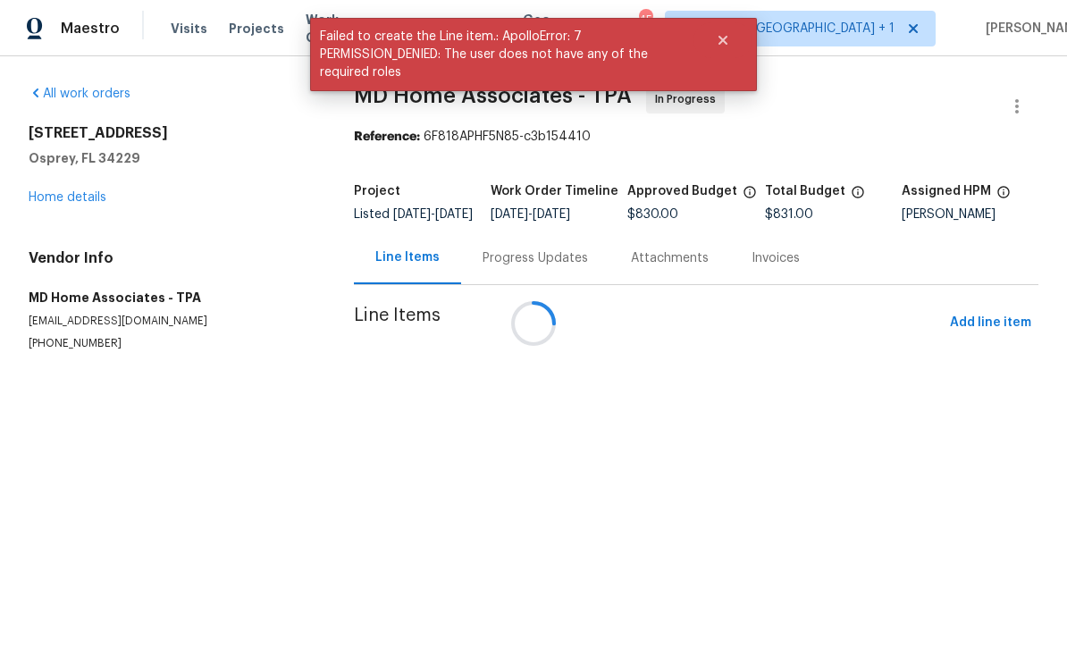
scroll to position [0, 0]
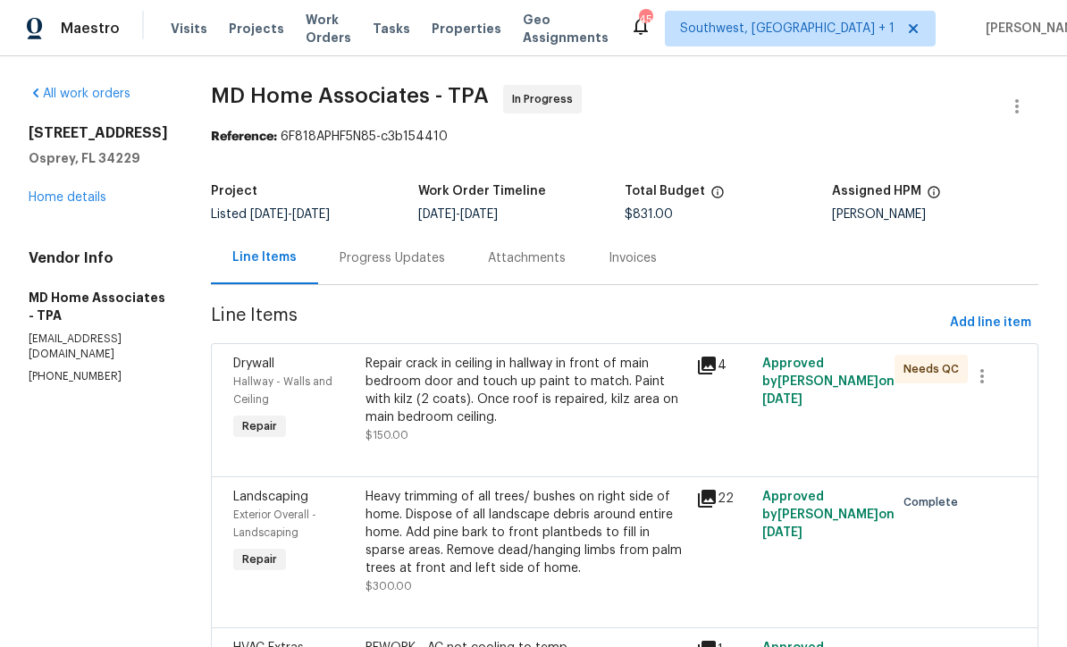
click at [70, 203] on link "Home details" at bounding box center [68, 197] width 78 height 13
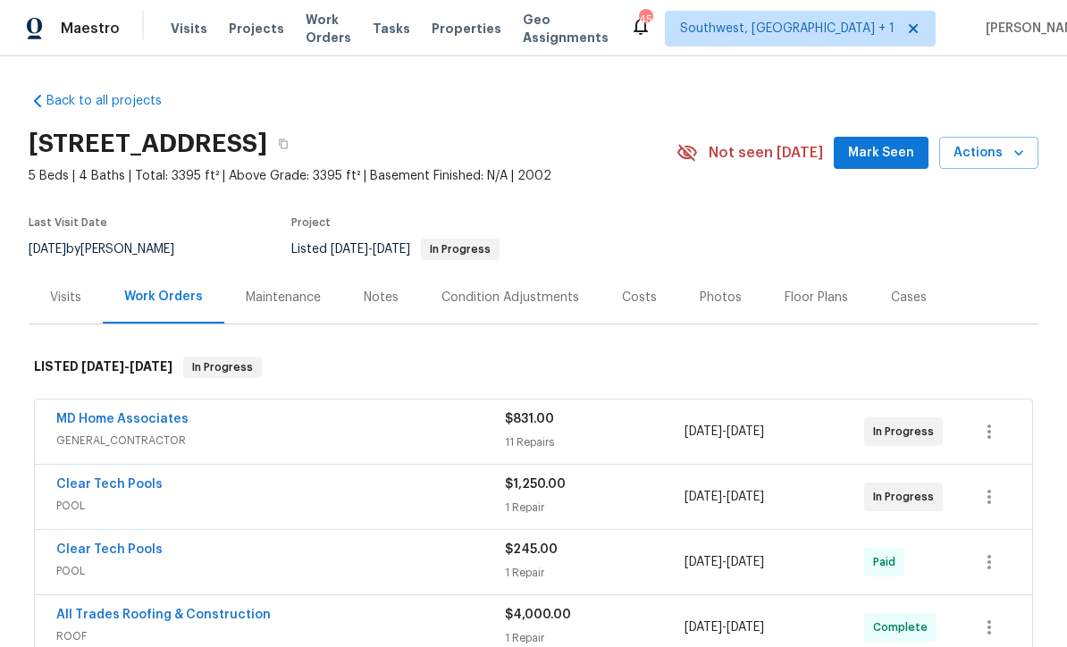
click at [333, 36] on span "Work Orders" at bounding box center [329, 29] width 46 height 36
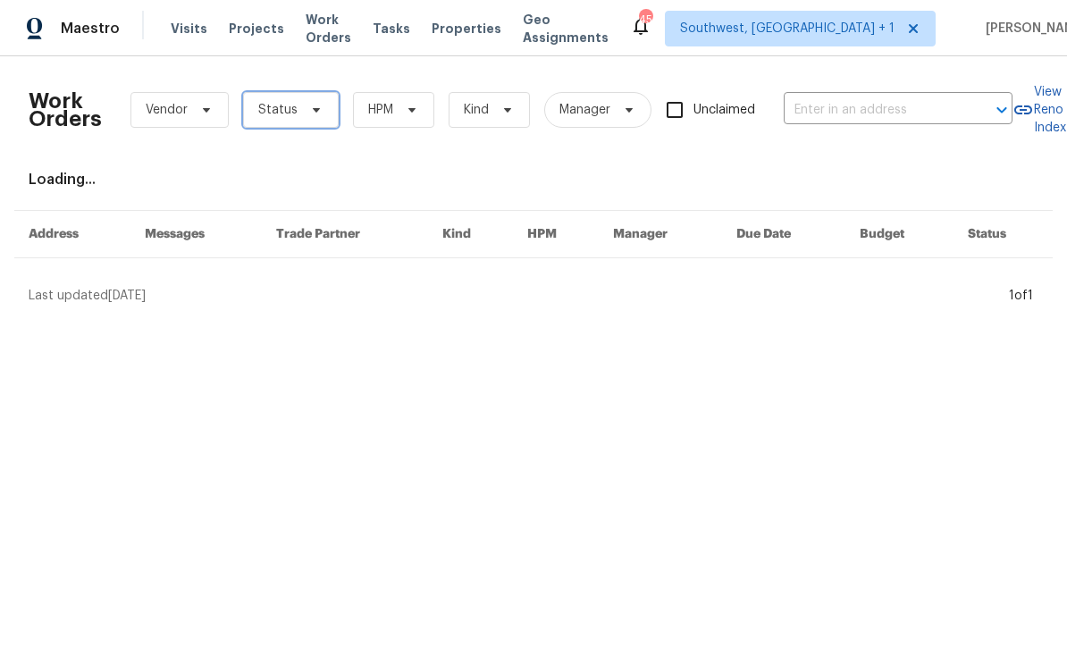
click at [306, 118] on span "Status" at bounding box center [291, 110] width 96 height 36
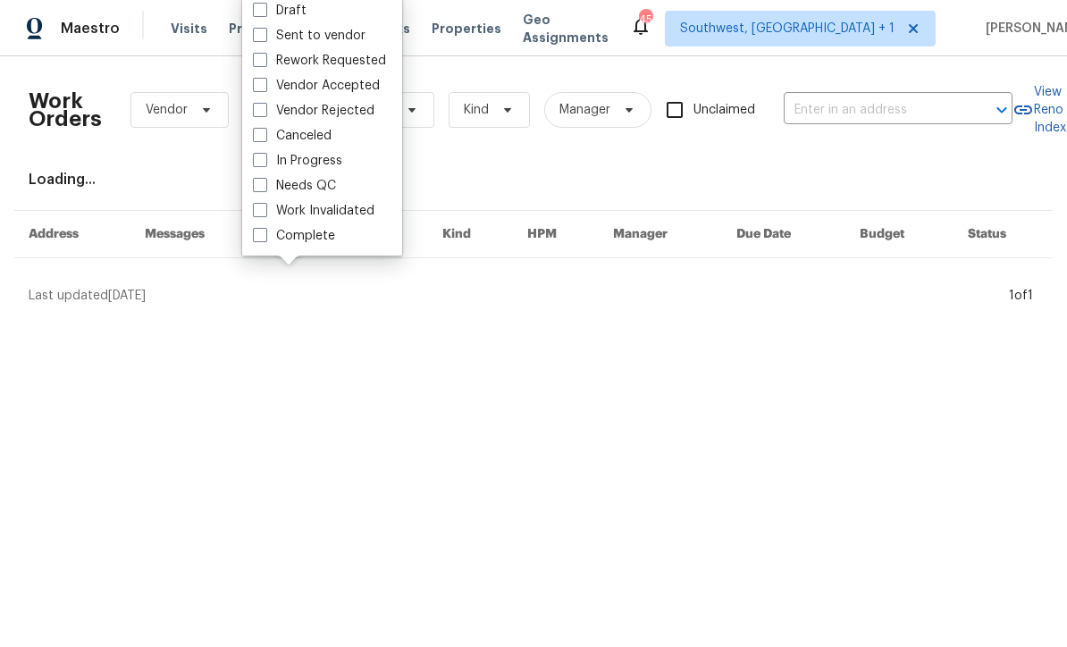
click at [265, 190] on span at bounding box center [260, 185] width 14 height 14
click at [265, 189] on input "Needs QC" at bounding box center [259, 183] width 12 height 12
checkbox input "true"
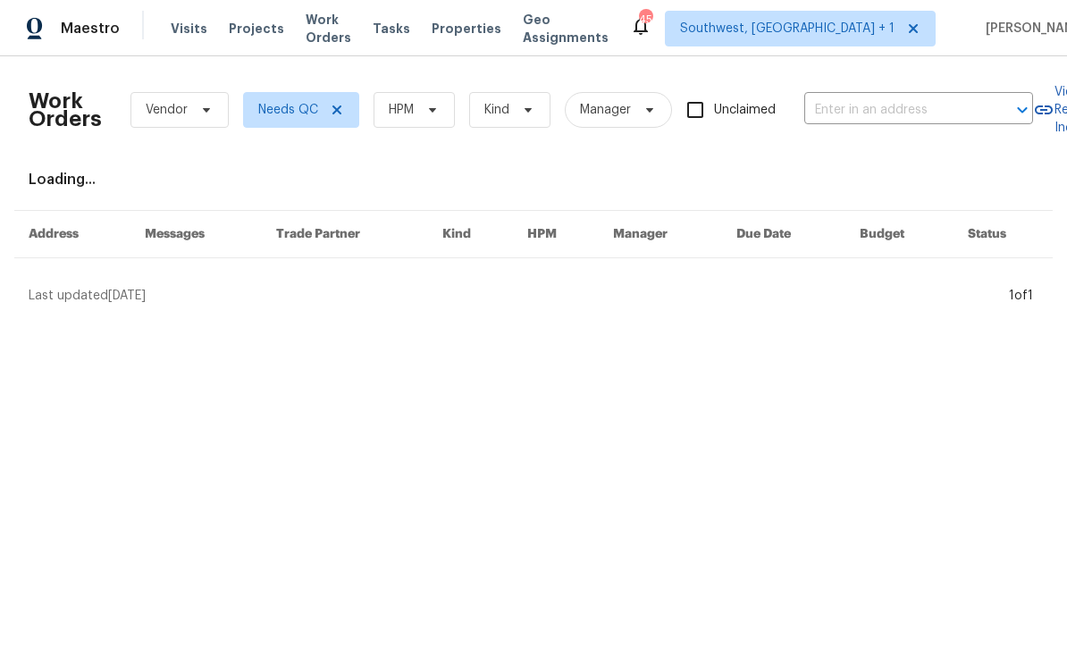
click at [431, 120] on span "HPM" at bounding box center [414, 110] width 81 height 36
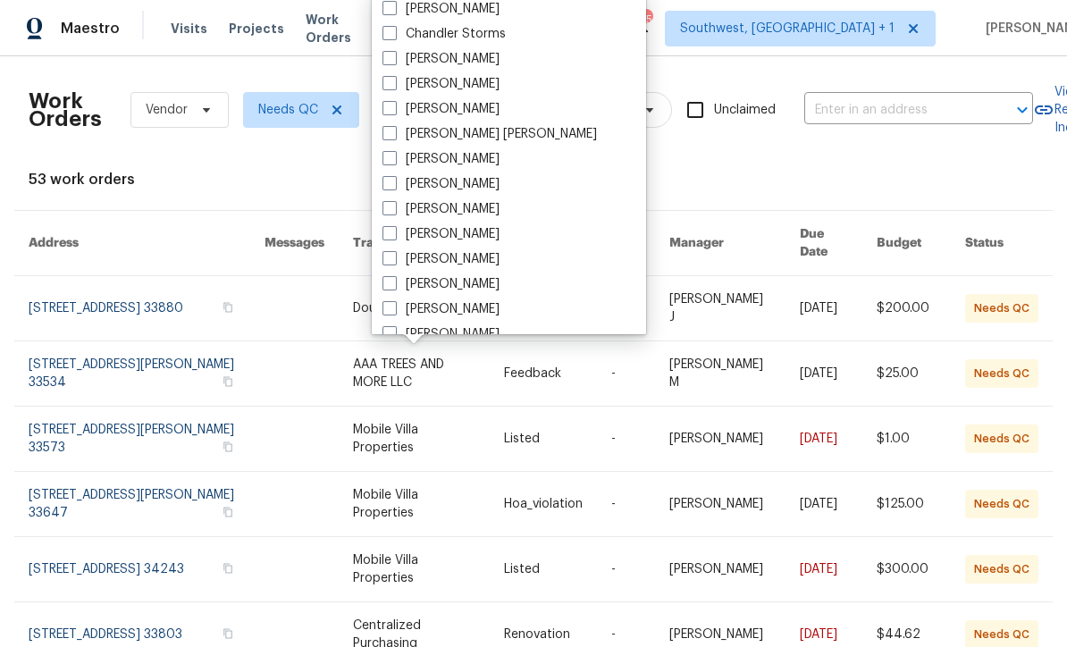
scroll to position [166, 0]
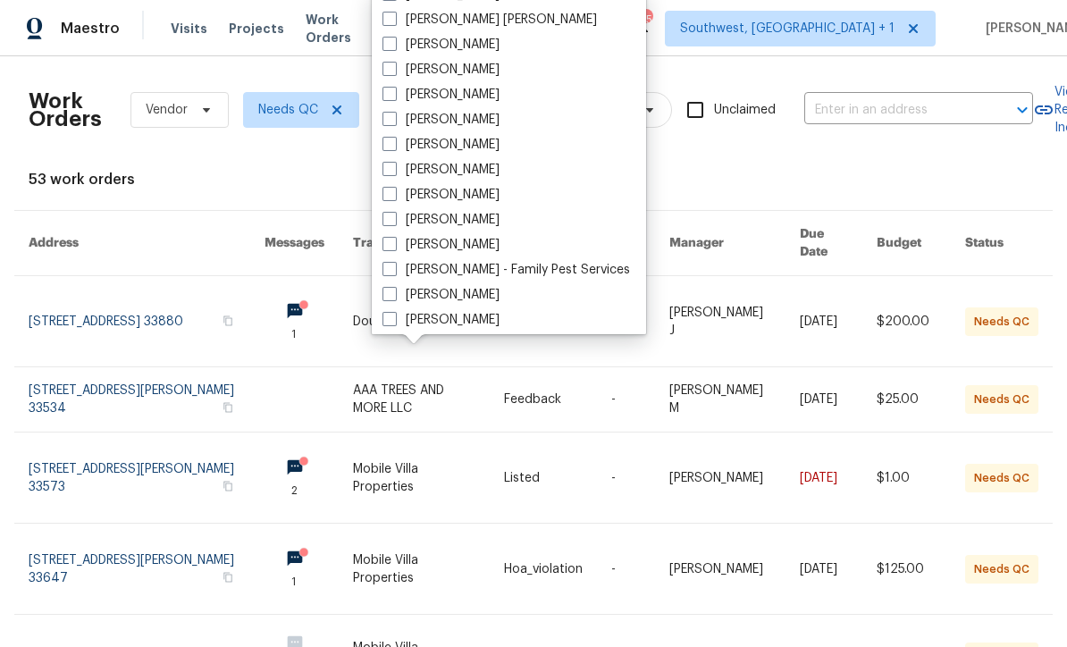
click at [393, 203] on label "[PERSON_NAME]" at bounding box center [441, 195] width 117 height 18
click at [393, 198] on input "[PERSON_NAME]" at bounding box center [389, 192] width 12 height 12
checkbox input "true"
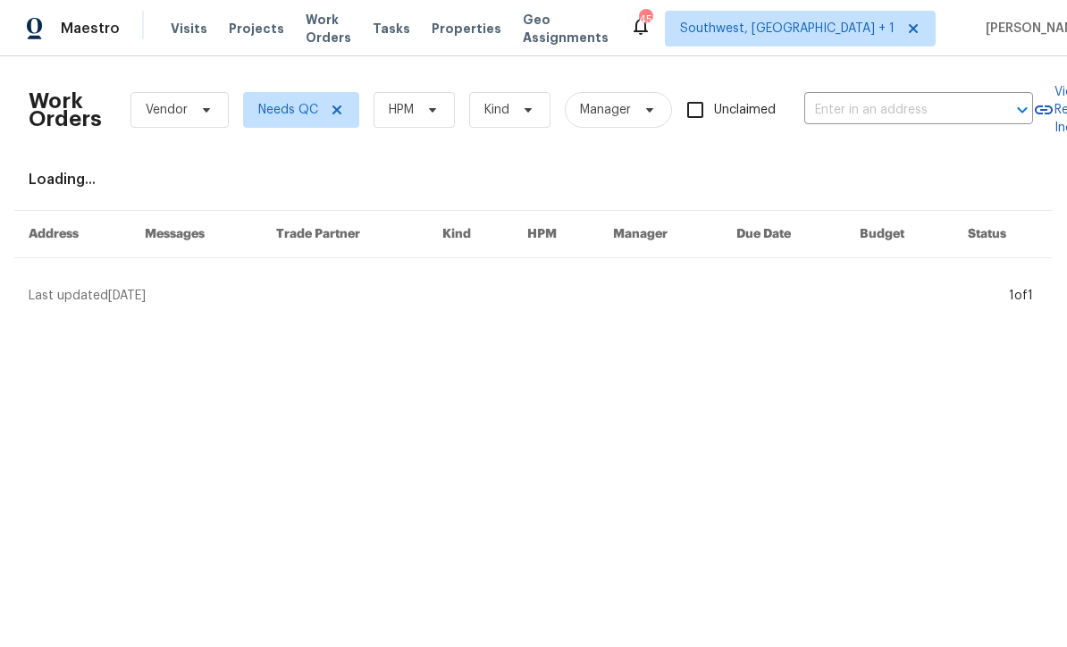
click at [409, 100] on span "HPM" at bounding box center [414, 110] width 81 height 36
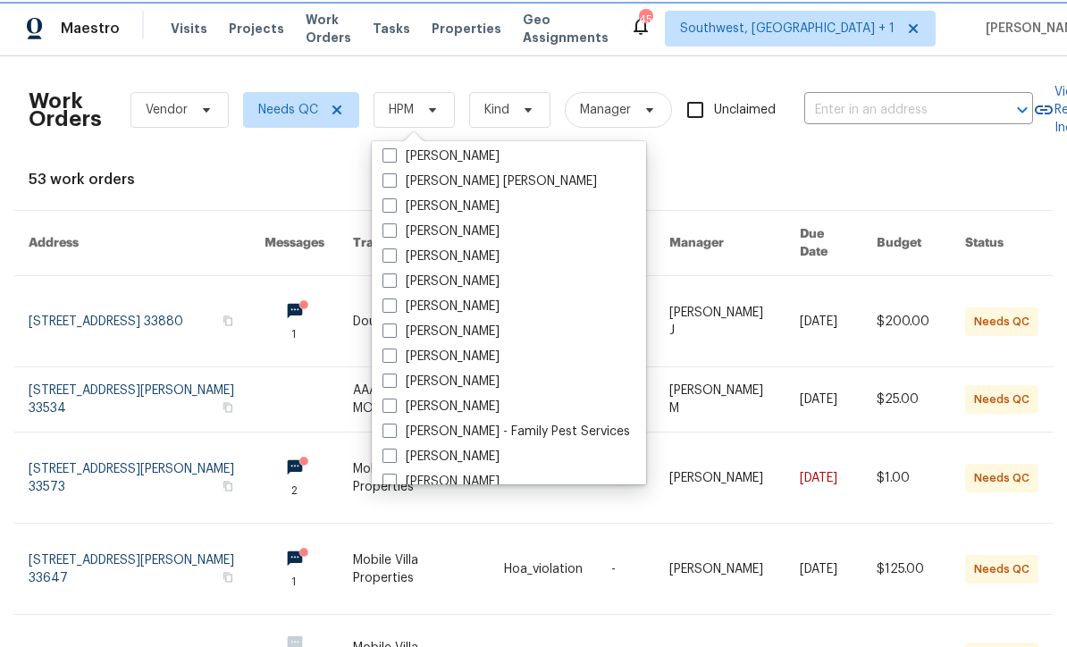
scroll to position [154, 0]
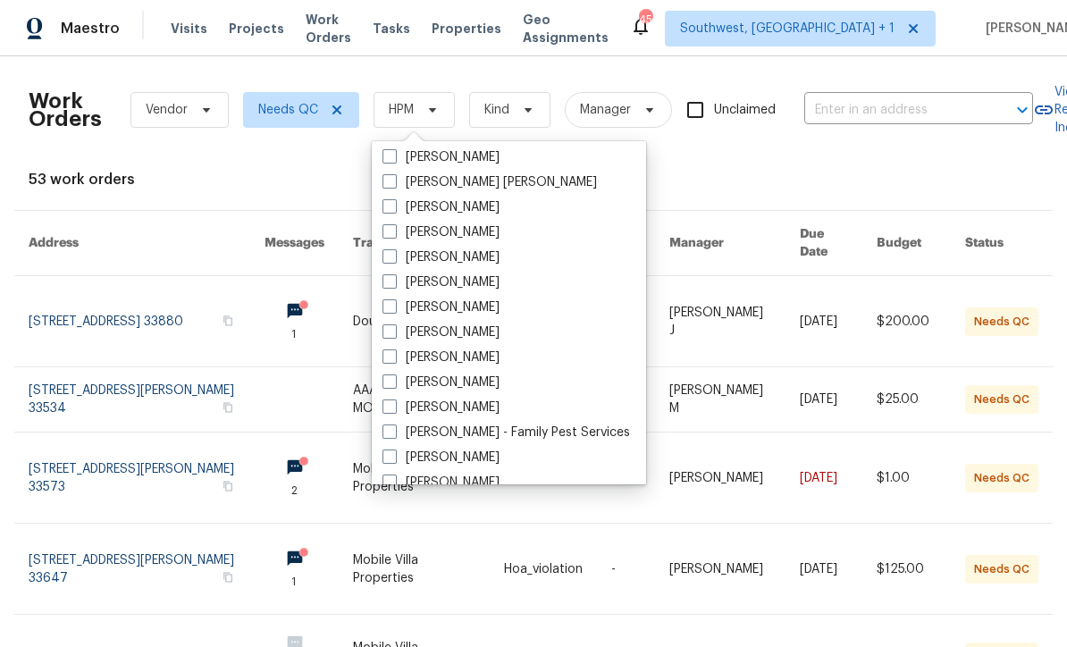
click at [393, 362] on span at bounding box center [390, 357] width 14 height 14
click at [393, 360] on input "[PERSON_NAME]" at bounding box center [389, 355] width 12 height 12
checkbox input "true"
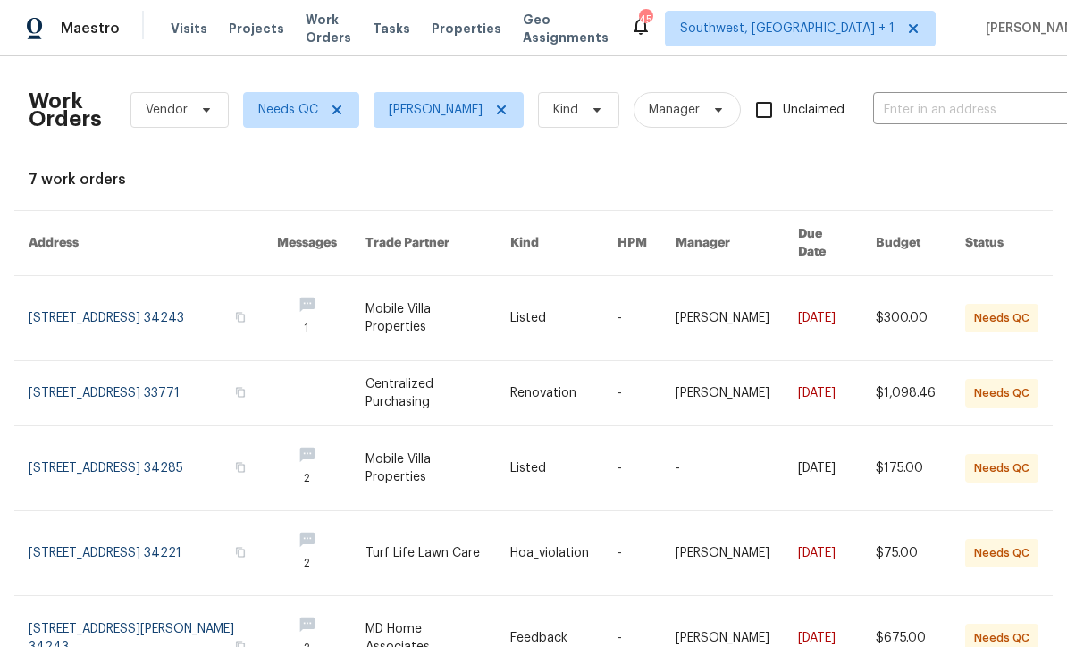
click at [529, 308] on link at bounding box center [563, 318] width 107 height 84
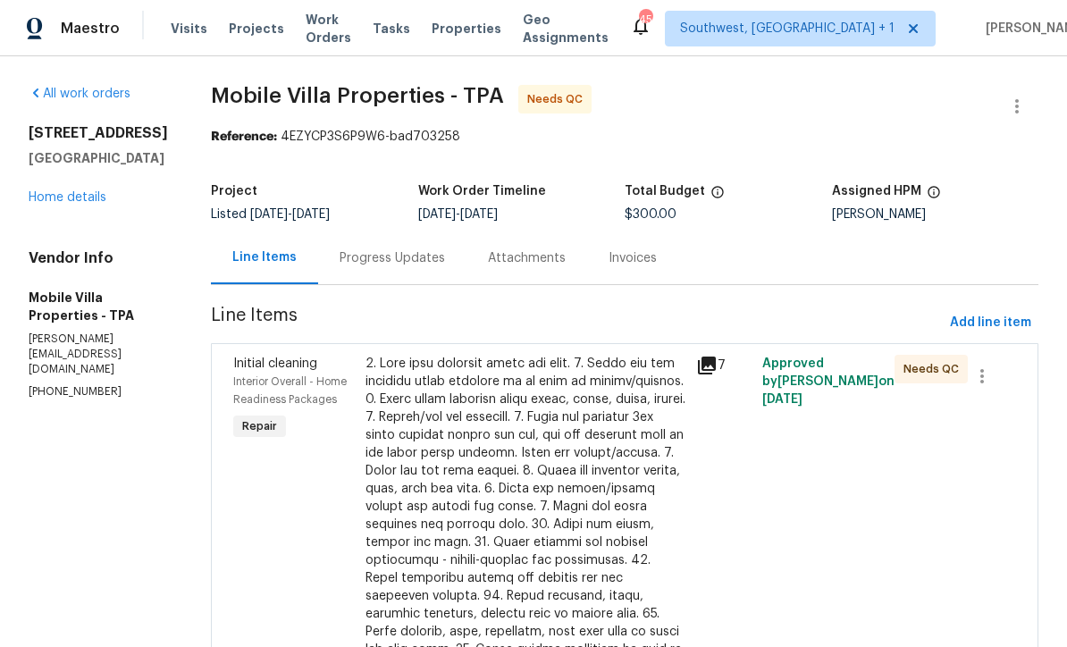
click at [351, 255] on div "Progress Updates" at bounding box center [392, 258] width 105 height 18
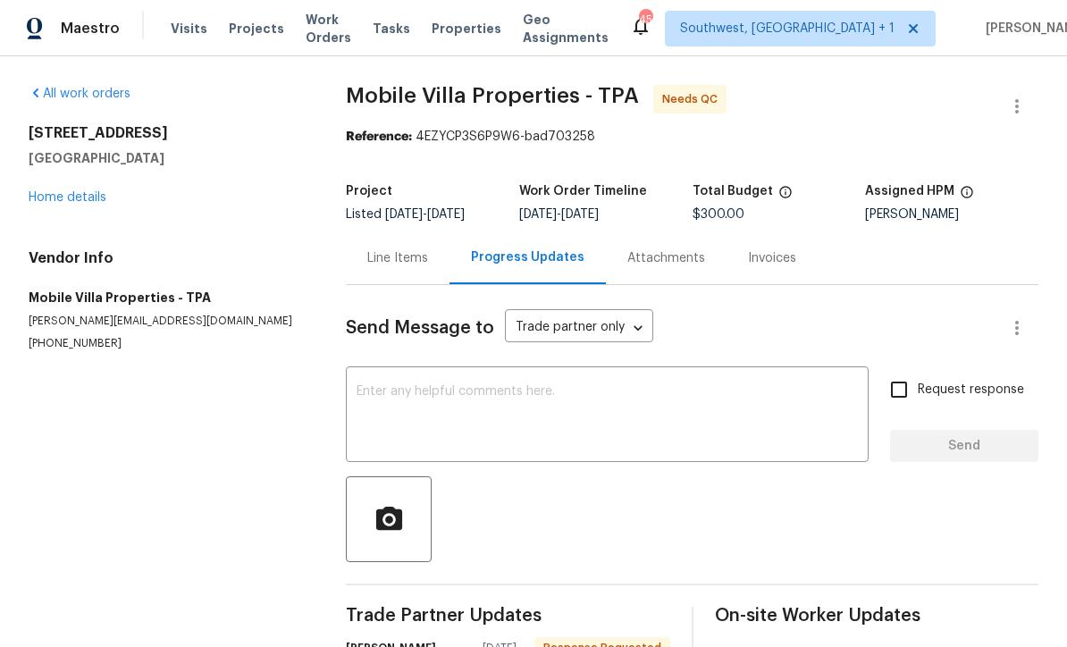
click at [97, 202] on link "Home details" at bounding box center [68, 197] width 78 height 13
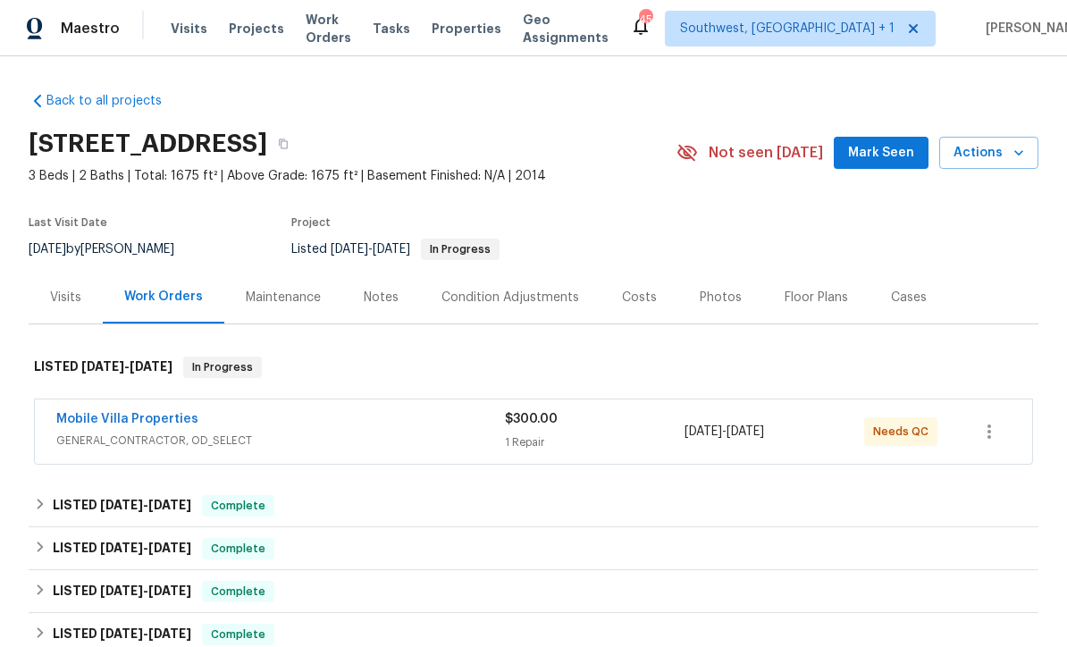
click at [497, 439] on span "GENERAL_CONTRACTOR, OD_SELECT" at bounding box center [280, 441] width 449 height 18
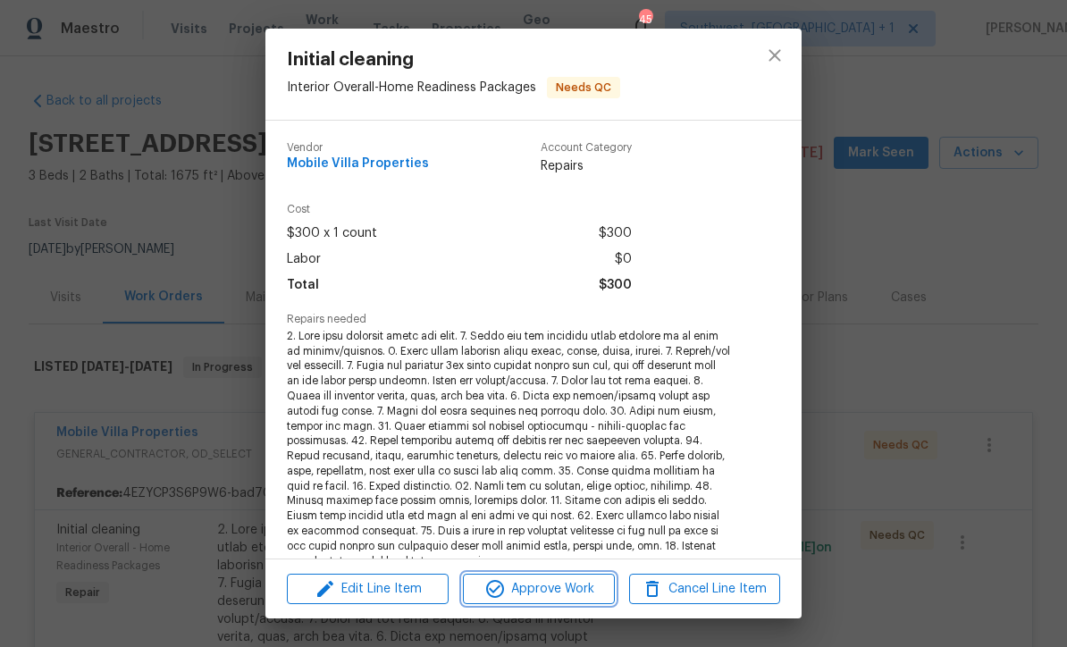
click at [564, 601] on button "Approve Work" at bounding box center [538, 589] width 151 height 31
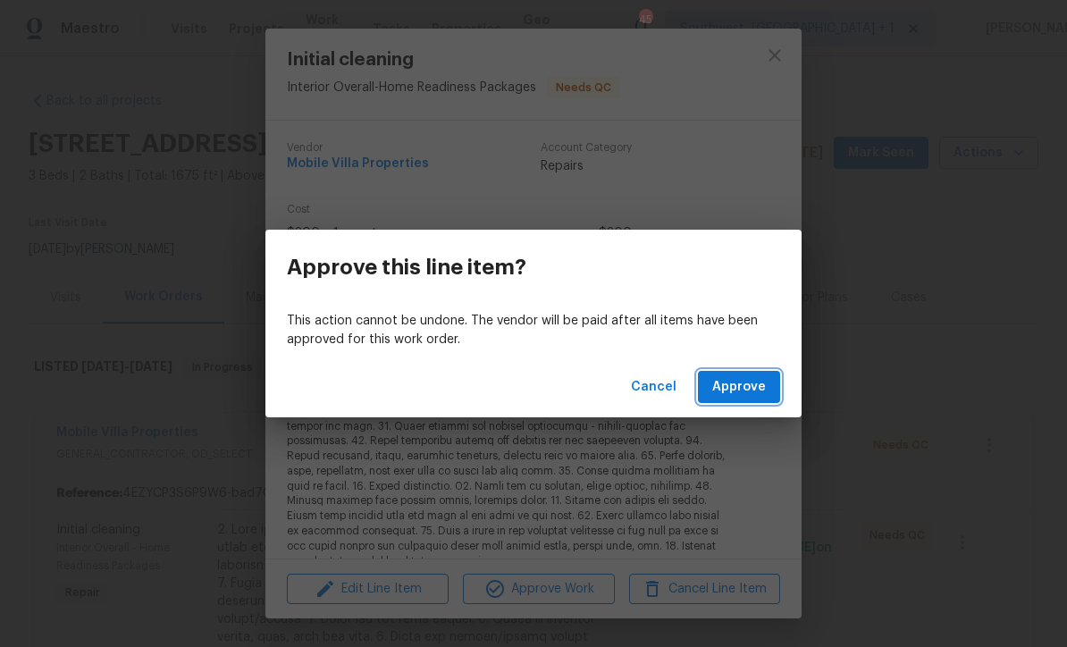
click at [759, 373] on button "Approve" at bounding box center [739, 387] width 82 height 33
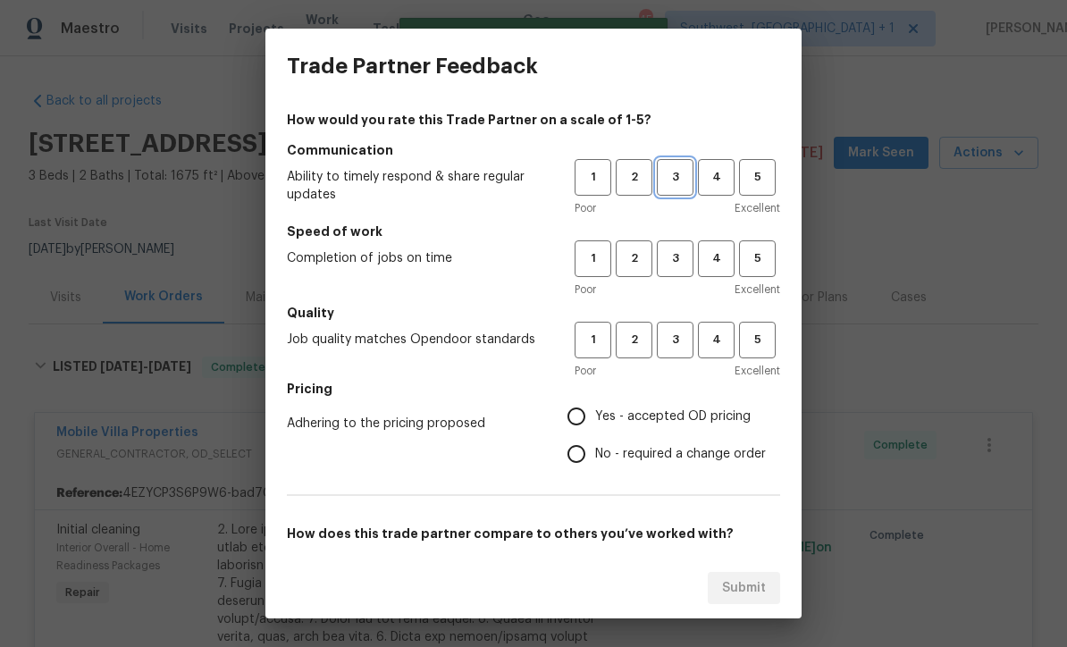
click at [679, 183] on span "3" at bounding box center [675, 177] width 33 height 21
click at [674, 259] on span "3" at bounding box center [675, 259] width 33 height 21
click at [677, 345] on span "3" at bounding box center [675, 340] width 33 height 21
click at [580, 426] on input "Yes - accepted OD pricing" at bounding box center [577, 417] width 38 height 38
radio input "true"
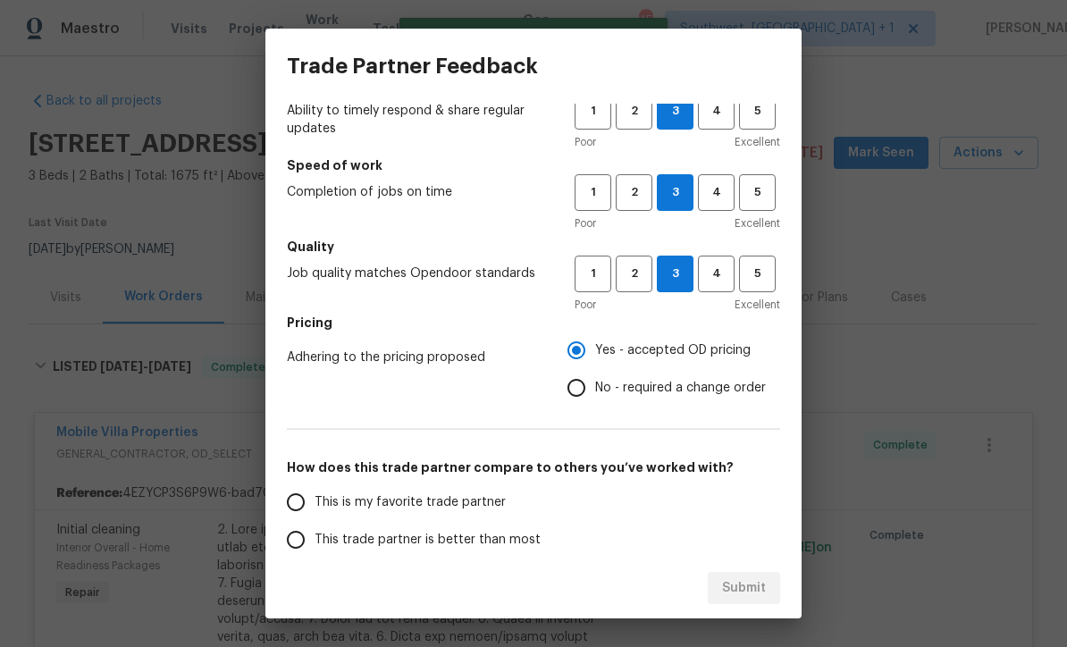
scroll to position [152, 0]
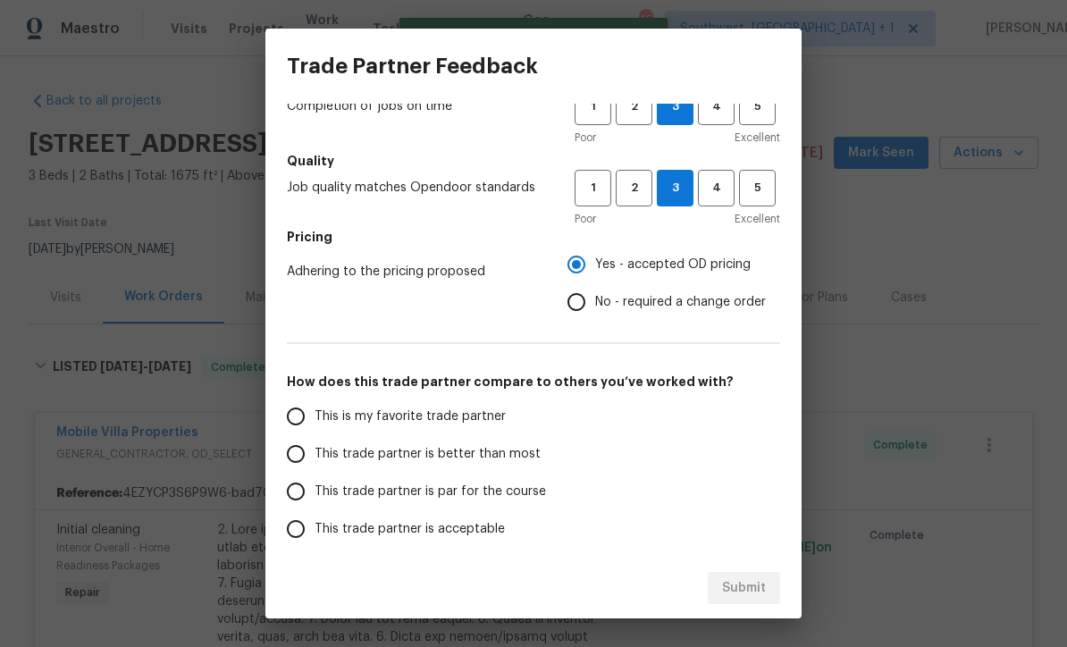
click at [302, 501] on input "This trade partner is par for the course" at bounding box center [296, 492] width 38 height 38
click at [738, 601] on button "Submit" at bounding box center [744, 588] width 72 height 33
radio input "true"
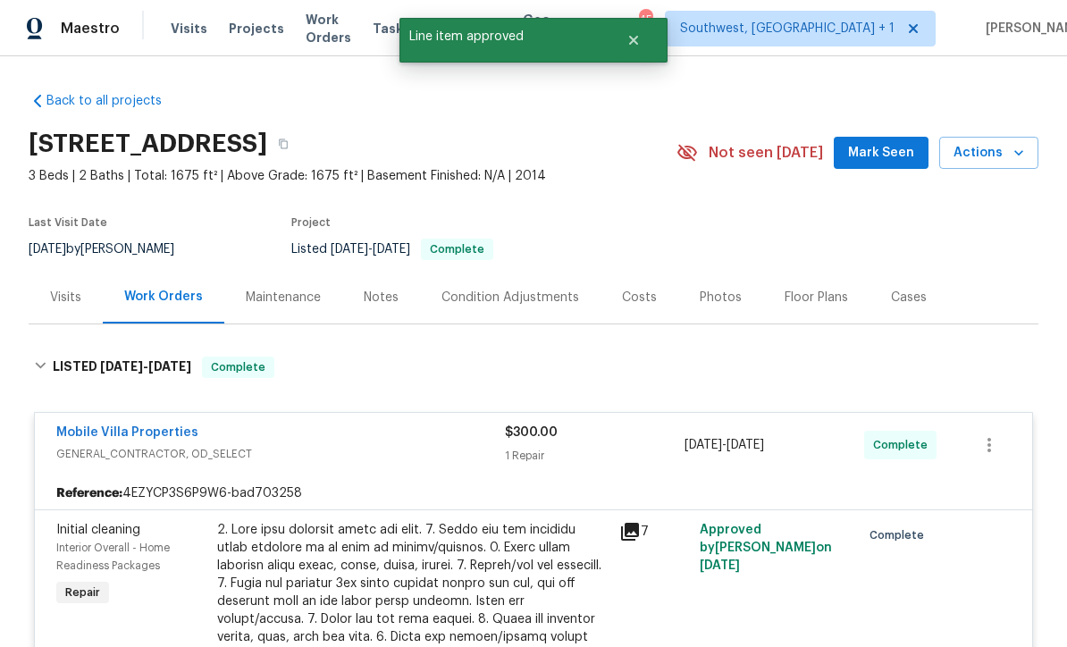
radio input "false"
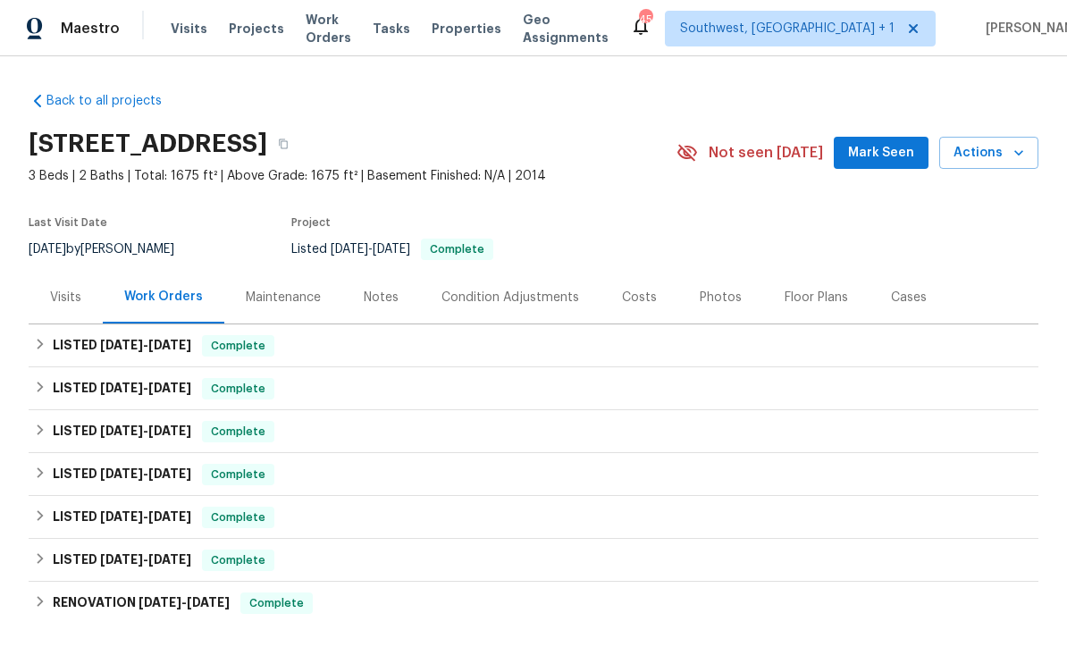
click at [336, 28] on span "Work Orders" at bounding box center [329, 29] width 46 height 36
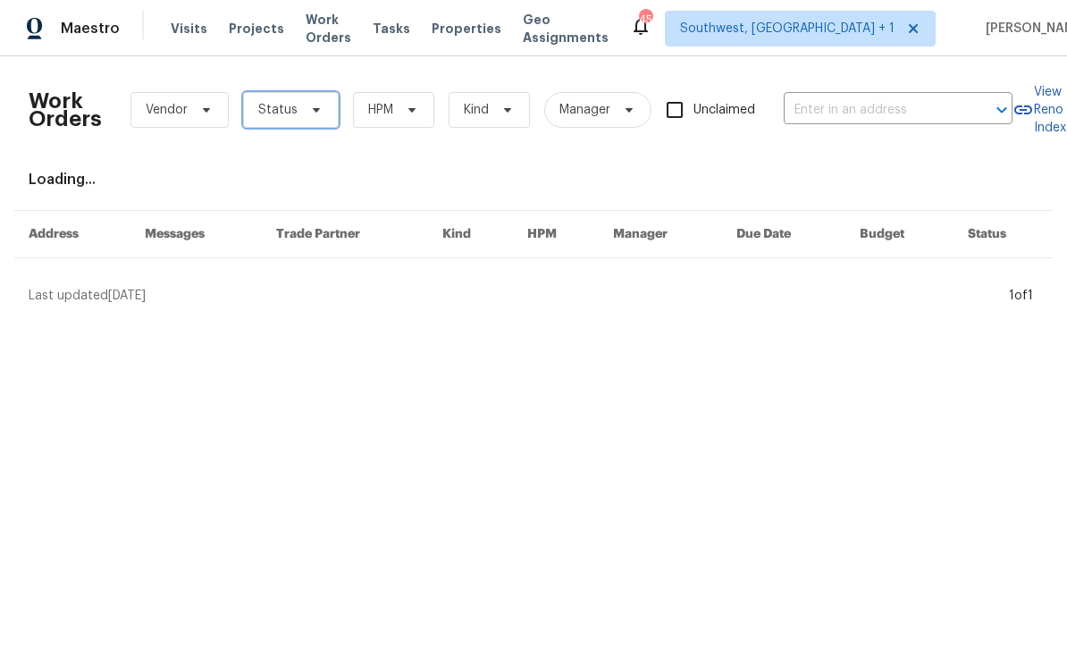
click at [293, 117] on span "Status" at bounding box center [277, 110] width 39 height 18
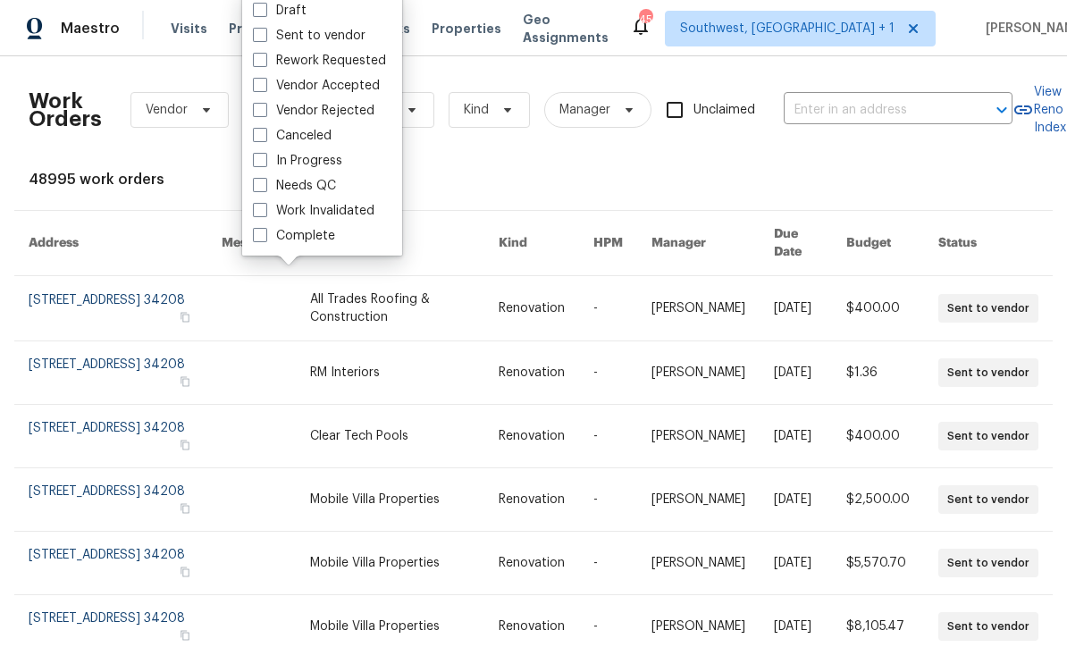
click at [266, 186] on span at bounding box center [260, 185] width 14 height 14
click at [265, 186] on input "Needs QC" at bounding box center [259, 183] width 12 height 12
checkbox input "true"
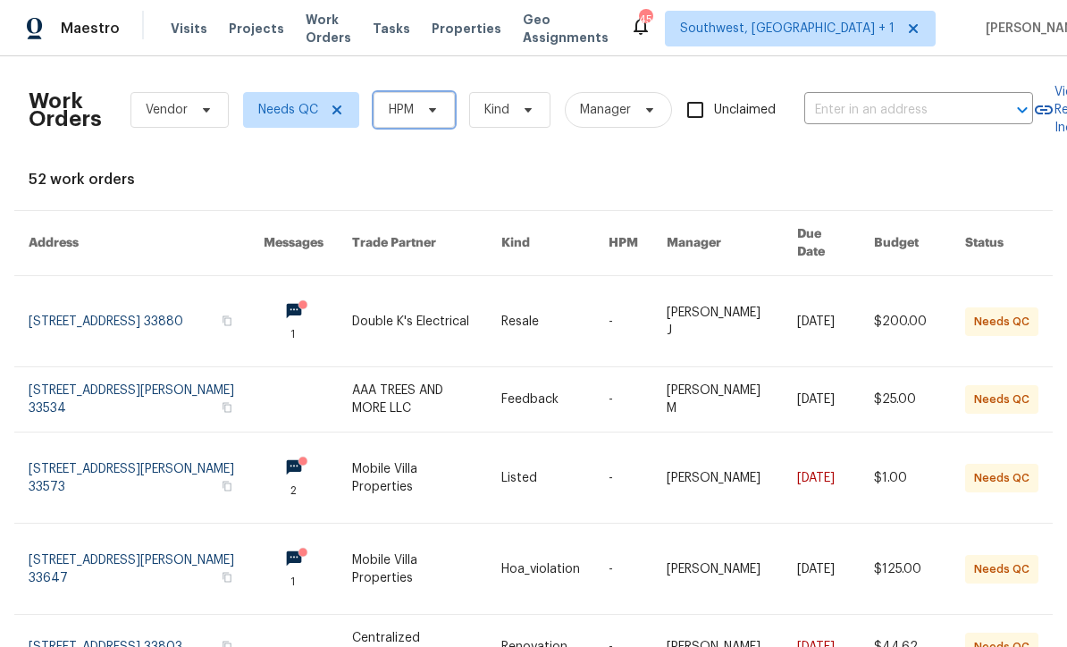
click at [415, 110] on span "HPM" at bounding box center [414, 110] width 81 height 36
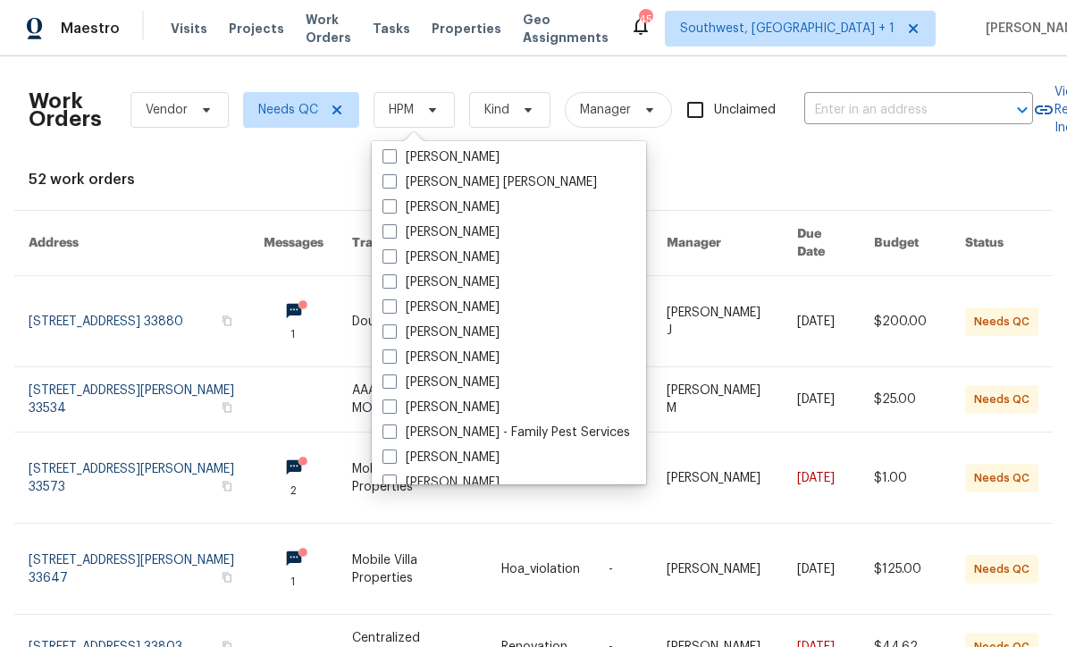
scroll to position [152, 0]
click at [389, 367] on label "[PERSON_NAME]" at bounding box center [441, 359] width 117 height 18
click at [389, 362] on input "[PERSON_NAME]" at bounding box center [389, 356] width 12 height 12
checkbox input "true"
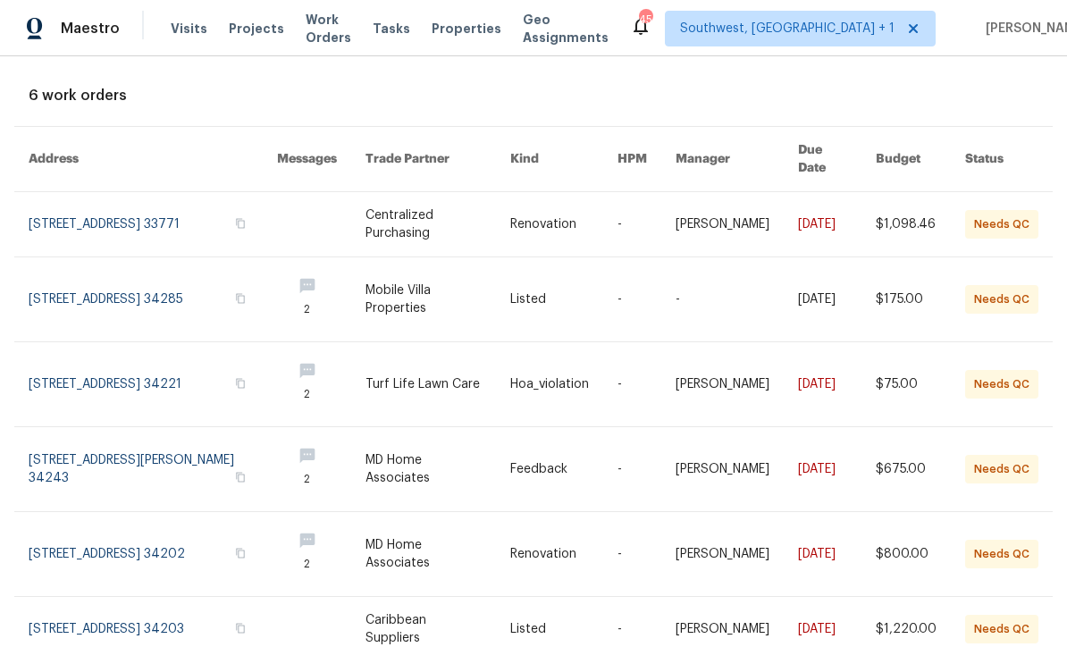
scroll to position [83, 0]
click at [496, 295] on td "Listed" at bounding box center [549, 300] width 107 height 85
click at [527, 291] on link at bounding box center [563, 300] width 107 height 84
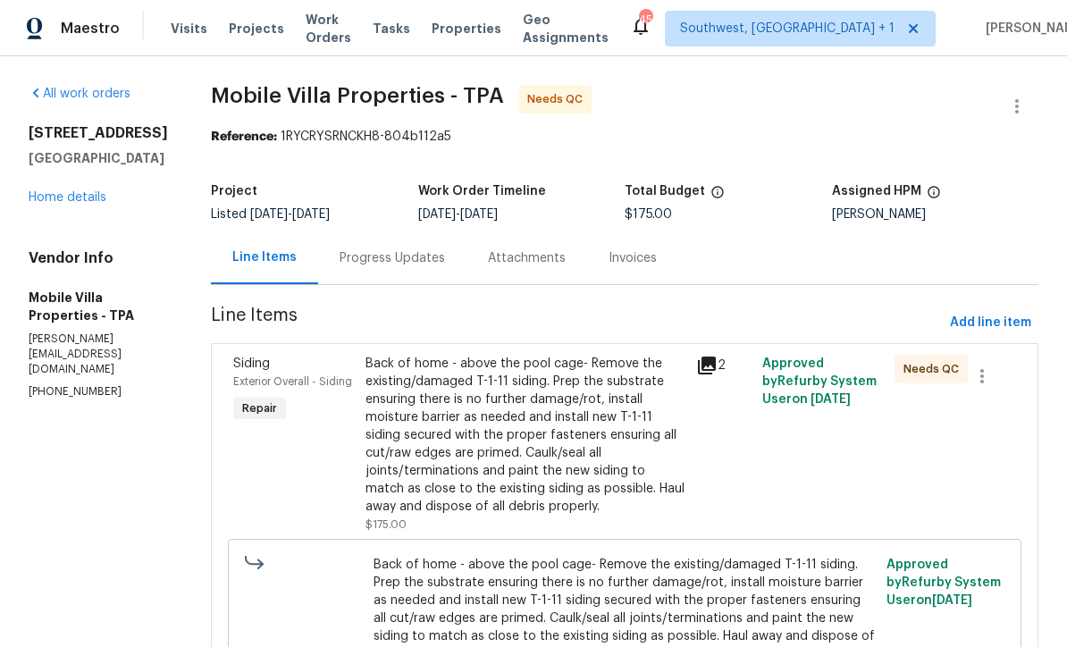
click at [556, 453] on div "Back of home - above the pool cage- Remove the existing/damaged T-1-11 siding. …" at bounding box center [526, 435] width 320 height 161
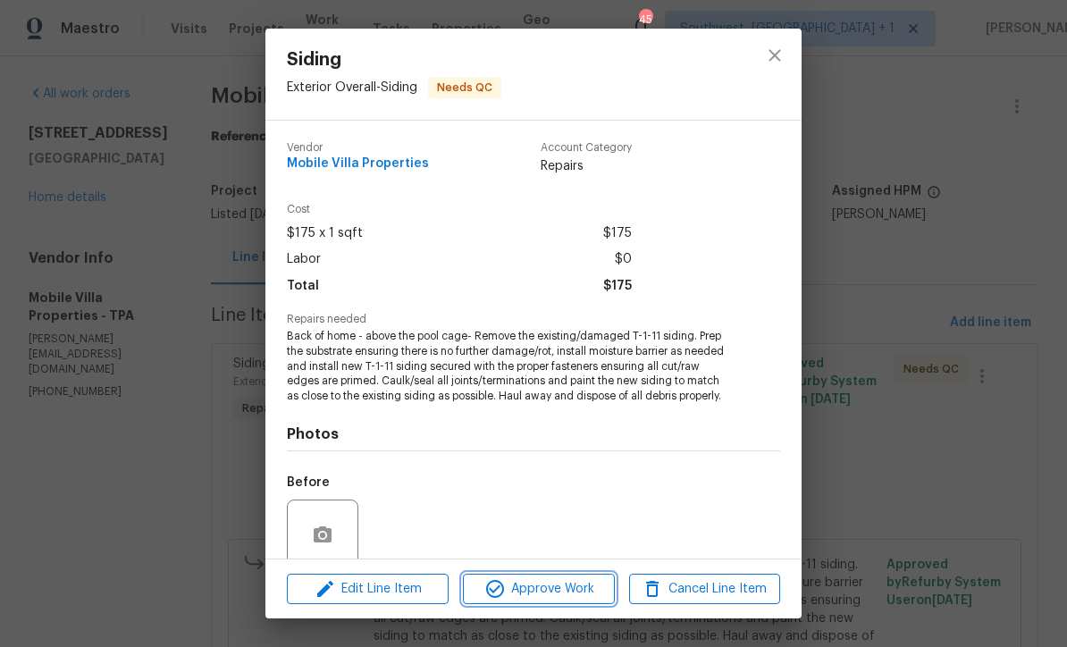
click at [572, 602] on button "Approve Work" at bounding box center [538, 589] width 151 height 31
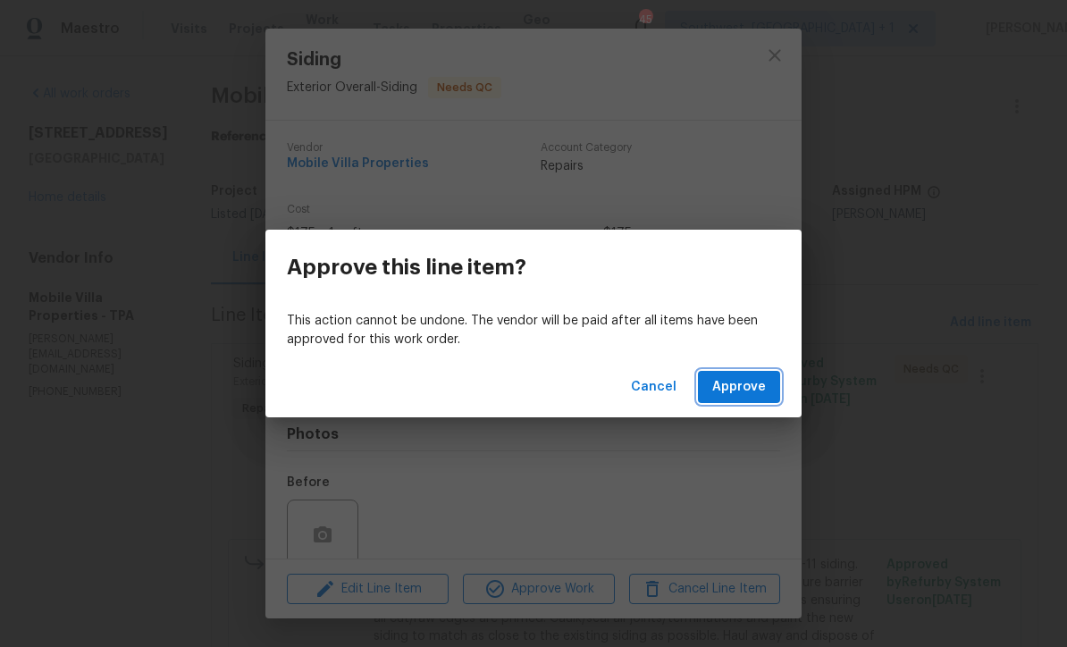
click at [742, 392] on span "Approve" at bounding box center [739, 387] width 54 height 22
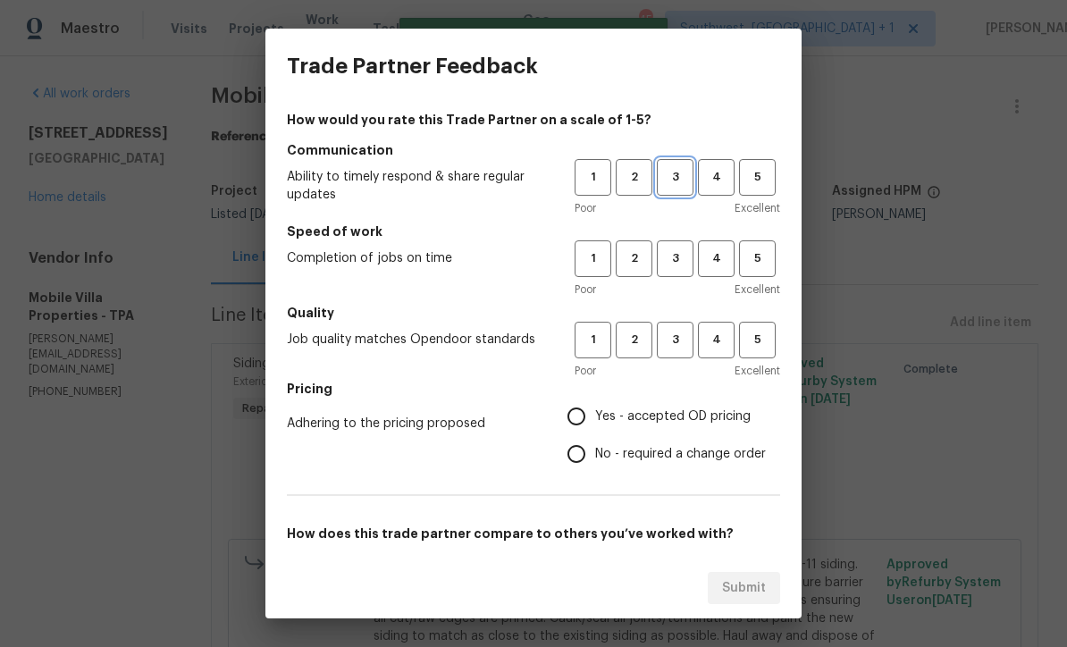
click at [679, 189] on button "3" at bounding box center [675, 177] width 37 height 37
click at [676, 356] on button "3" at bounding box center [675, 340] width 37 height 37
click at [593, 422] on input "Yes - accepted OD pricing" at bounding box center [577, 417] width 38 height 38
radio input "true"
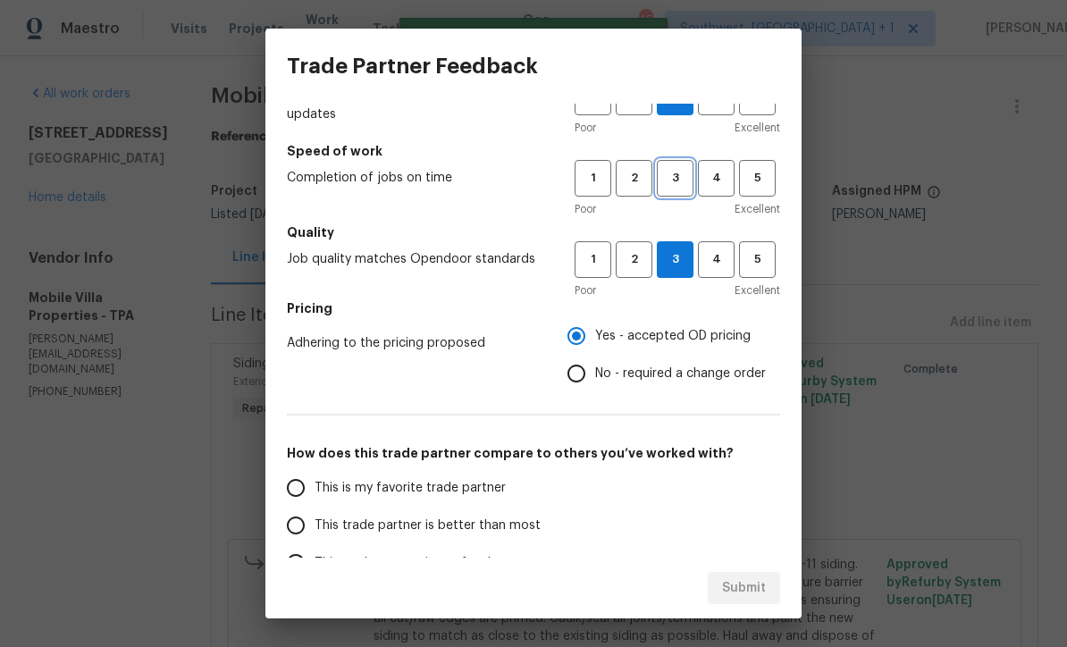
click at [684, 184] on span "3" at bounding box center [675, 178] width 33 height 21
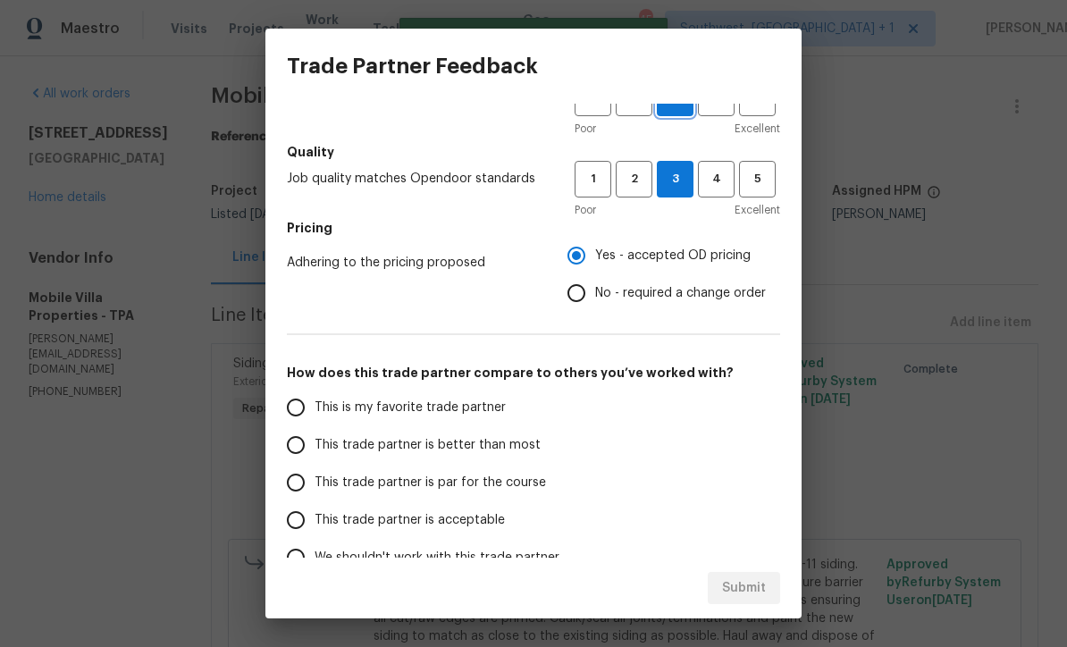
scroll to position [215, 0]
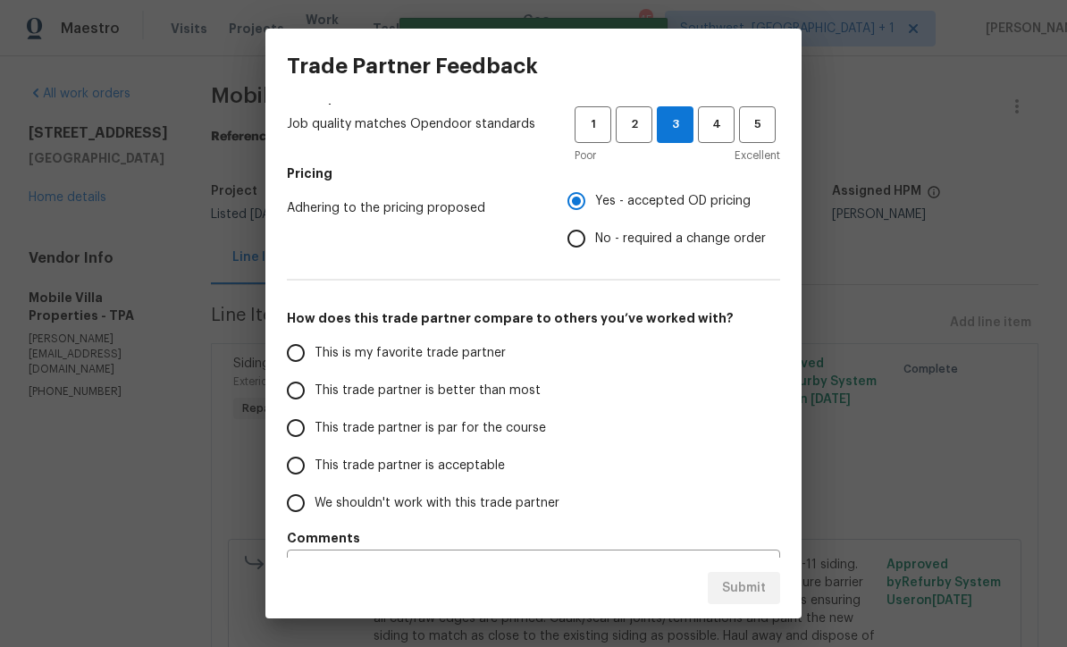
click at [299, 430] on input "This trade partner is par for the course" at bounding box center [296, 428] width 38 height 38
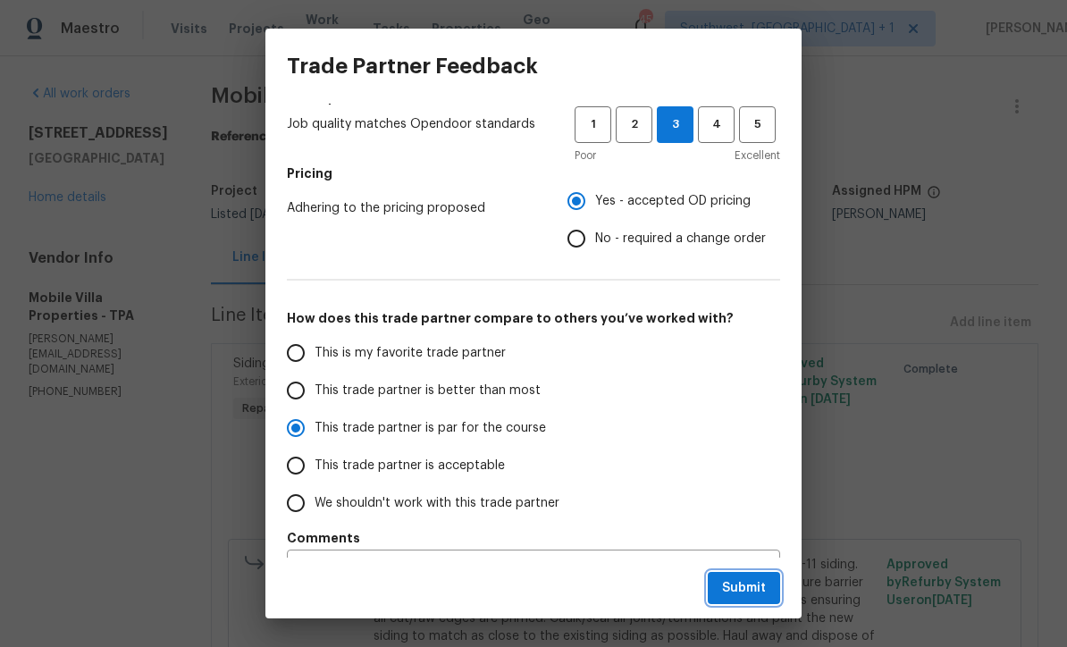
click at [753, 602] on button "Submit" at bounding box center [744, 588] width 72 height 33
radio input "true"
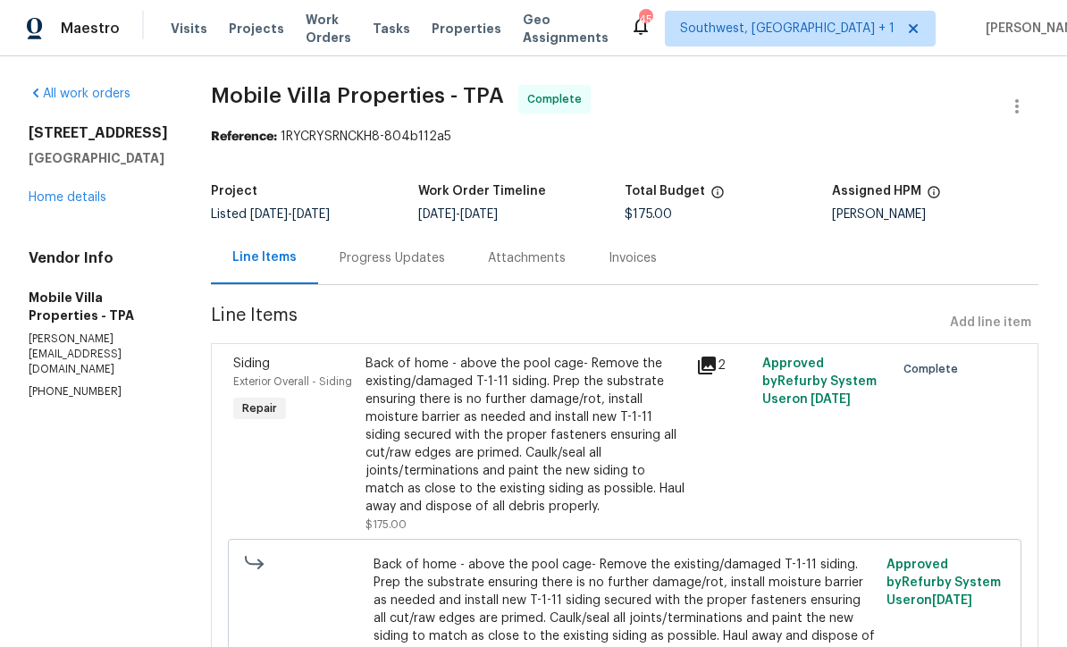
click at [336, 28] on span "Work Orders" at bounding box center [329, 29] width 46 height 36
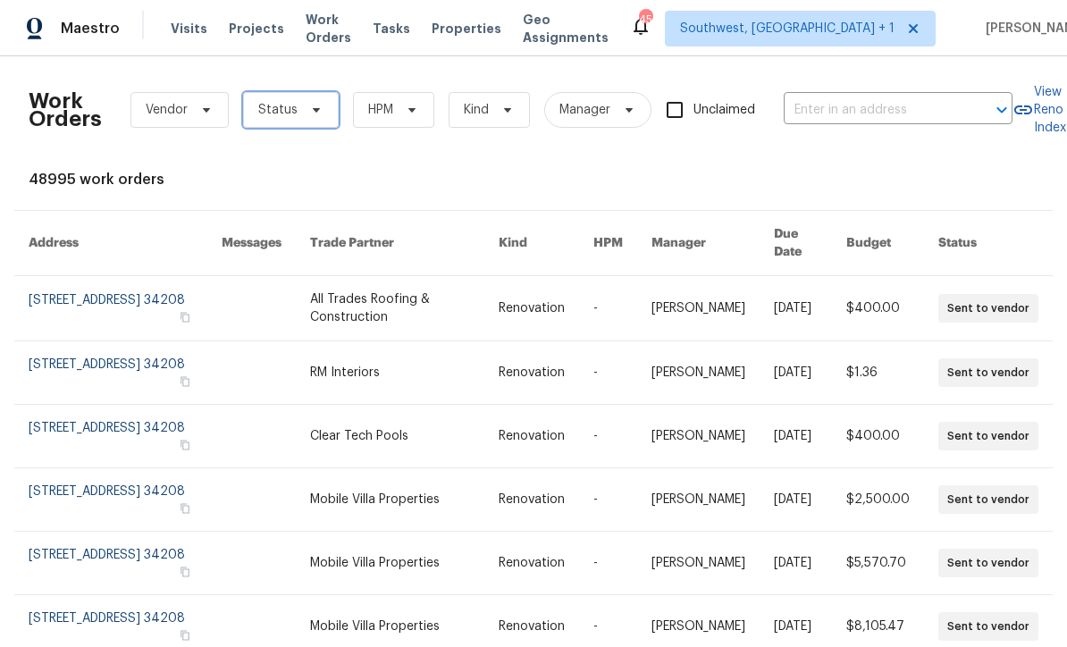
click at [311, 112] on icon at bounding box center [316, 110] width 14 height 14
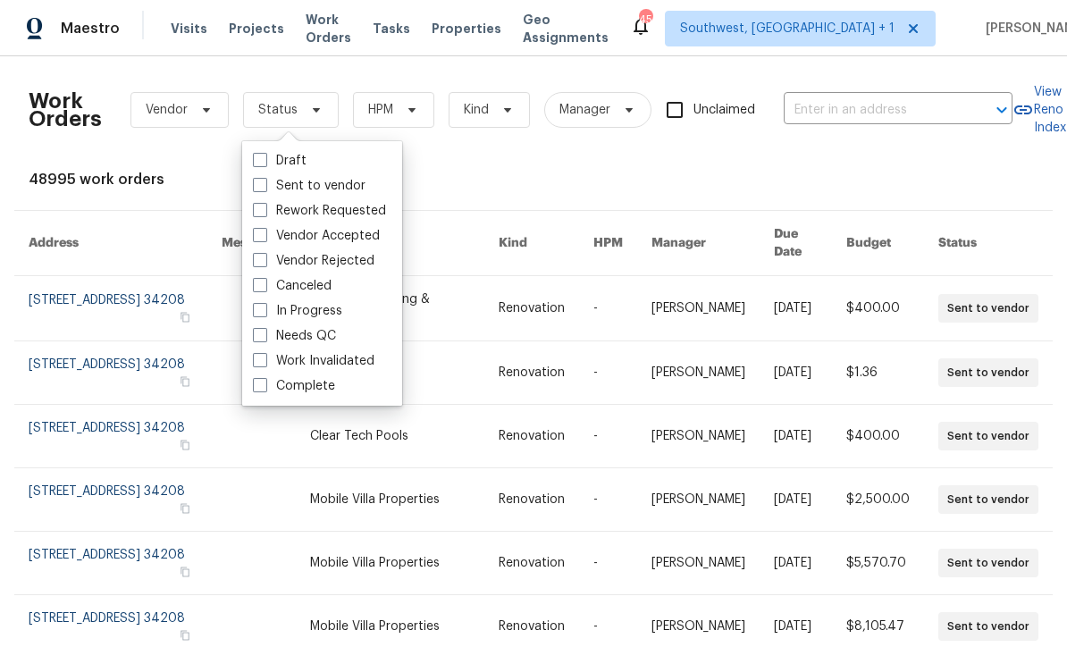
click at [270, 338] on label "Needs QC" at bounding box center [294, 336] width 83 height 18
click at [265, 338] on input "Needs QC" at bounding box center [259, 333] width 12 height 12
checkbox input "true"
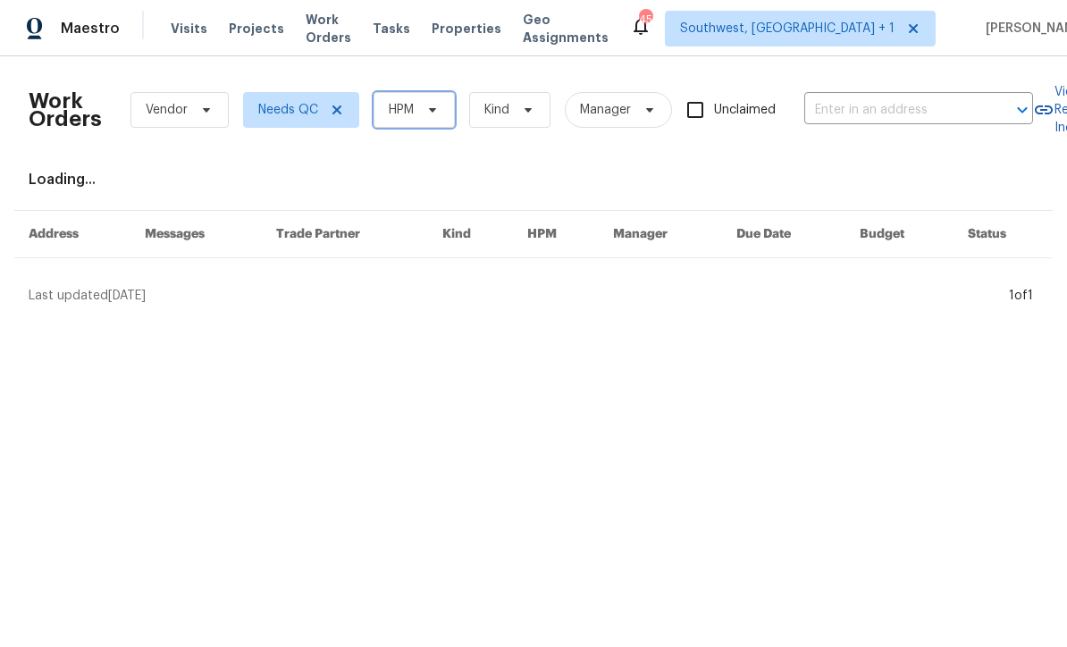
click at [443, 120] on span "HPM" at bounding box center [414, 110] width 81 height 36
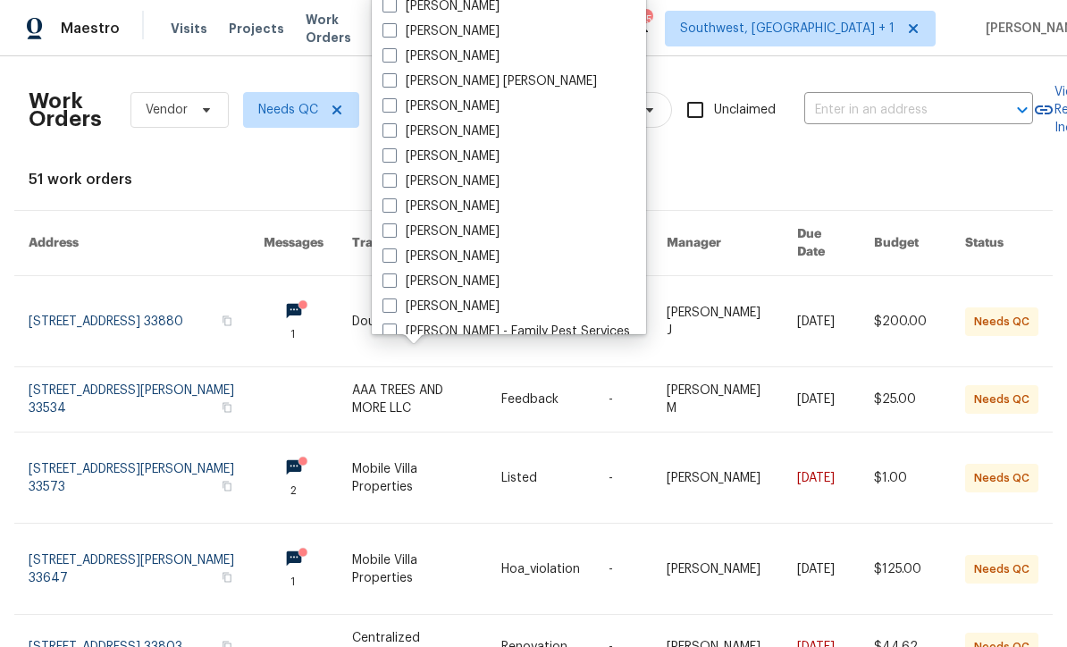
scroll to position [104, 0]
click at [394, 259] on span at bounding box center [390, 256] width 14 height 14
click at [394, 259] on input "[PERSON_NAME]" at bounding box center [389, 255] width 12 height 12
checkbox input "true"
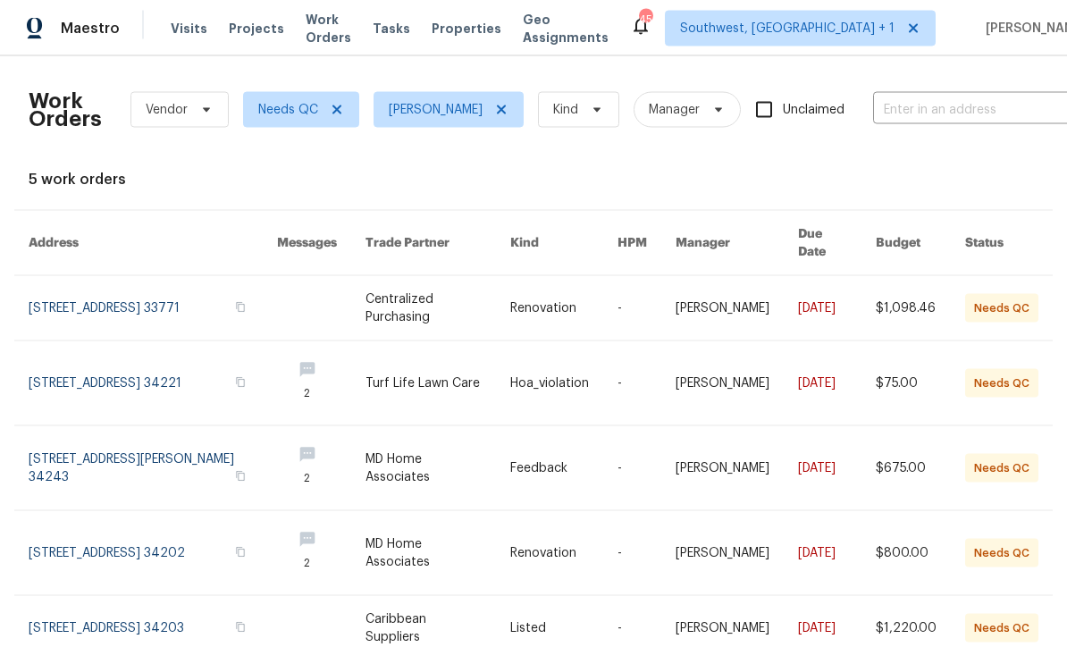
scroll to position [57, 0]
click at [530, 511] on link at bounding box center [563, 553] width 107 height 84
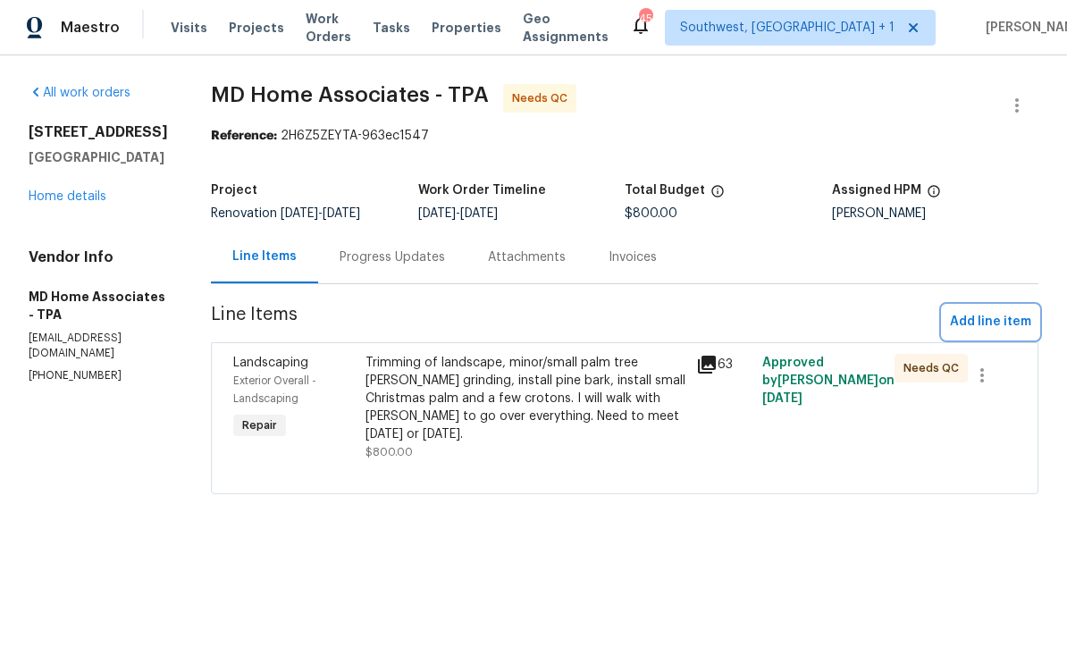
click at [998, 327] on span "Add line item" at bounding box center [990, 323] width 81 height 22
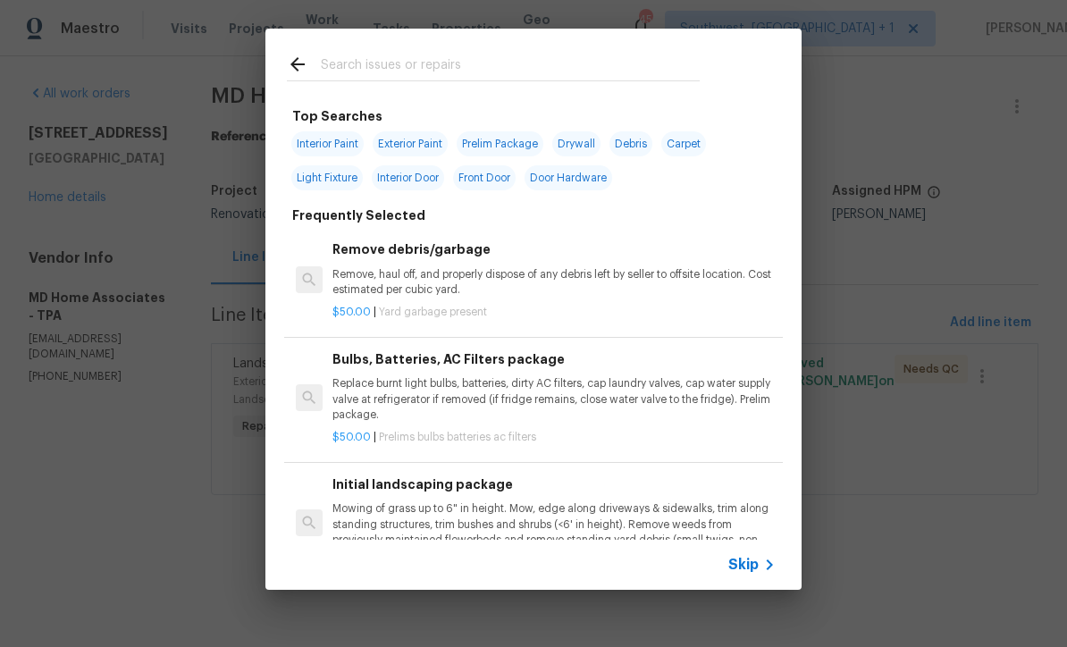
click at [763, 585] on div "Skip" at bounding box center [534, 565] width 536 height 50
click at [750, 574] on div "Skip" at bounding box center [755, 564] width 52 height 21
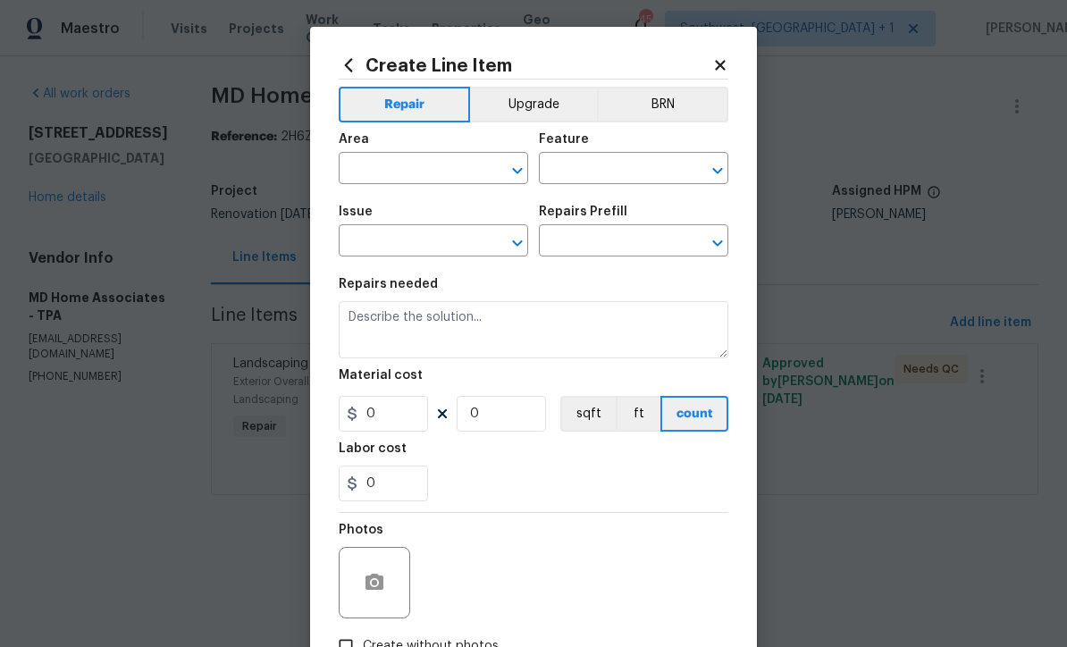
click at [443, 166] on input "text" at bounding box center [408, 170] width 139 height 28
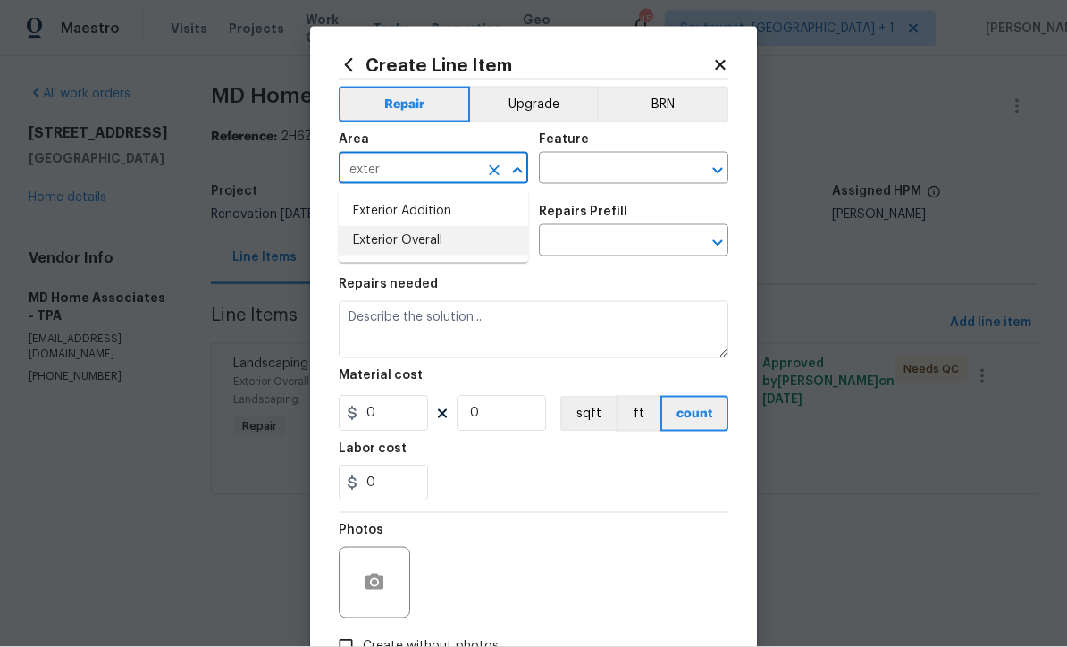
click at [443, 242] on li "Exterior Overall" at bounding box center [434, 241] width 190 height 30
type input "Exterior Overall"
click at [622, 177] on input "text" at bounding box center [608, 170] width 139 height 28
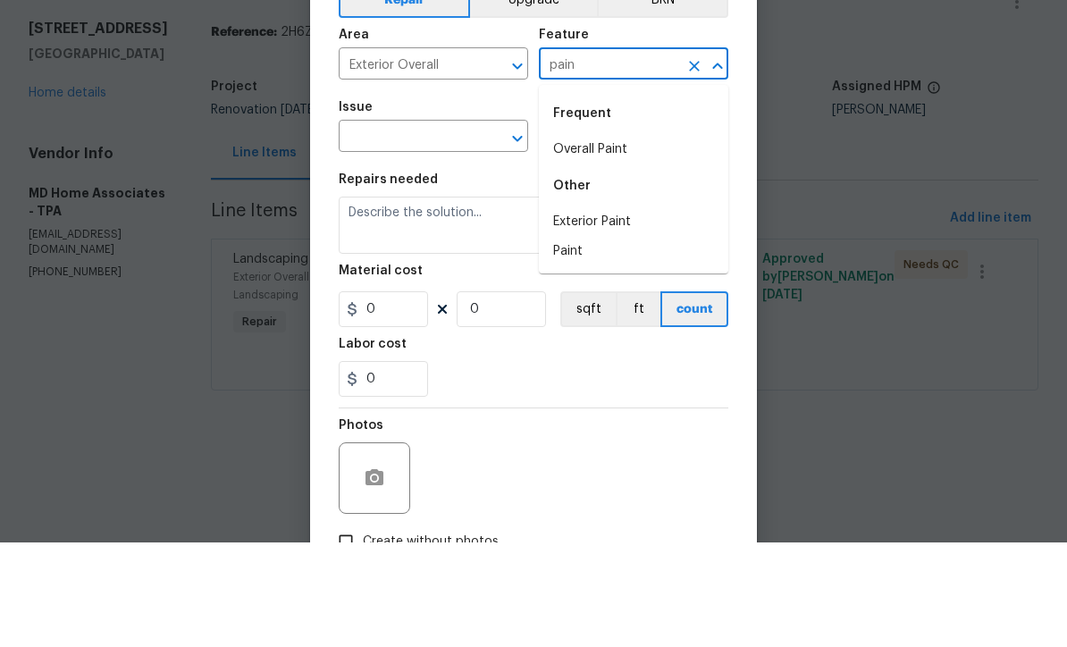
click at [642, 312] on li "Exterior Paint" at bounding box center [634, 327] width 190 height 30
type input "Exterior Paint"
click at [463, 229] on input "text" at bounding box center [408, 243] width 139 height 28
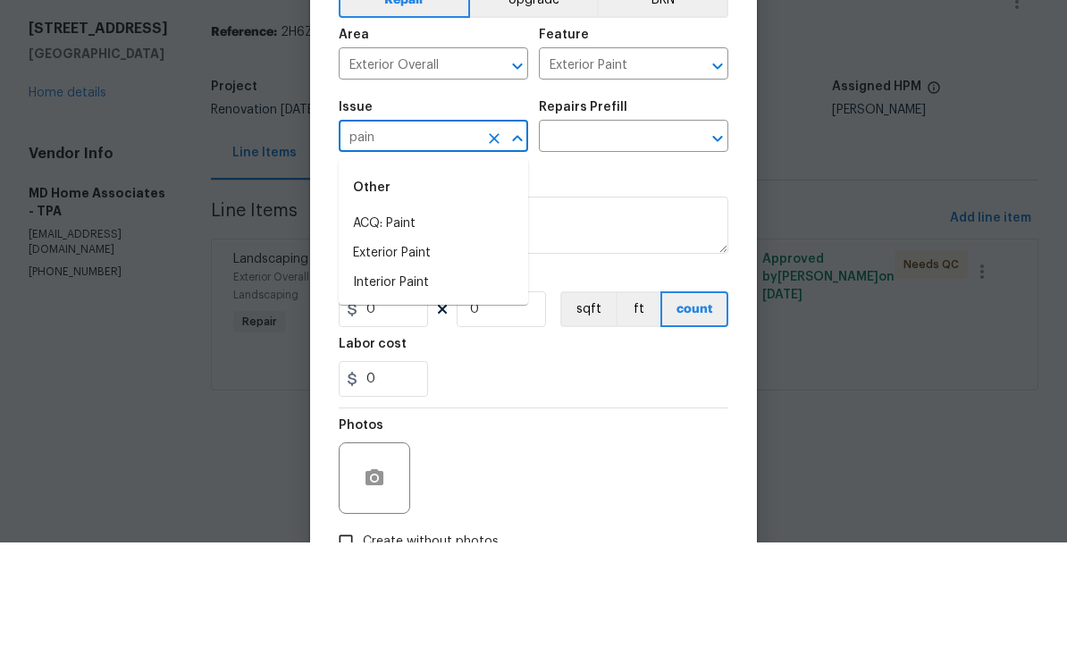
click at [434, 343] on li "Exterior Paint" at bounding box center [434, 358] width 190 height 30
type input "Exterior Paint"
click at [634, 229] on input "text" at bounding box center [608, 243] width 139 height 28
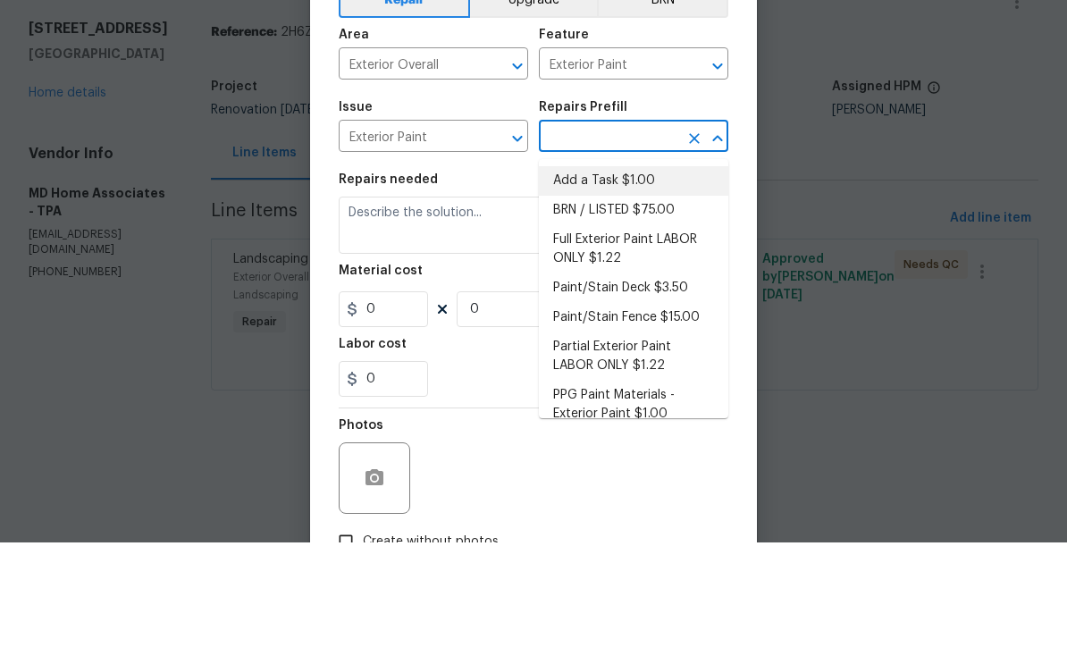
click at [618, 271] on li "Add a Task $1.00" at bounding box center [634, 286] width 190 height 30
type input "Add a Task $1.00"
type input "Overall Paint"
type textarea "HPM to detail"
type input "1"
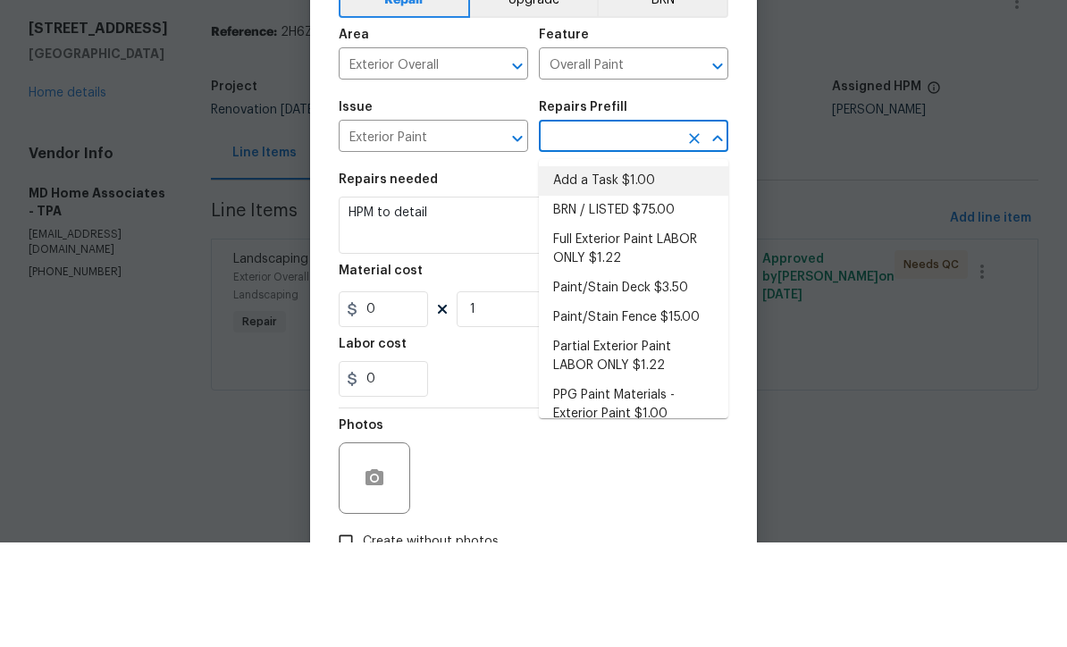
type input "Add a Task $1.00"
type input "1"
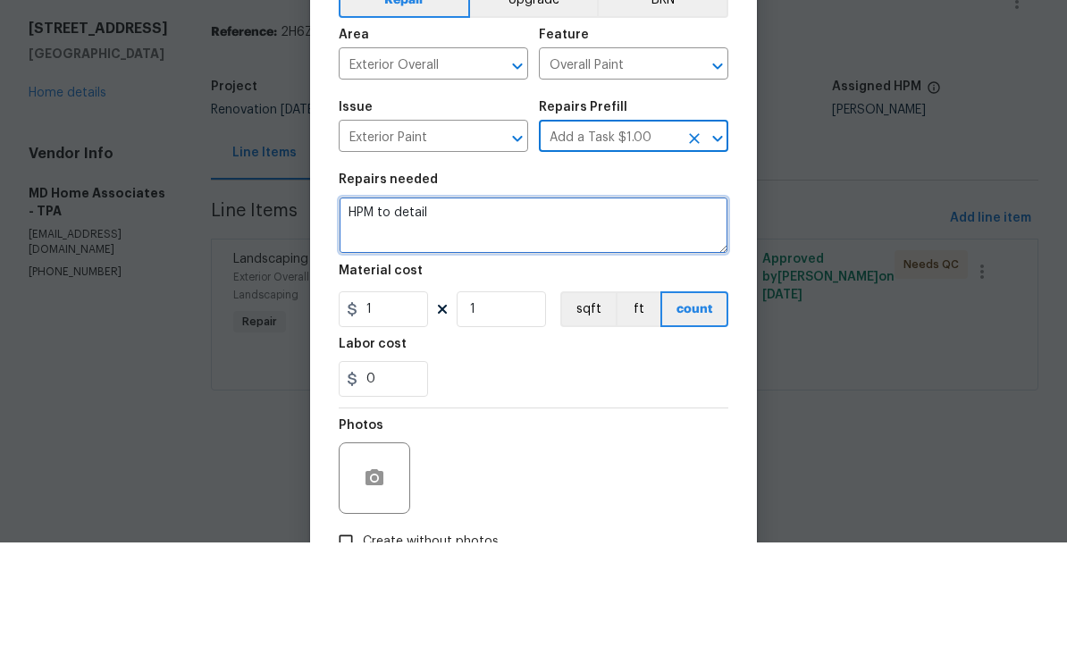
click at [553, 301] on textarea "HPM to detail" at bounding box center [534, 329] width 390 height 57
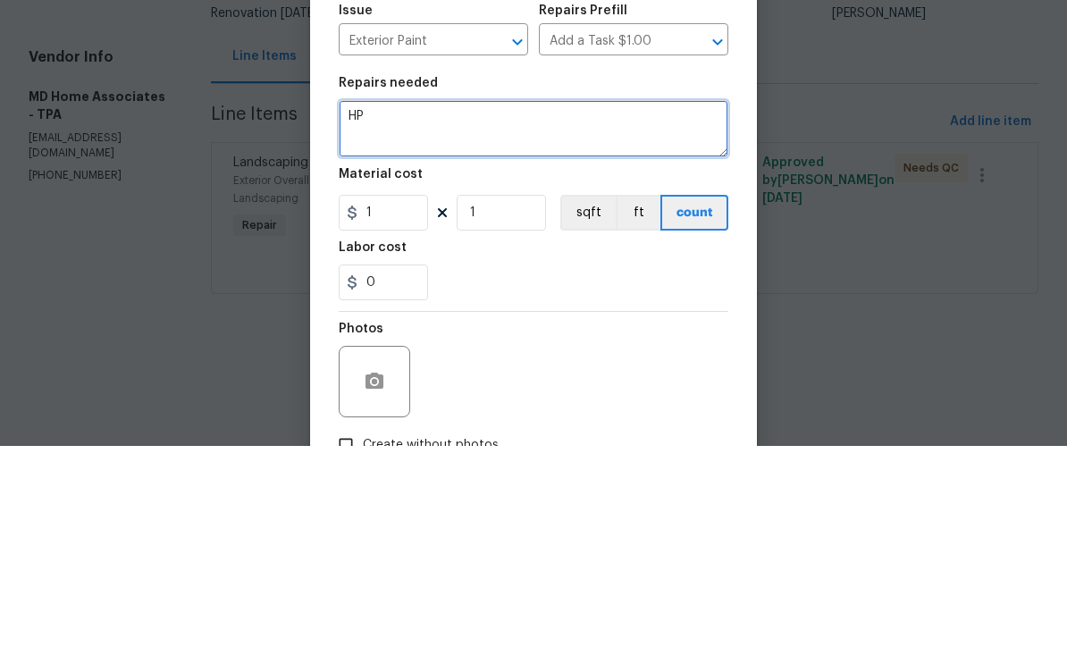
type textarea "H"
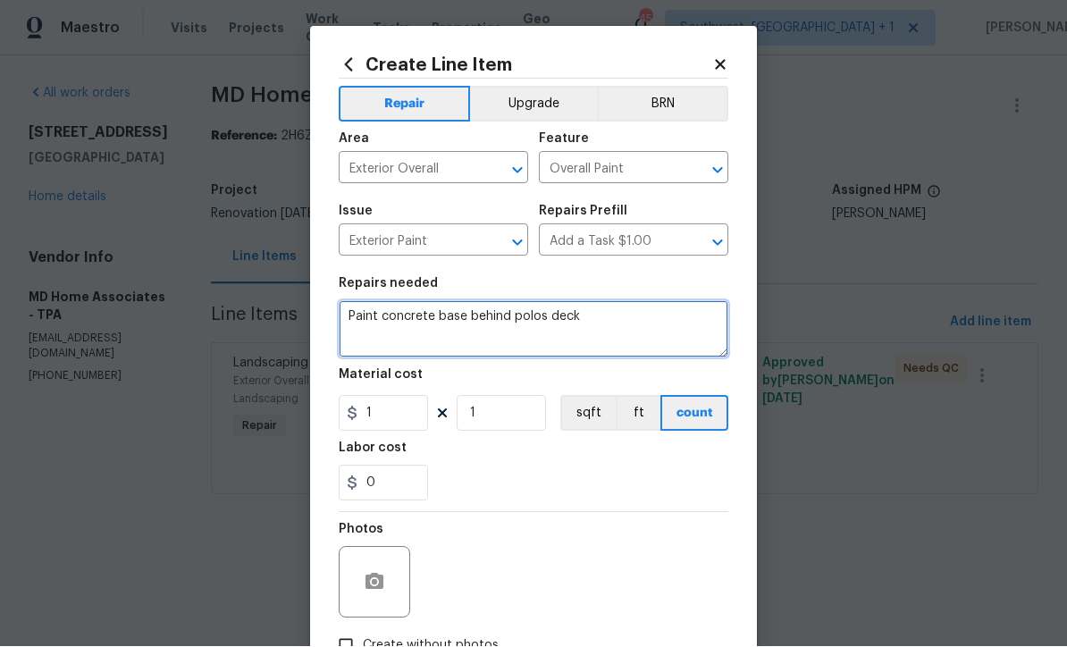
type textarea "Paint concrete base behind polos deck"
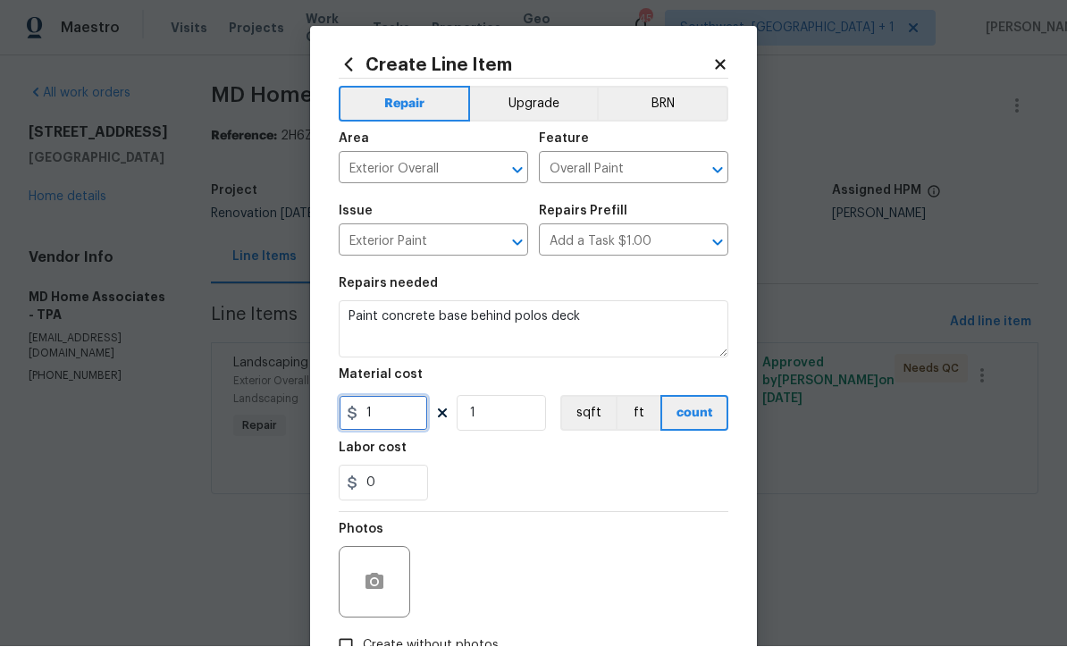
click at [424, 430] on input "1" at bounding box center [383, 414] width 89 height 36
type input "150"
click at [383, 588] on icon "button" at bounding box center [375, 582] width 18 height 16
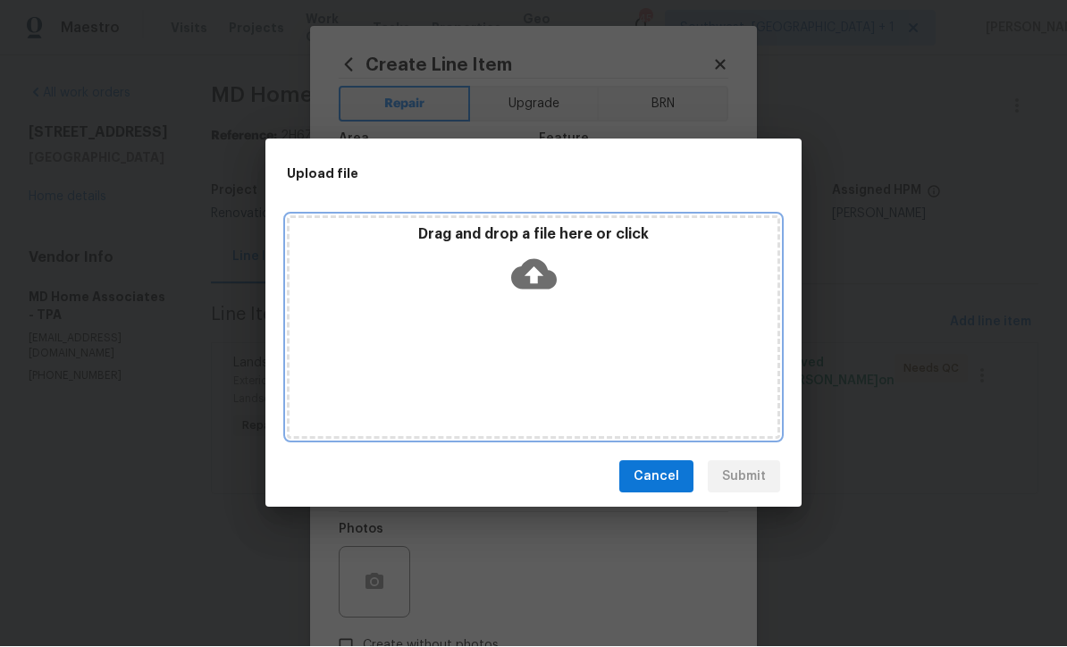
click at [539, 282] on icon at bounding box center [534, 275] width 46 height 30
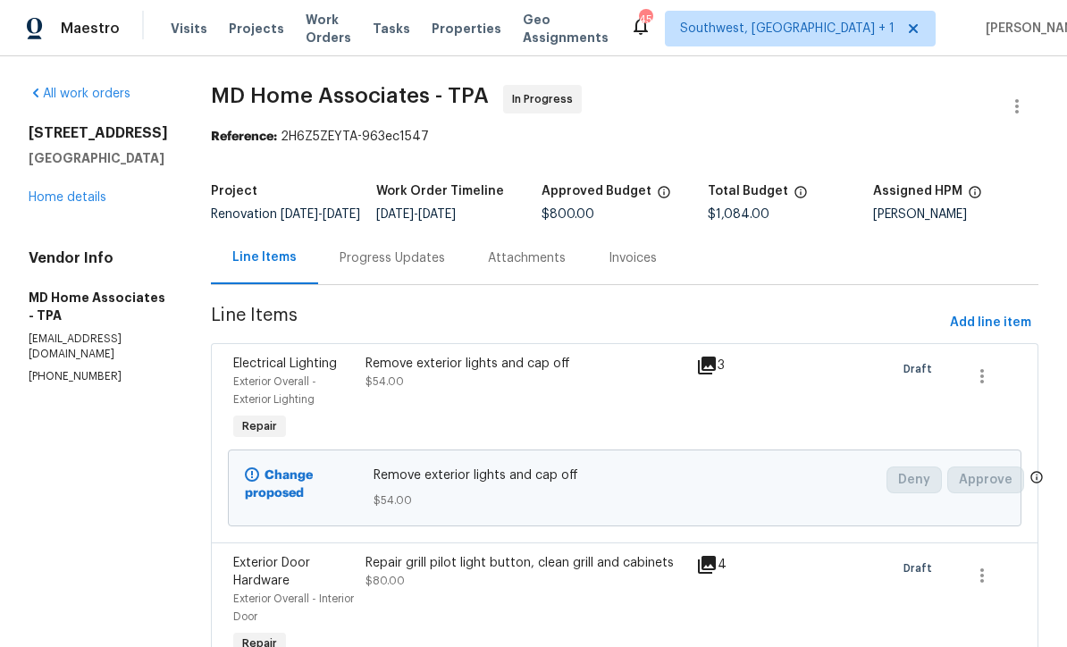
click at [342, 33] on span "Work Orders" at bounding box center [329, 29] width 46 height 36
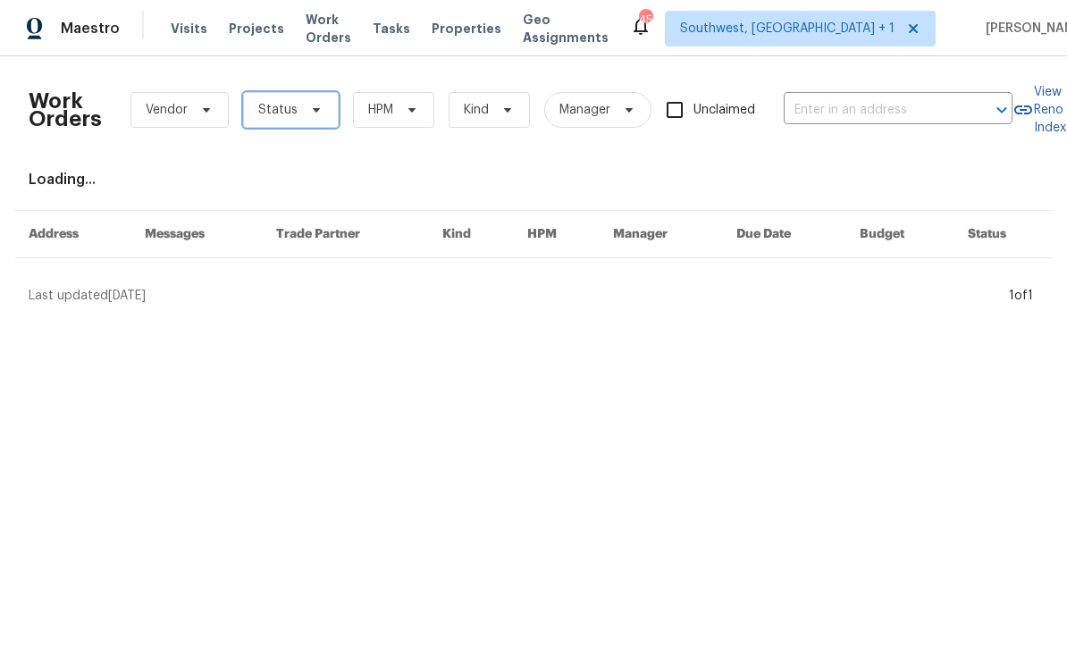
click at [311, 115] on icon at bounding box center [316, 110] width 14 height 14
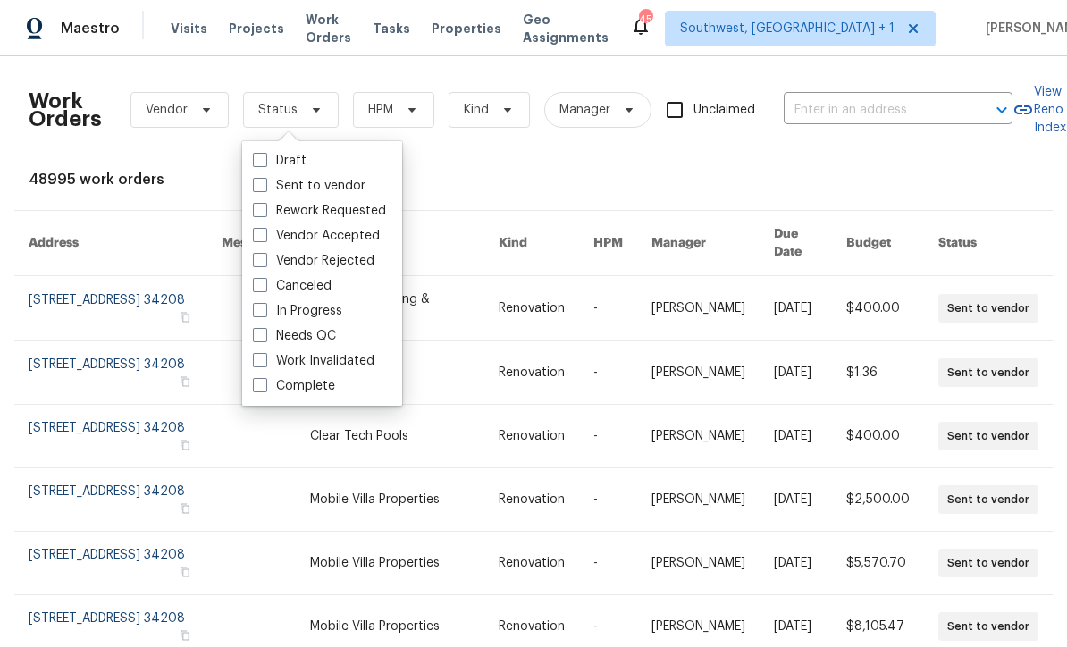
click at [259, 342] on label "Needs QC" at bounding box center [294, 336] width 83 height 18
click at [259, 339] on input "Needs QC" at bounding box center [259, 333] width 12 height 12
checkbox input "true"
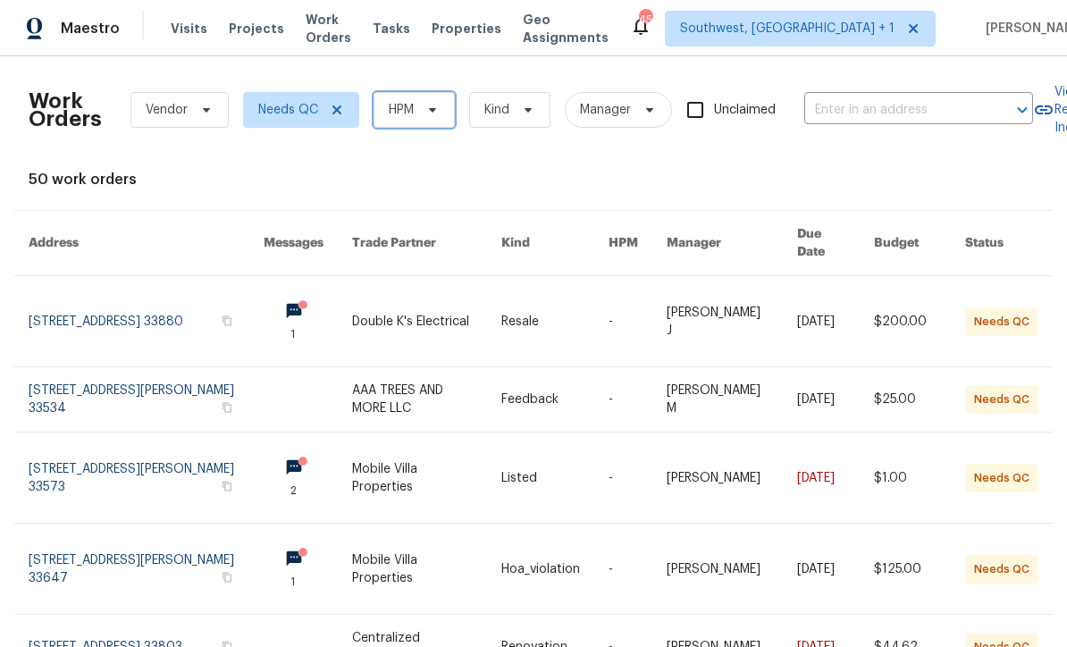
click at [434, 116] on icon at bounding box center [433, 110] width 14 height 14
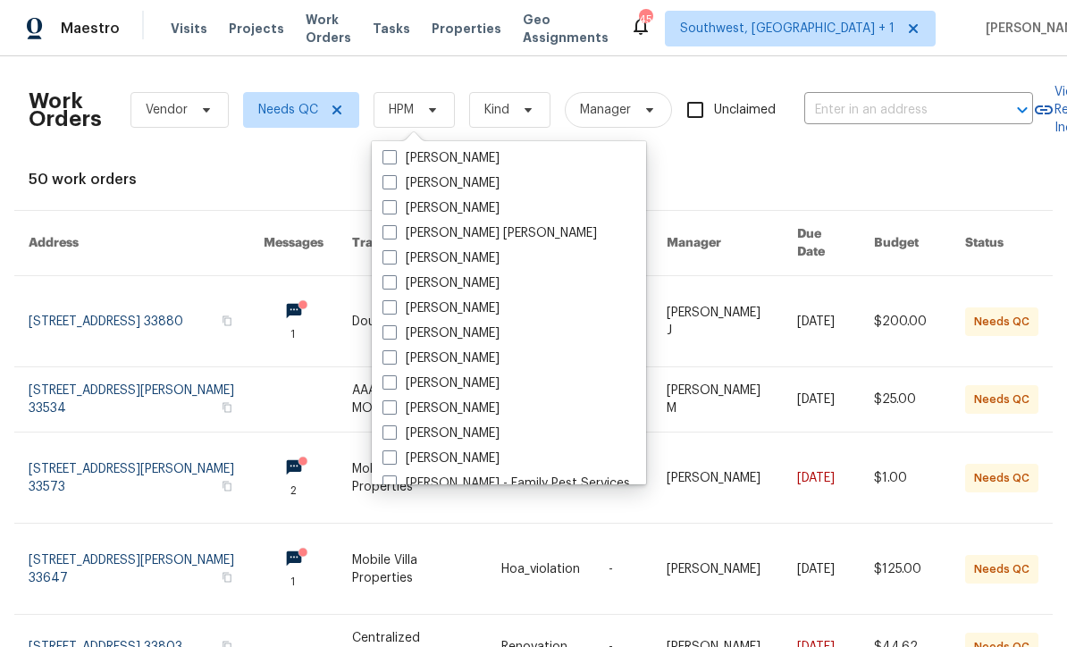
scroll to position [107, 0]
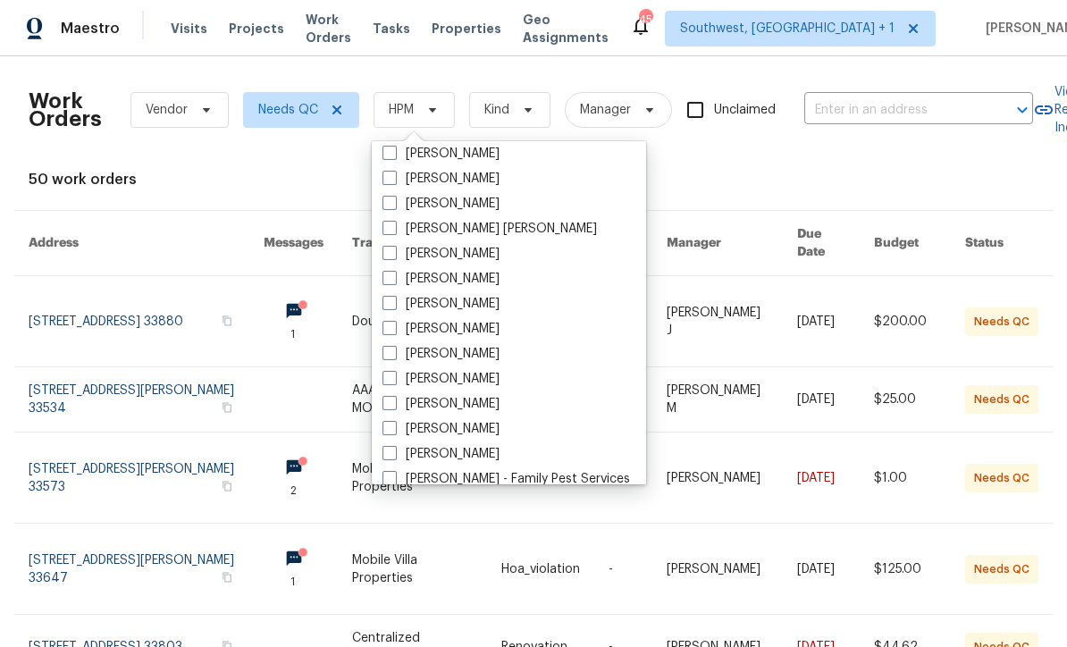
click at [384, 410] on label "[PERSON_NAME]" at bounding box center [441, 404] width 117 height 18
click at [384, 407] on input "[PERSON_NAME]" at bounding box center [389, 401] width 12 height 12
checkbox input "true"
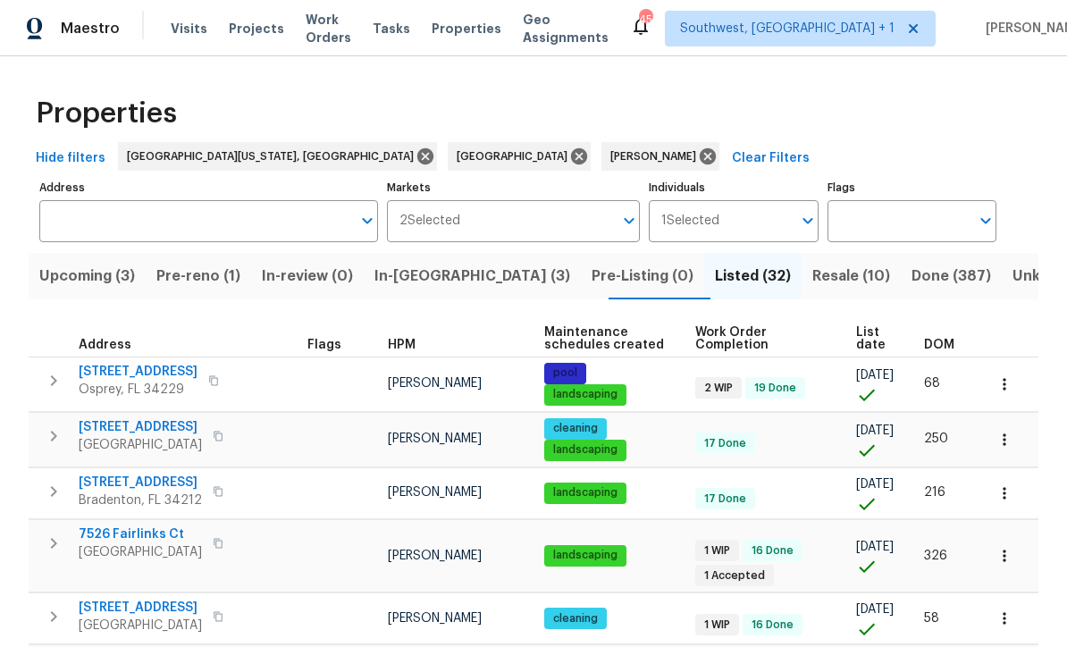
click at [873, 341] on span "List date" at bounding box center [875, 338] width 38 height 25
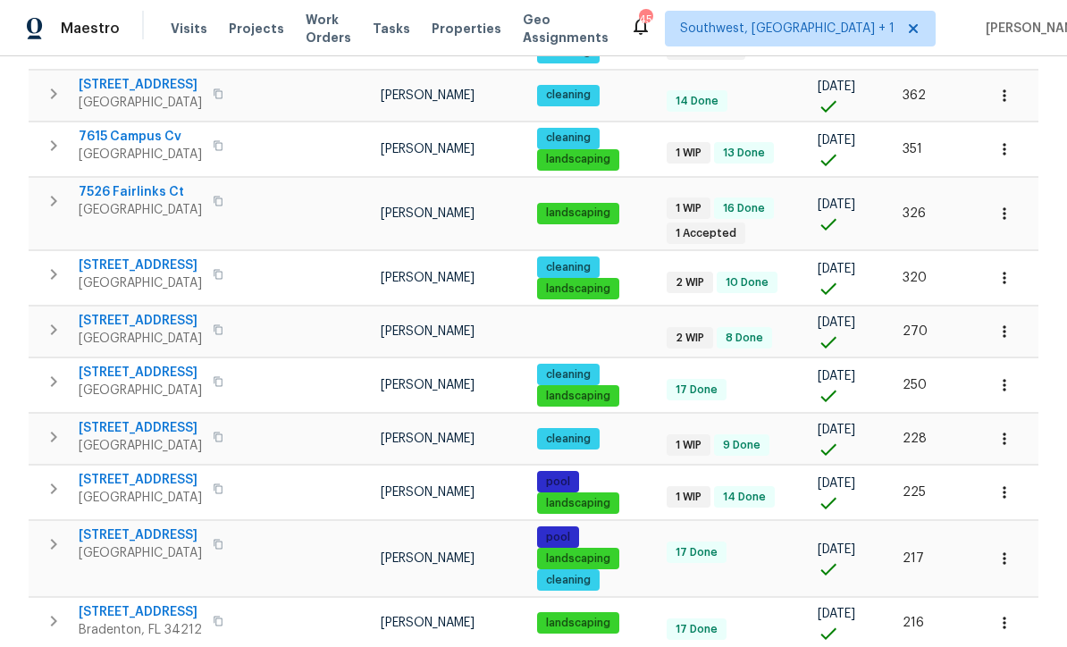
scroll to position [662, 0]
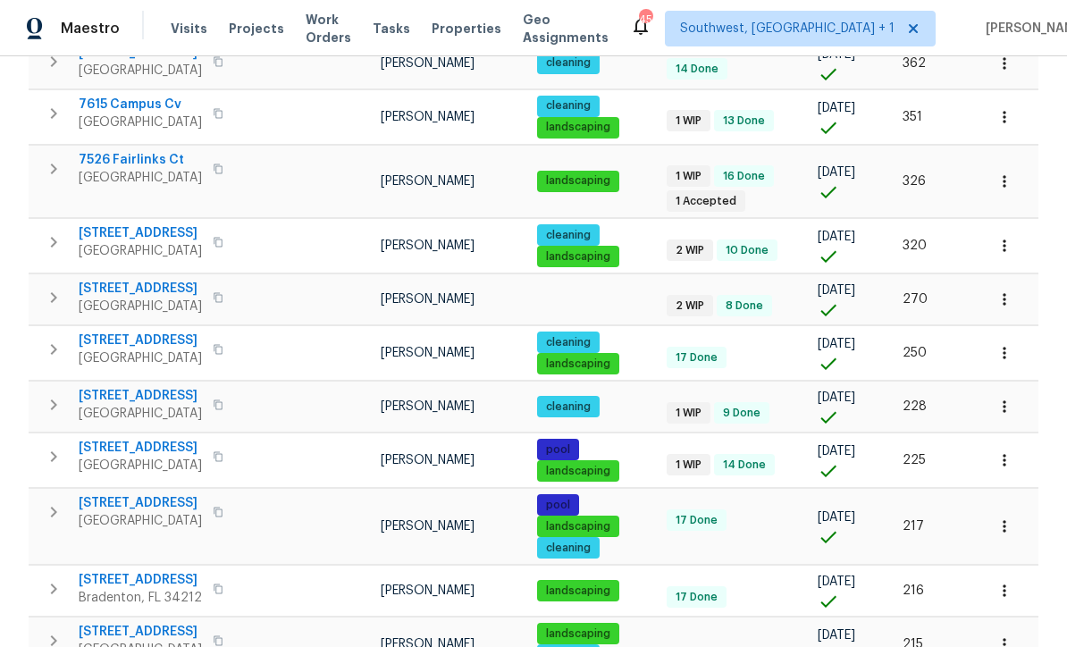
click at [100, 151] on span "7526 Fairlinks Ct" at bounding box center [140, 160] width 123 height 18
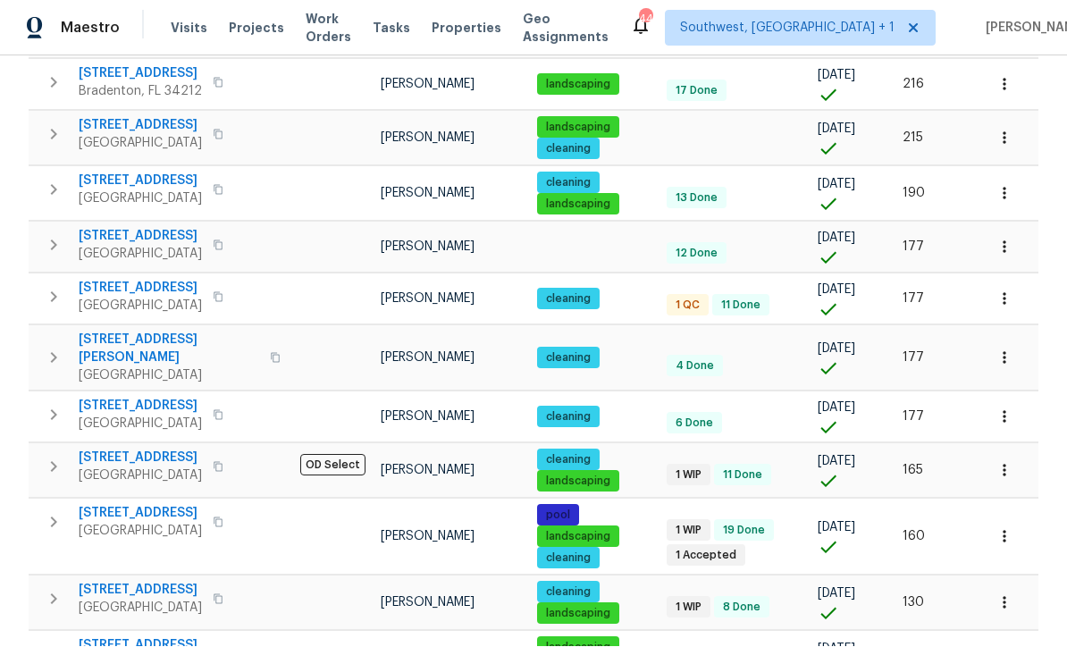
scroll to position [59, 0]
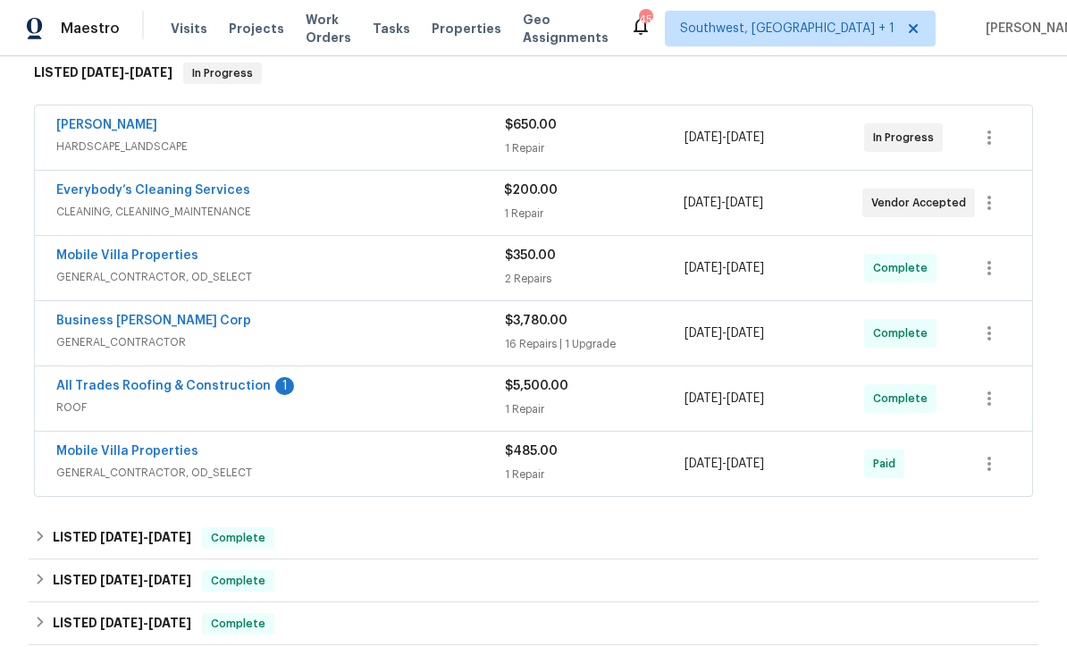
scroll to position [299, 0]
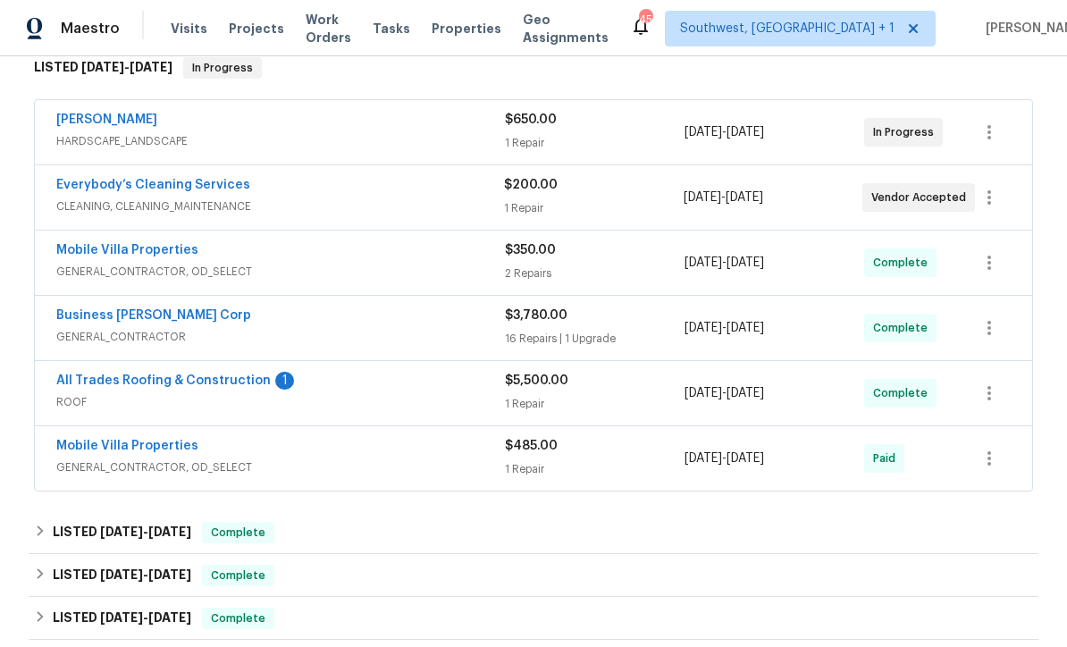
click at [113, 383] on link "All Trades Roofing & Construction" at bounding box center [163, 381] width 215 height 13
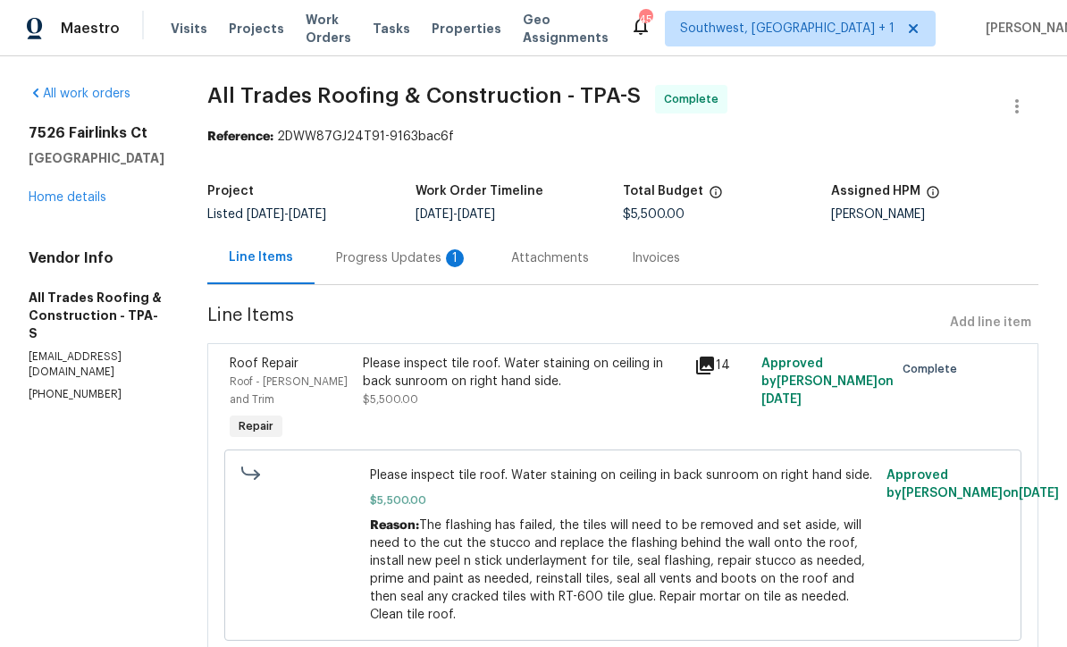
click at [342, 264] on div "Progress Updates 1" at bounding box center [402, 258] width 132 height 18
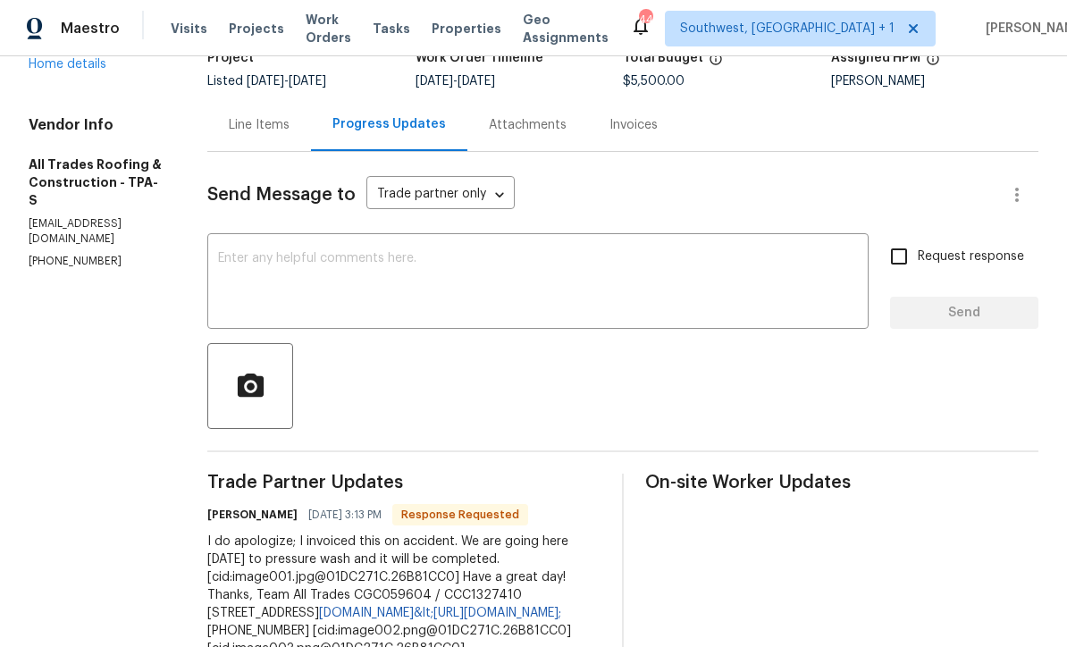
scroll to position [125, 0]
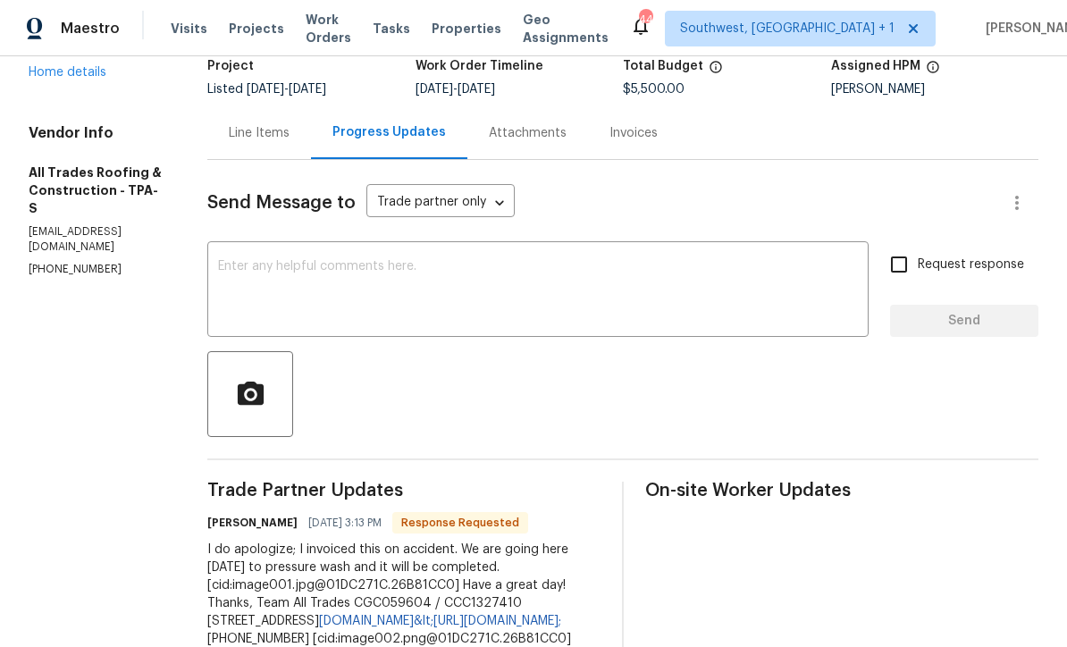
click at [683, 284] on textarea at bounding box center [538, 291] width 640 height 63
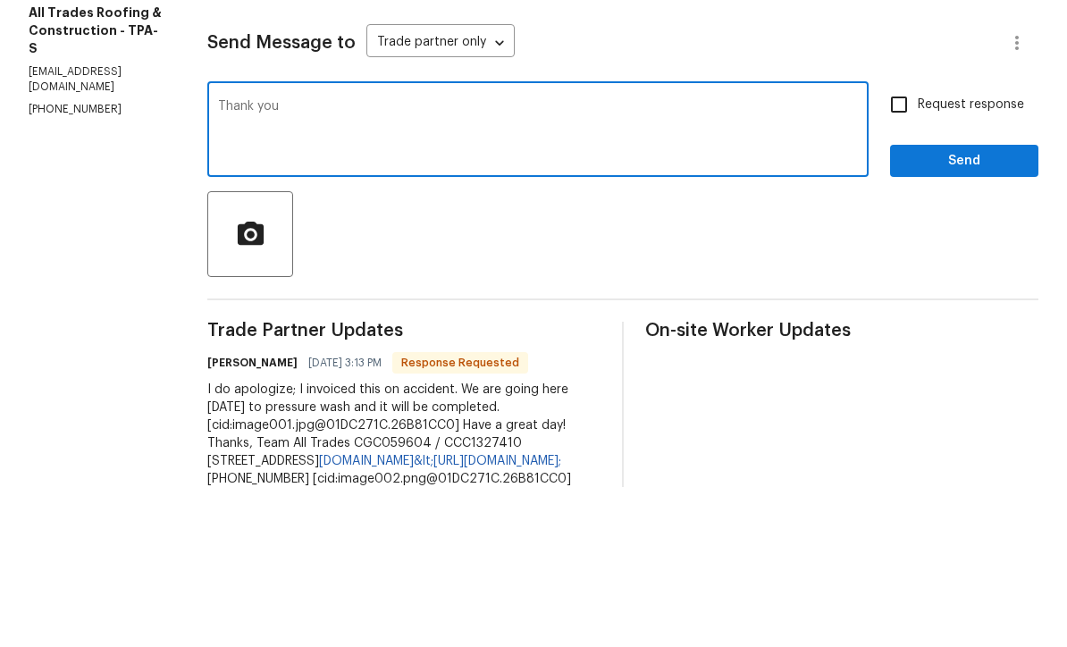
type textarea "Thank you"
click at [905, 246] on input "Request response" at bounding box center [900, 265] width 38 height 38
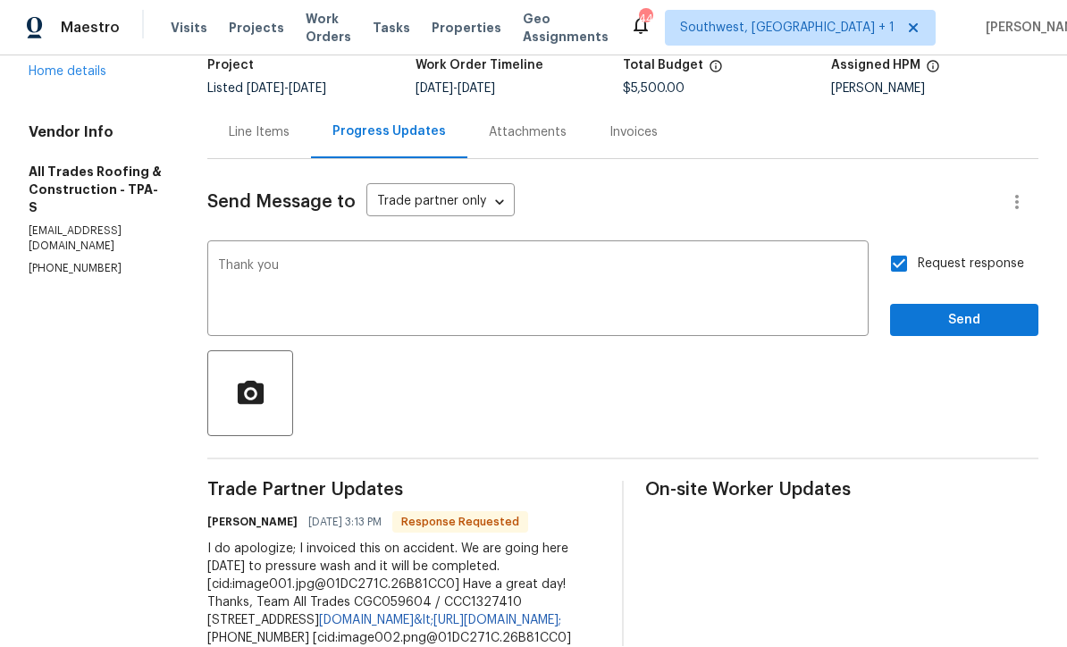
click at [911, 246] on input "Request response" at bounding box center [900, 265] width 38 height 38
checkbox input "false"
click at [955, 305] on button "Send" at bounding box center [964, 321] width 148 height 33
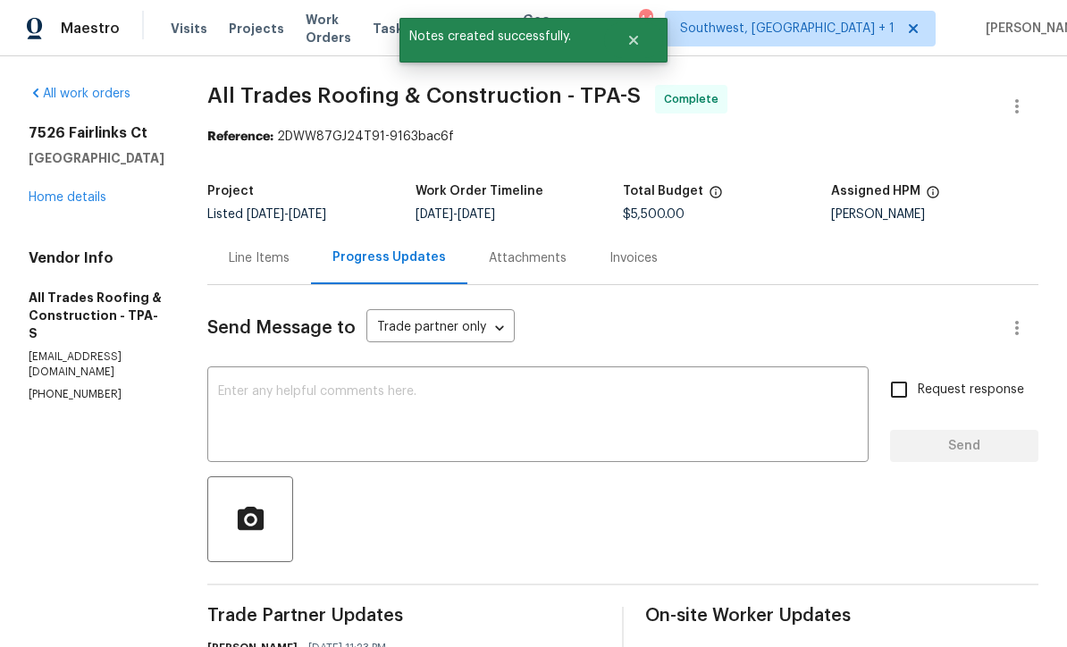
scroll to position [0, 0]
